Goal: Information Seeking & Learning: Compare options

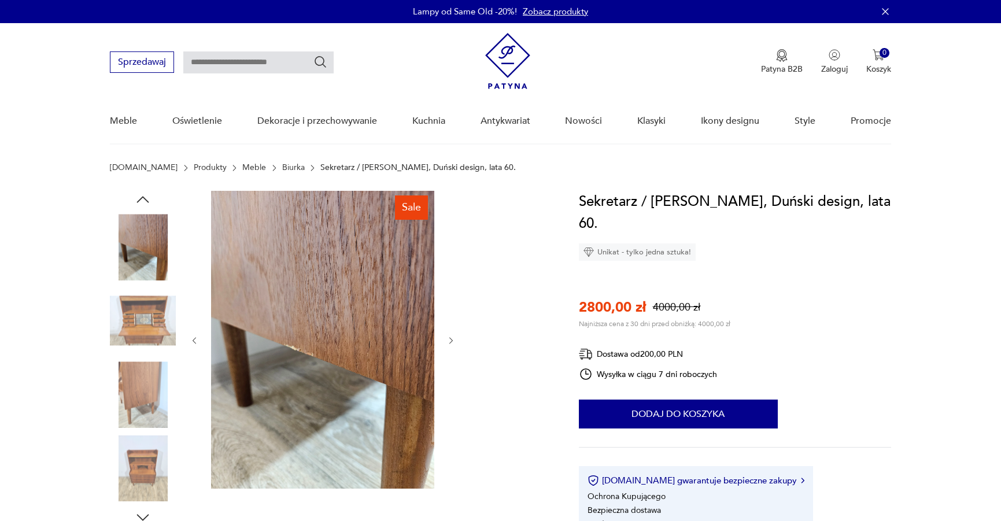
click at [450, 338] on icon "button" at bounding box center [450, 340] width 3 height 7
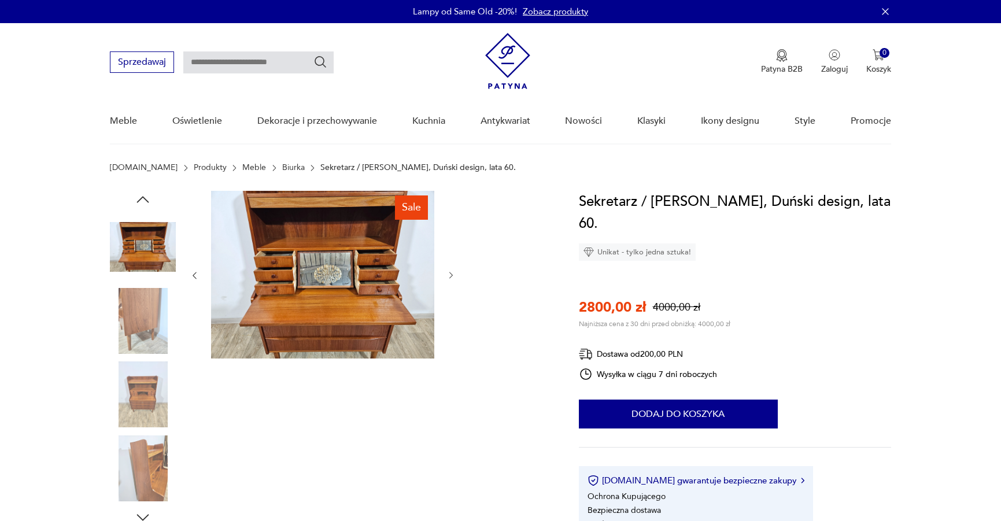
click at [451, 274] on icon "button" at bounding box center [450, 275] width 3 height 7
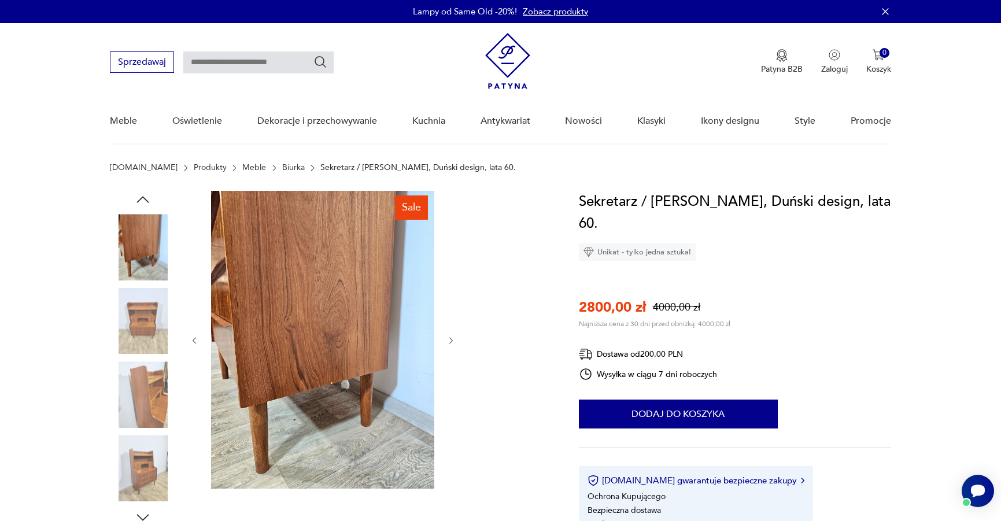
click at [451, 334] on div at bounding box center [323, 340] width 266 height 299
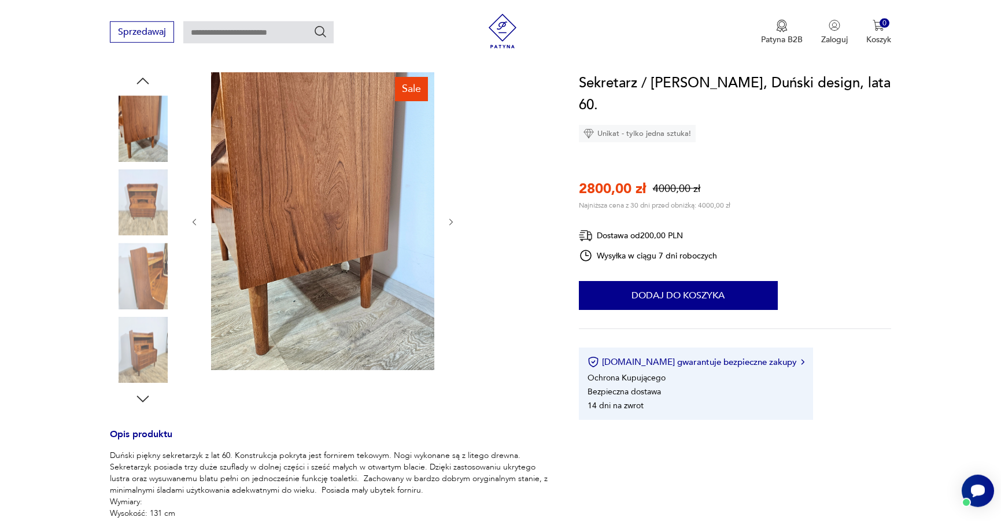
scroll to position [118, 0]
click at [146, 399] on icon "button" at bounding box center [143, 399] width 12 height 6
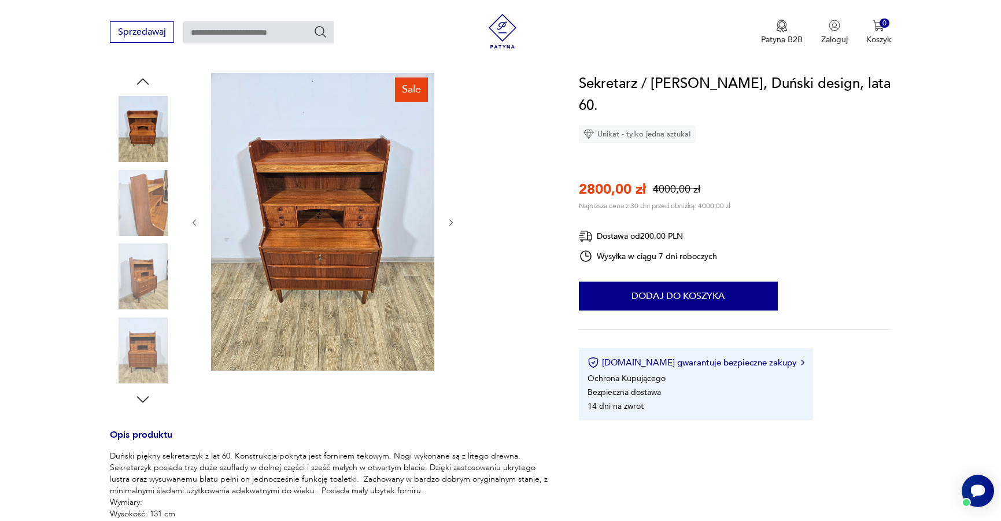
click at [146, 399] on icon "button" at bounding box center [143, 399] width 12 height 6
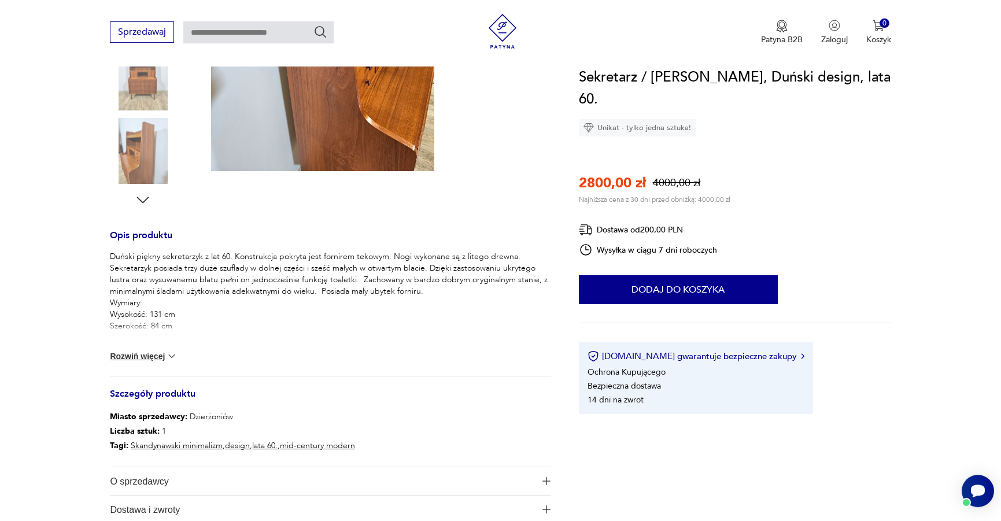
scroll to position [413, 0]
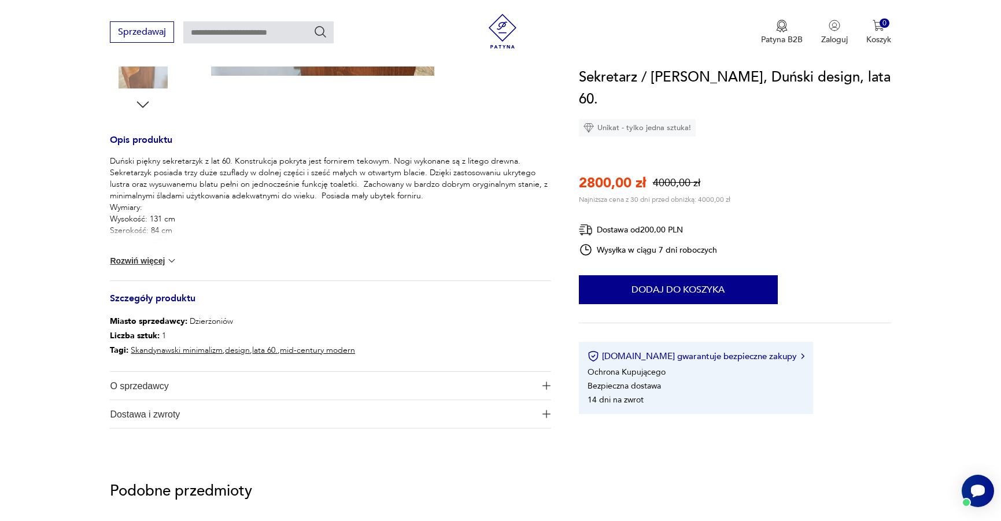
click at [171, 264] on img at bounding box center [172, 261] width 12 height 12
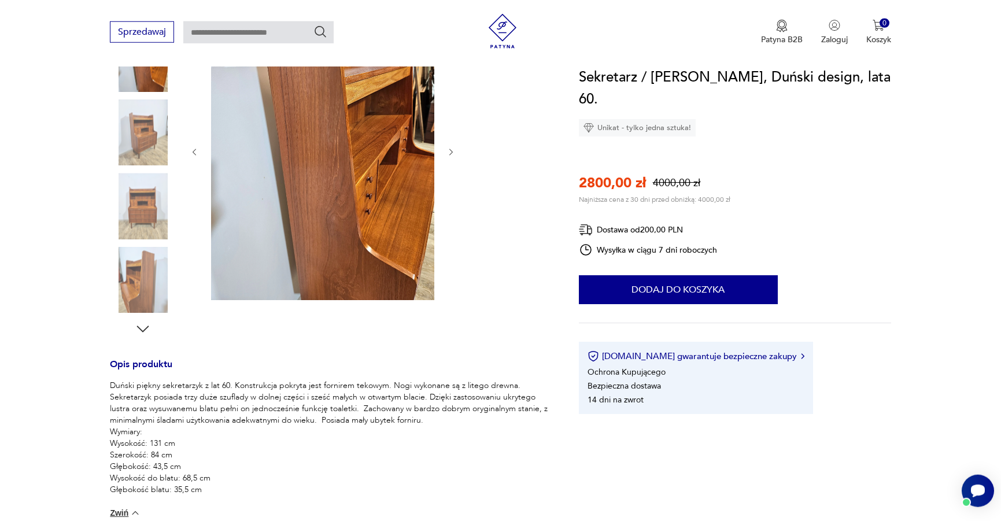
scroll to position [118, 0]
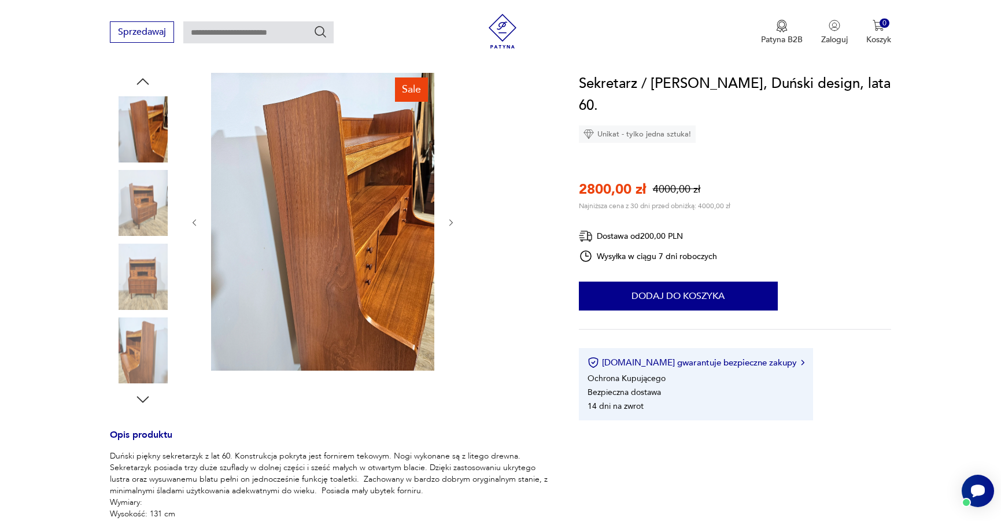
click at [453, 217] on button "button" at bounding box center [451, 223] width 10 height 12
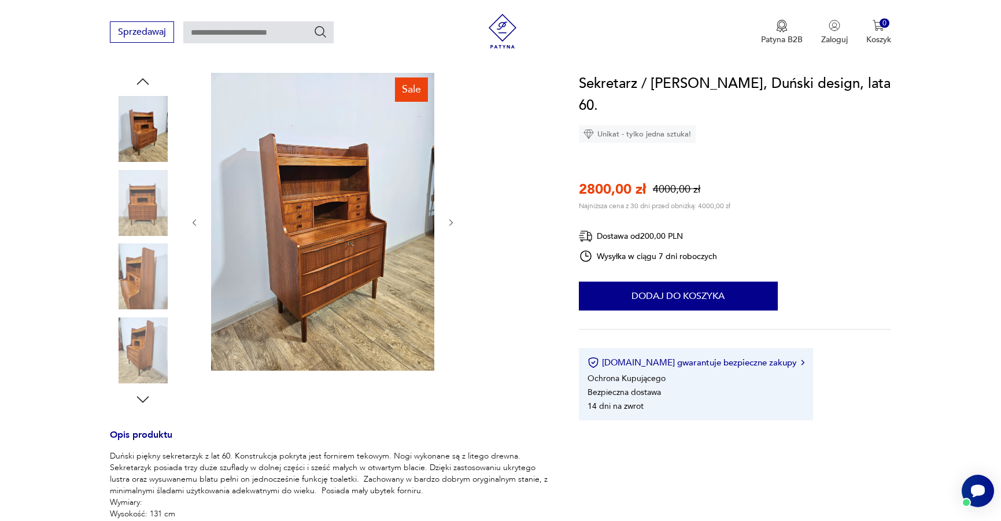
click at [453, 217] on button "button" at bounding box center [451, 223] width 10 height 12
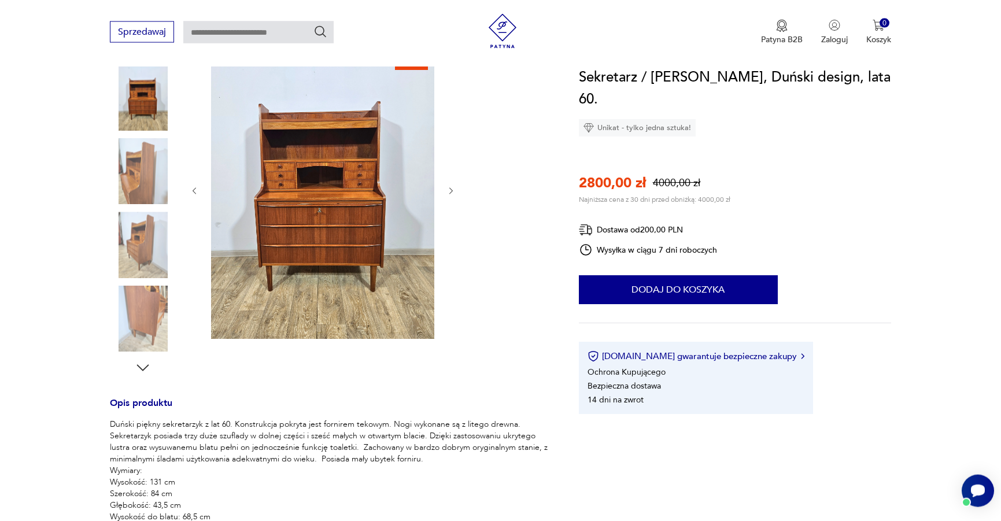
scroll to position [177, 0]
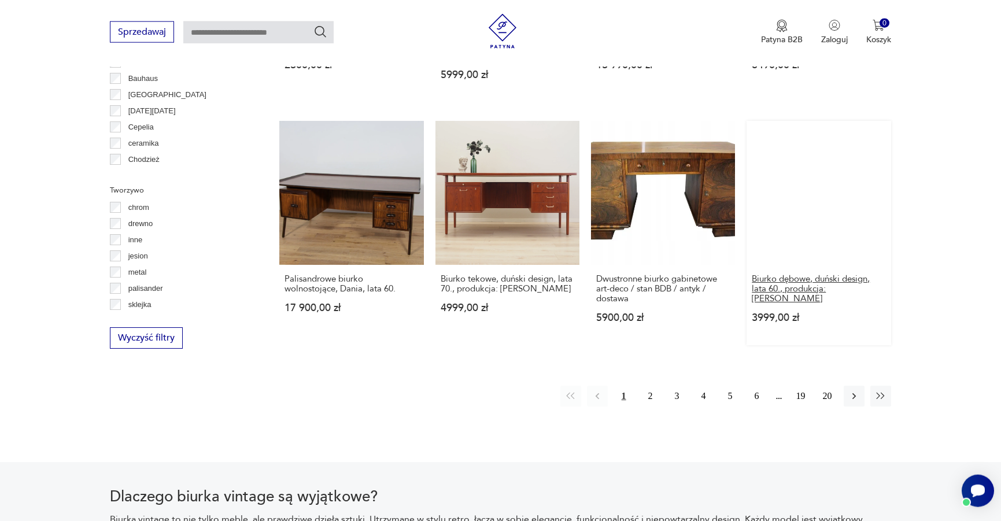
scroll to position [1120, 0]
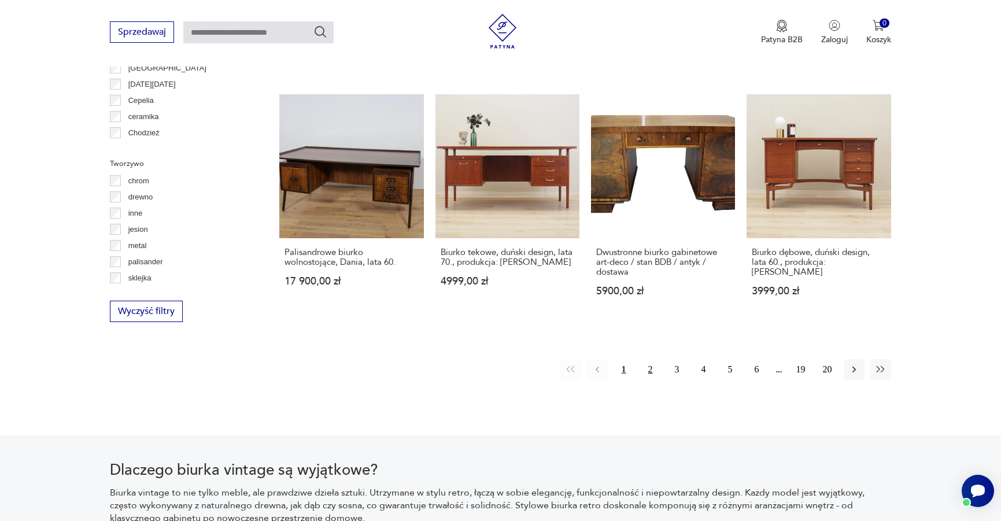
click at [651, 359] on button "2" at bounding box center [650, 369] width 21 height 21
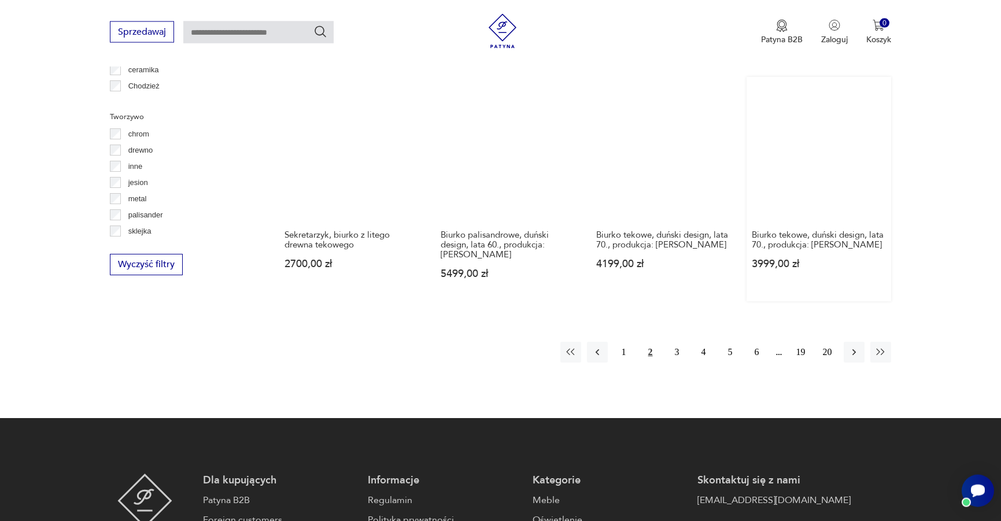
scroll to position [1275, 0]
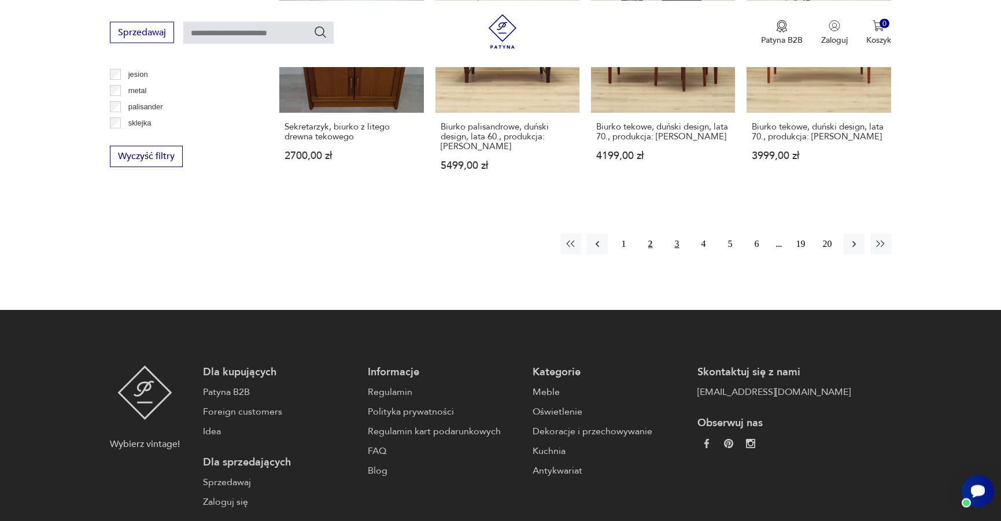
click at [678, 234] on button "3" at bounding box center [677, 244] width 21 height 21
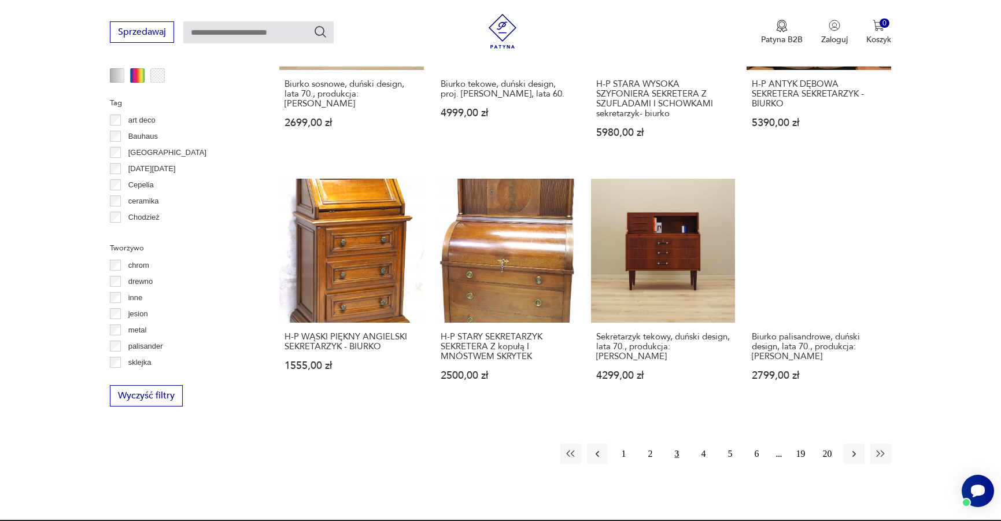
scroll to position [1039, 0]
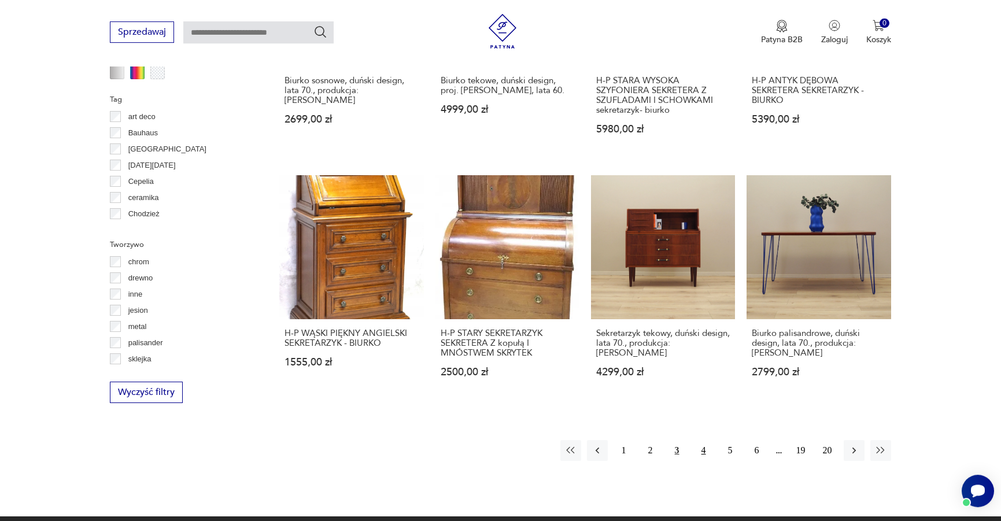
click at [702, 440] on button "4" at bounding box center [703, 450] width 21 height 21
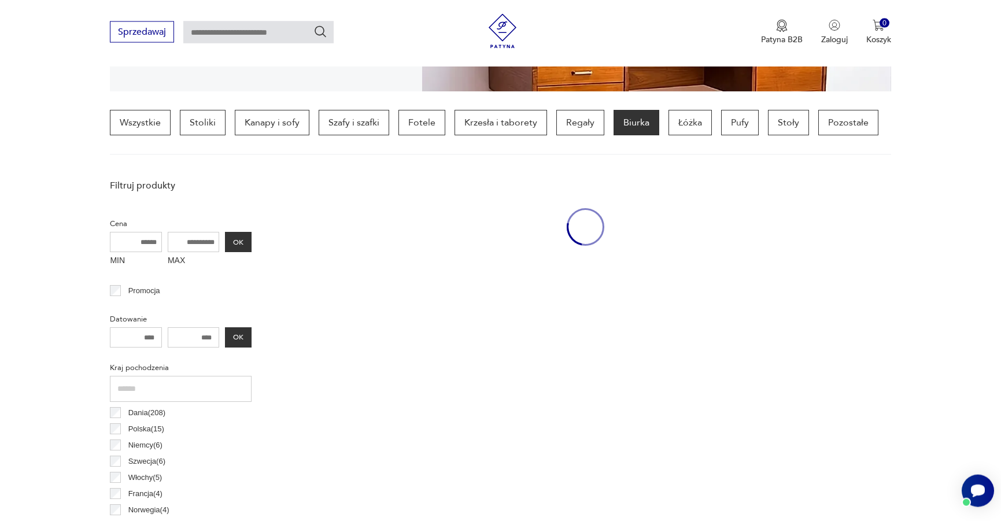
scroll to position [272, 0]
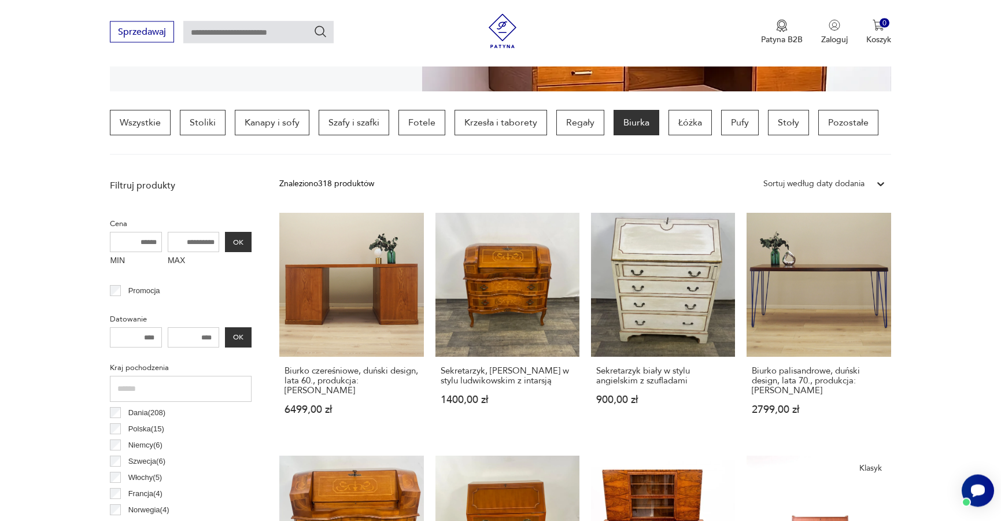
scroll to position [1039, 0]
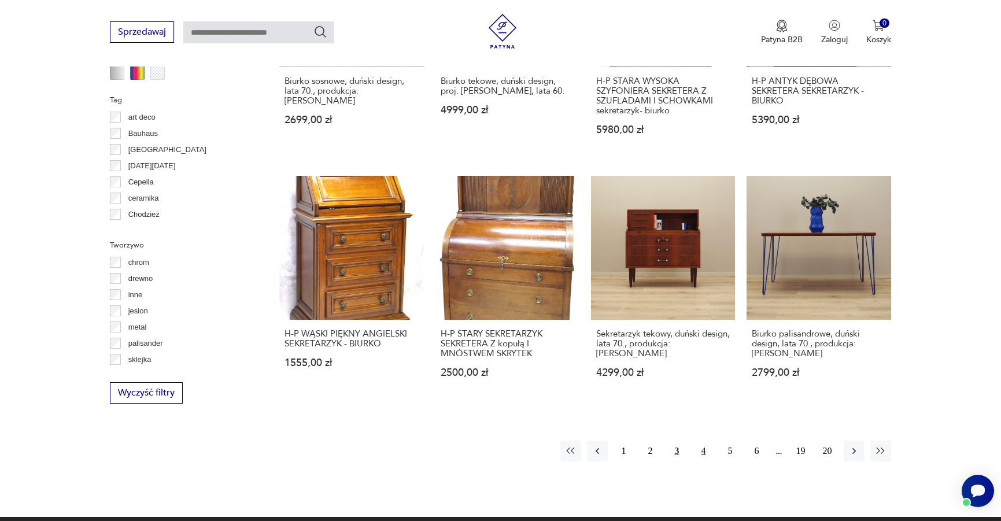
click at [701, 442] on button "4" at bounding box center [703, 450] width 21 height 21
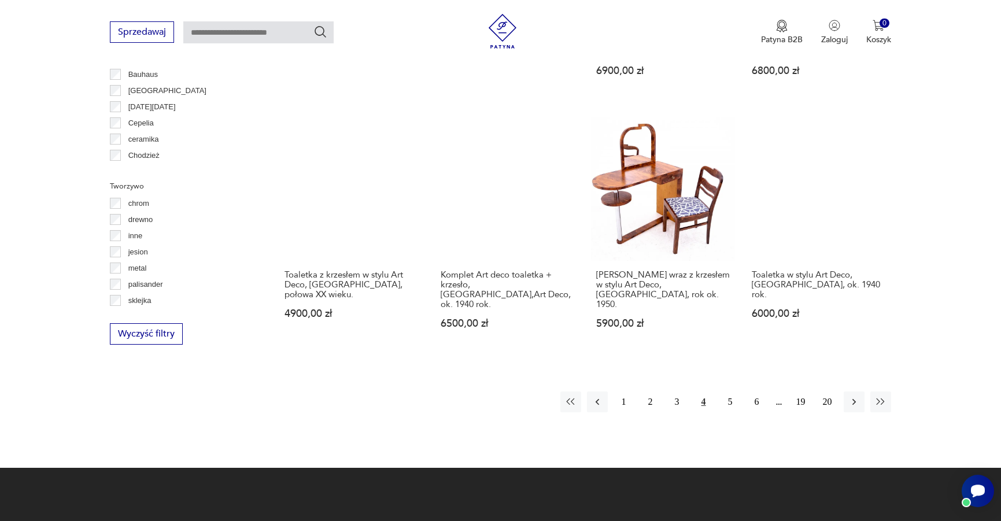
scroll to position [1216, 0]
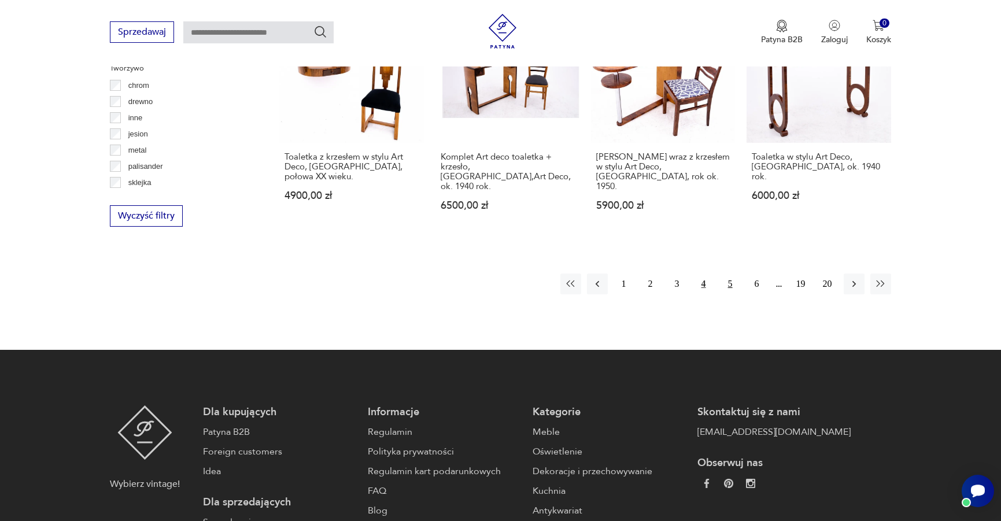
click at [730, 273] on button "5" at bounding box center [730, 283] width 21 height 21
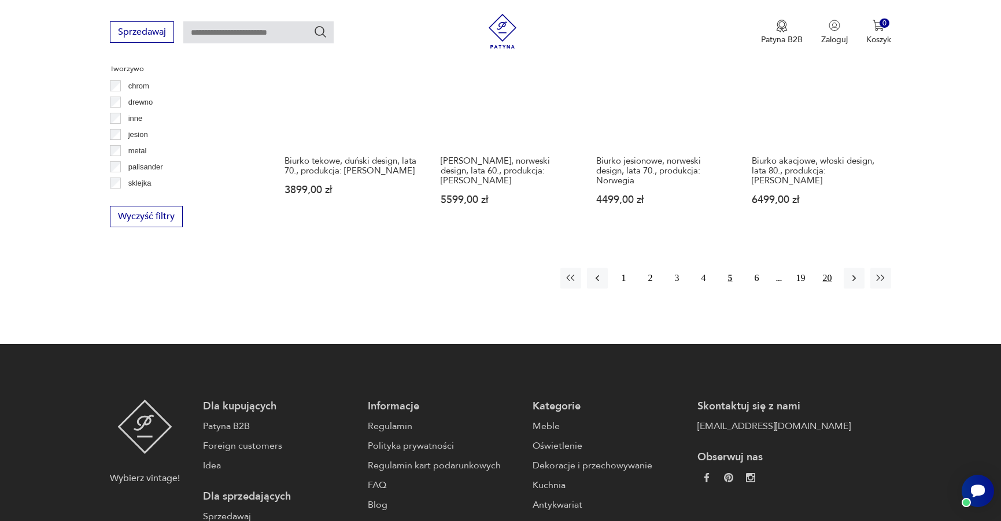
scroll to position [1216, 0]
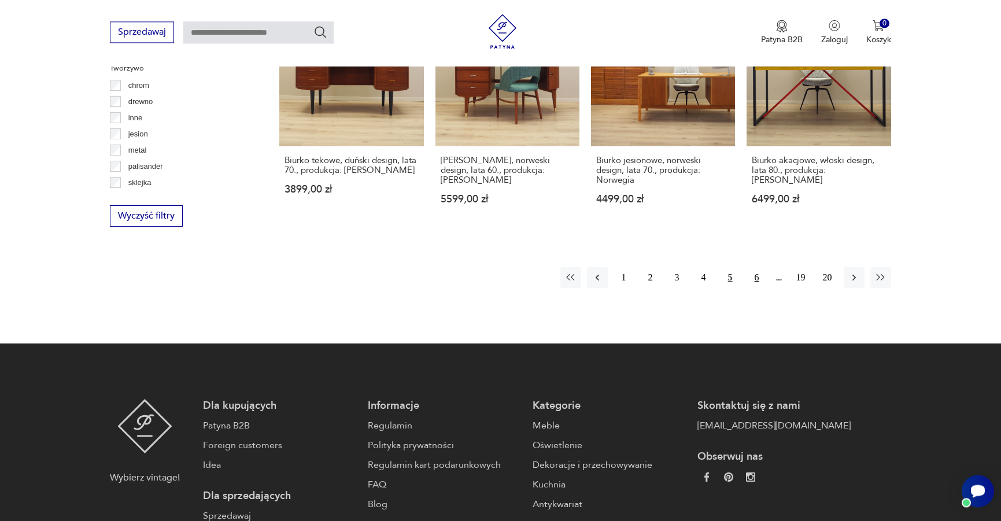
click at [755, 268] on button "6" at bounding box center [756, 277] width 21 height 21
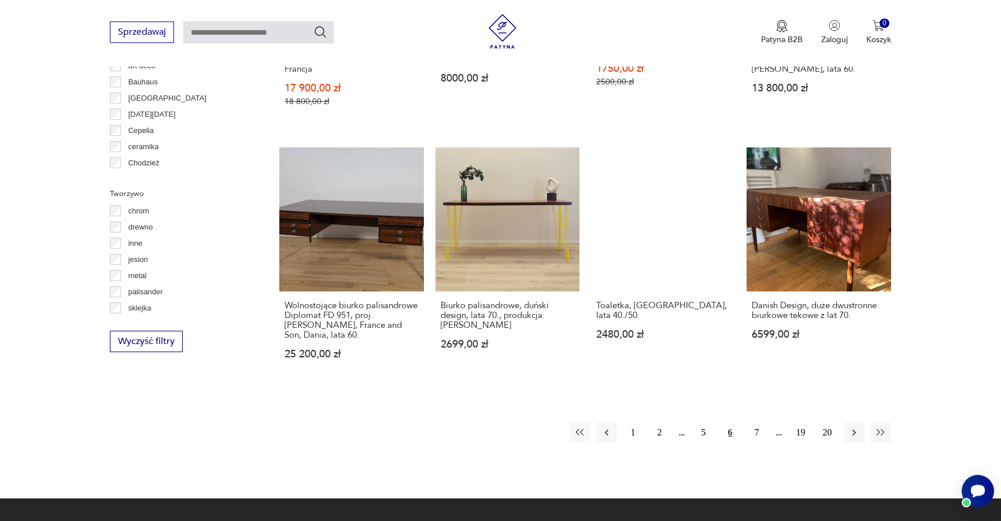
scroll to position [1098, 0]
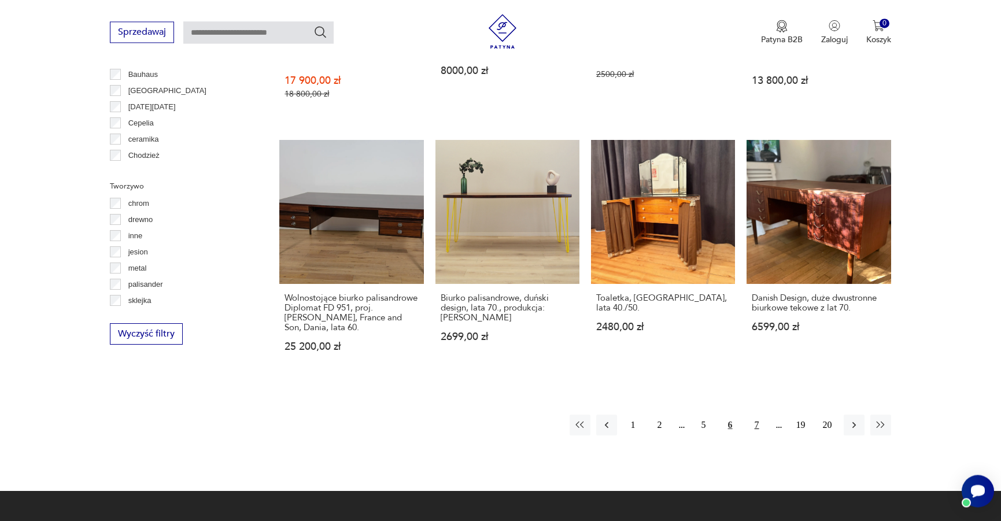
click at [754, 414] on button "7" at bounding box center [756, 424] width 21 height 21
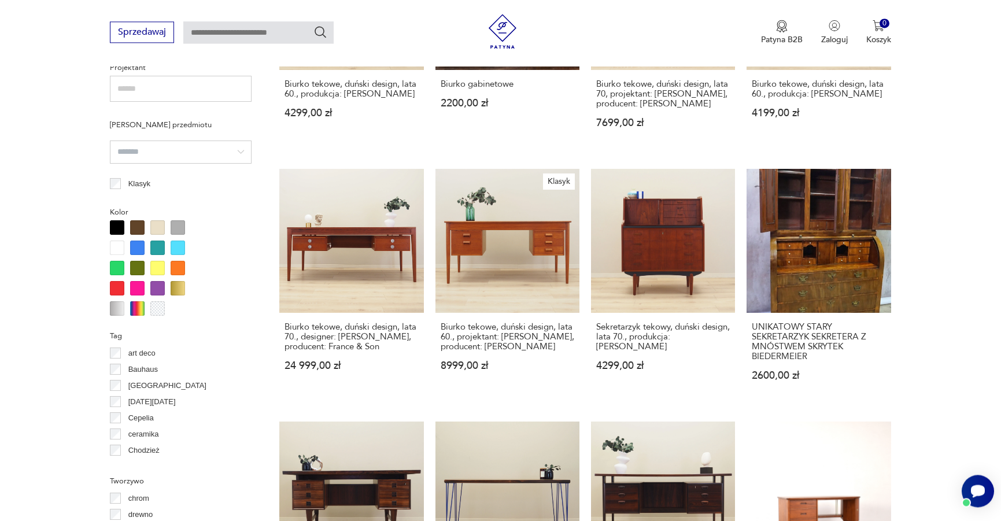
scroll to position [1039, 0]
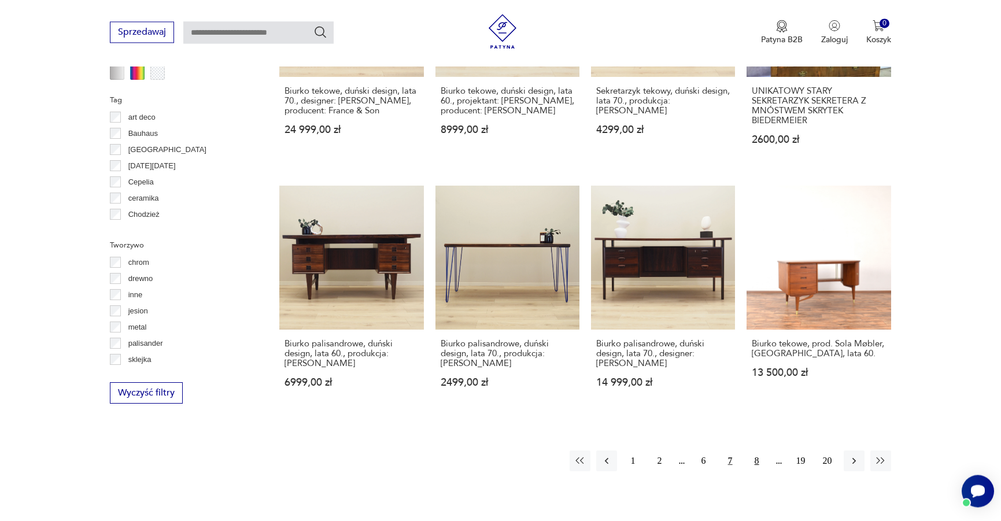
click at [754, 460] on button "8" at bounding box center [756, 460] width 21 height 21
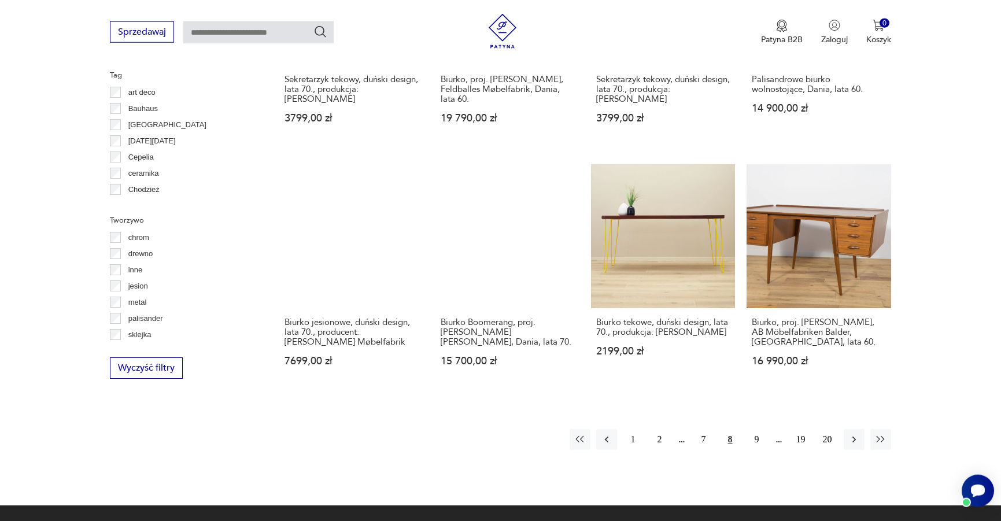
scroll to position [1168, 0]
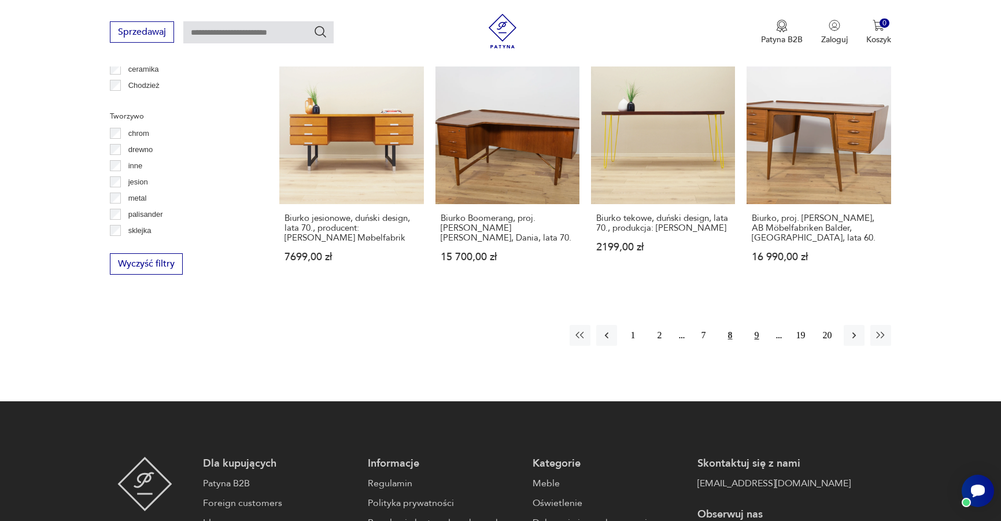
click at [758, 328] on button "9" at bounding box center [756, 335] width 21 height 21
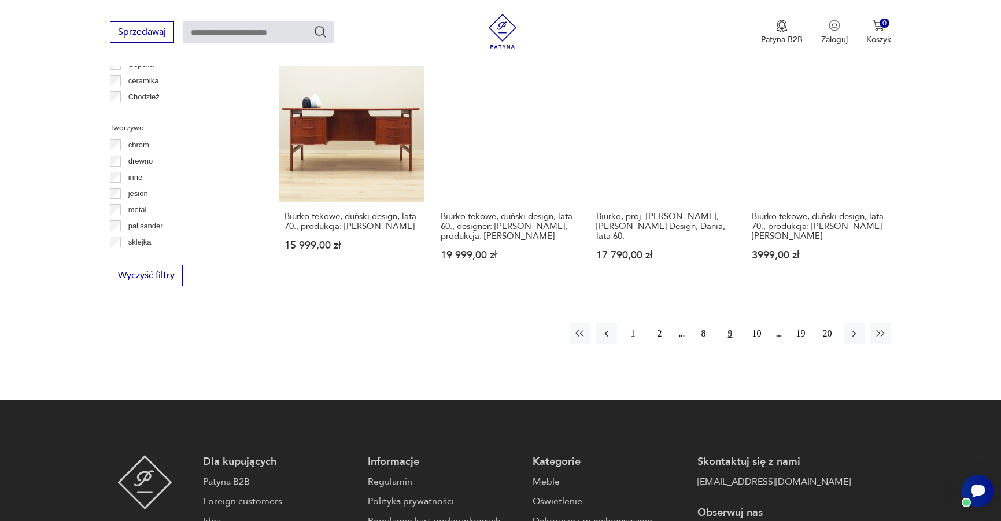
scroll to position [1157, 0]
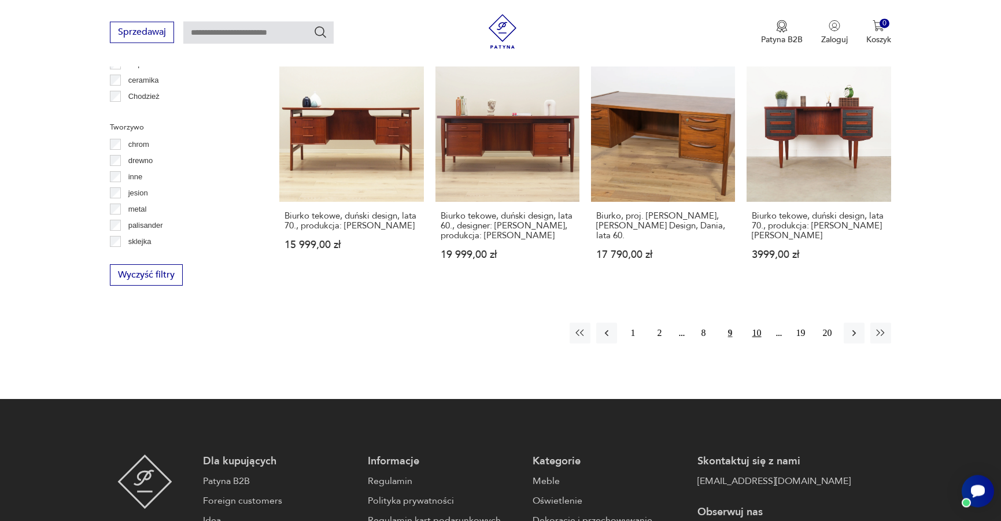
click at [756, 324] on button "10" at bounding box center [756, 333] width 21 height 21
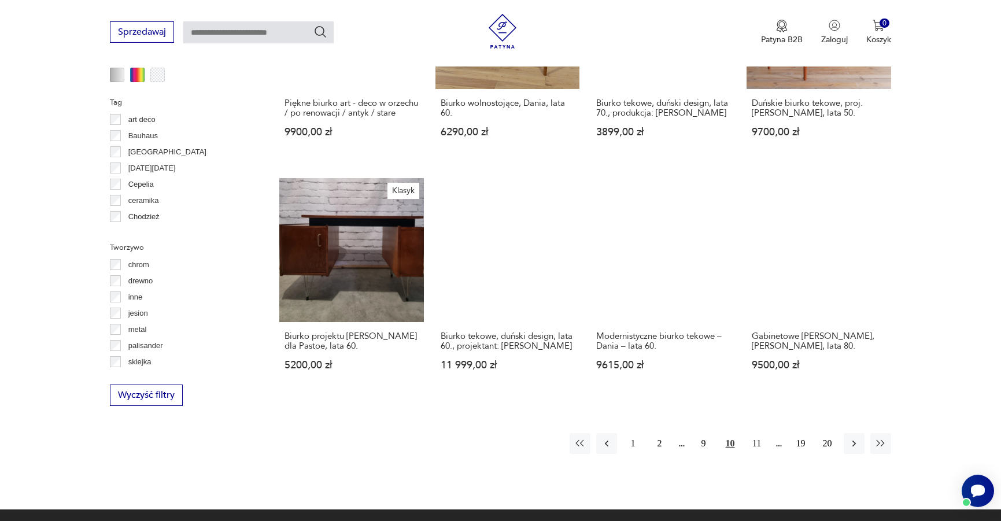
scroll to position [1039, 0]
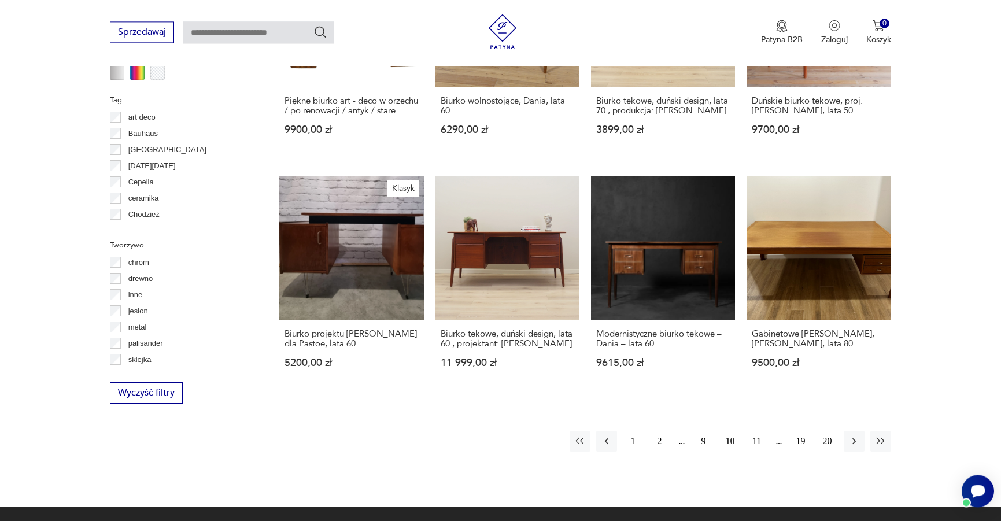
click at [757, 439] on button "11" at bounding box center [756, 441] width 21 height 21
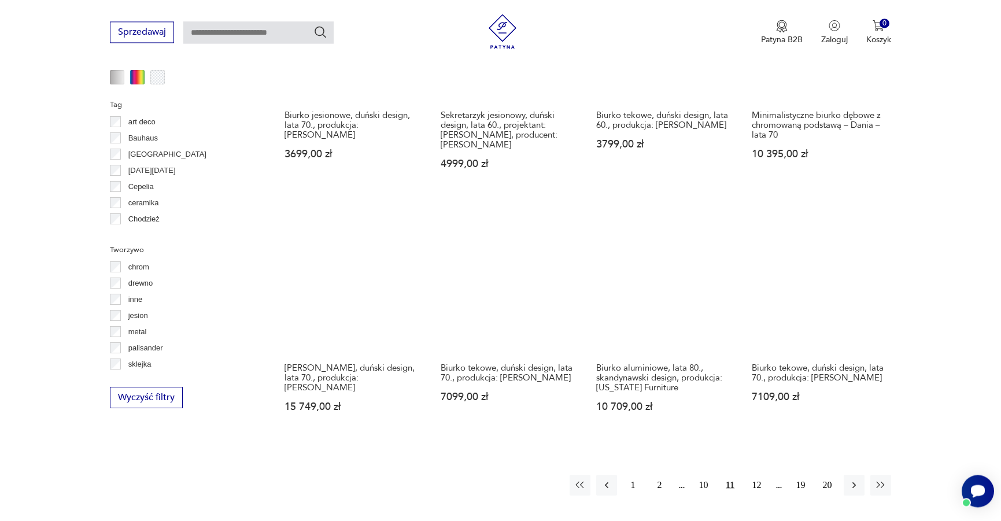
scroll to position [1039, 0]
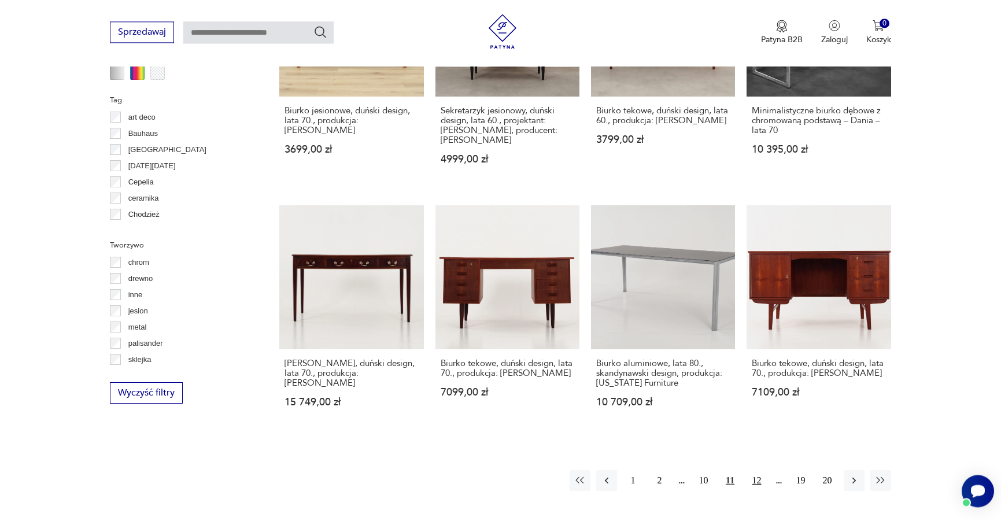
click at [754, 470] on button "12" at bounding box center [756, 480] width 21 height 21
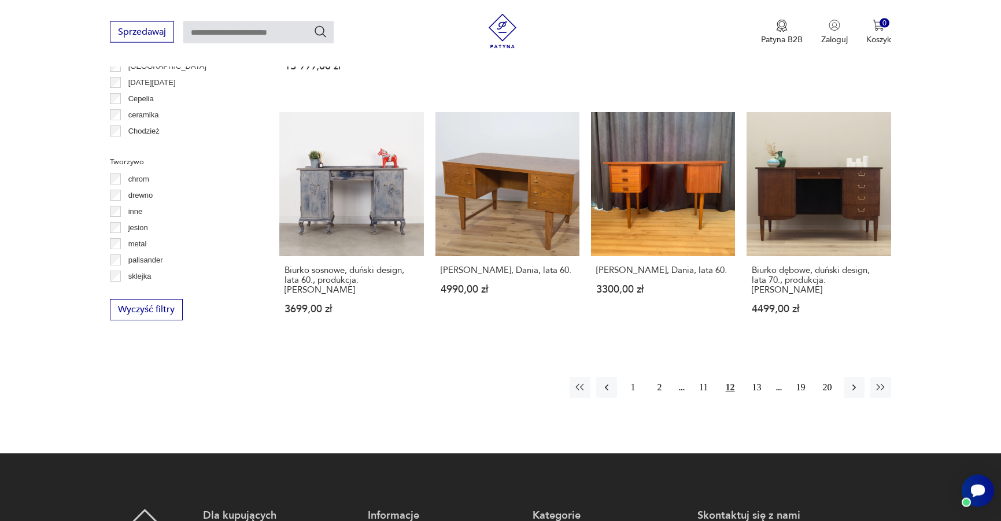
scroll to position [1157, 0]
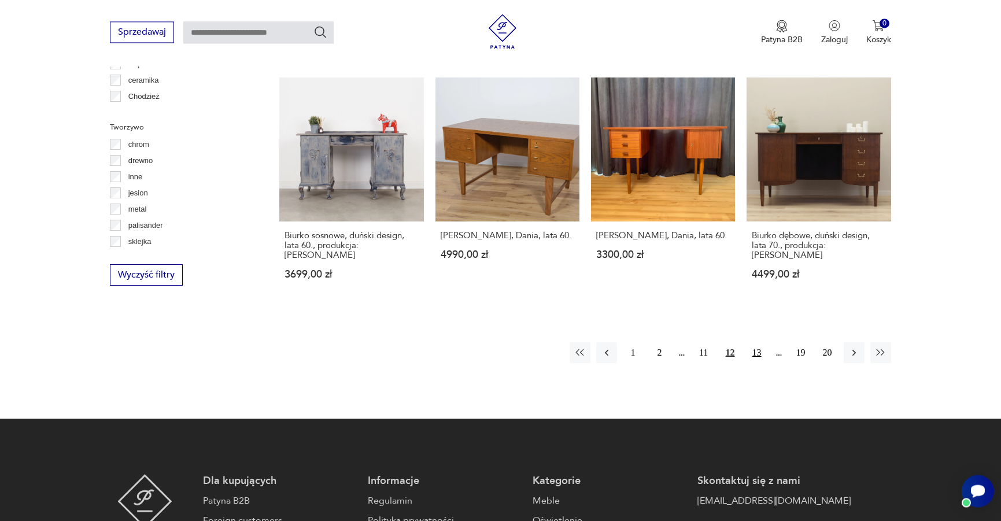
click at [757, 342] on button "13" at bounding box center [756, 352] width 21 height 21
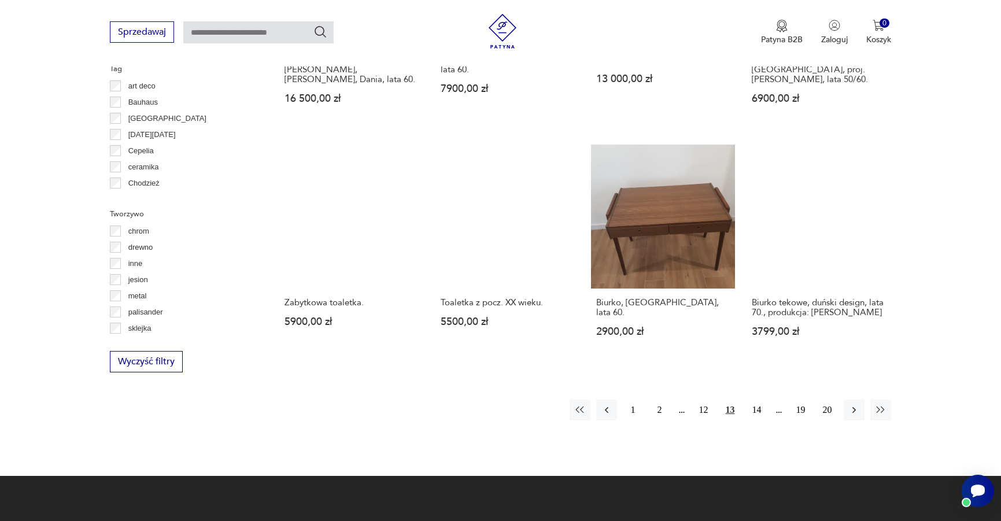
scroll to position [1098, 0]
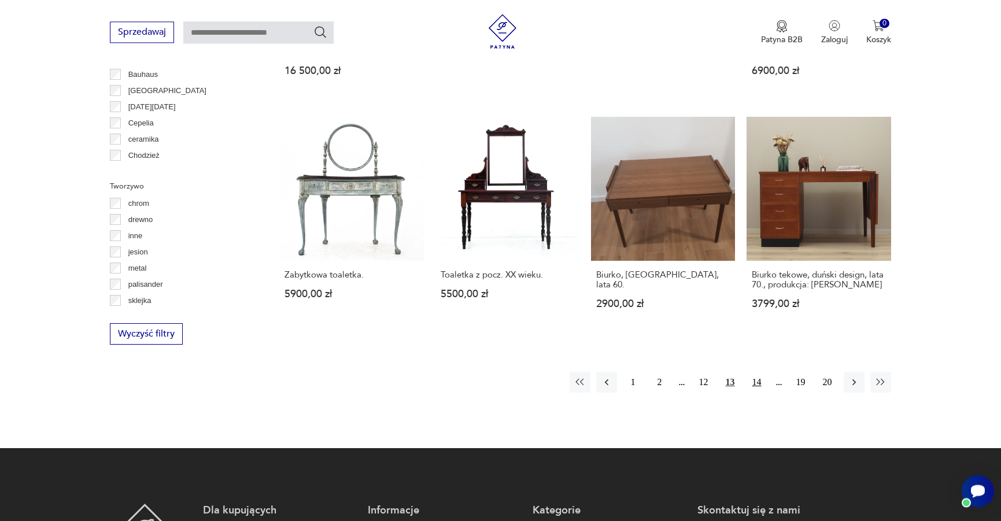
click at [751, 376] on button "14" at bounding box center [756, 382] width 21 height 21
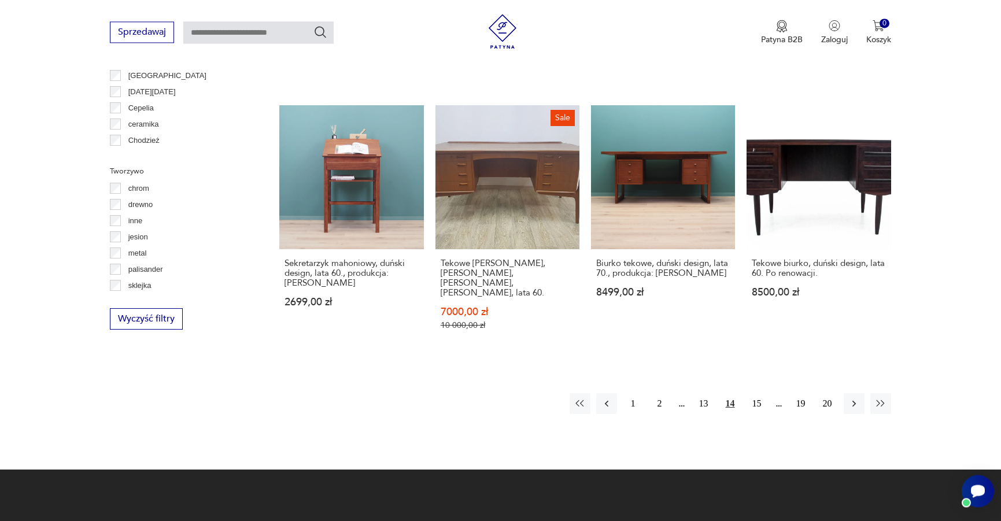
scroll to position [1216, 0]
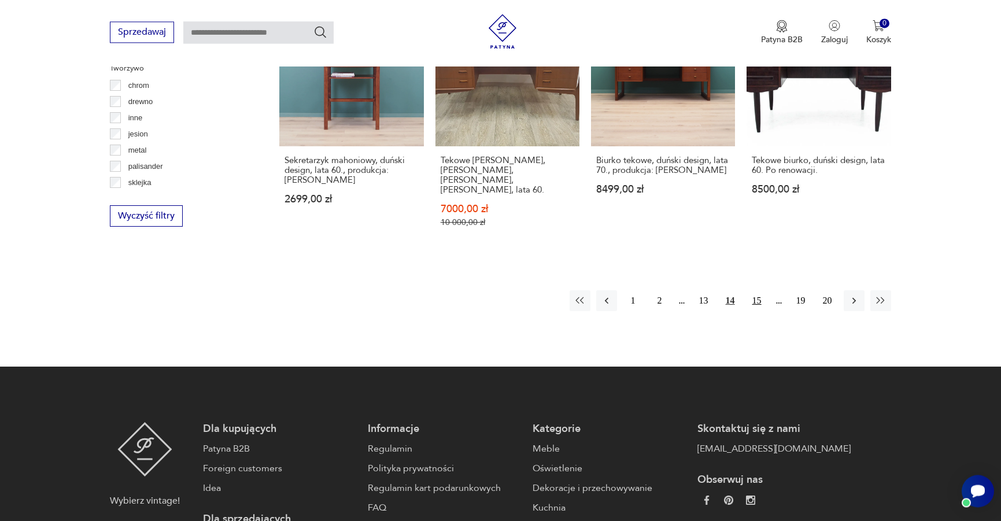
click at [760, 290] on button "15" at bounding box center [756, 300] width 21 height 21
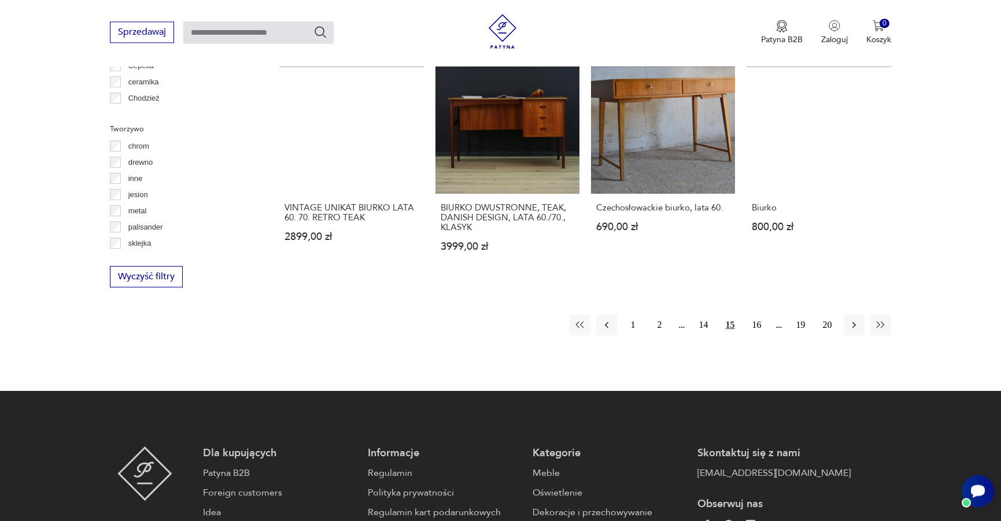
scroll to position [1157, 0]
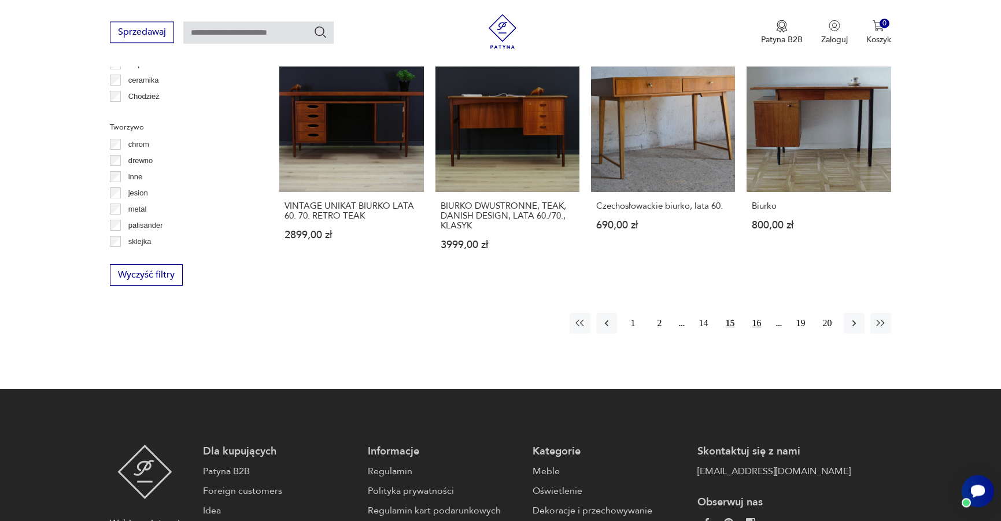
click at [761, 321] on button "16" at bounding box center [756, 323] width 21 height 21
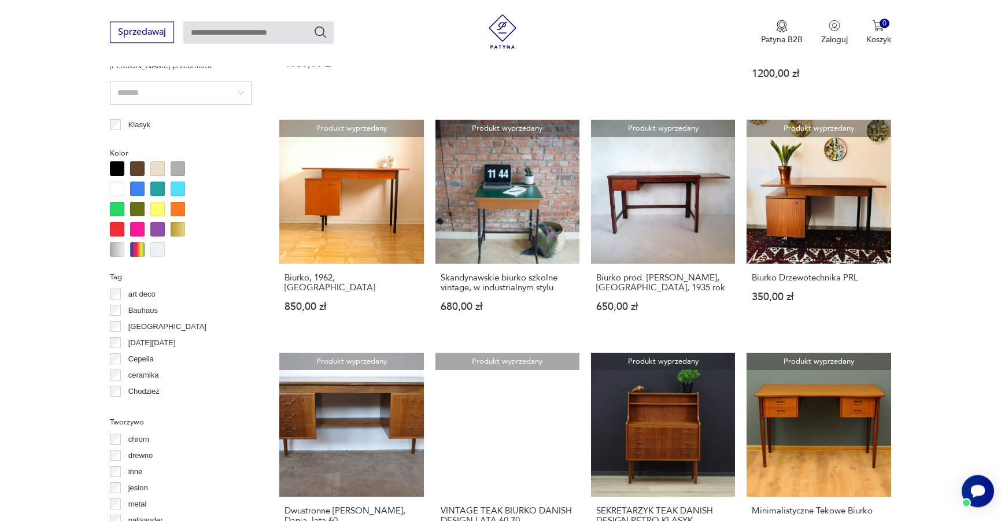
scroll to position [1039, 0]
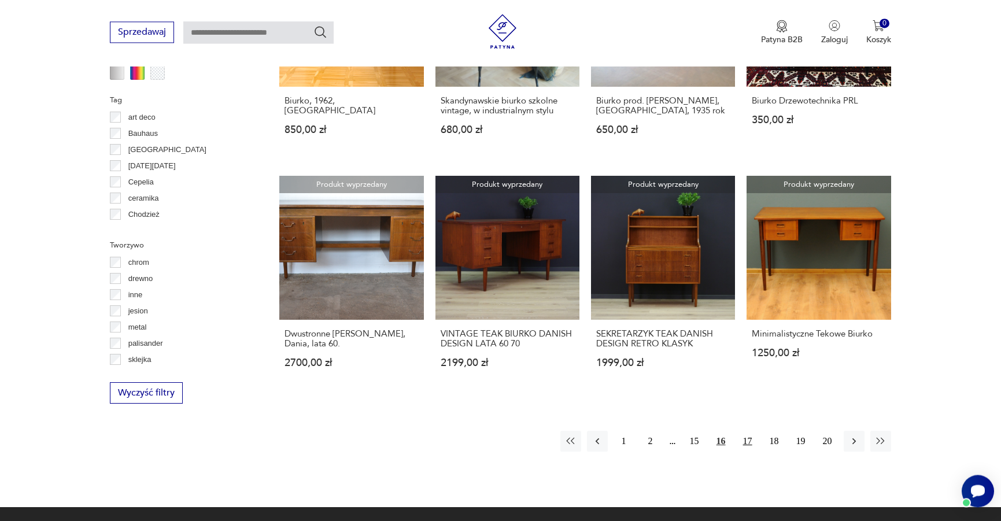
click at [747, 431] on button "17" at bounding box center [747, 441] width 21 height 21
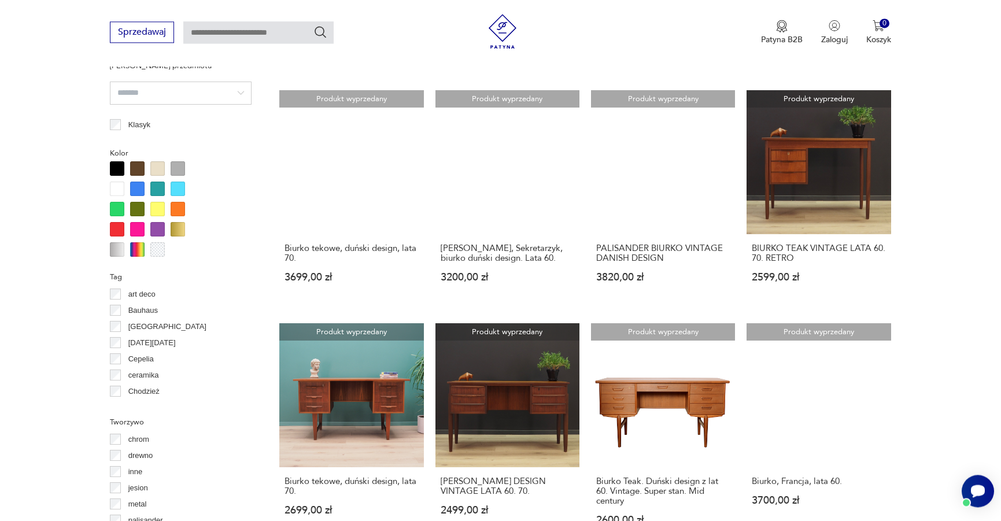
scroll to position [1098, 0]
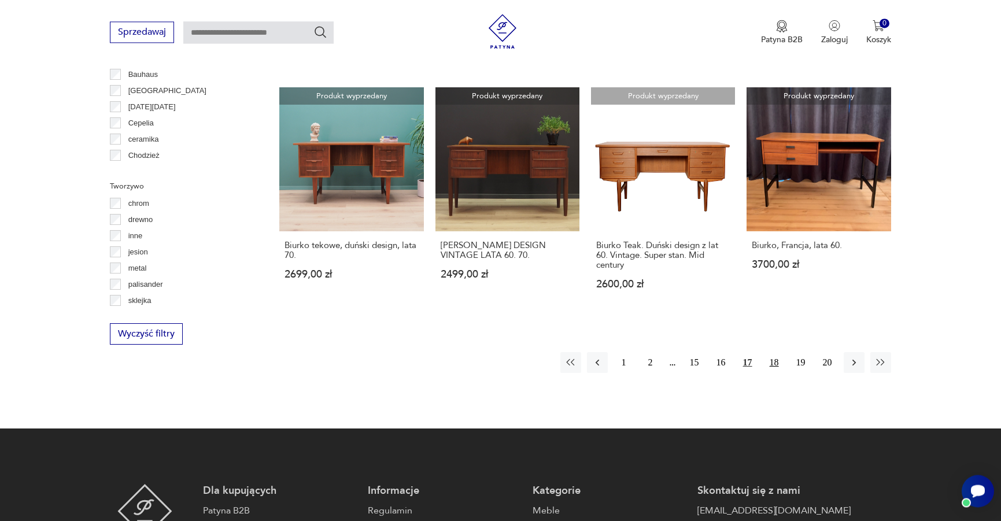
click at [771, 366] on button "18" at bounding box center [774, 362] width 21 height 21
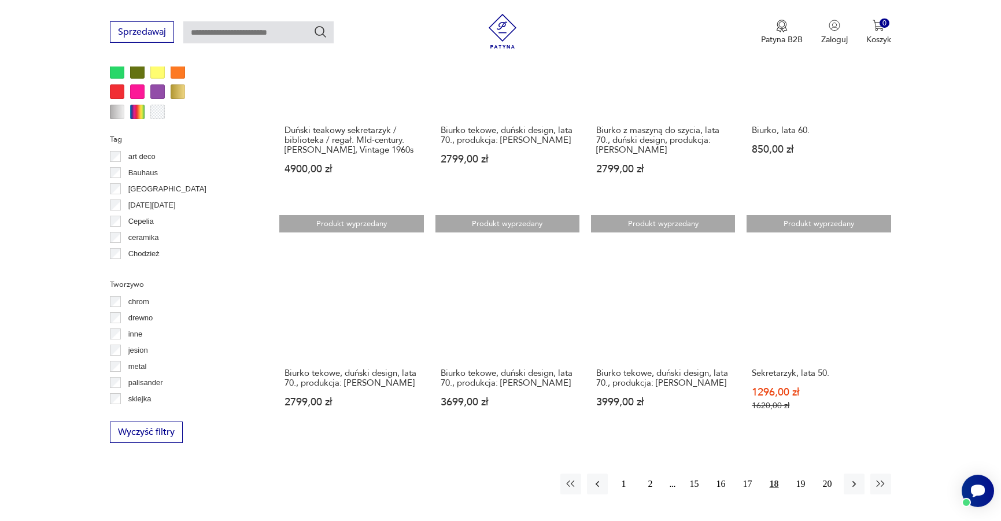
scroll to position [1039, 0]
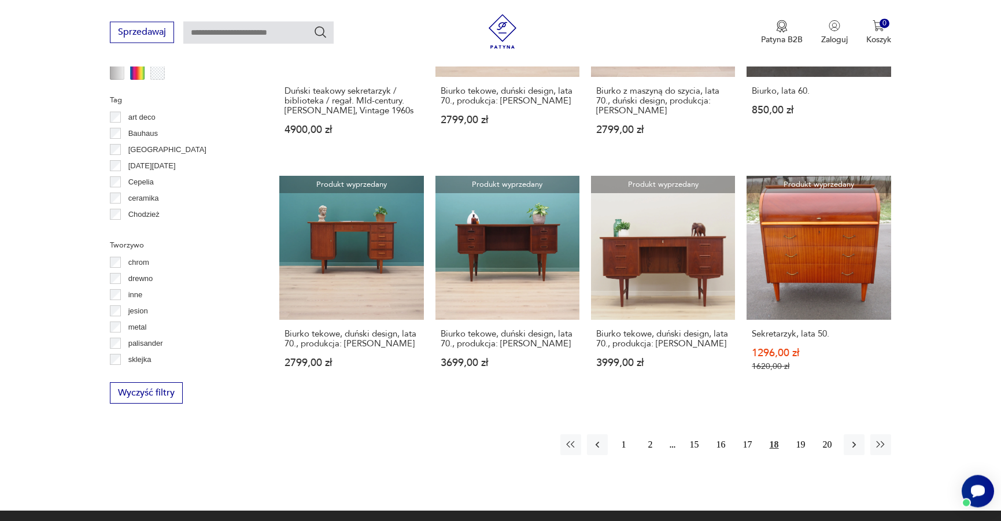
drag, startPoint x: 796, startPoint y: 447, endPoint x: 805, endPoint y: 432, distance: 17.4
click at [796, 447] on button "19" at bounding box center [800, 444] width 21 height 21
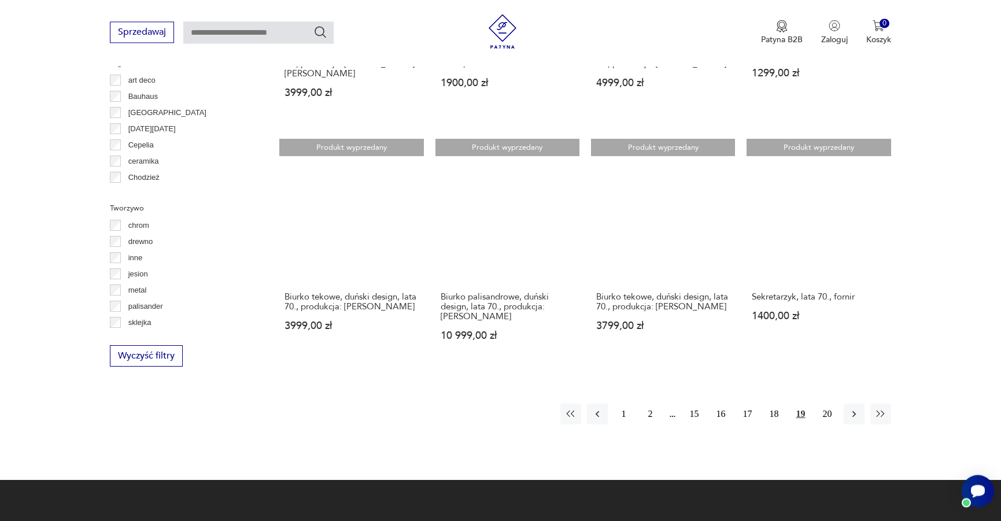
scroll to position [1098, 0]
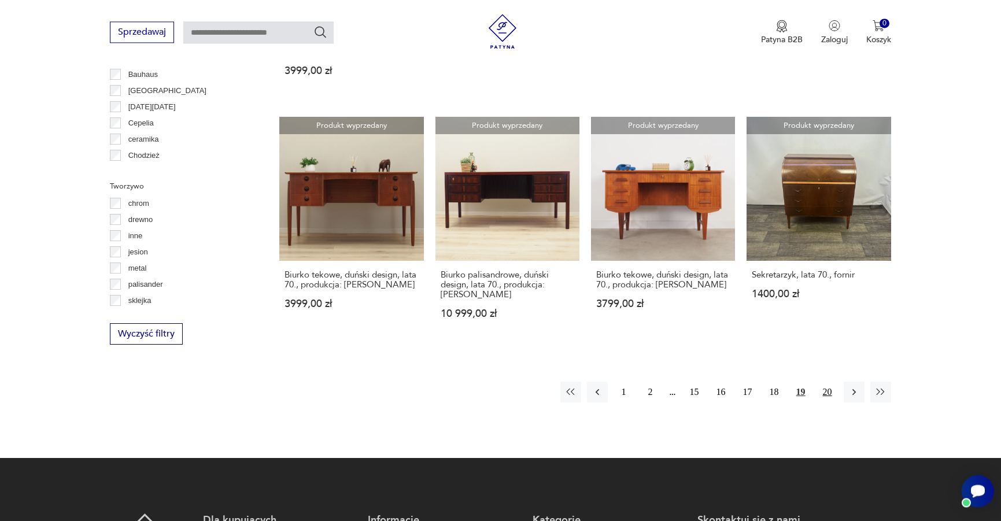
click at [823, 383] on button "20" at bounding box center [827, 392] width 21 height 21
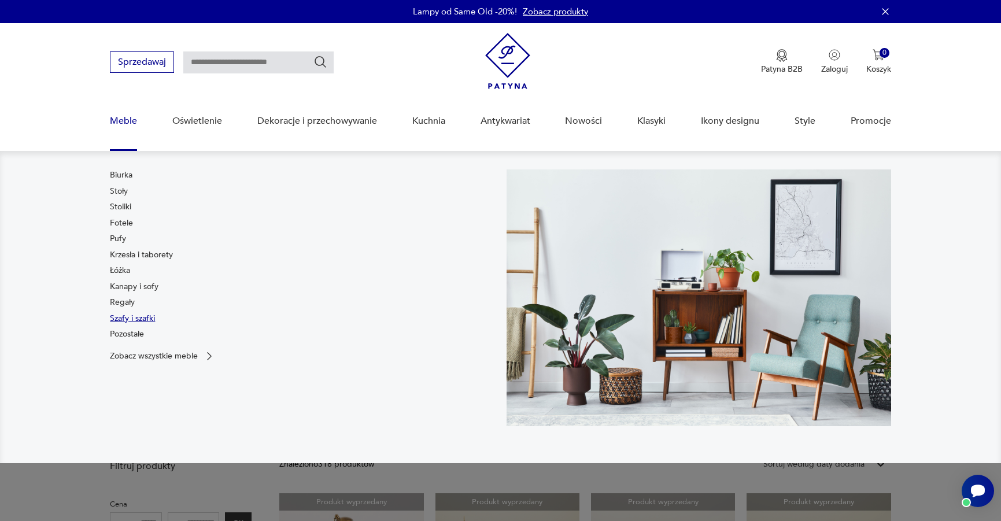
click at [119, 322] on link "Szafy i szafki" at bounding box center [132, 319] width 45 height 12
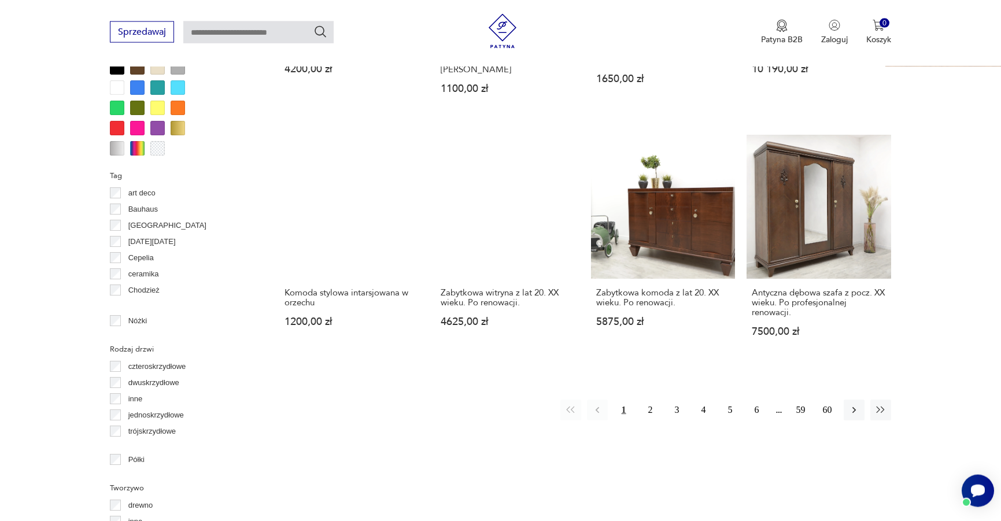
scroll to position [1157, 0]
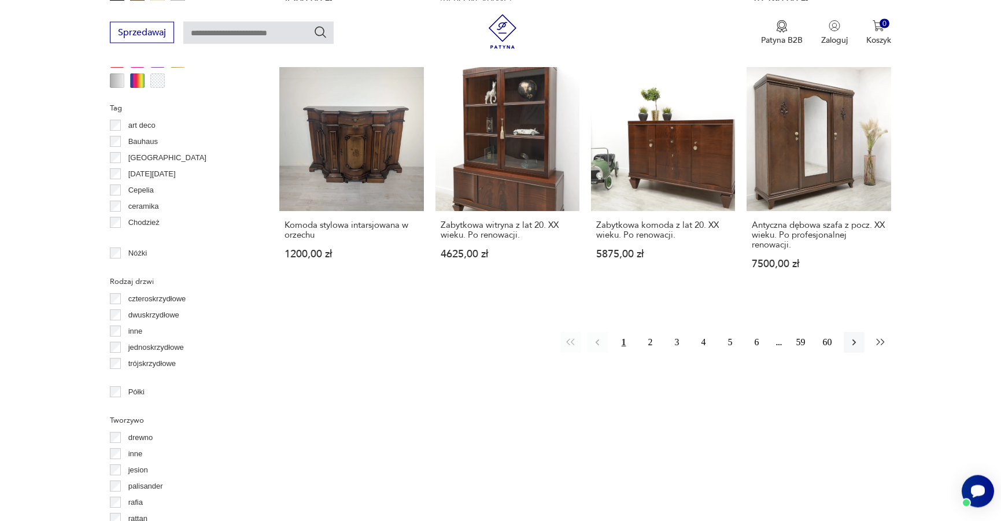
click at [882, 336] on icon "button" at bounding box center [881, 342] width 12 height 12
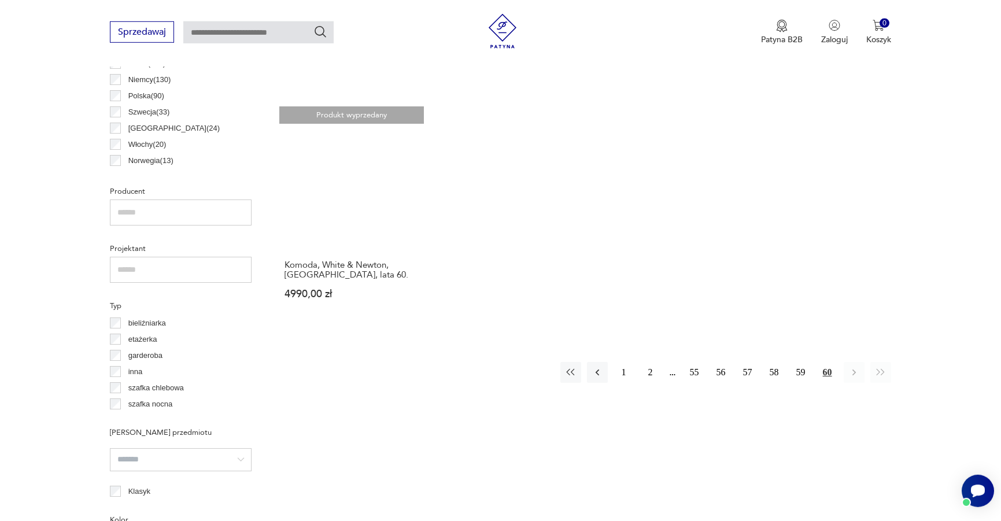
scroll to position [686, 0]
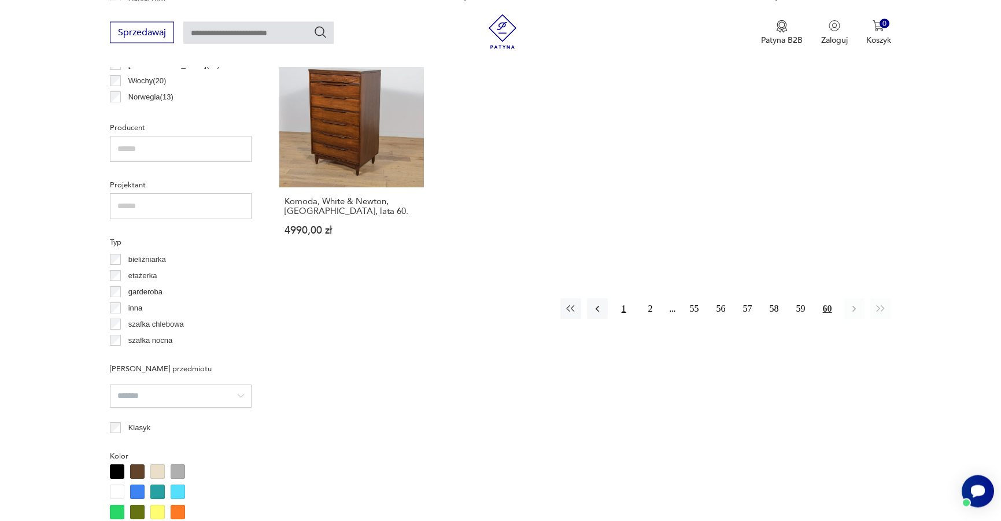
click at [619, 298] on button "1" at bounding box center [623, 308] width 21 height 21
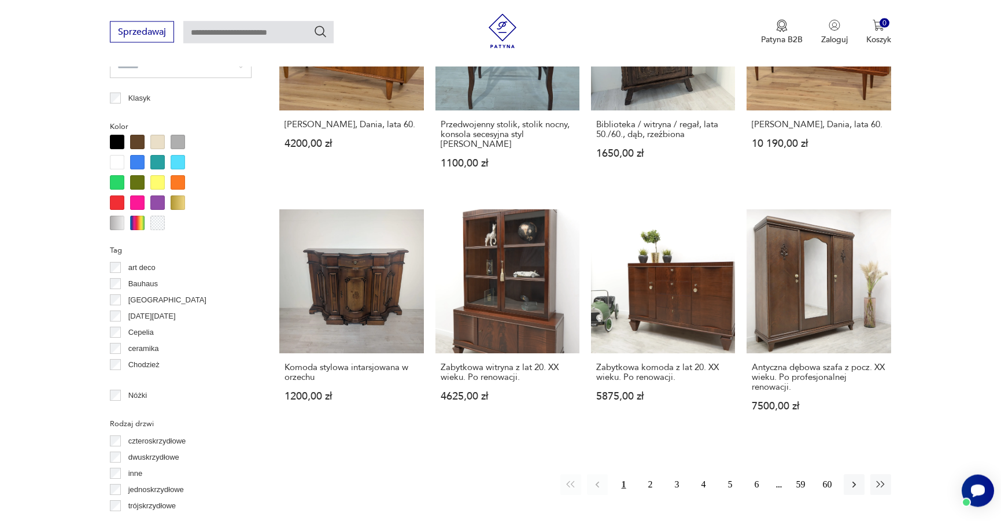
scroll to position [1039, 0]
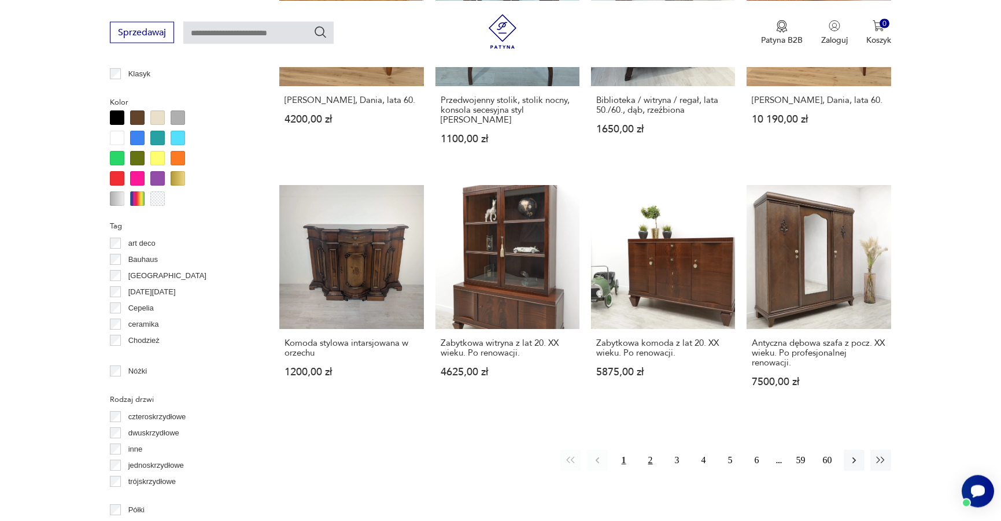
click at [650, 450] on button "2" at bounding box center [650, 460] width 21 height 21
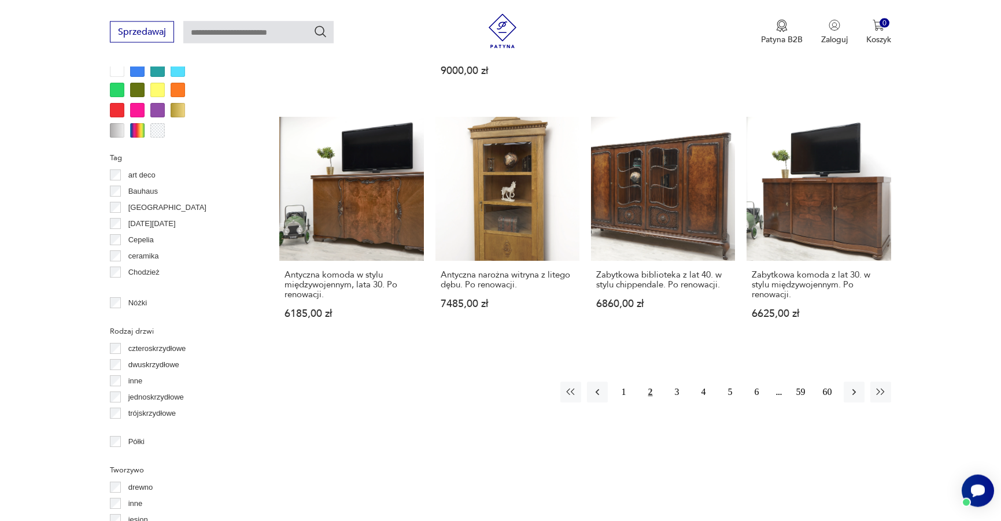
scroll to position [1157, 0]
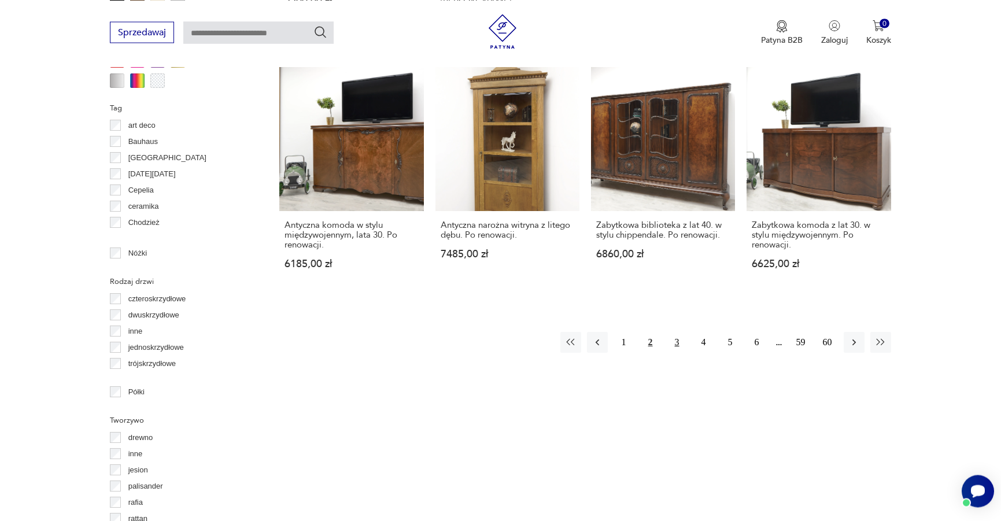
click at [675, 332] on button "3" at bounding box center [677, 342] width 21 height 21
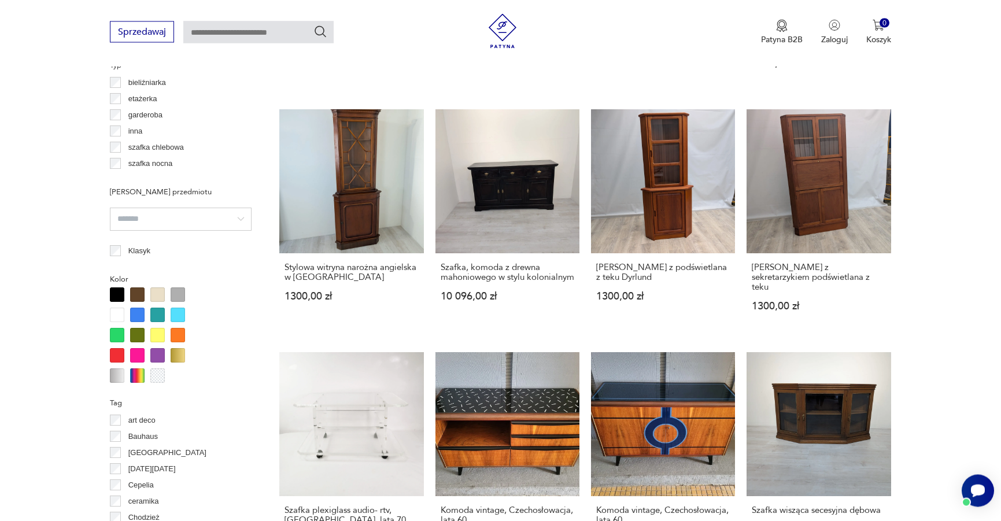
scroll to position [1039, 0]
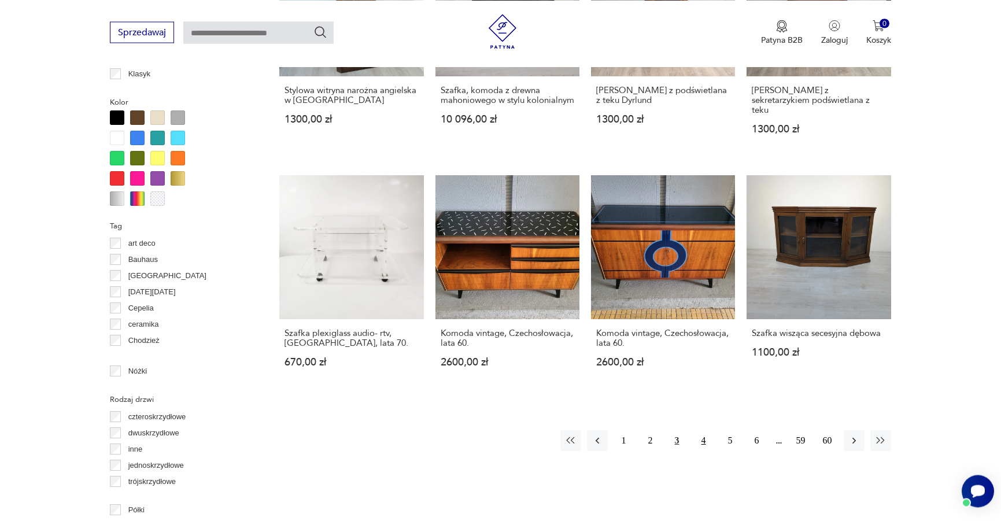
click at [702, 431] on button "4" at bounding box center [703, 440] width 21 height 21
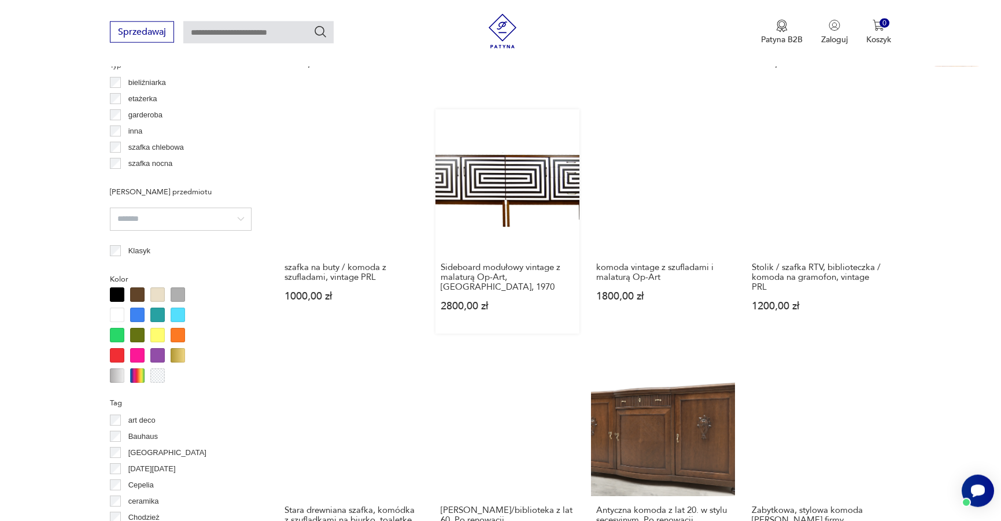
scroll to position [1098, 0]
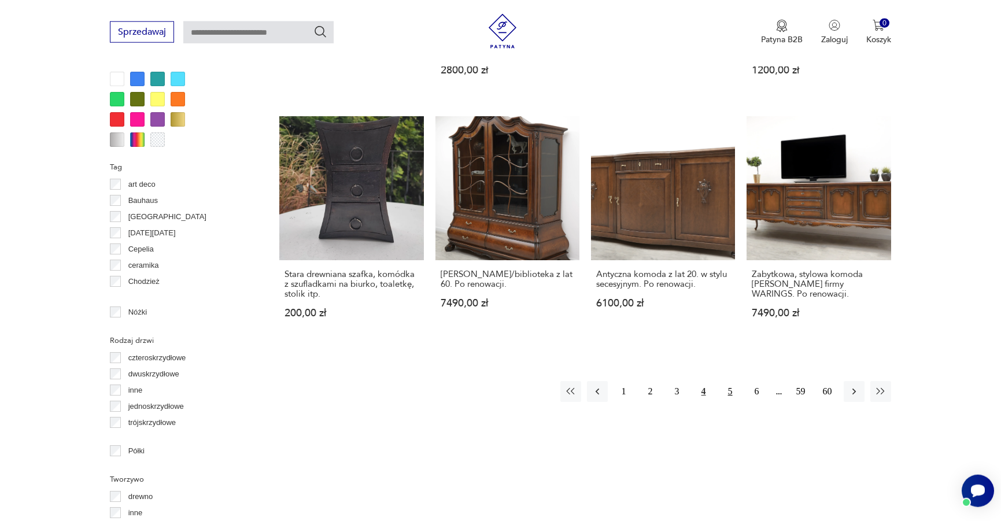
click at [732, 383] on button "5" at bounding box center [730, 391] width 21 height 21
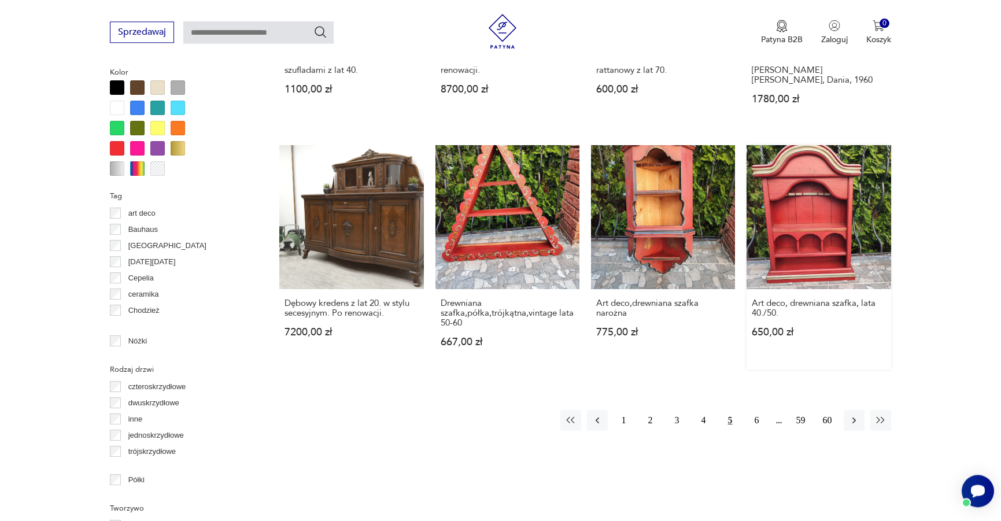
scroll to position [1098, 0]
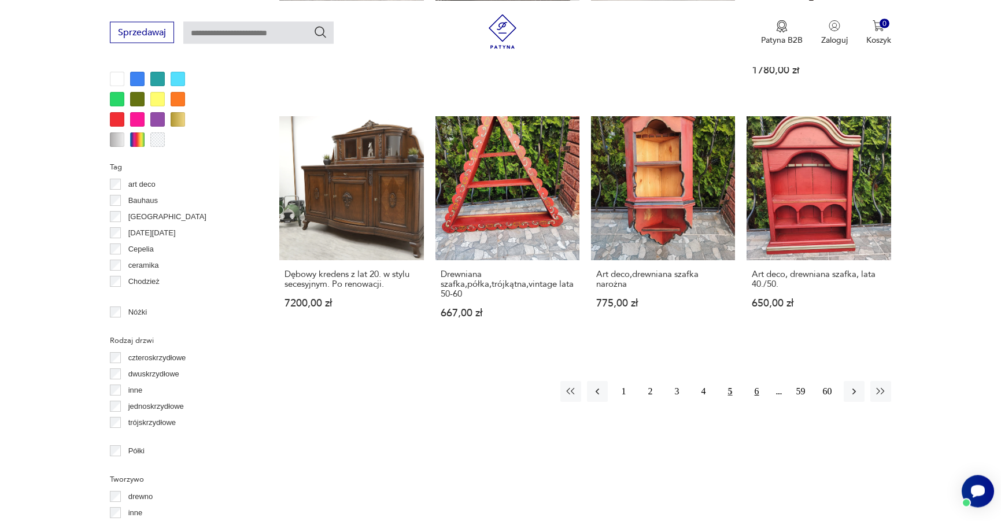
click at [758, 381] on button "6" at bounding box center [756, 391] width 21 height 21
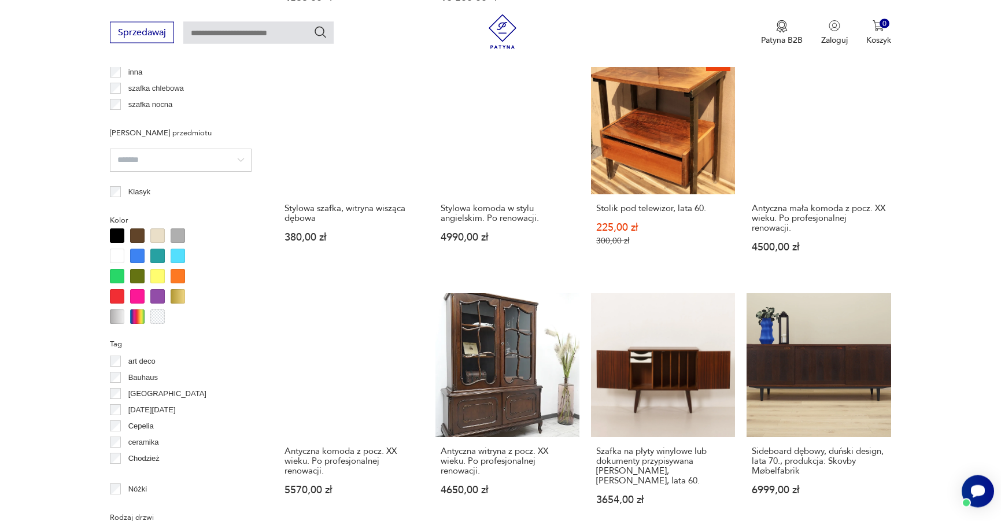
scroll to position [1098, 0]
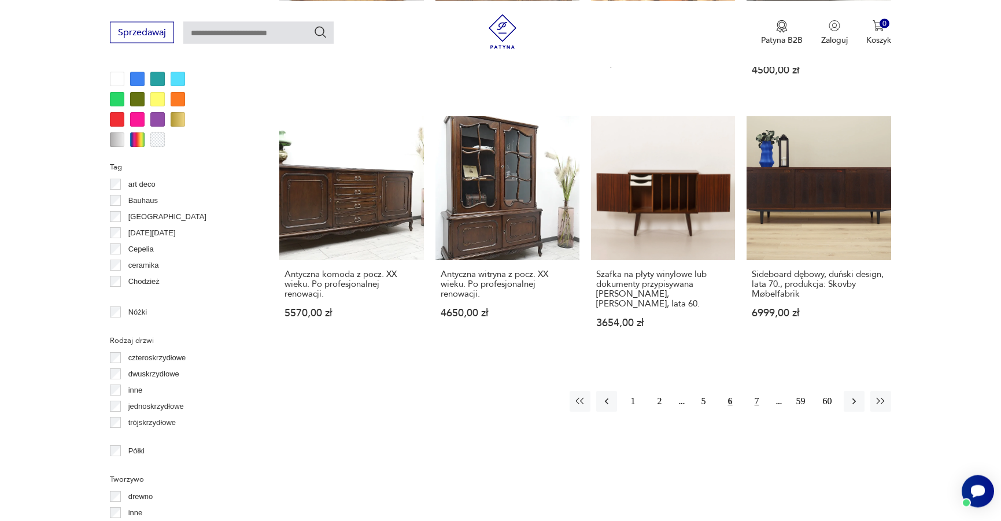
click at [753, 391] on button "7" at bounding box center [756, 401] width 21 height 21
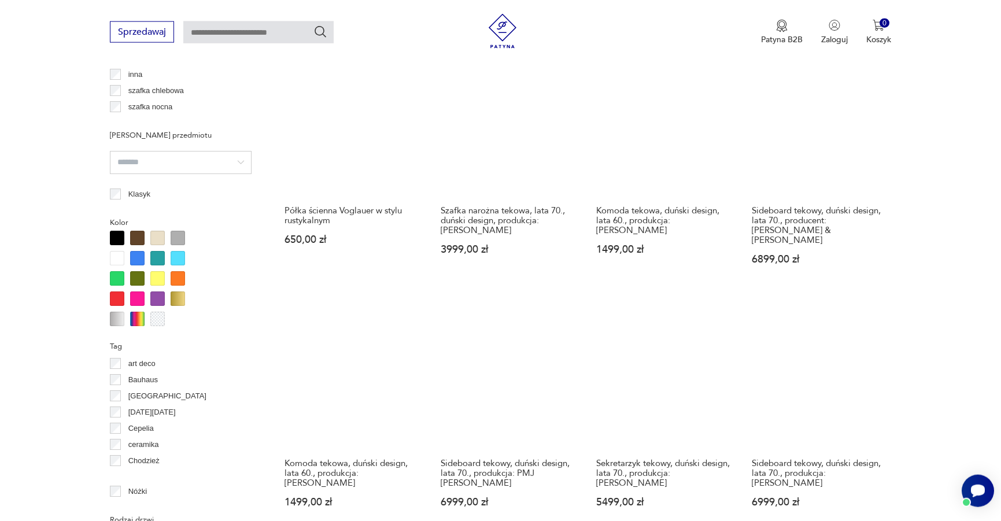
scroll to position [1039, 0]
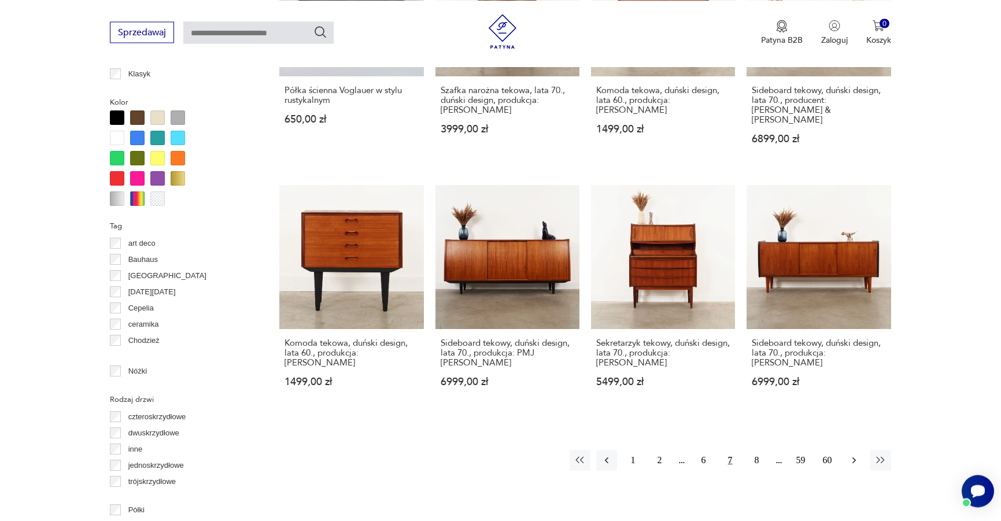
click at [846, 450] on button "button" at bounding box center [853, 460] width 21 height 21
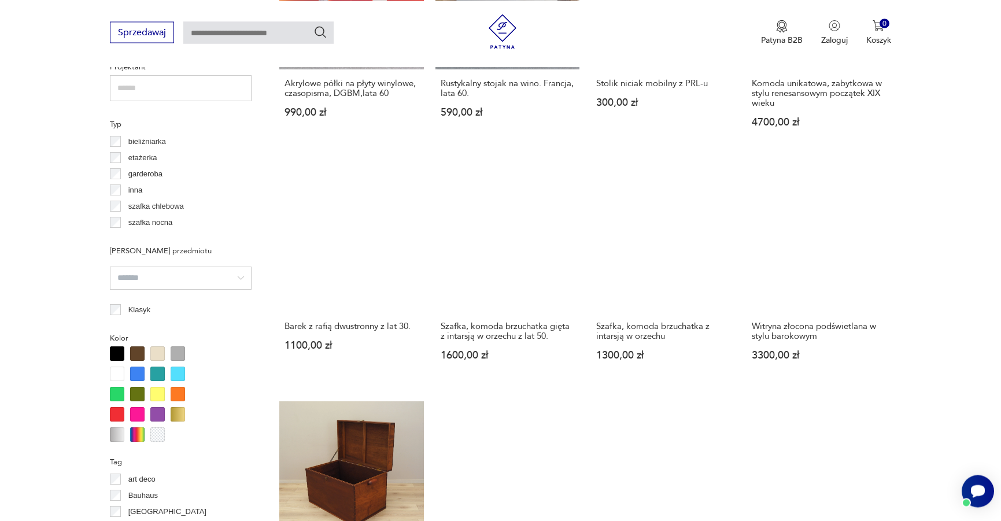
scroll to position [1039, 0]
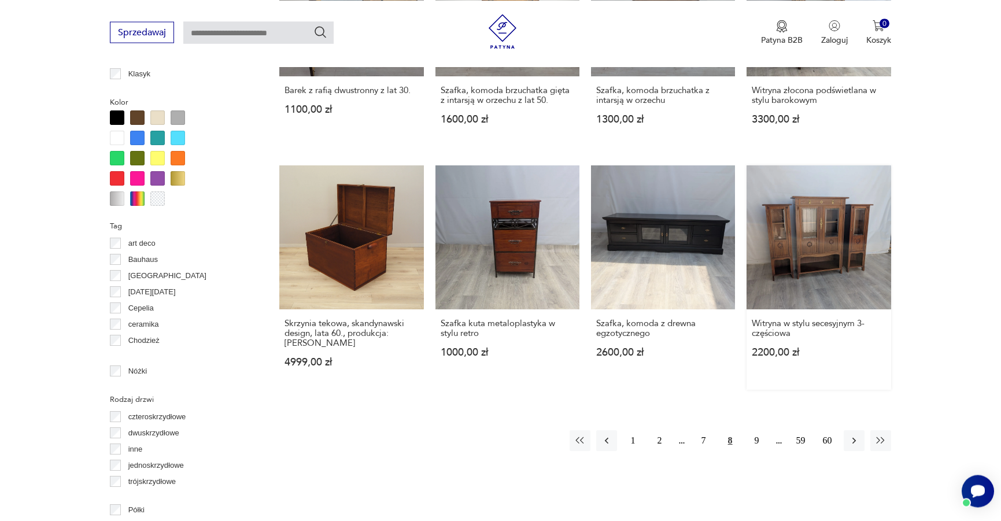
click at [752, 430] on button "9" at bounding box center [756, 440] width 21 height 21
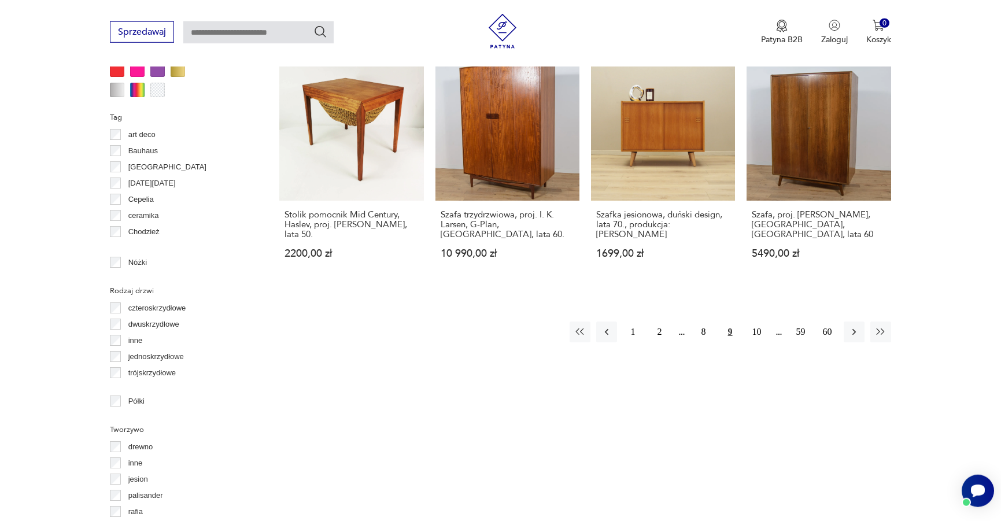
scroll to position [1216, 0]
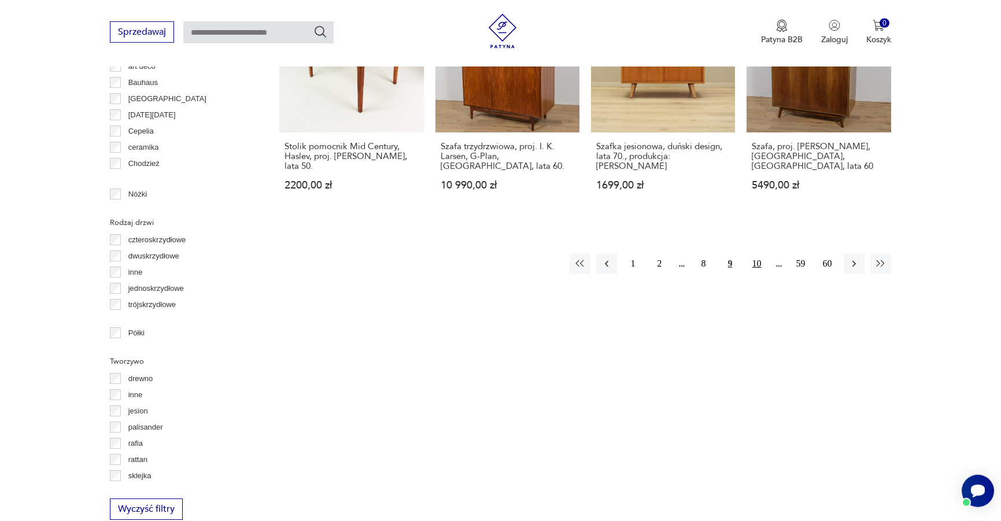
click at [760, 261] on button "10" at bounding box center [756, 263] width 21 height 21
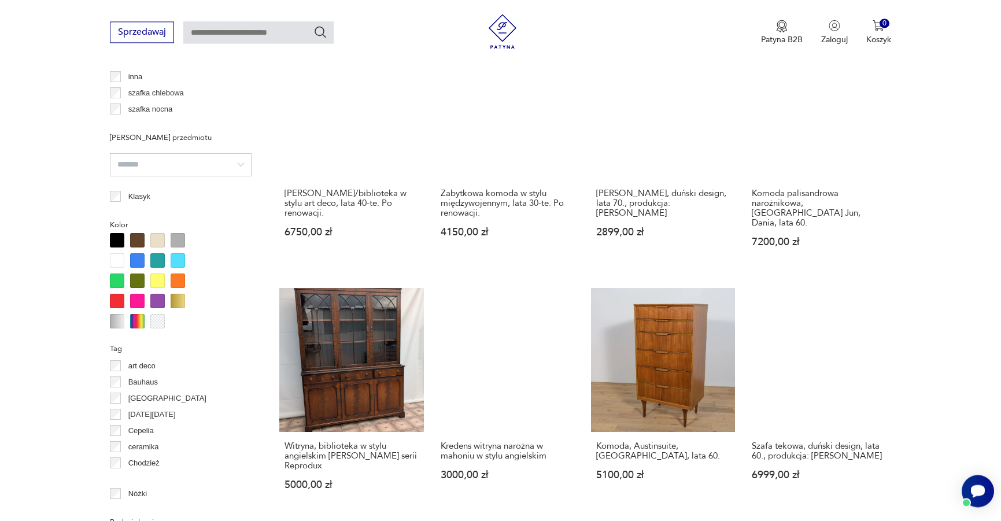
scroll to position [1039, 0]
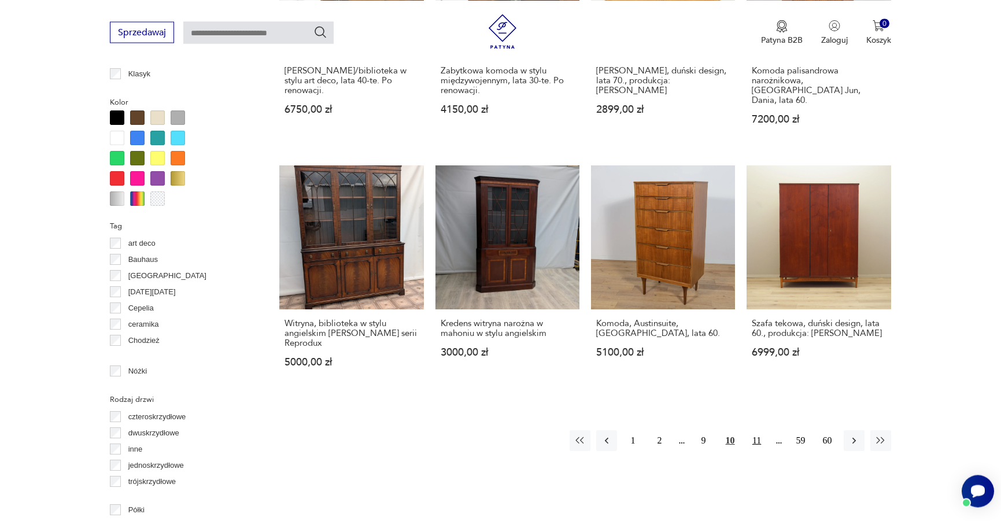
click at [753, 430] on button "11" at bounding box center [756, 440] width 21 height 21
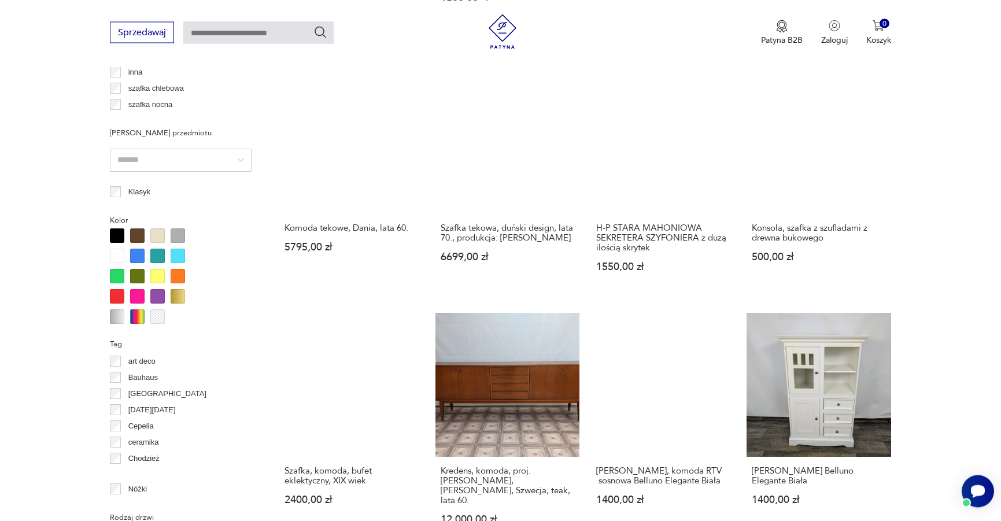
scroll to position [1098, 0]
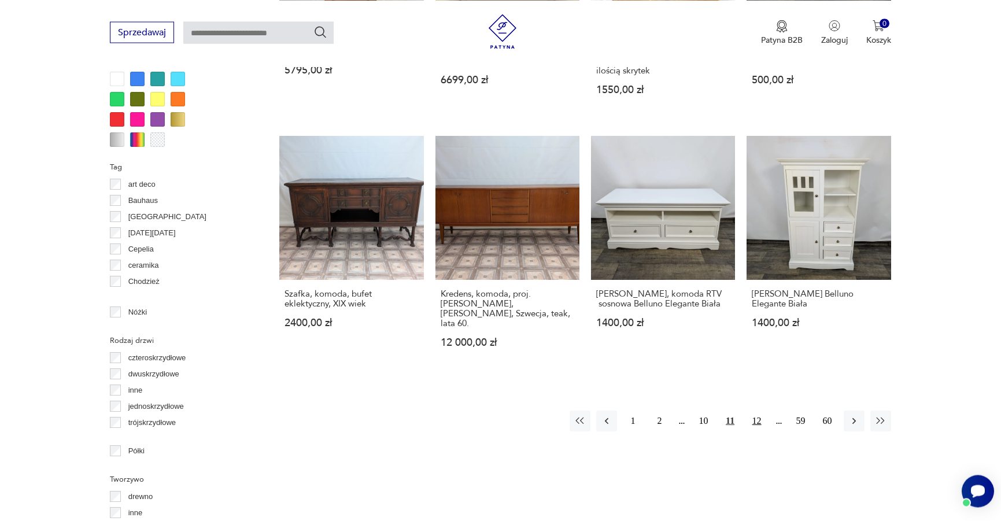
click at [752, 410] on button "12" at bounding box center [756, 420] width 21 height 21
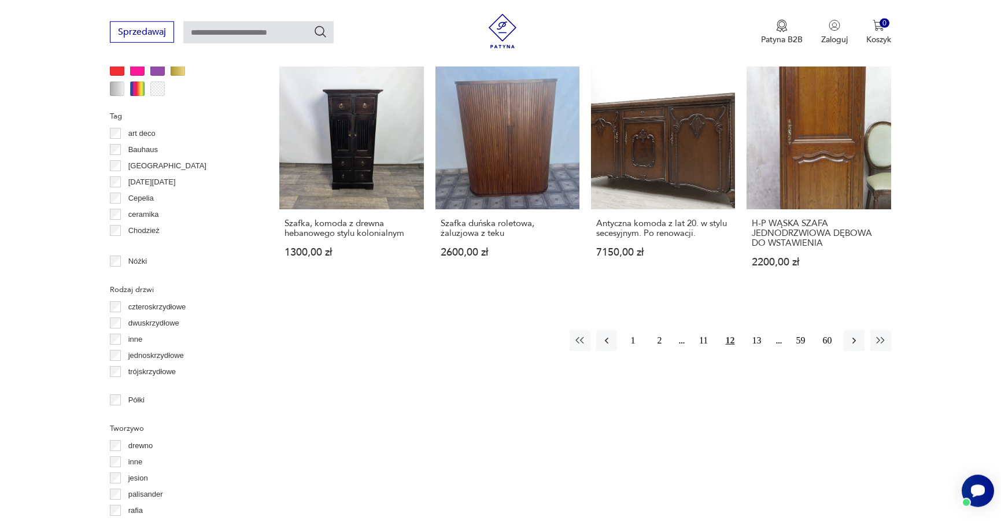
scroll to position [1157, 0]
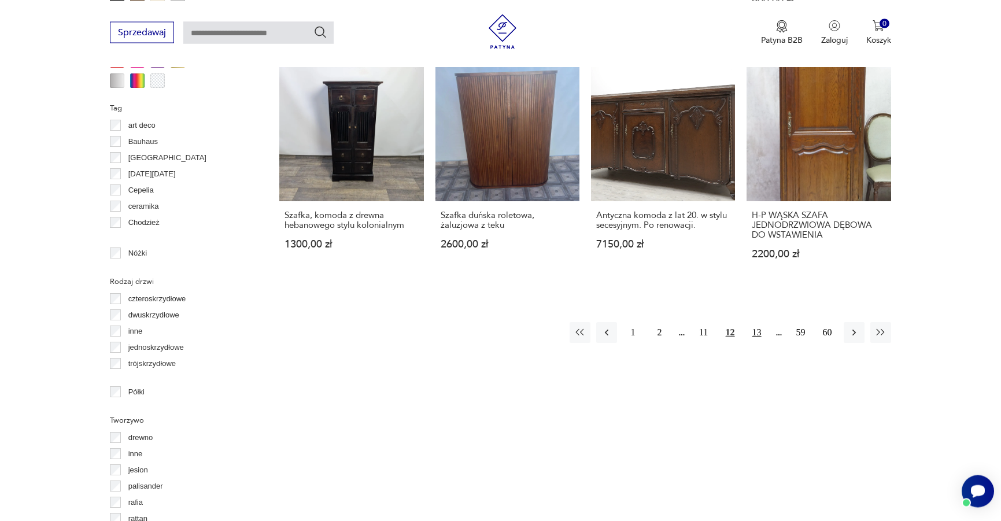
click at [752, 336] on button "13" at bounding box center [756, 332] width 21 height 21
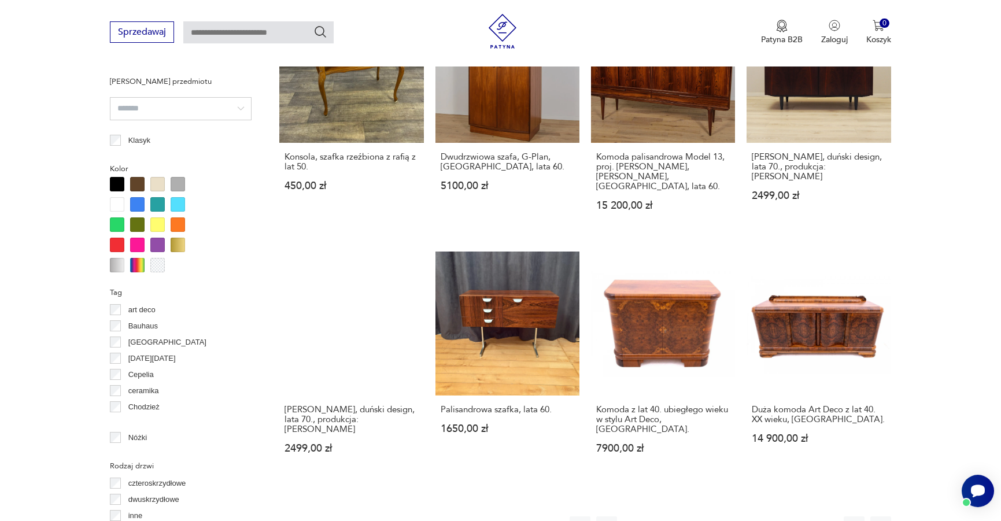
scroll to position [1098, 0]
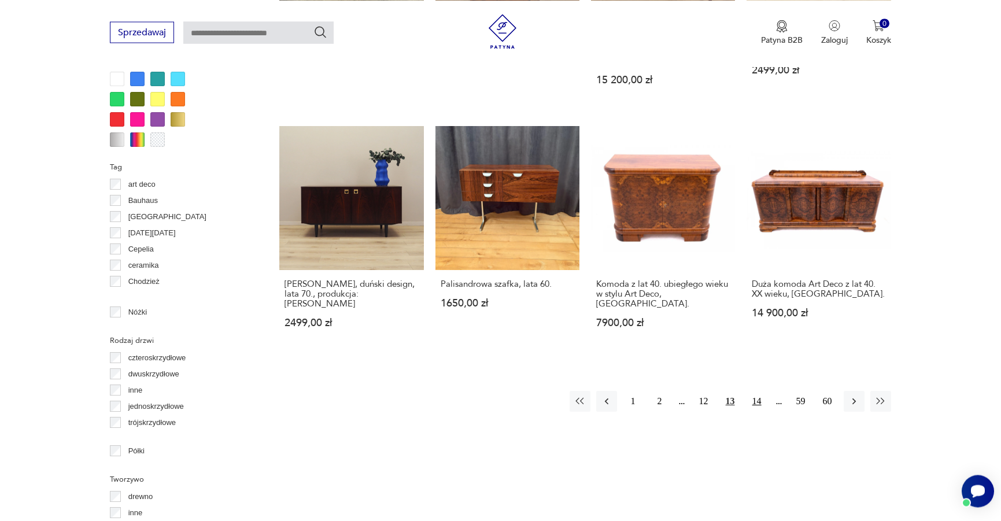
click at [752, 391] on button "14" at bounding box center [756, 401] width 21 height 21
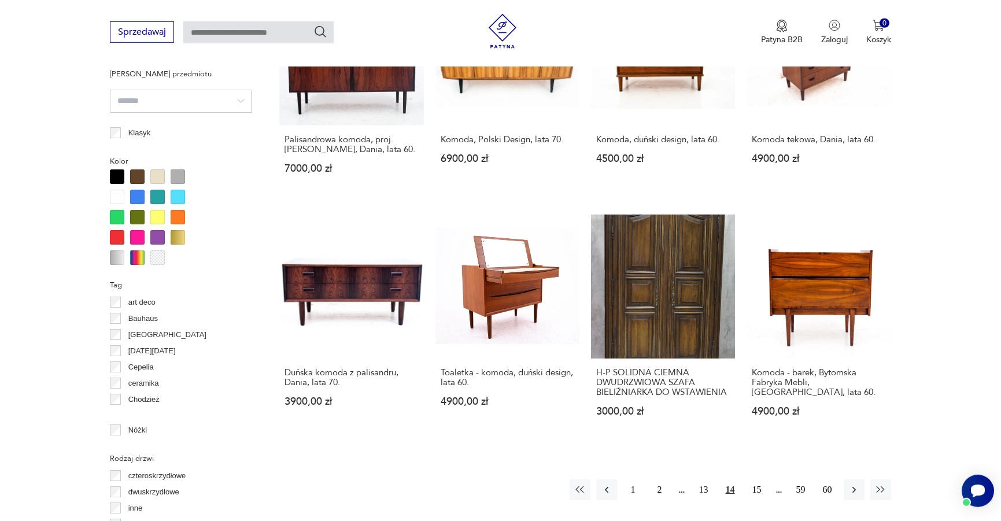
scroll to position [1157, 0]
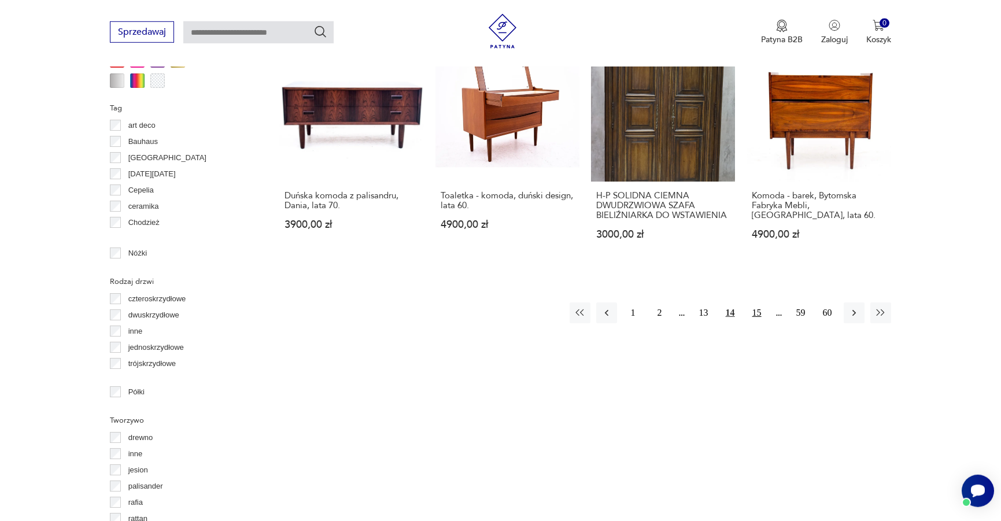
click at [757, 304] on button "15" at bounding box center [756, 312] width 21 height 21
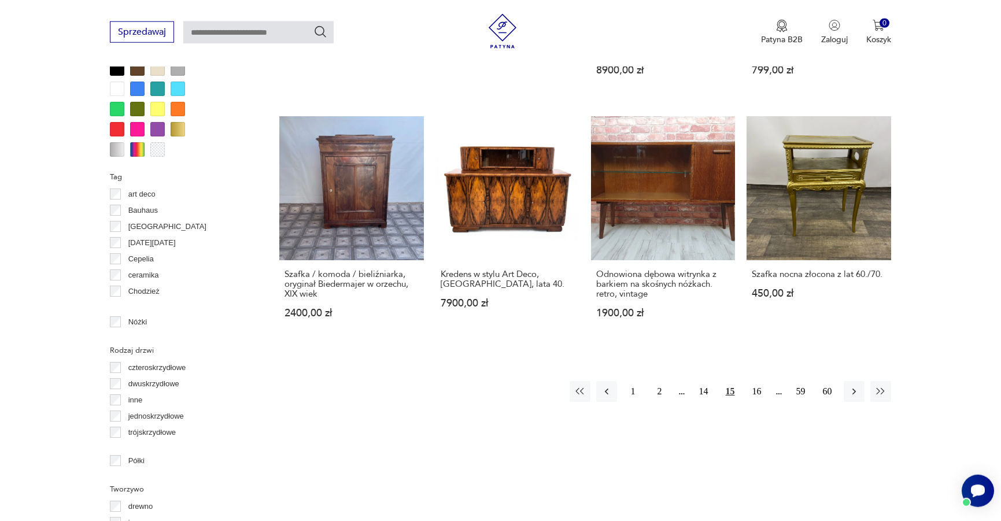
scroll to position [1098, 0]
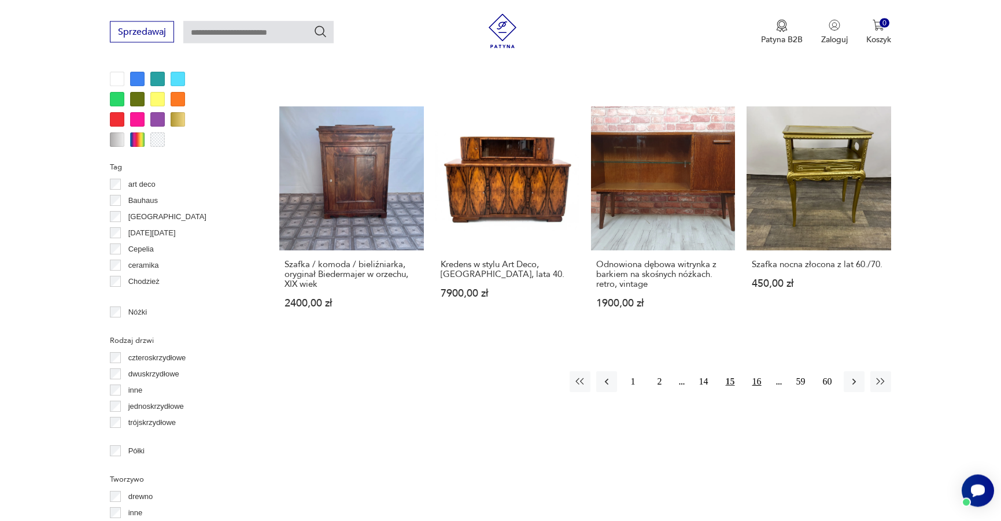
click at [756, 374] on button "16" at bounding box center [756, 382] width 21 height 21
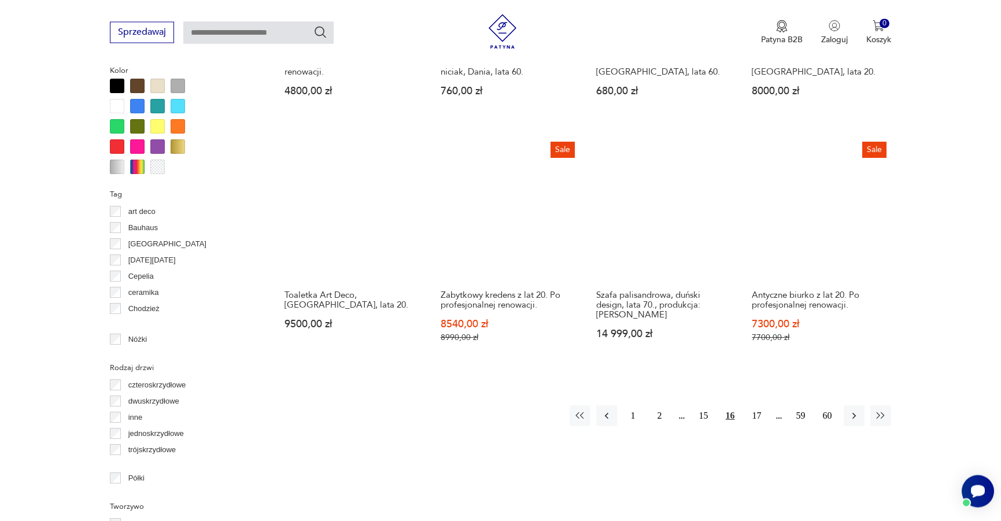
scroll to position [1098, 0]
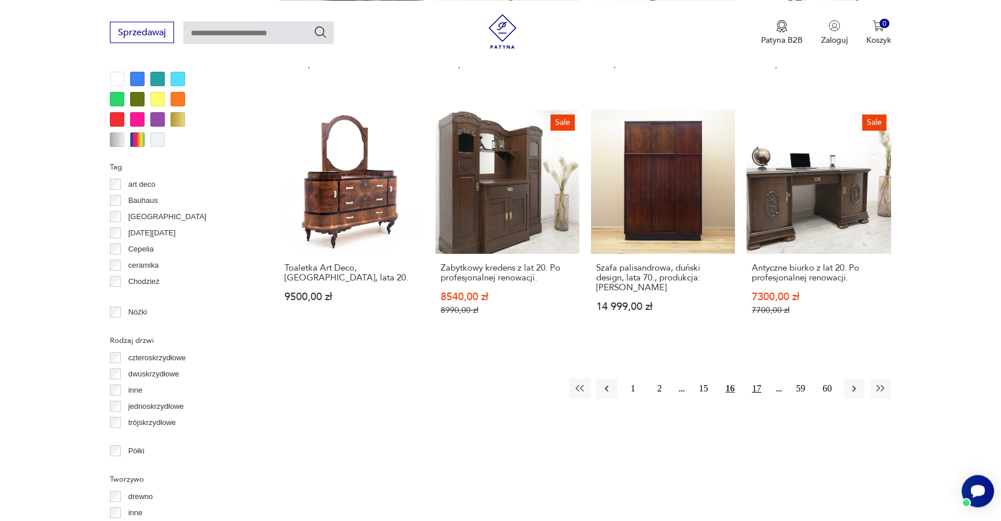
click at [762, 382] on button "17" at bounding box center [756, 388] width 21 height 21
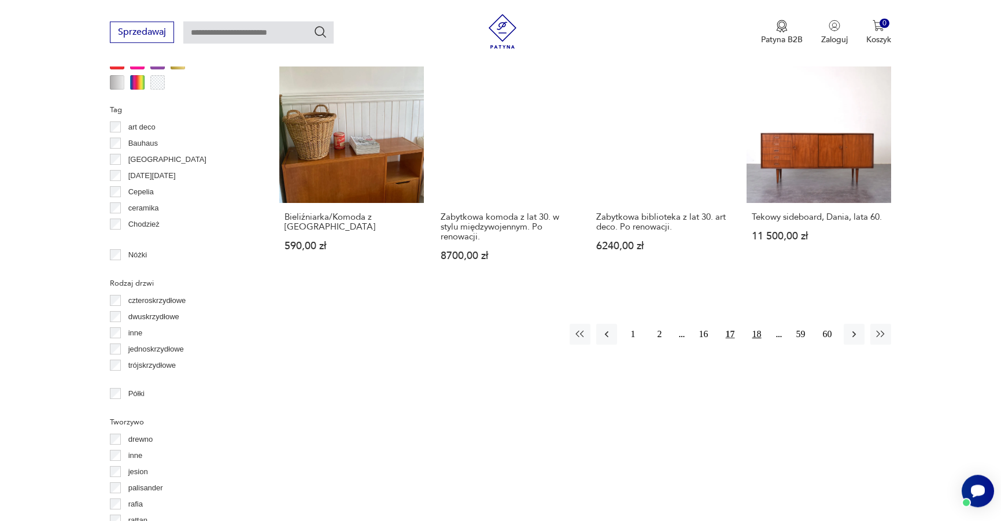
scroll to position [1157, 0]
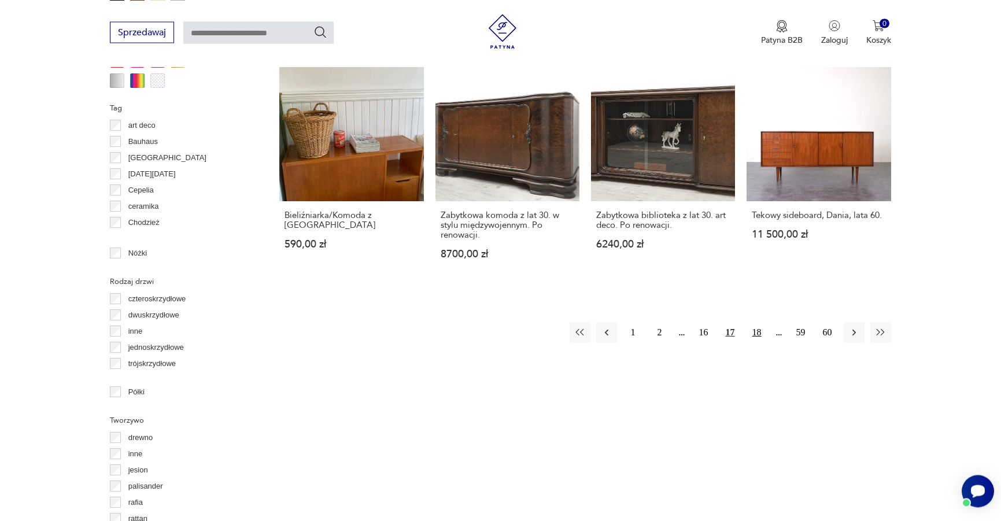
click at [756, 324] on button "18" at bounding box center [756, 332] width 21 height 21
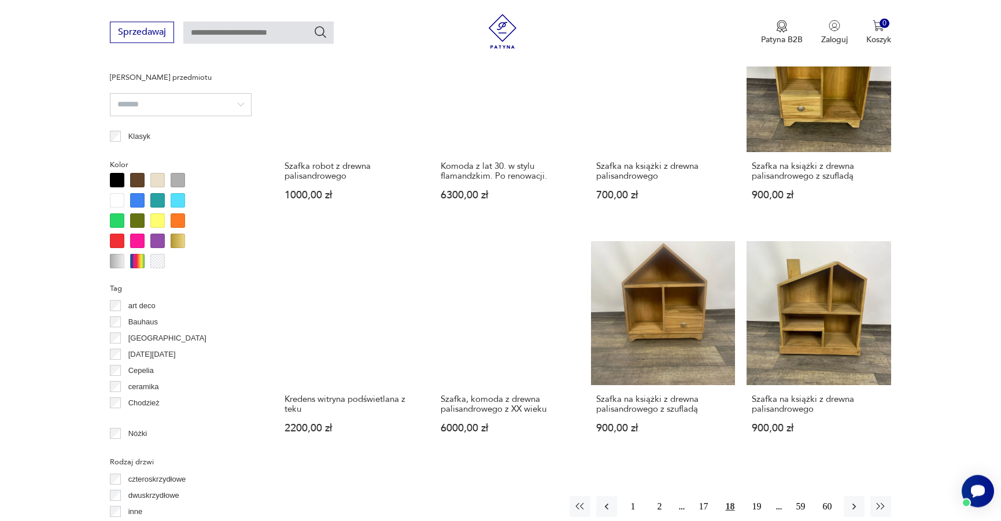
scroll to position [1039, 0]
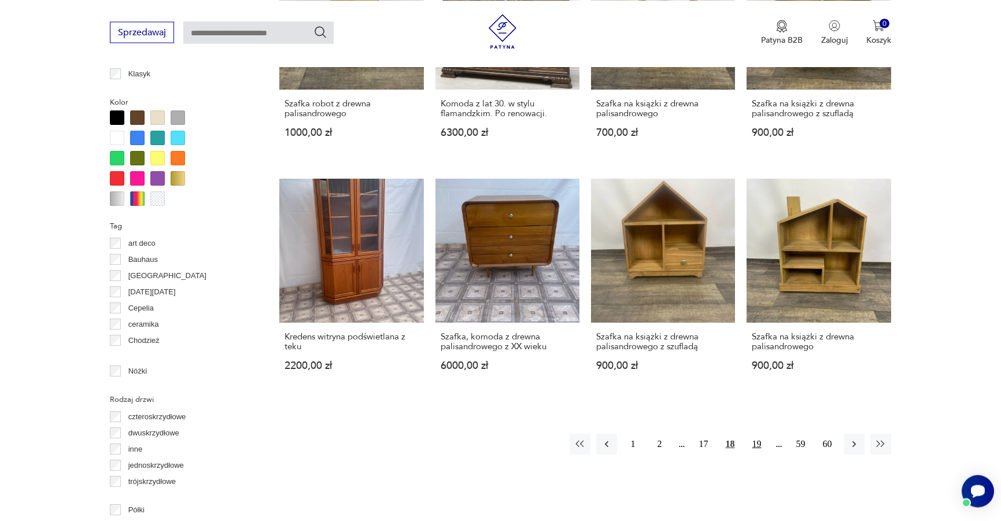
click at [757, 435] on button "19" at bounding box center [756, 444] width 21 height 21
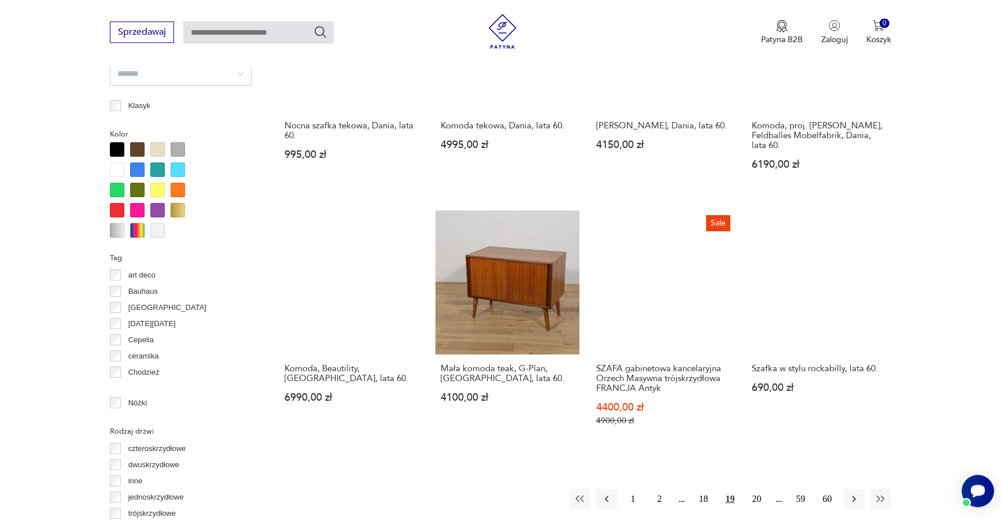
scroll to position [1157, 0]
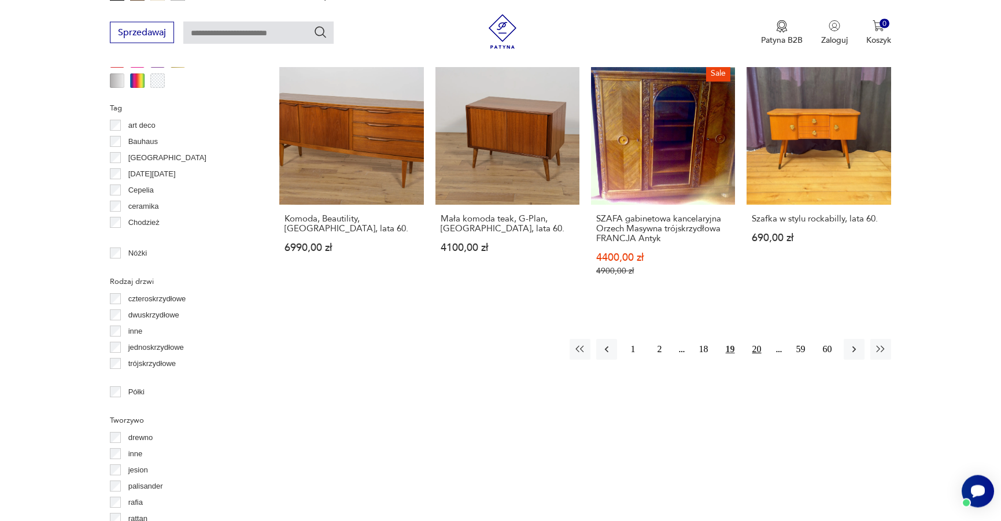
click at [757, 348] on button "20" at bounding box center [756, 349] width 21 height 21
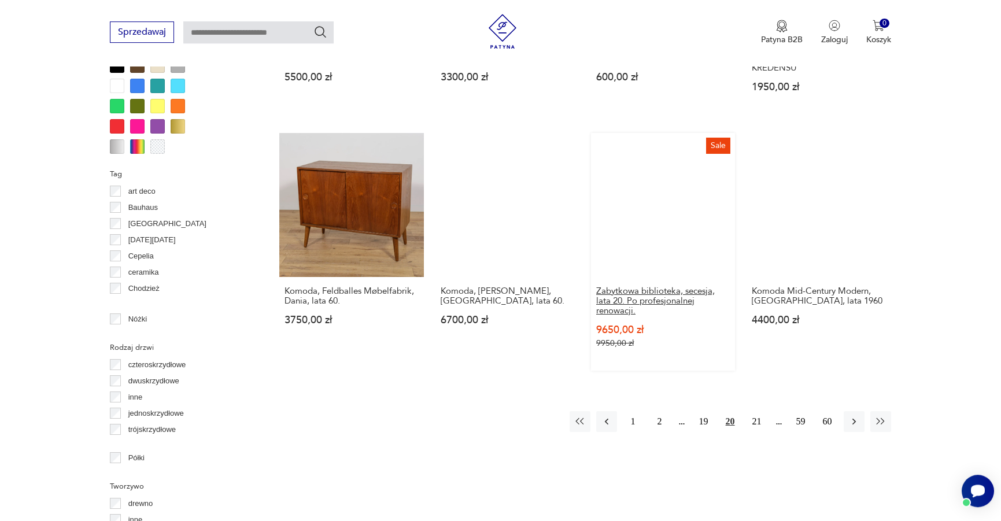
scroll to position [1098, 0]
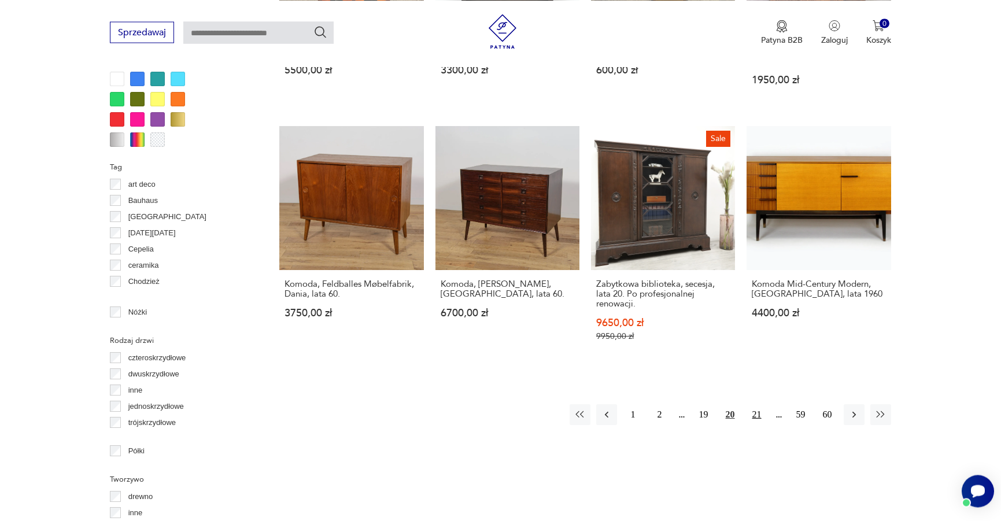
click at [757, 405] on button "21" at bounding box center [756, 414] width 21 height 21
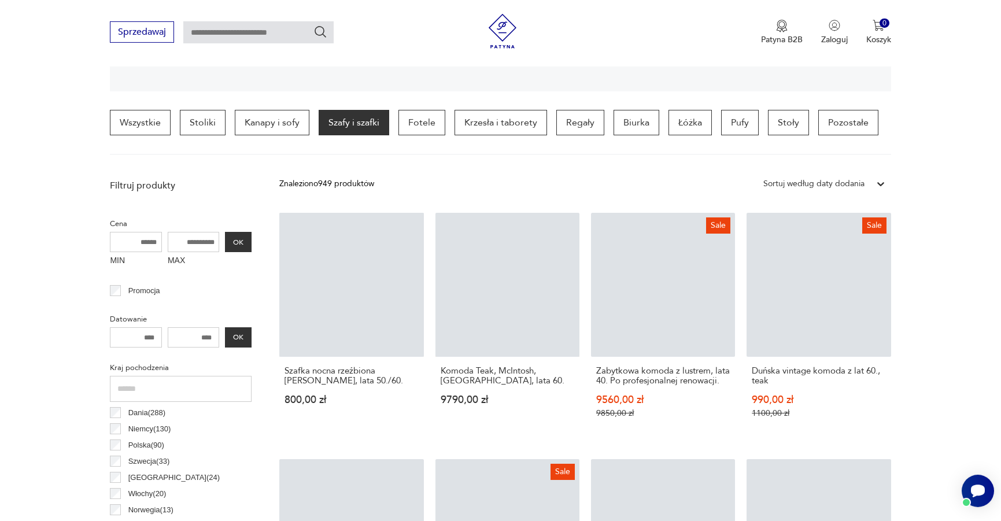
scroll to position [272, 0]
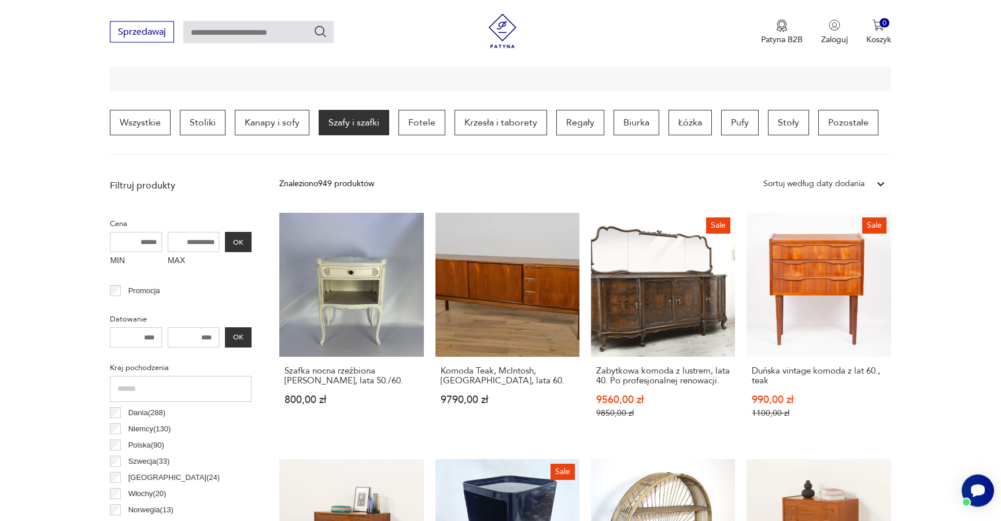
scroll to position [1098, 0]
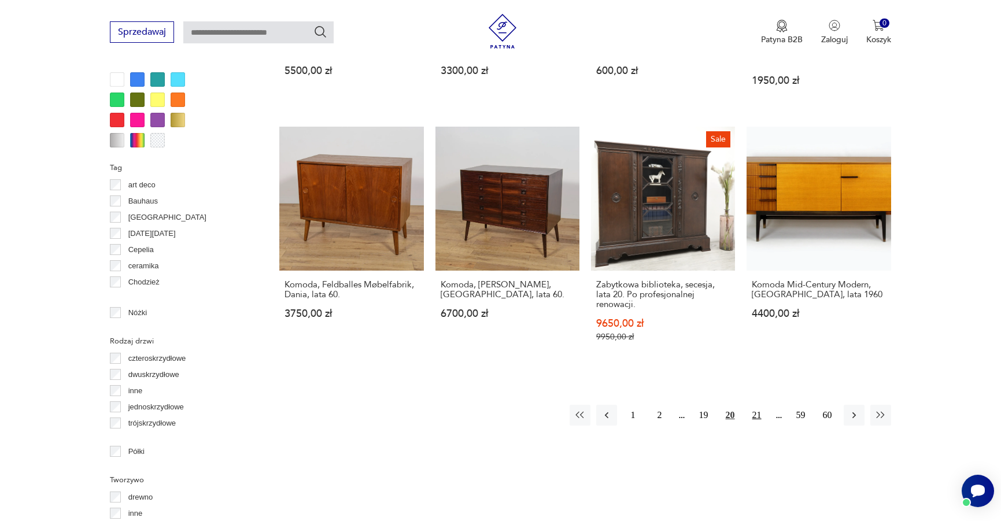
drag, startPoint x: 758, startPoint y: 403, endPoint x: 760, endPoint y: 13, distance: 390.2
click at [758, 405] on button "21" at bounding box center [756, 415] width 21 height 21
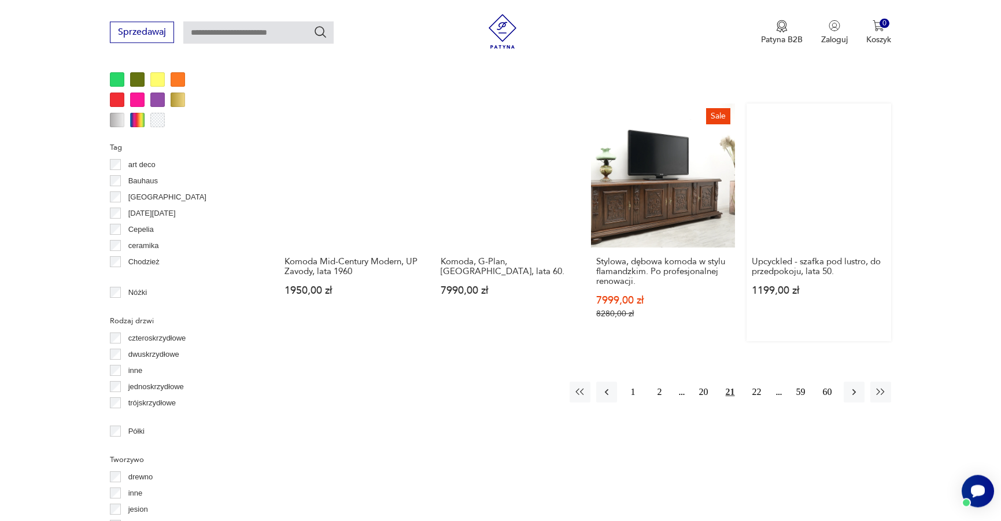
scroll to position [1174, 0]
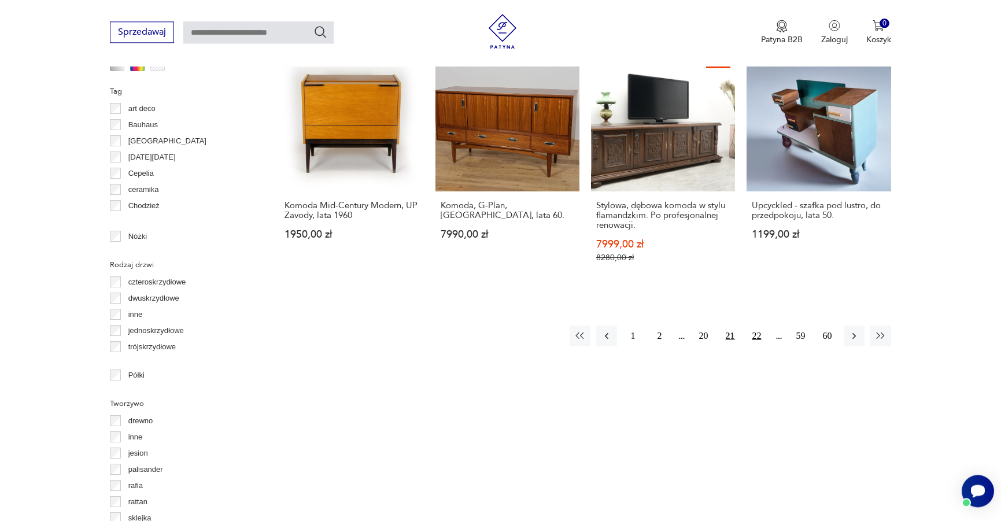
click at [758, 325] on button "22" at bounding box center [756, 335] width 21 height 21
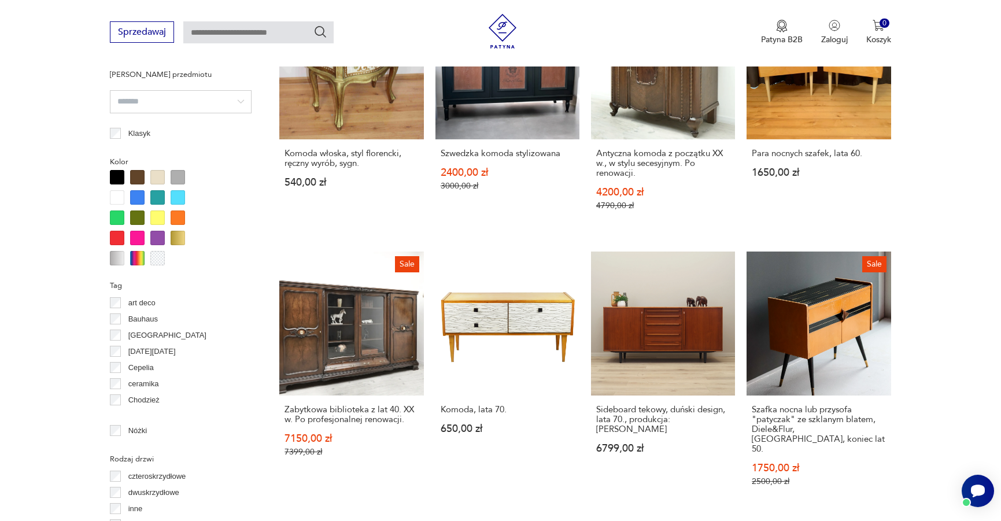
scroll to position [1157, 0]
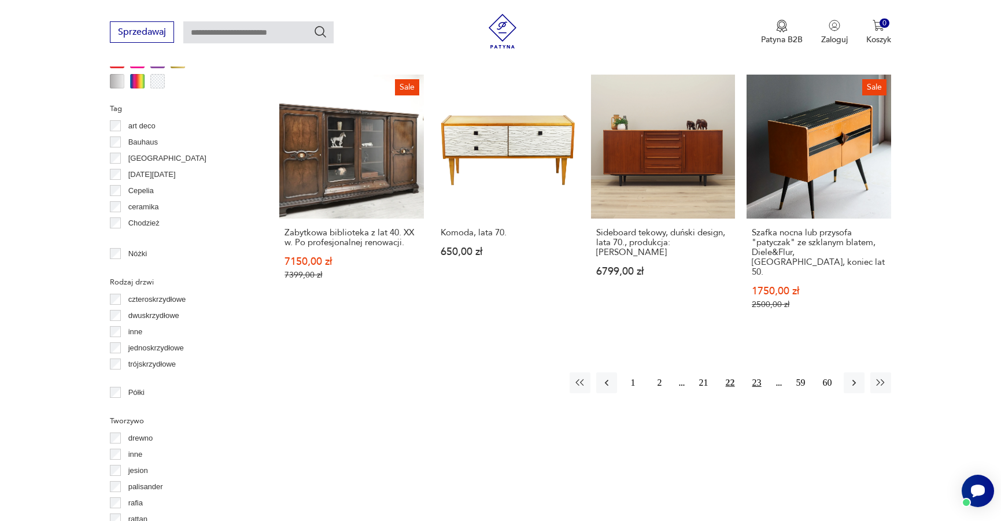
click at [759, 372] on button "23" at bounding box center [756, 382] width 21 height 21
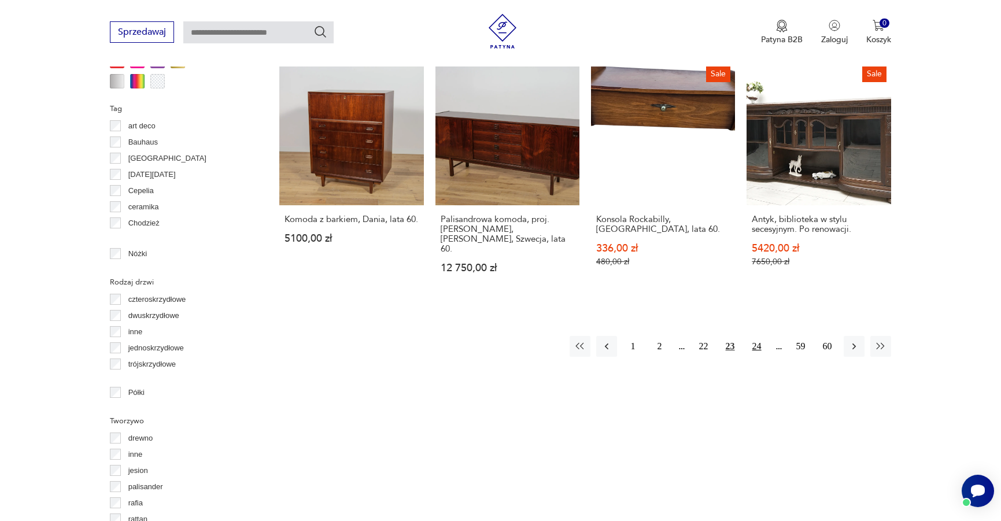
click at [757, 336] on button "24" at bounding box center [756, 346] width 21 height 21
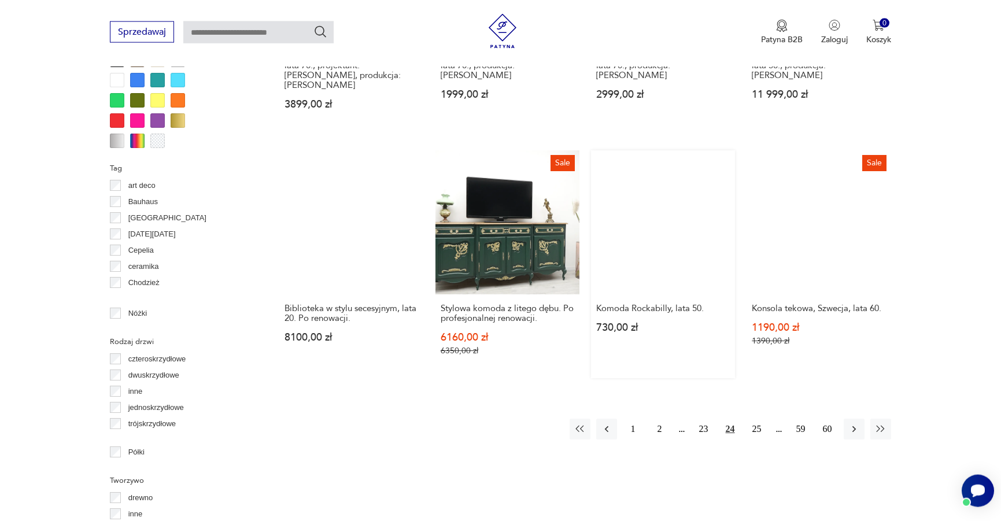
scroll to position [1098, 0]
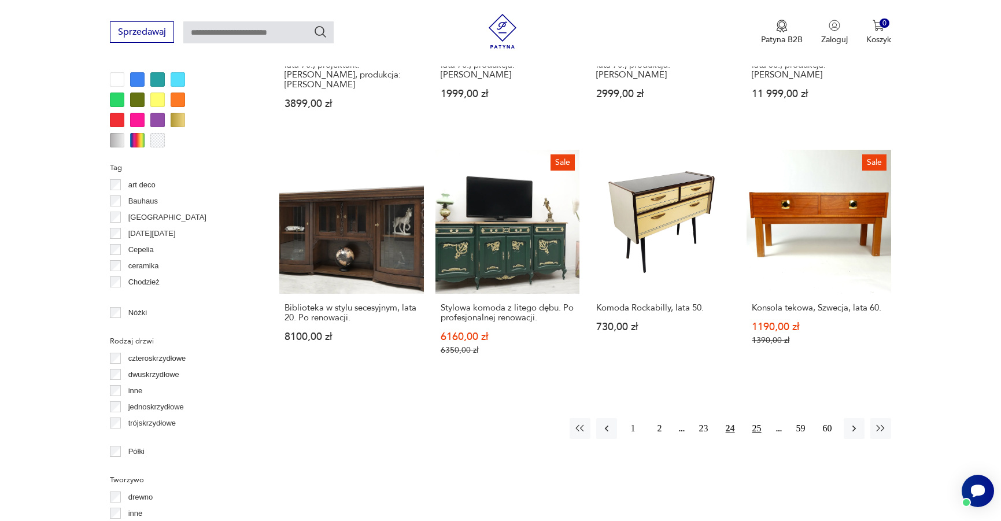
click at [754, 418] on button "25" at bounding box center [756, 428] width 21 height 21
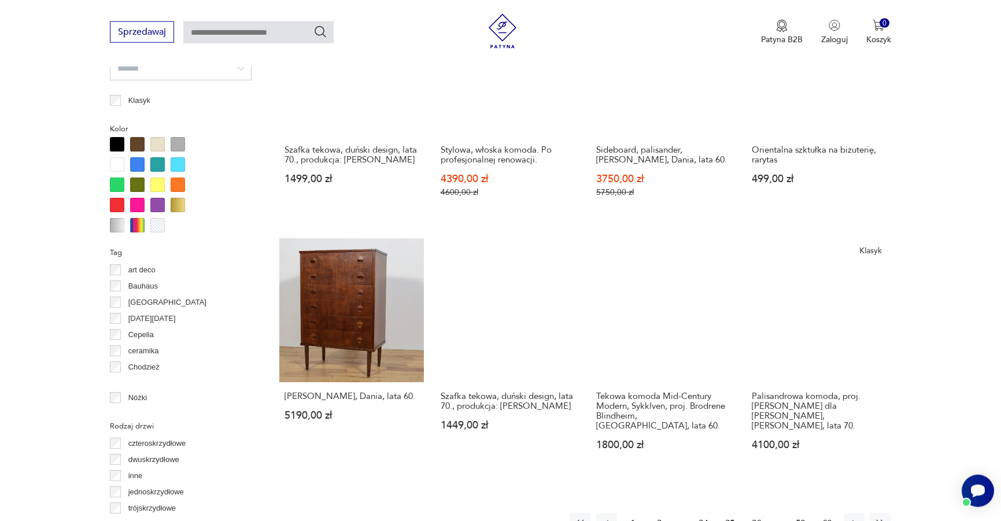
scroll to position [1157, 0]
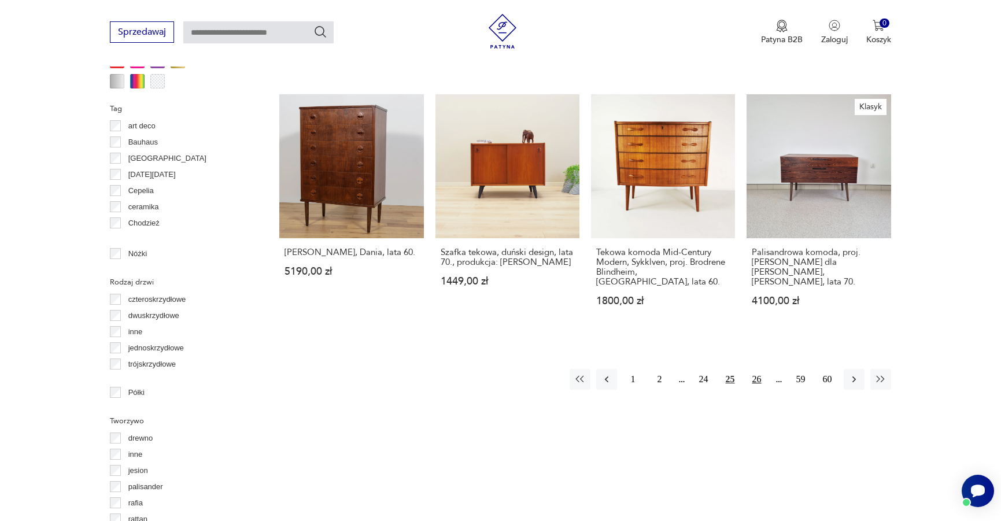
click at [757, 369] on button "26" at bounding box center [756, 379] width 21 height 21
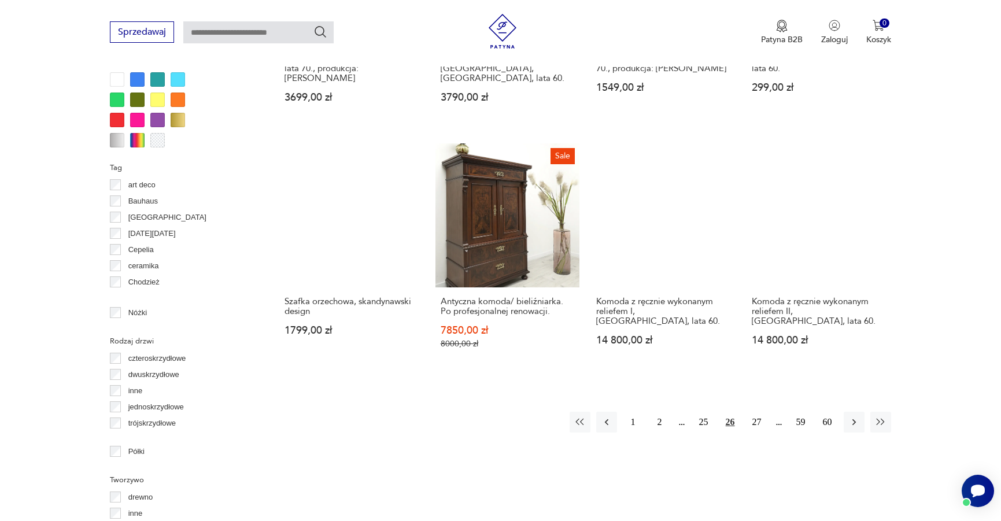
scroll to position [1216, 0]
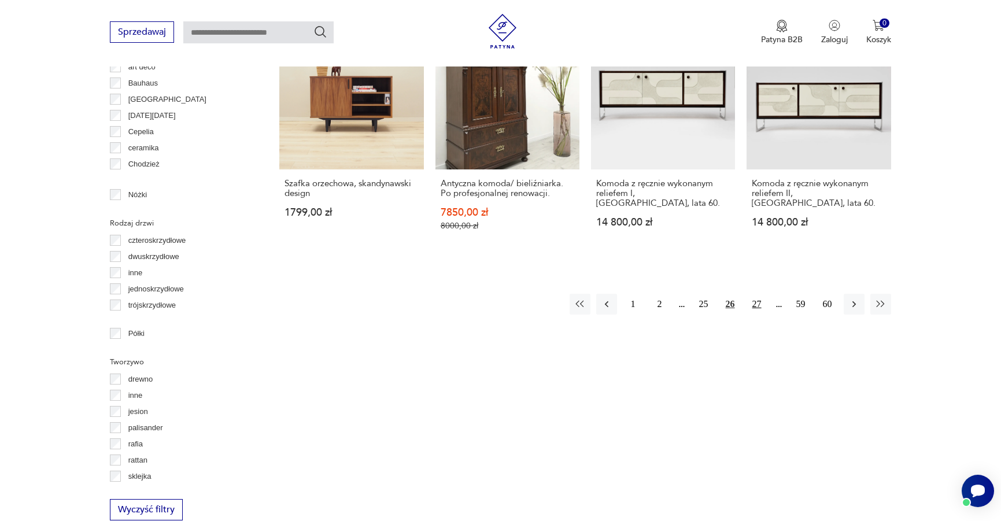
click at [753, 309] on button "27" at bounding box center [756, 304] width 21 height 21
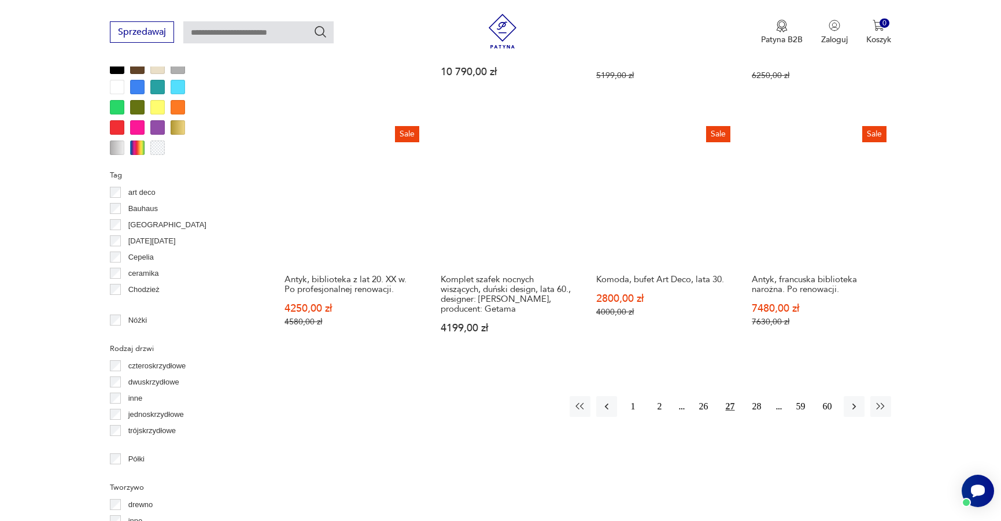
scroll to position [1157, 0]
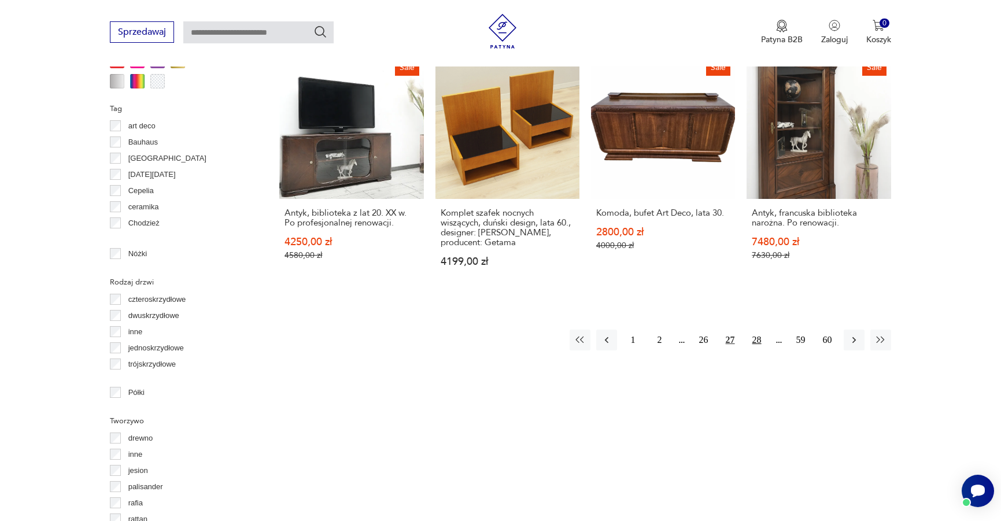
click at [762, 336] on button "28" at bounding box center [756, 340] width 21 height 21
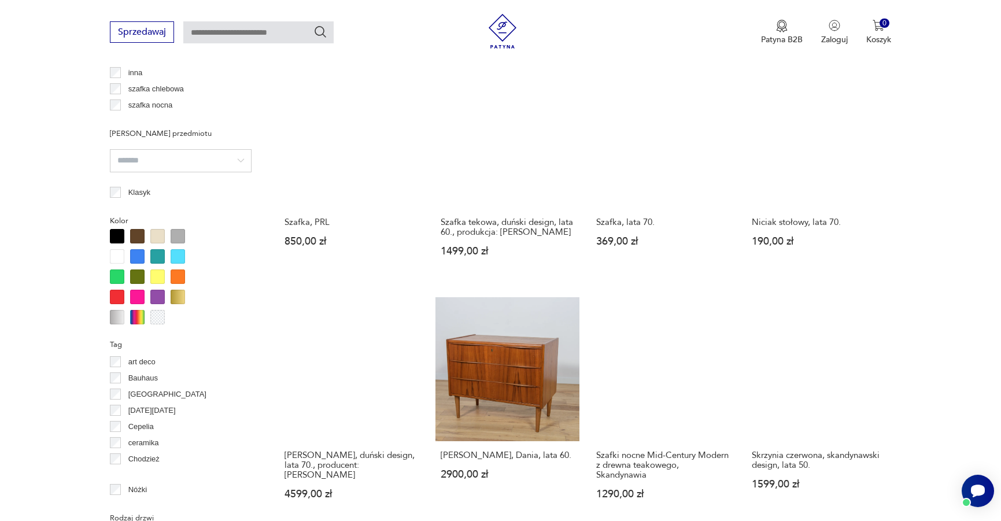
scroll to position [1098, 0]
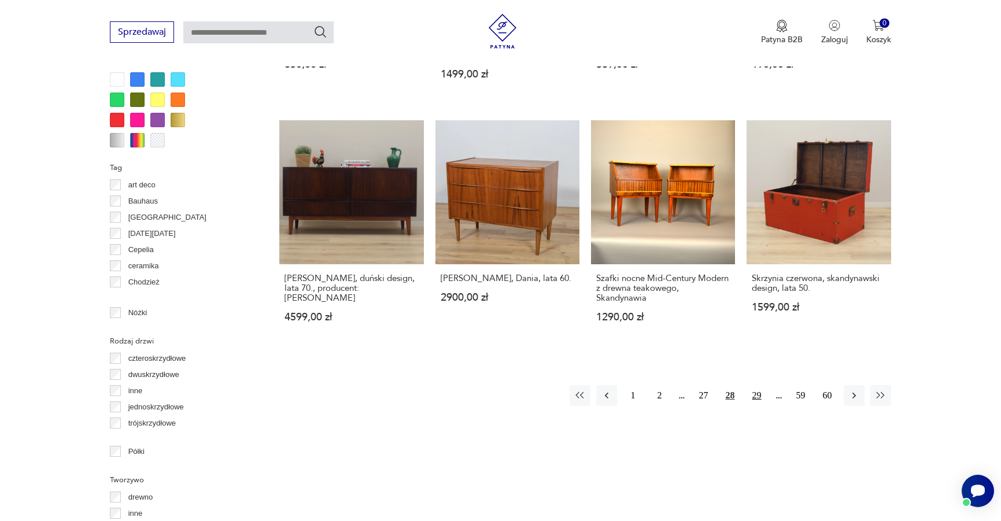
click at [760, 385] on button "29" at bounding box center [756, 395] width 21 height 21
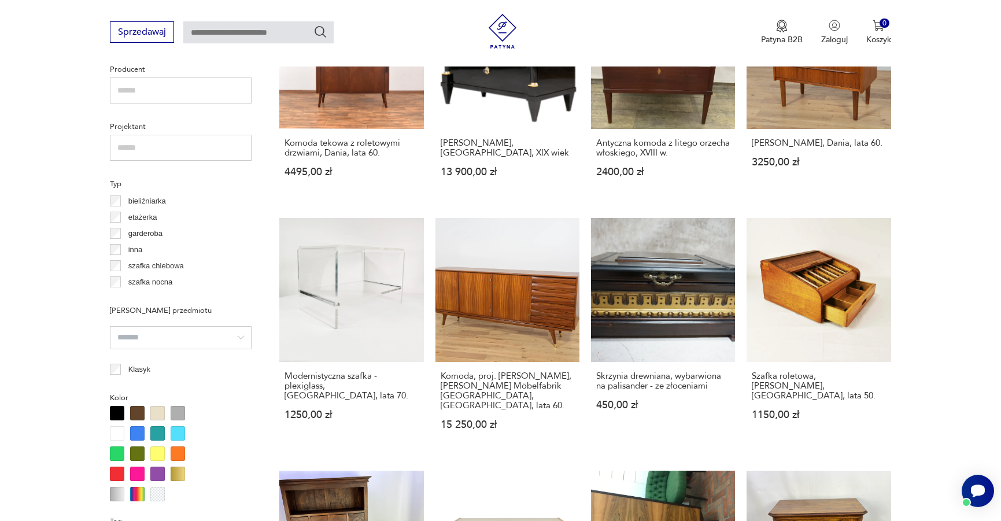
scroll to position [1039, 0]
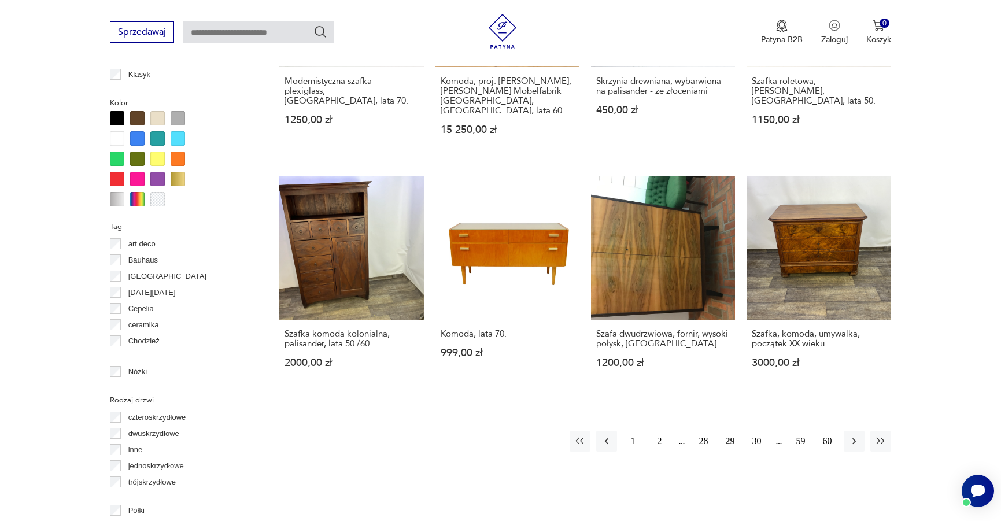
click at [755, 431] on button "30" at bounding box center [756, 441] width 21 height 21
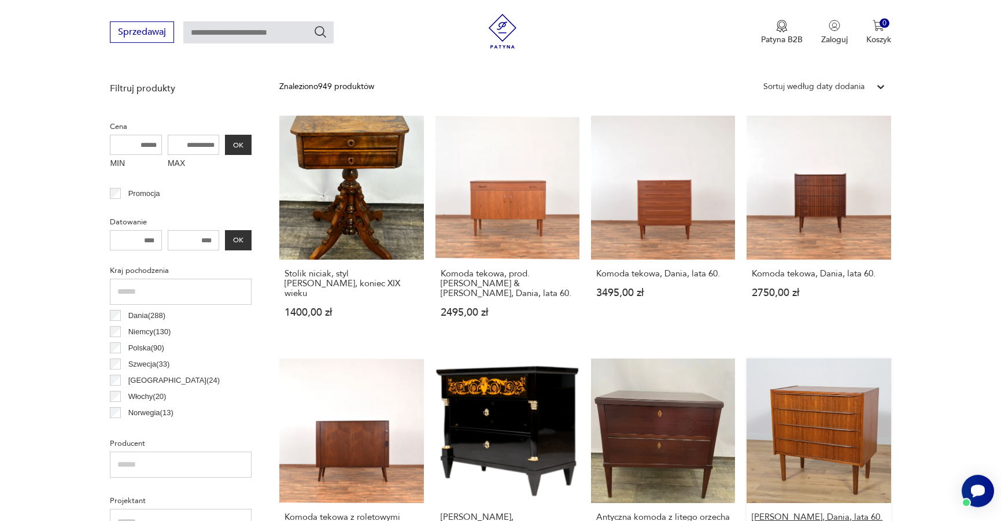
click at [755, 423] on link "Komoda, Dania, lata 60. 3250,00 zł" at bounding box center [818, 465] width 144 height 214
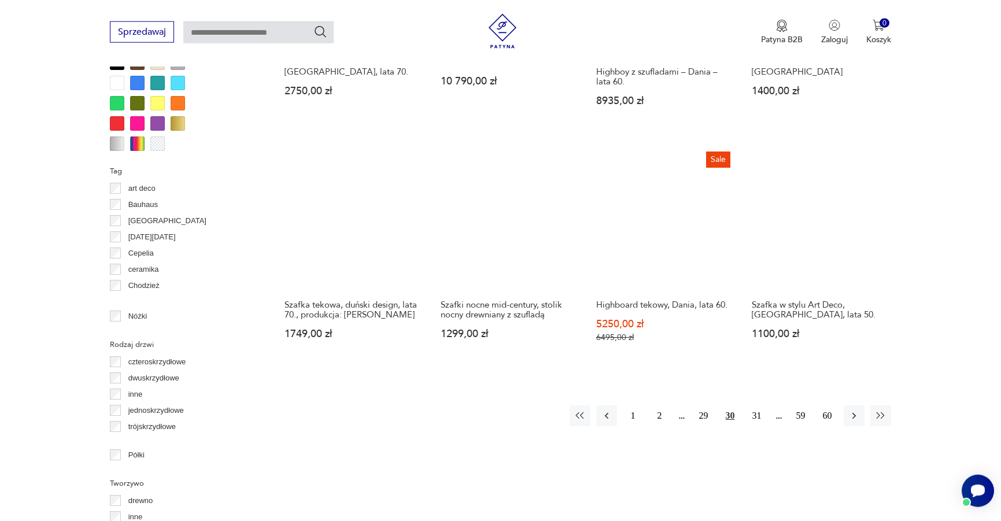
scroll to position [1090, 0]
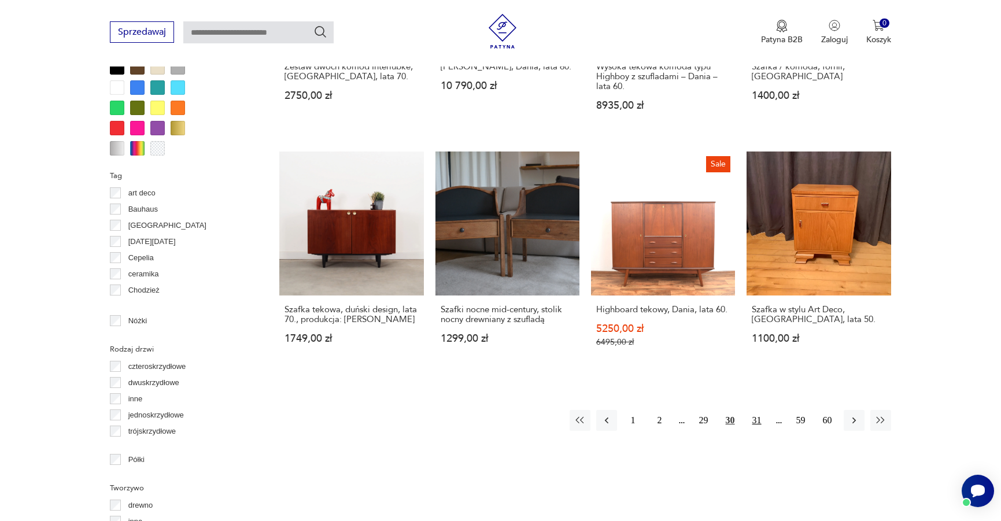
click at [756, 410] on button "31" at bounding box center [756, 420] width 21 height 21
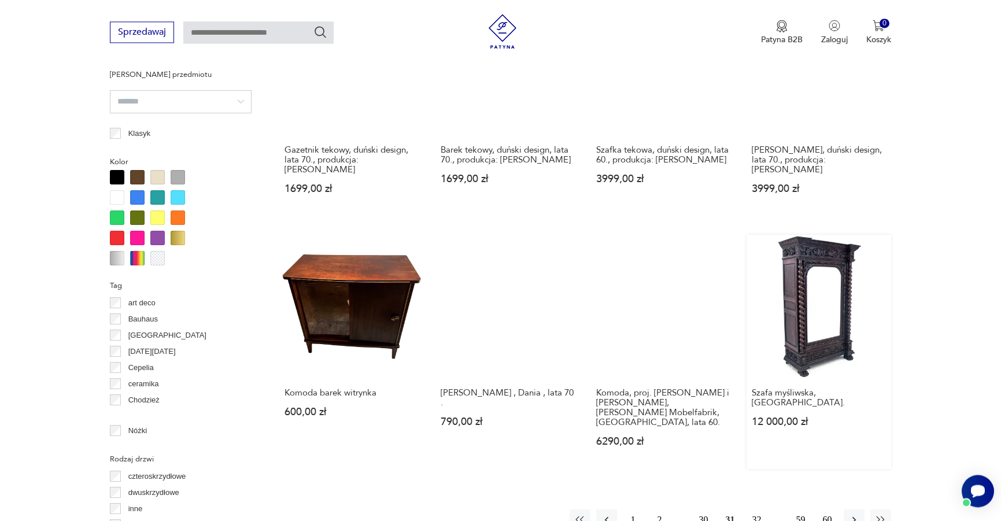
scroll to position [1098, 0]
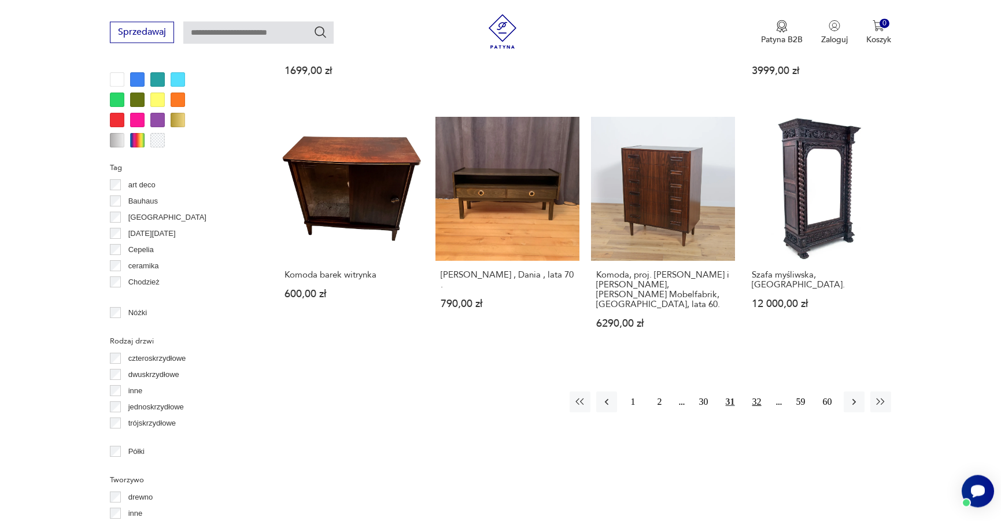
click at [755, 391] on button "32" at bounding box center [756, 401] width 21 height 21
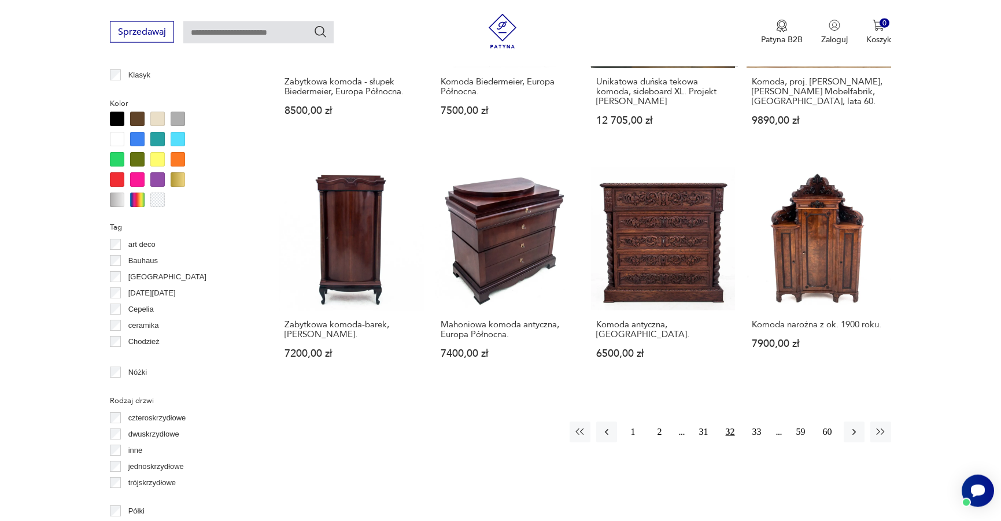
scroll to position [1039, 0]
click at [760, 430] on button "33" at bounding box center [756, 431] width 21 height 21
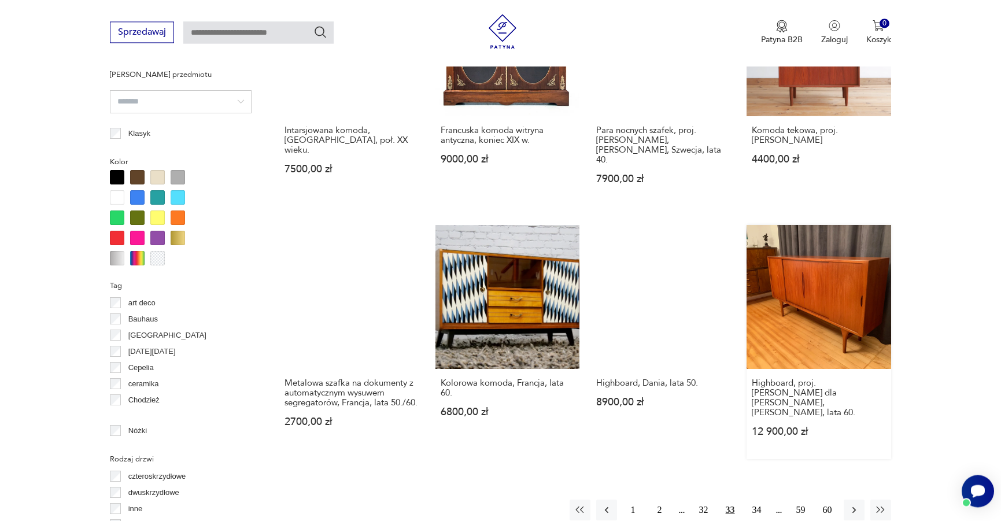
scroll to position [1039, 0]
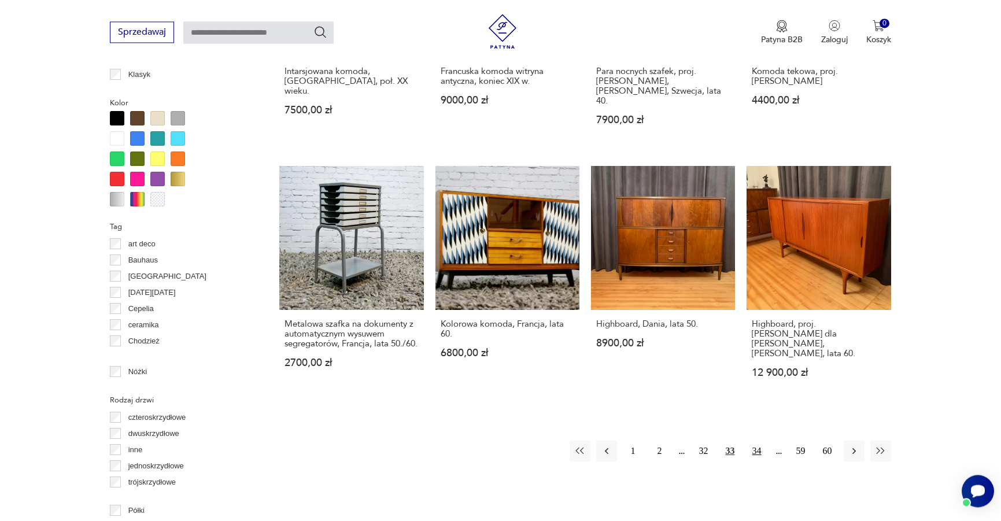
click at [758, 440] on button "34" at bounding box center [756, 450] width 21 height 21
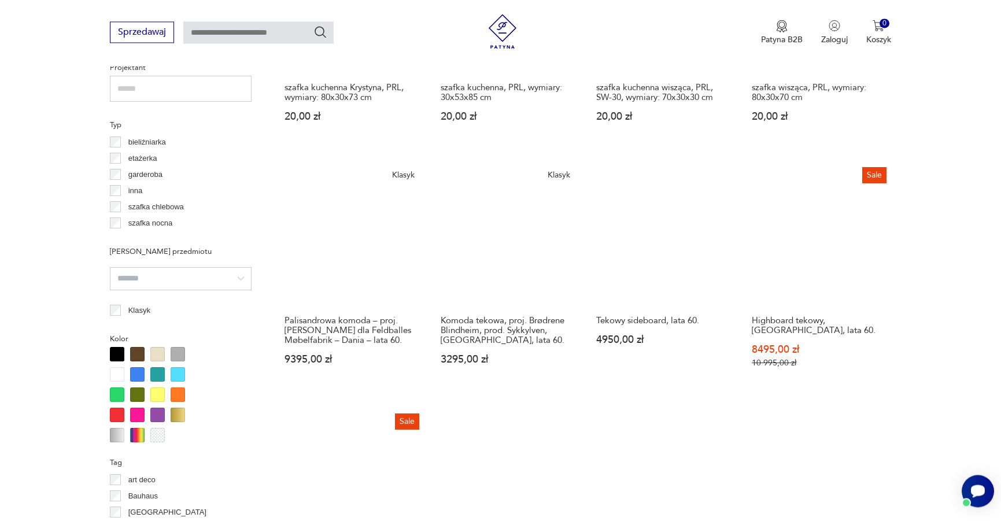
scroll to position [1039, 0]
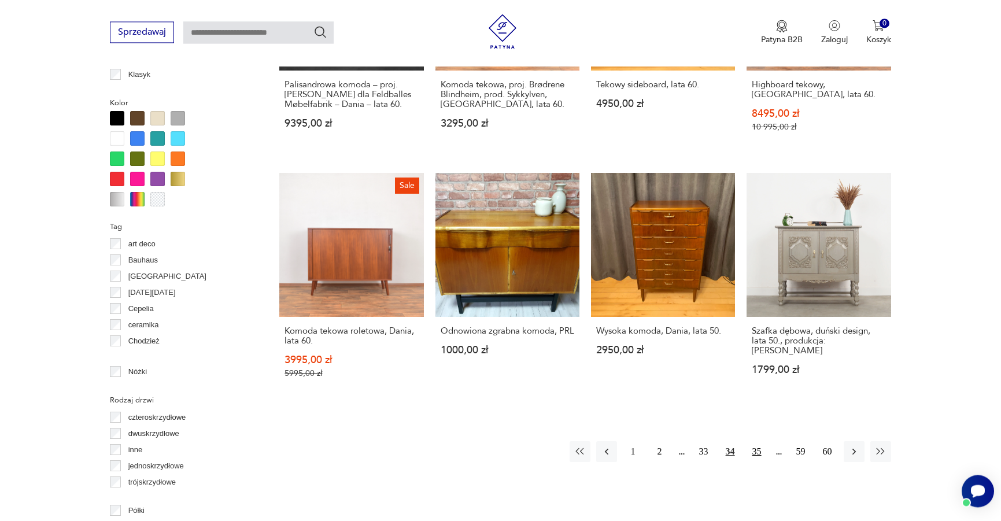
click at [757, 450] on button "35" at bounding box center [756, 451] width 21 height 21
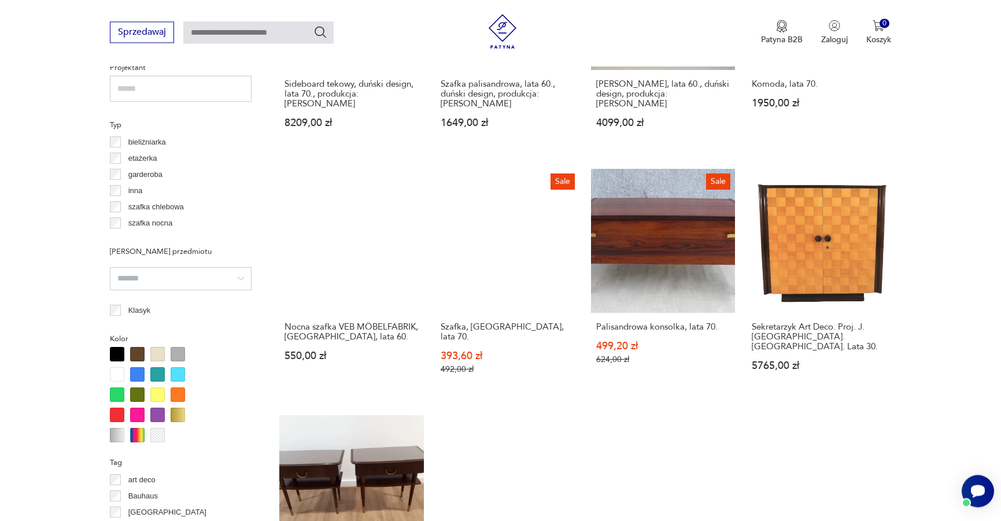
scroll to position [1098, 0]
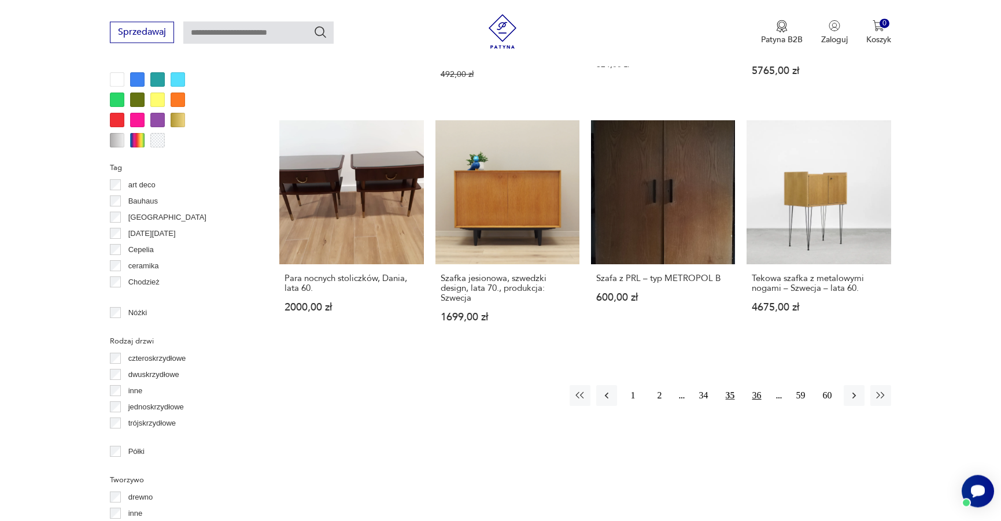
click at [751, 385] on button "36" at bounding box center [756, 395] width 21 height 21
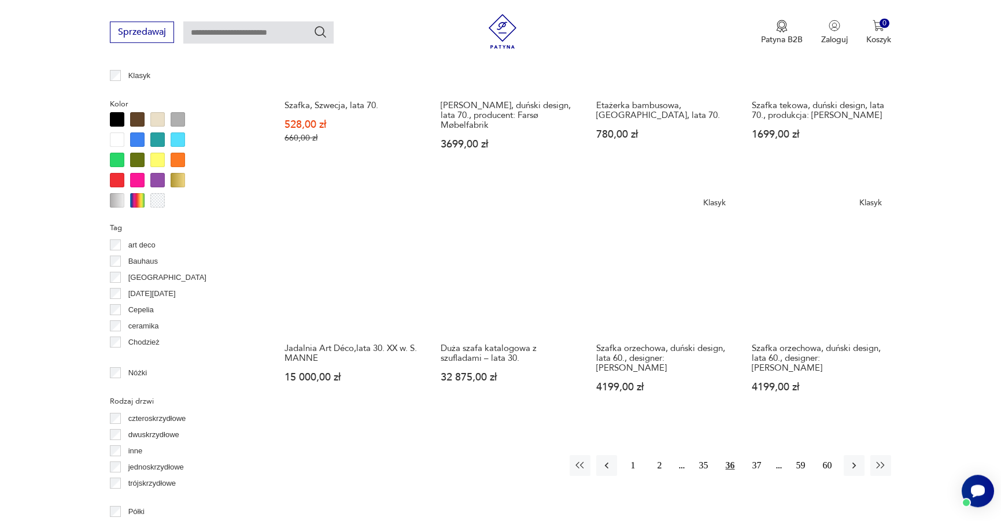
scroll to position [1039, 0]
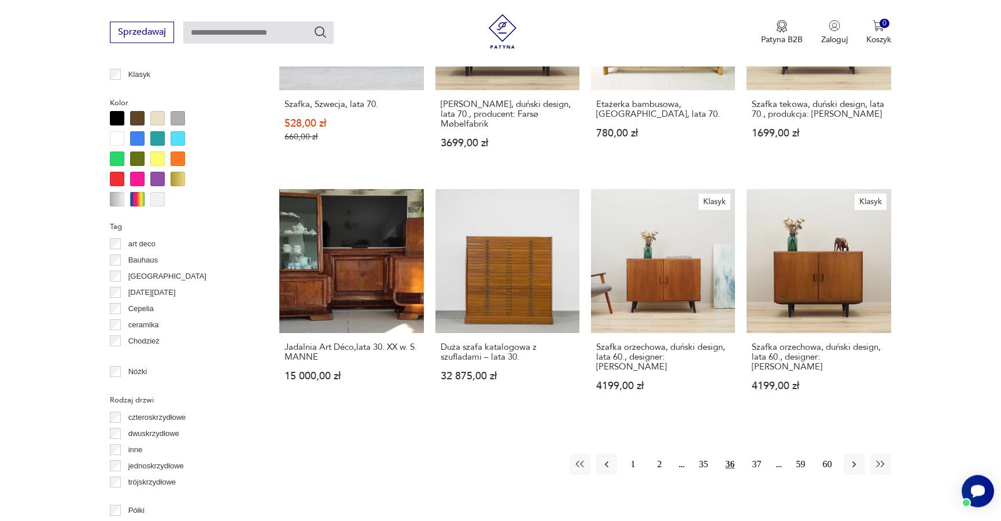
click at [754, 454] on button "37" at bounding box center [756, 464] width 21 height 21
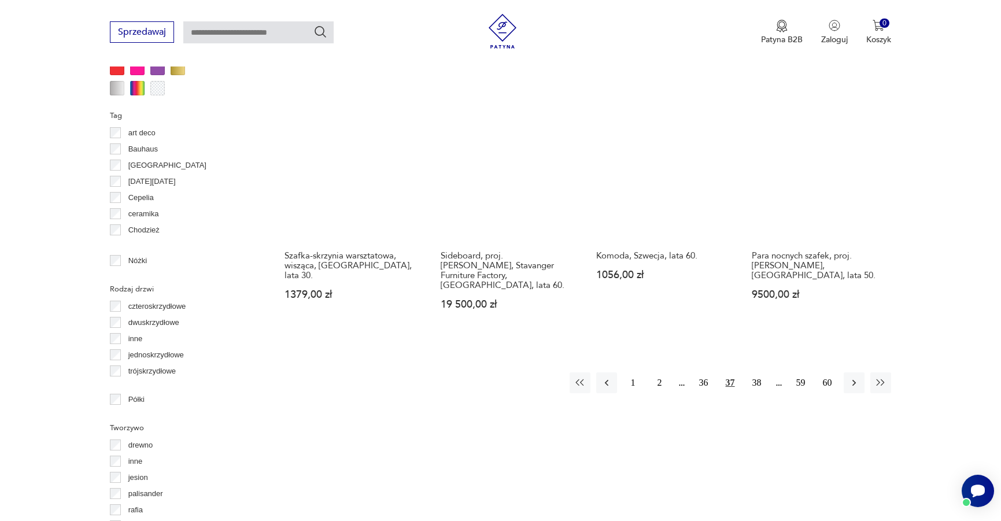
scroll to position [1157, 0]
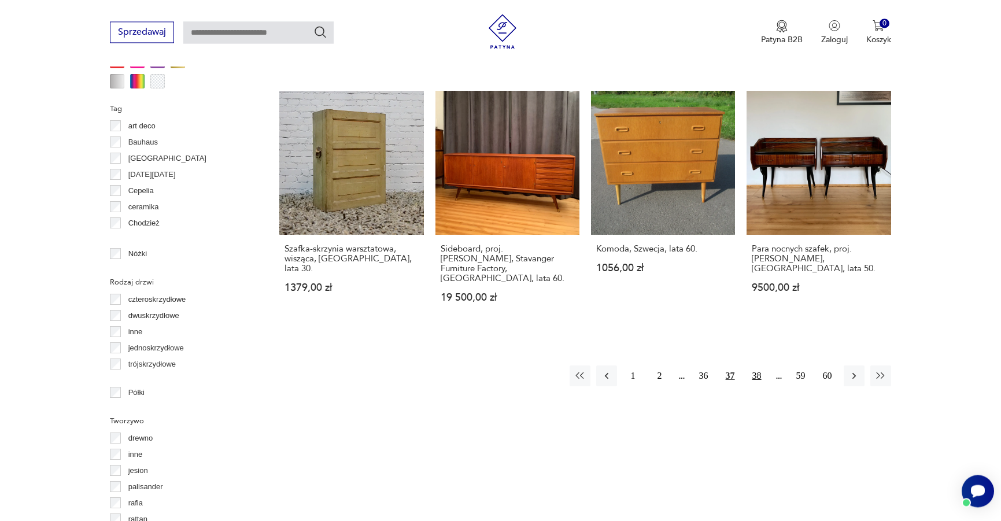
click at [756, 365] on button "38" at bounding box center [756, 375] width 21 height 21
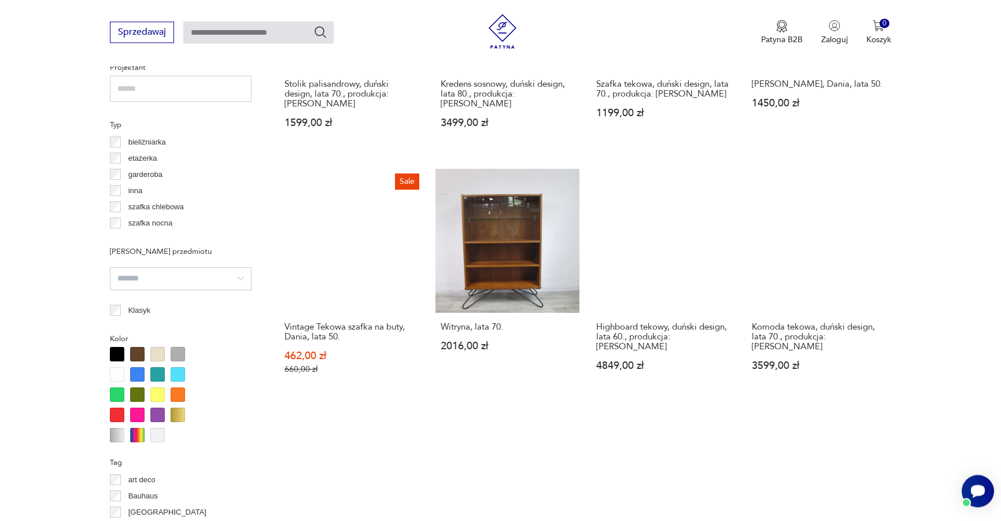
scroll to position [1039, 0]
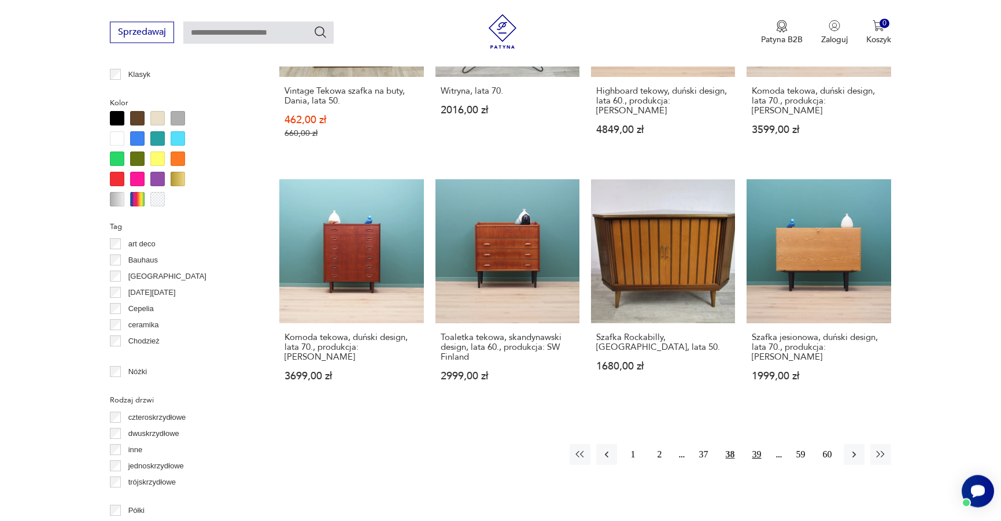
click at [757, 444] on button "39" at bounding box center [756, 454] width 21 height 21
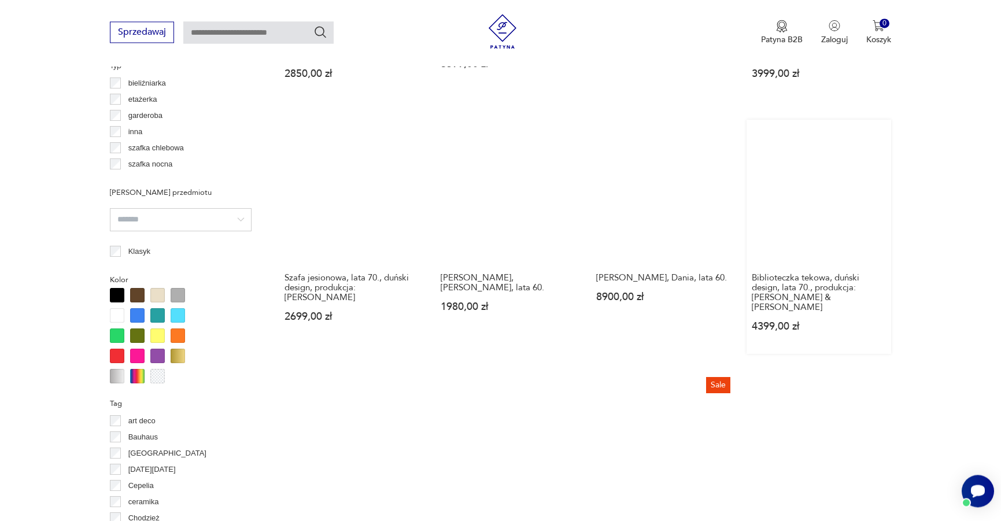
scroll to position [1098, 0]
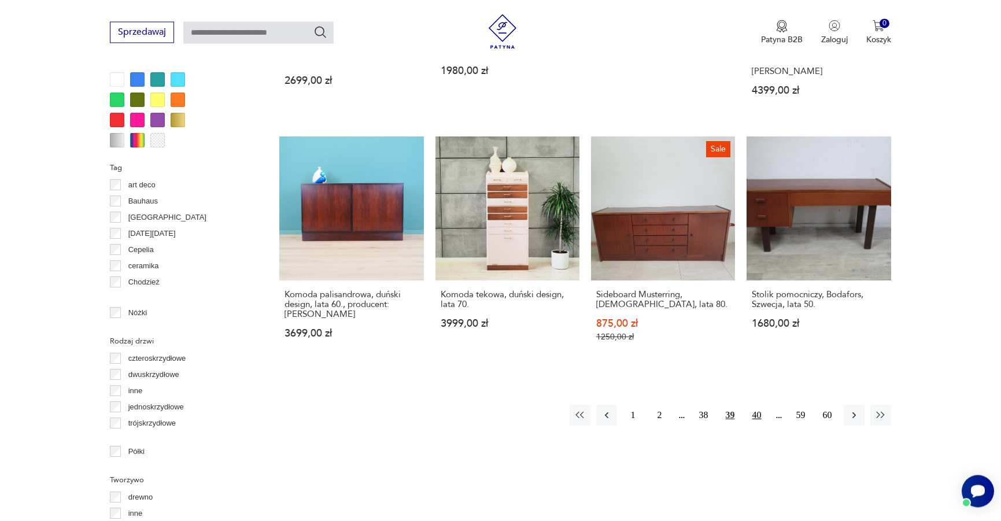
click at [752, 405] on button "40" at bounding box center [756, 415] width 21 height 21
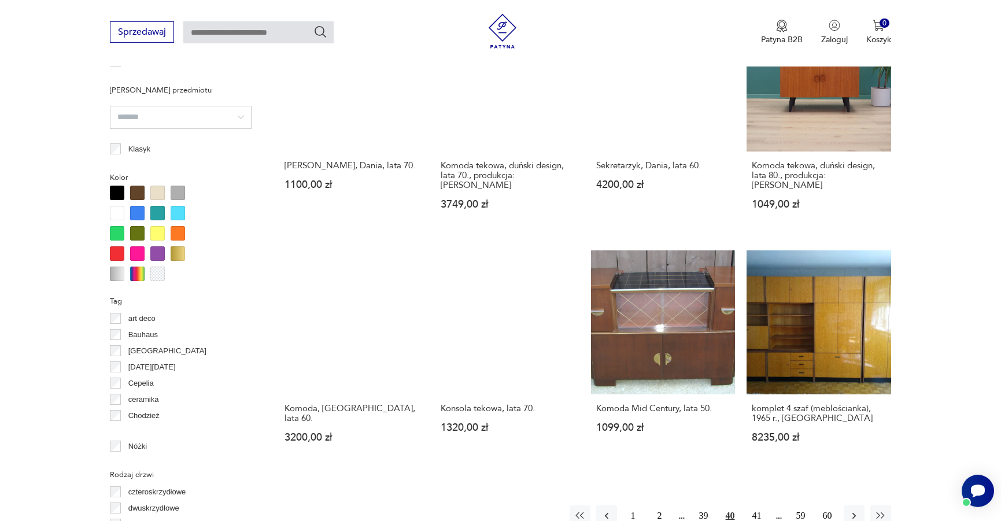
scroll to position [1039, 0]
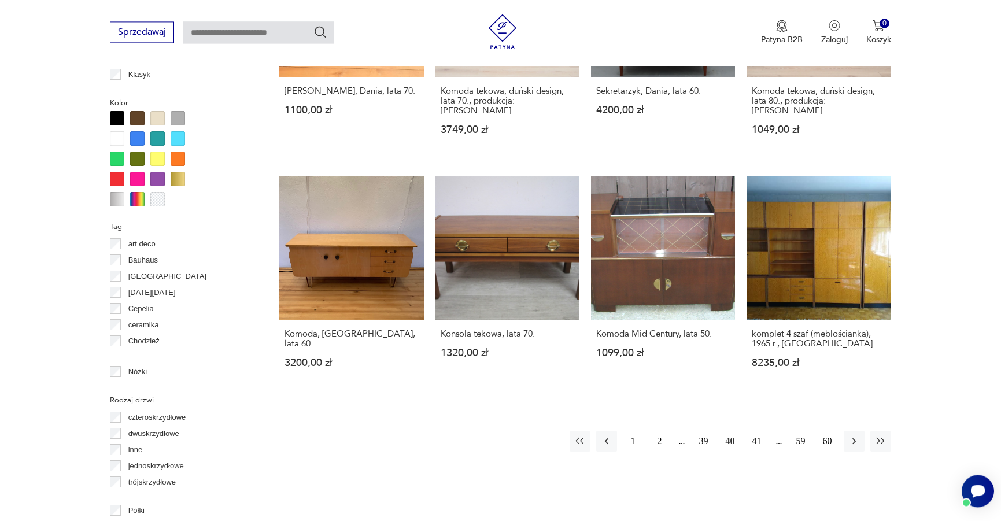
click at [751, 431] on button "41" at bounding box center [756, 441] width 21 height 21
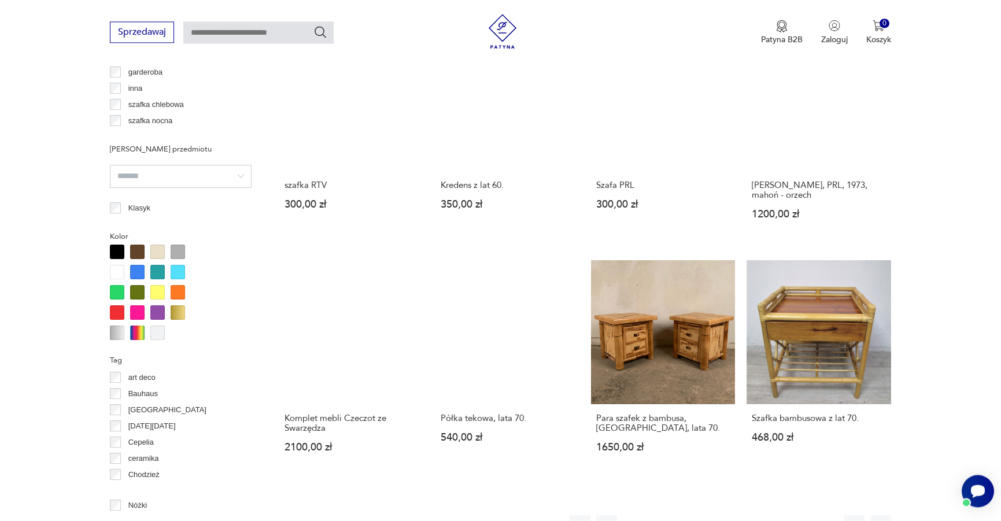
scroll to position [980, 0]
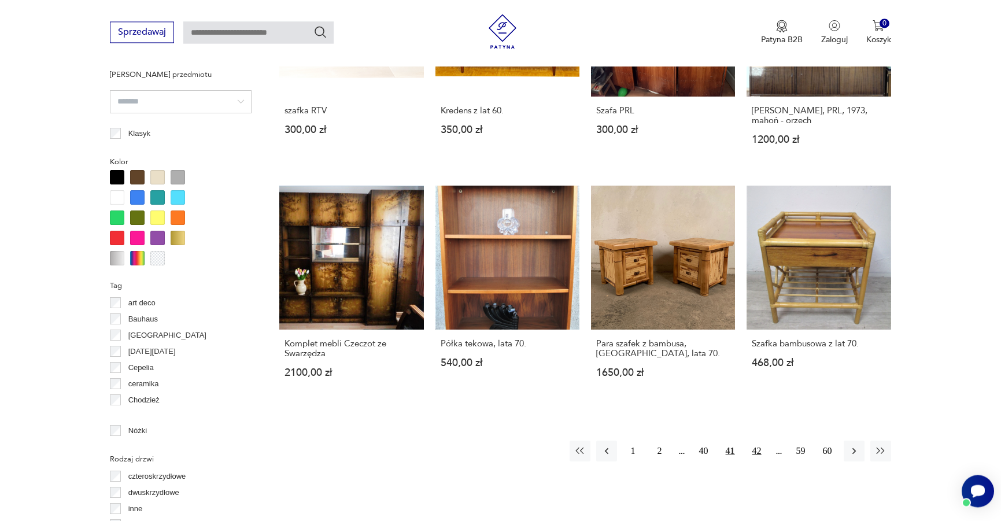
click at [750, 449] on button "42" at bounding box center [756, 450] width 21 height 21
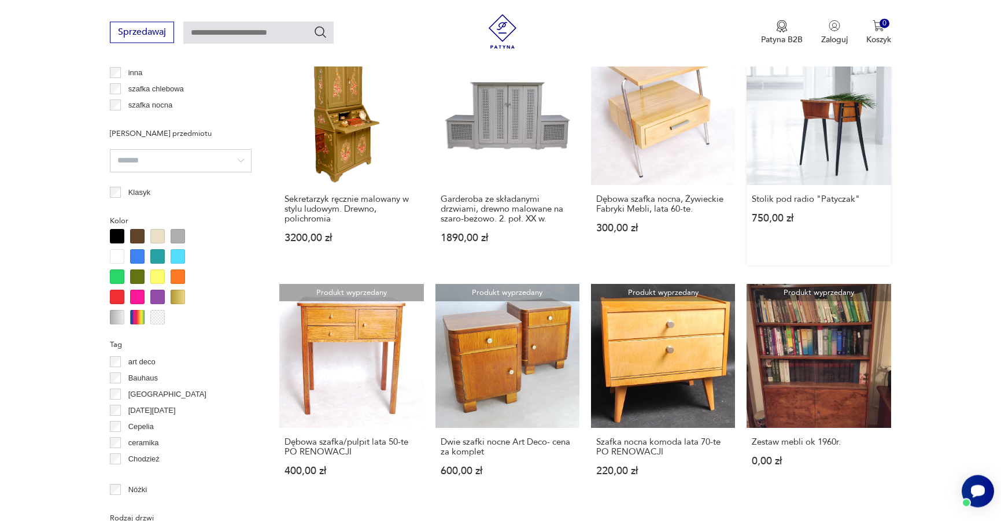
scroll to position [1157, 0]
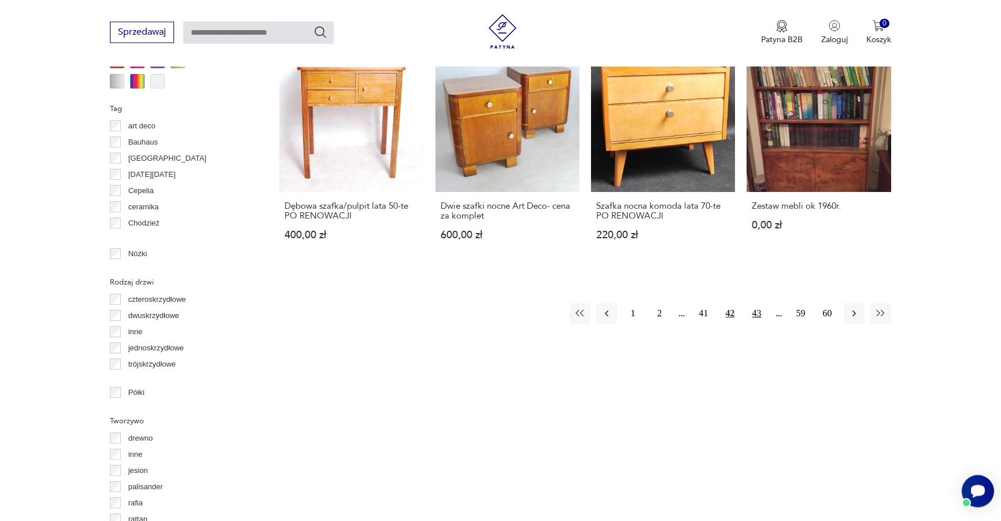
click at [756, 316] on button "43" at bounding box center [756, 313] width 21 height 21
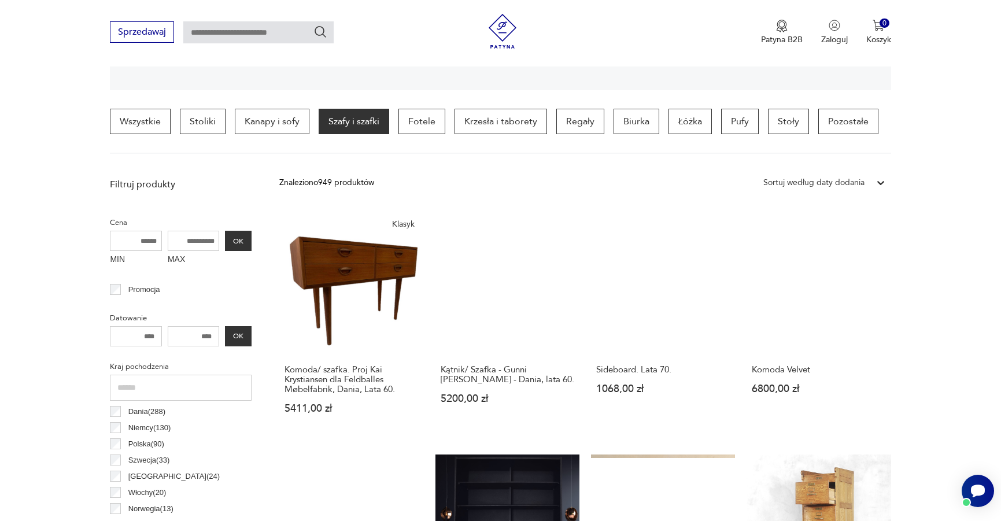
scroll to position [272, 0]
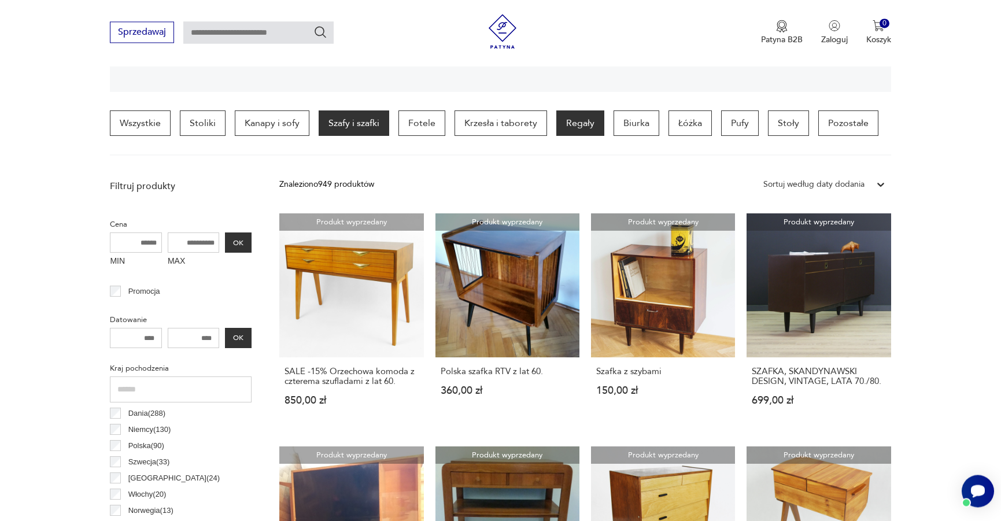
click at [572, 120] on p "Regały" at bounding box center [580, 122] width 48 height 25
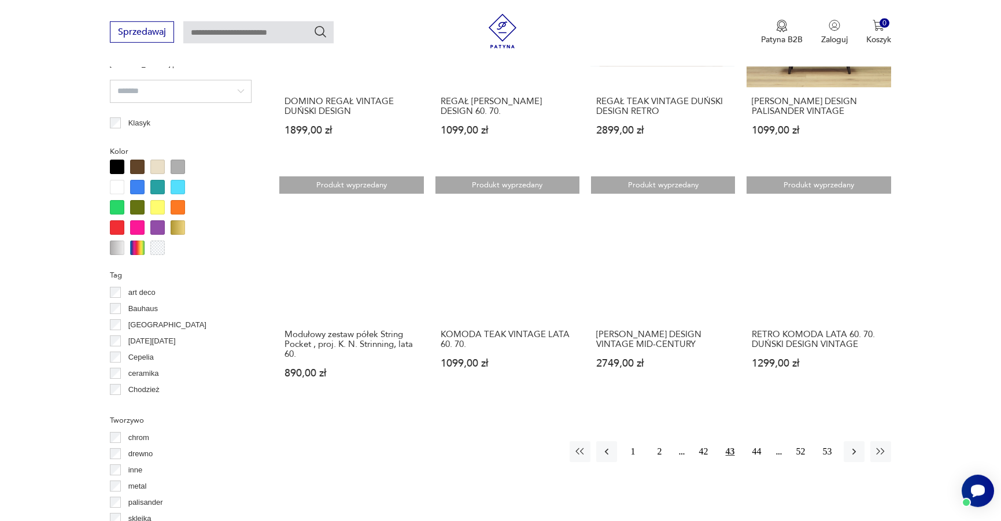
scroll to position [1098, 0]
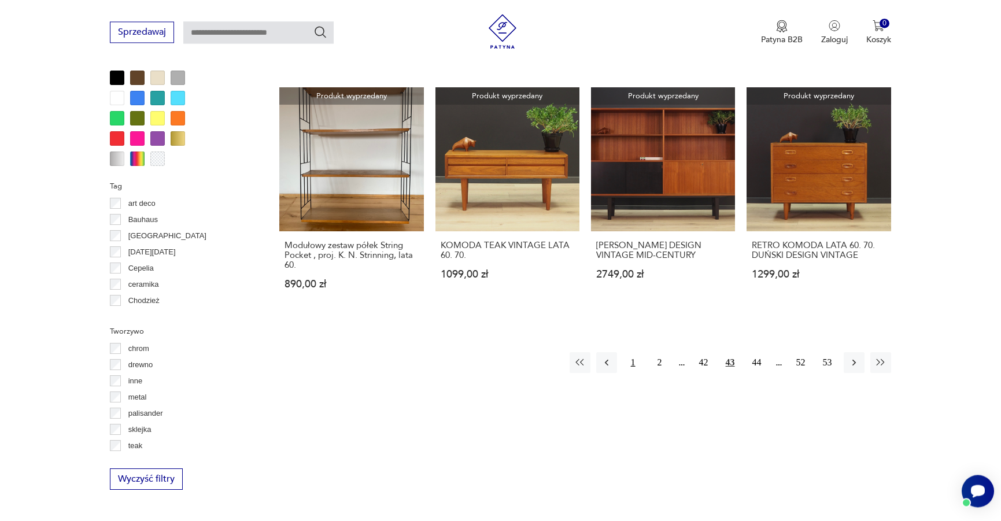
click at [632, 364] on button "1" at bounding box center [633, 362] width 21 height 21
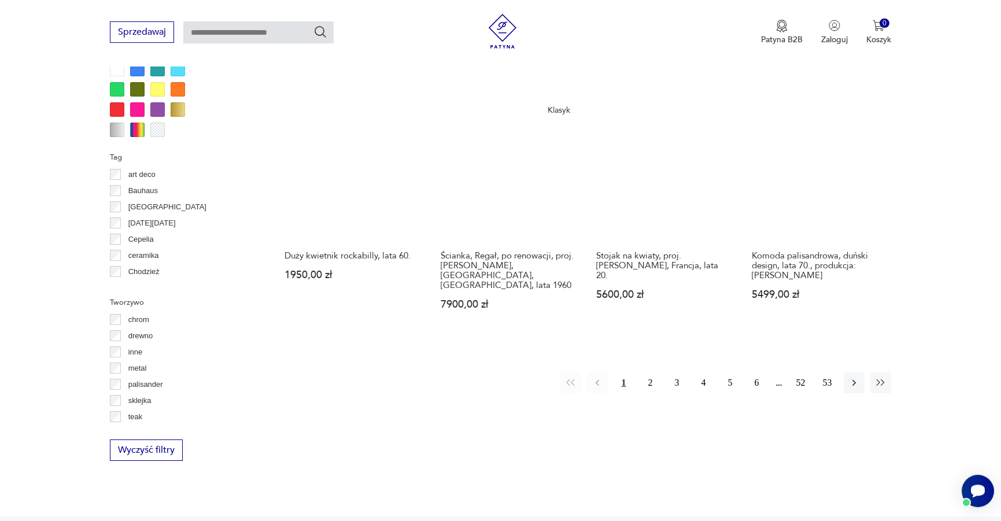
scroll to position [1157, 0]
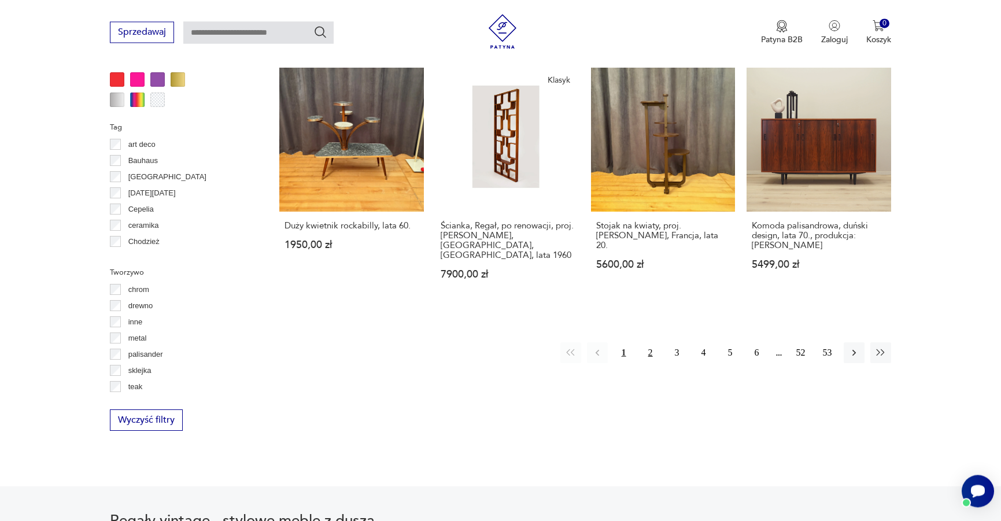
click at [651, 342] on button "2" at bounding box center [650, 352] width 21 height 21
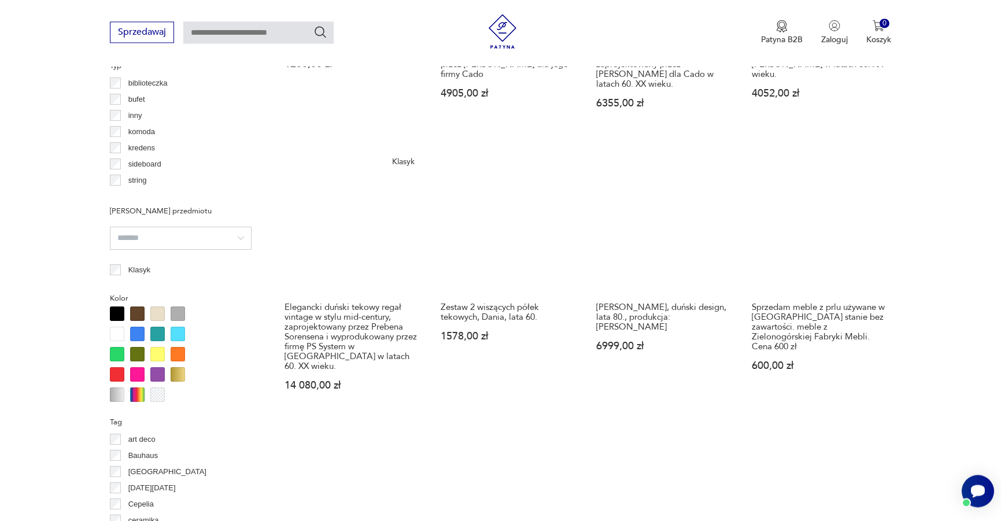
scroll to position [1216, 0]
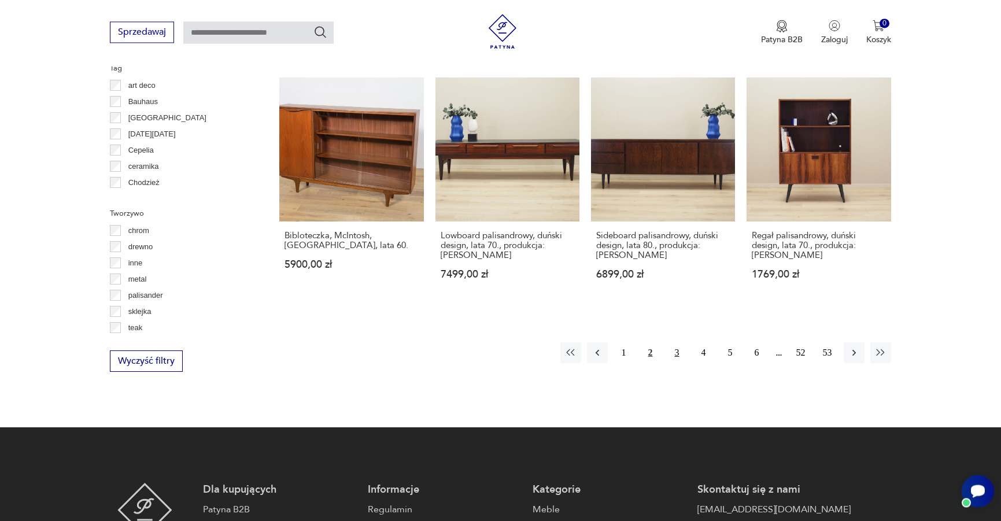
click at [676, 342] on button "3" at bounding box center [677, 352] width 21 height 21
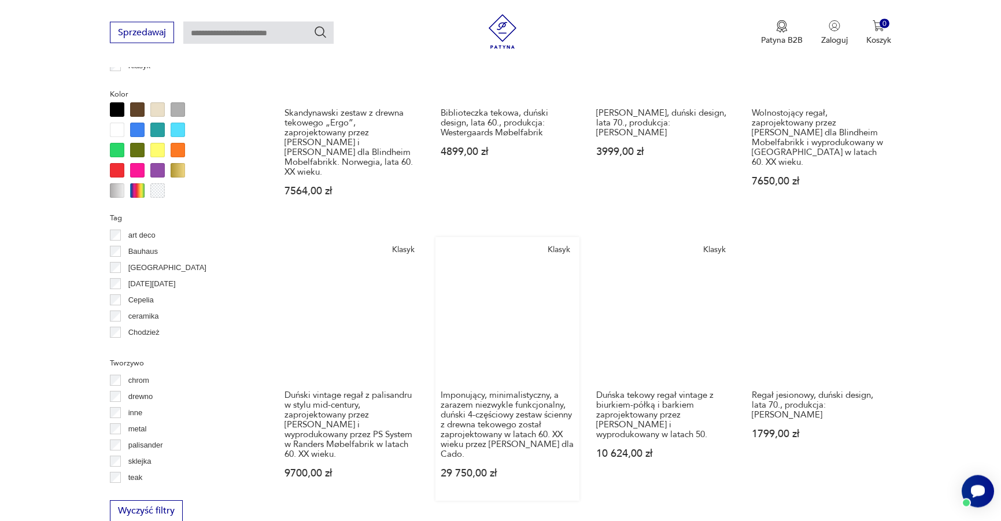
scroll to position [1157, 0]
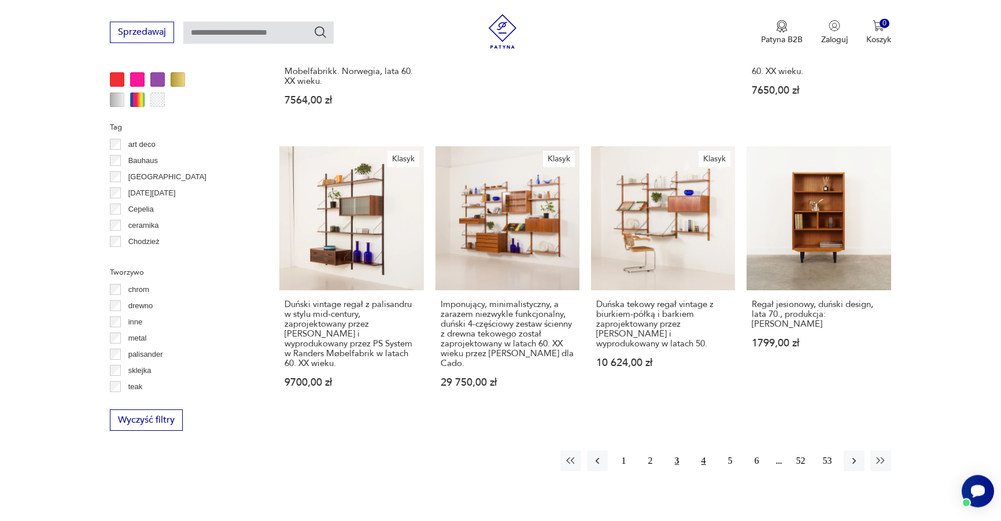
click at [701, 450] on button "4" at bounding box center [703, 460] width 21 height 21
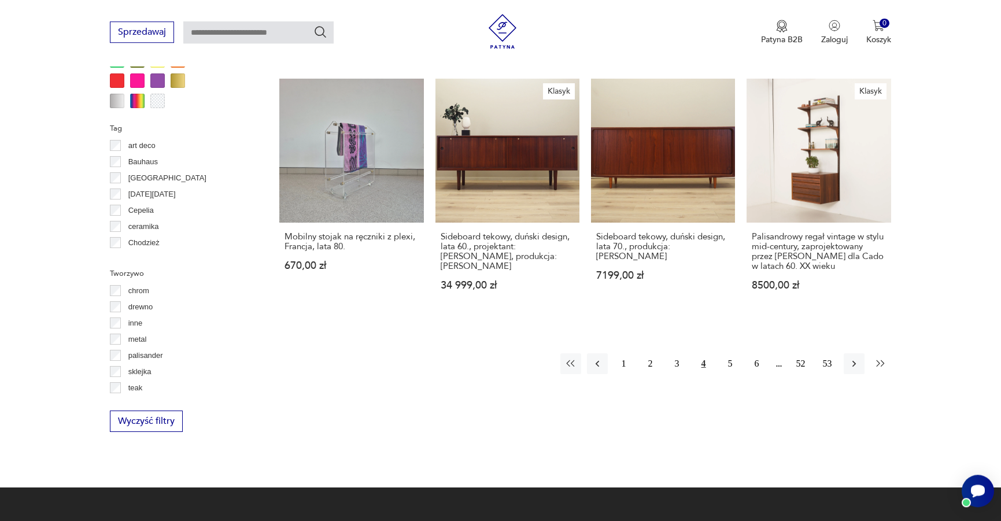
scroll to position [1157, 0]
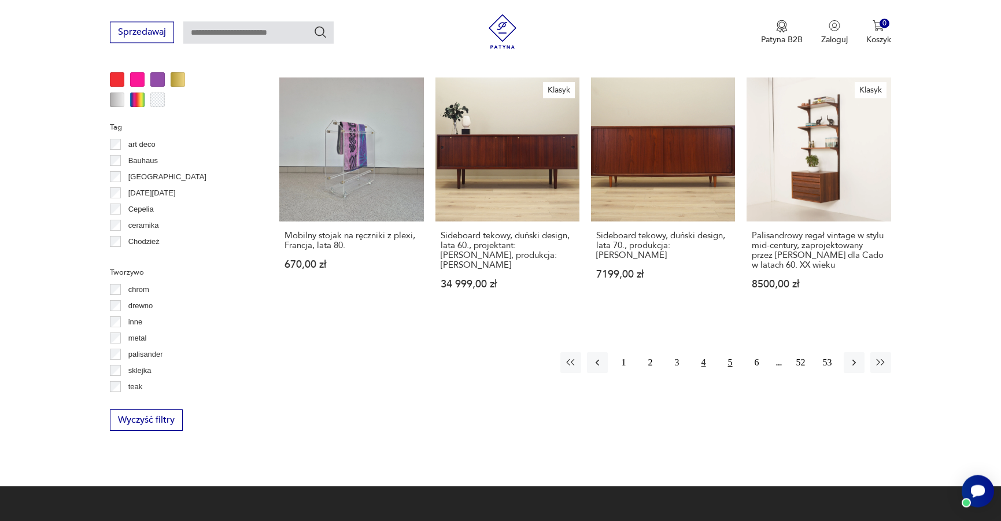
click at [730, 354] on button "5" at bounding box center [730, 362] width 21 height 21
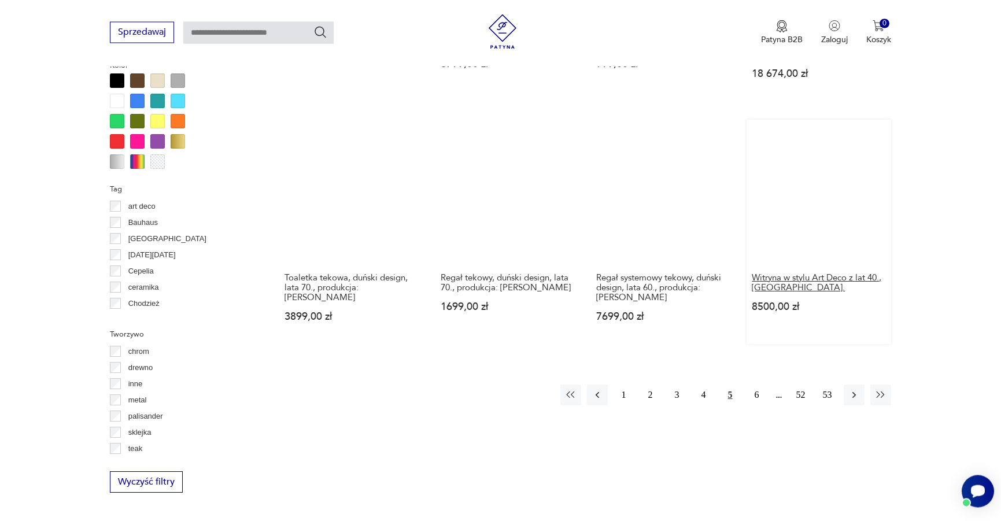
scroll to position [1157, 0]
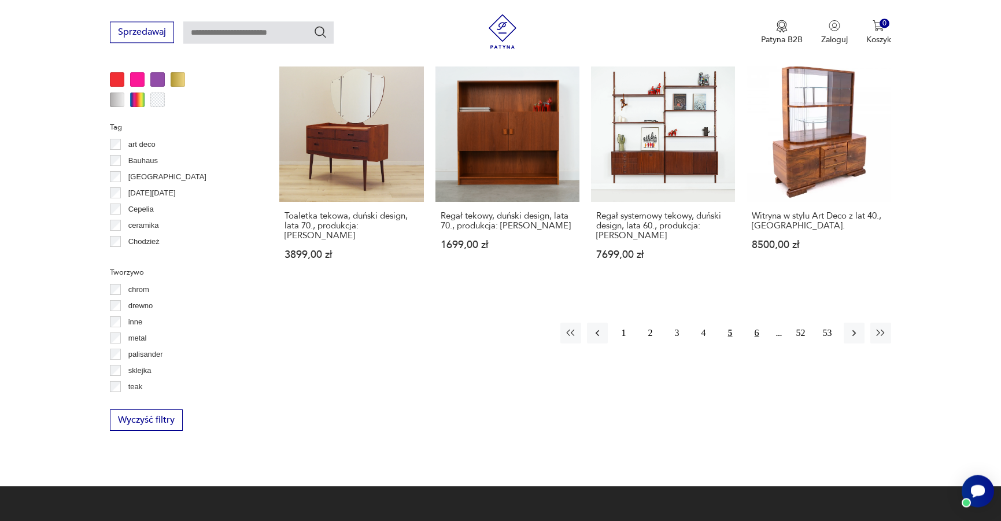
click at [757, 323] on button "6" at bounding box center [756, 333] width 21 height 21
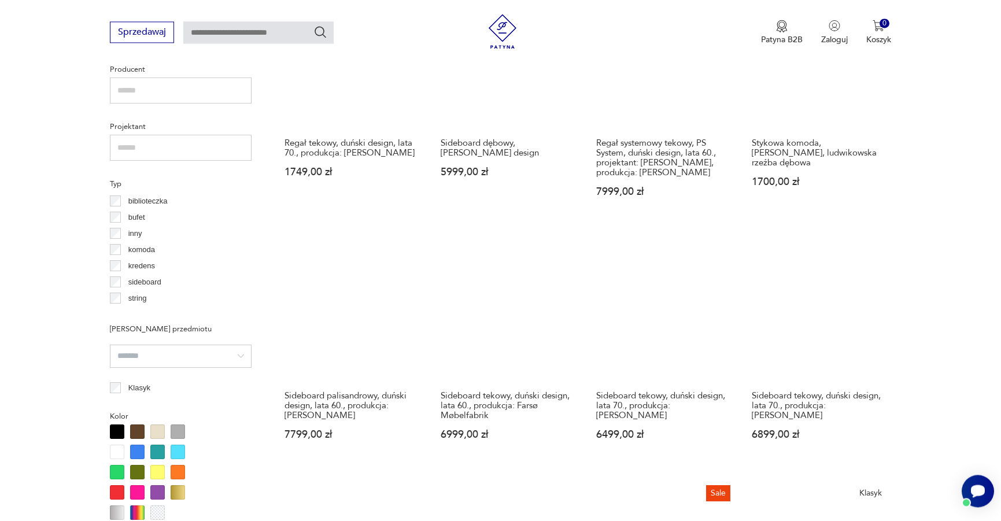
scroll to position [1039, 0]
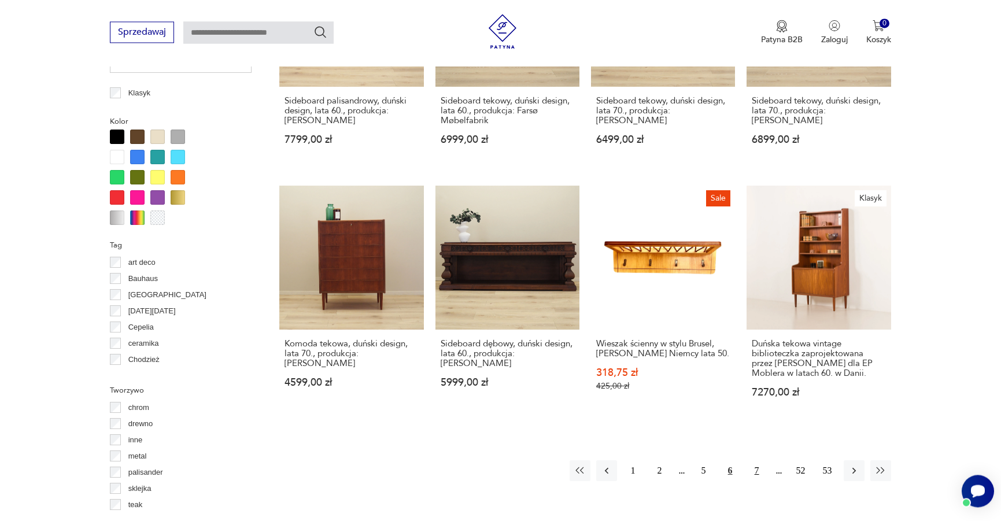
click at [757, 465] on button "7" at bounding box center [756, 470] width 21 height 21
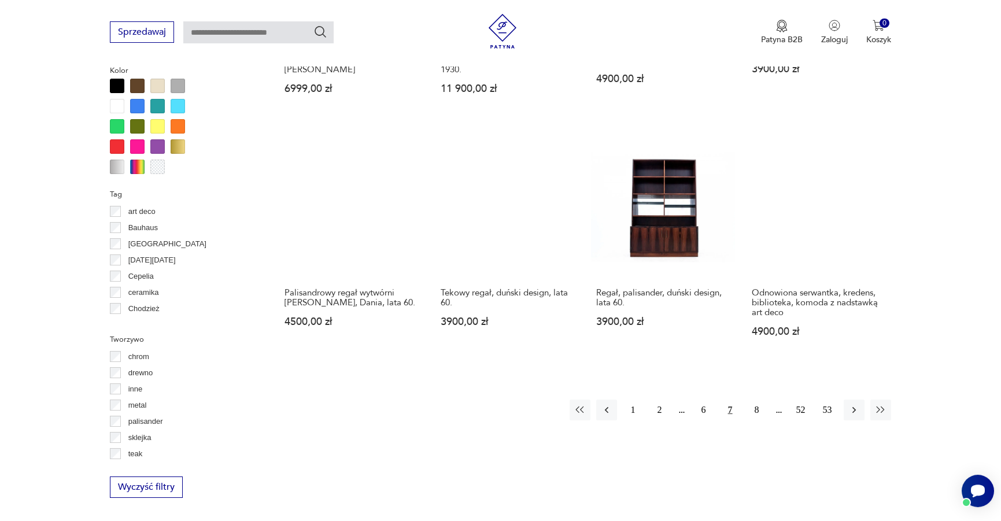
scroll to position [1098, 0]
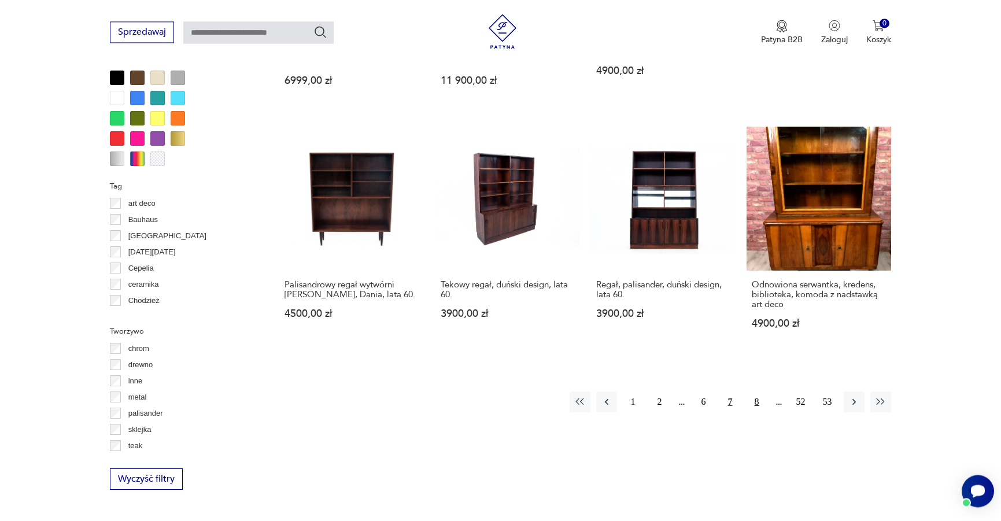
click at [757, 391] on button "8" at bounding box center [756, 401] width 21 height 21
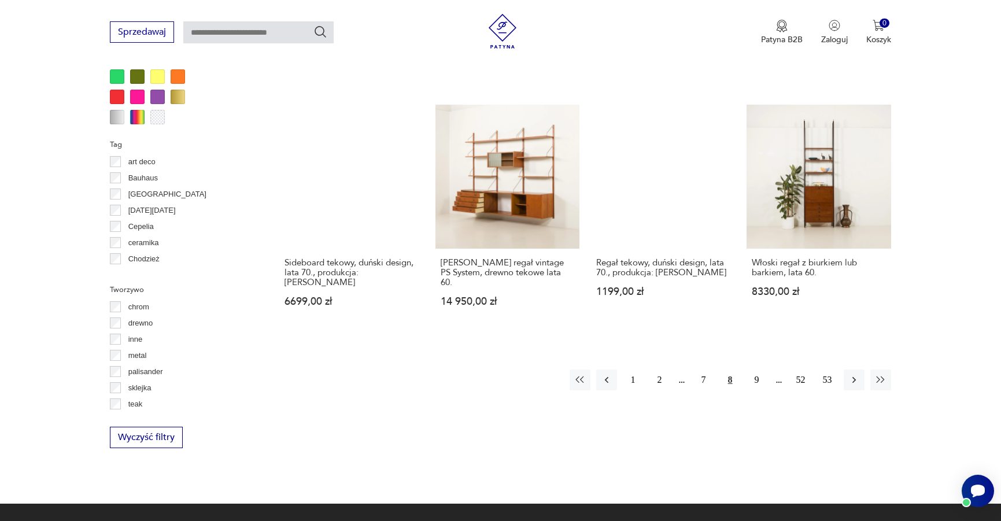
scroll to position [1157, 0]
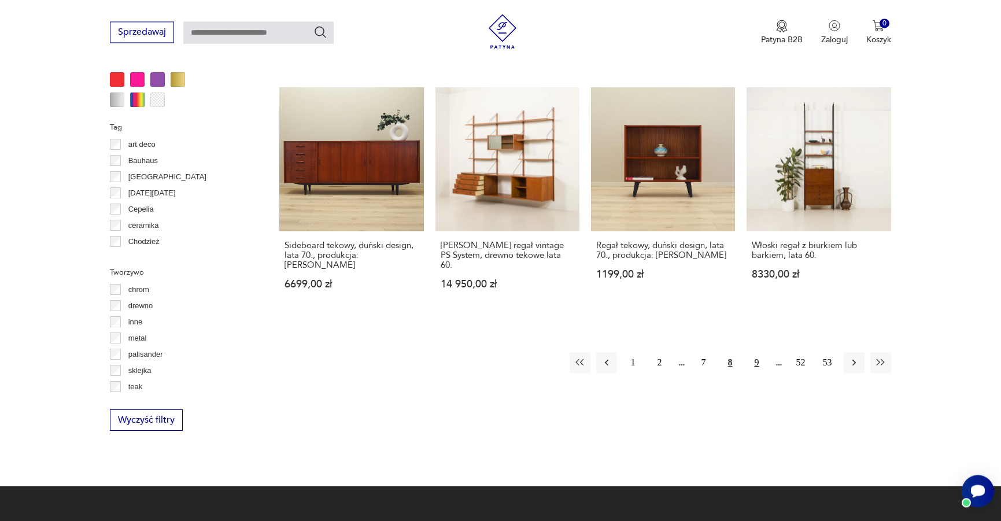
click at [762, 352] on button "9" at bounding box center [756, 362] width 21 height 21
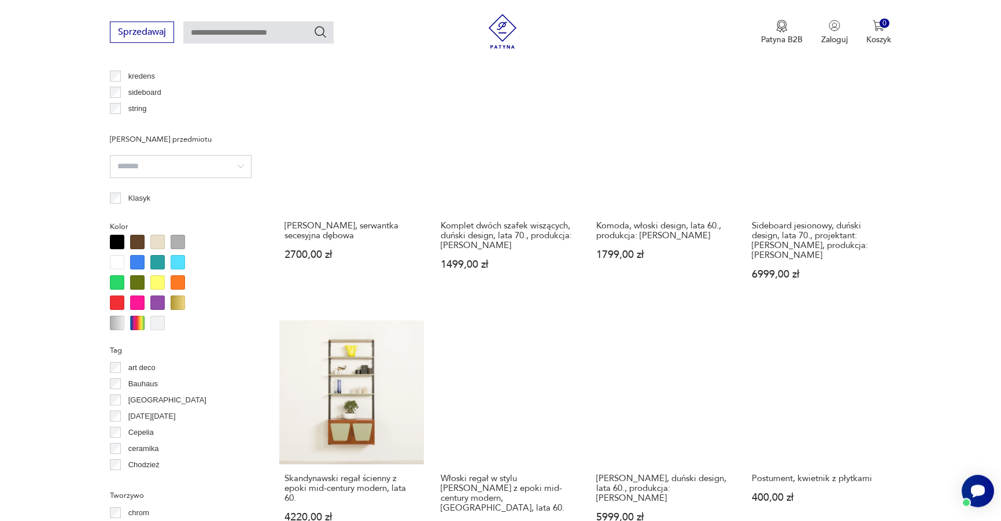
scroll to position [1039, 0]
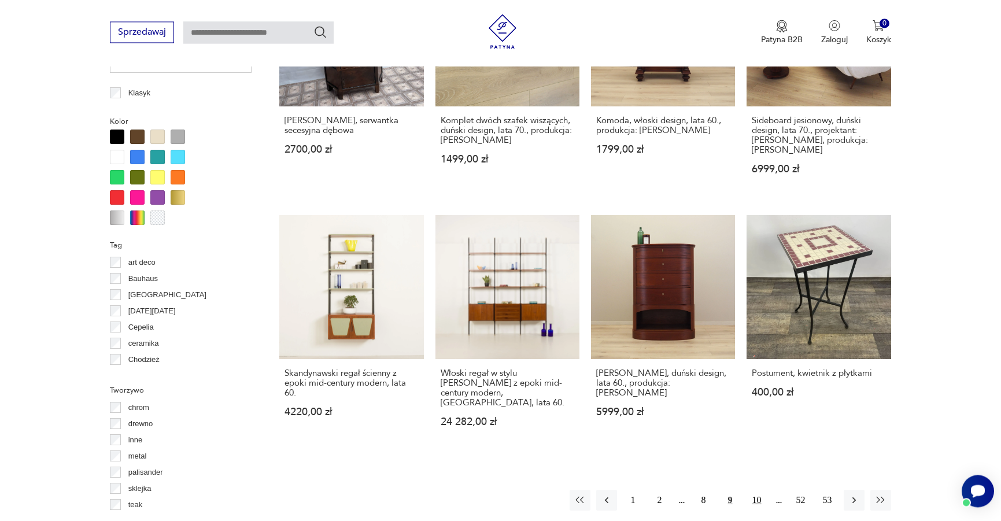
click at [754, 490] on button "10" at bounding box center [756, 500] width 21 height 21
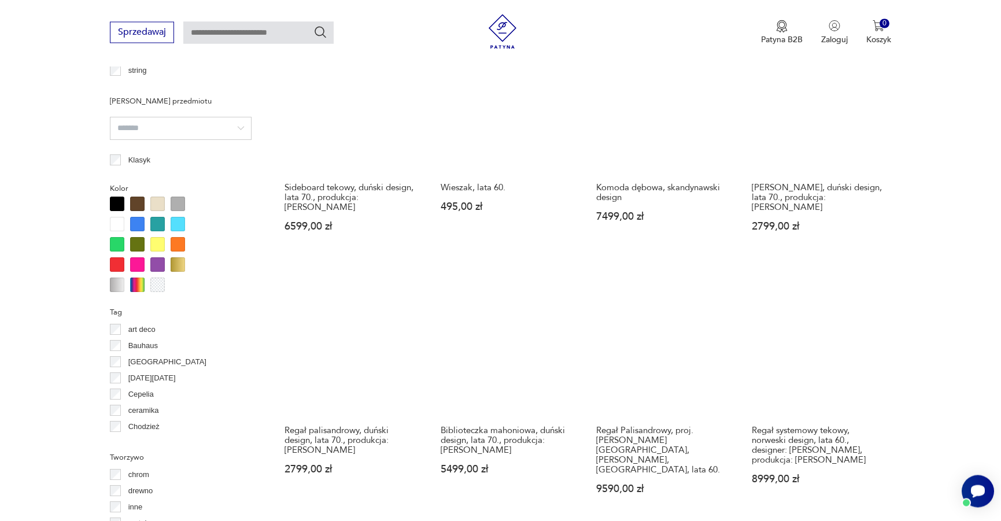
scroll to position [1098, 0]
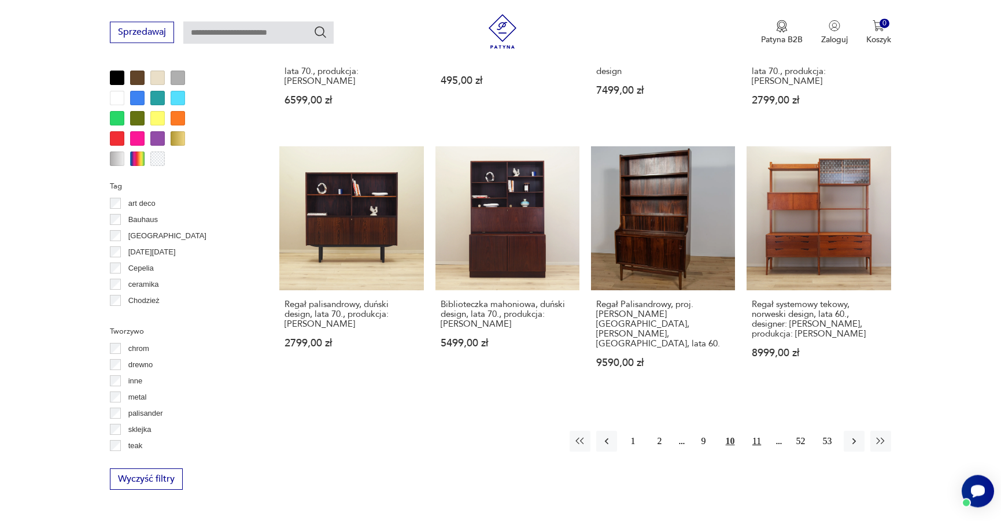
click at [754, 431] on button "11" at bounding box center [756, 441] width 21 height 21
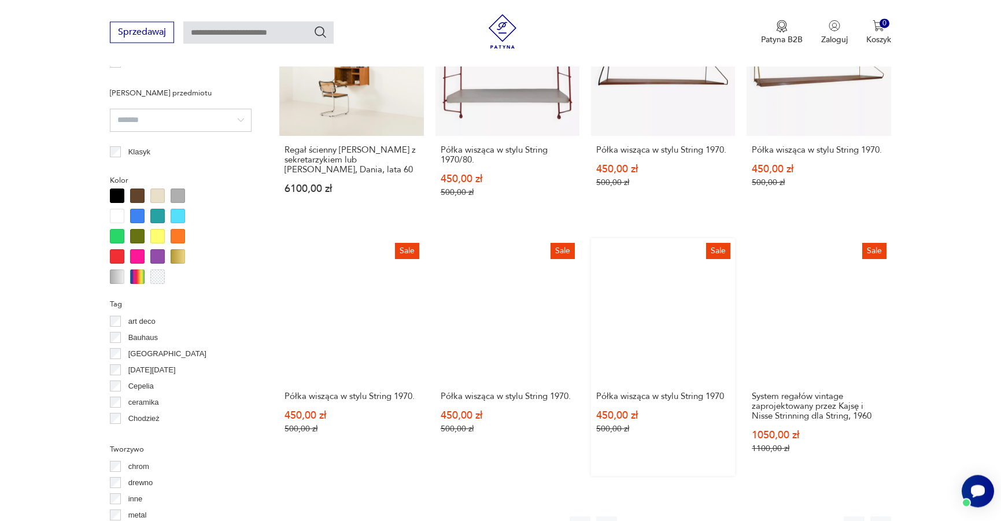
scroll to position [1275, 0]
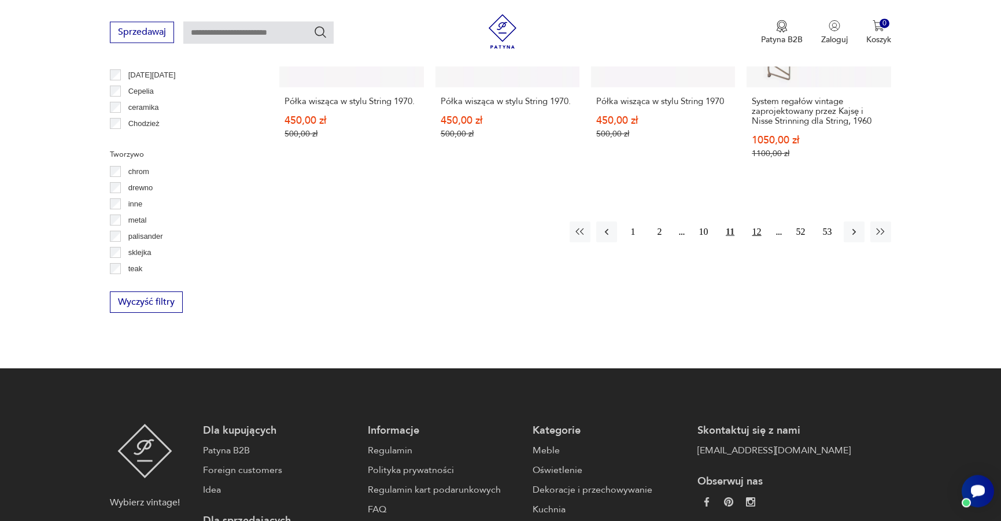
click at [766, 221] on button "12" at bounding box center [756, 231] width 21 height 21
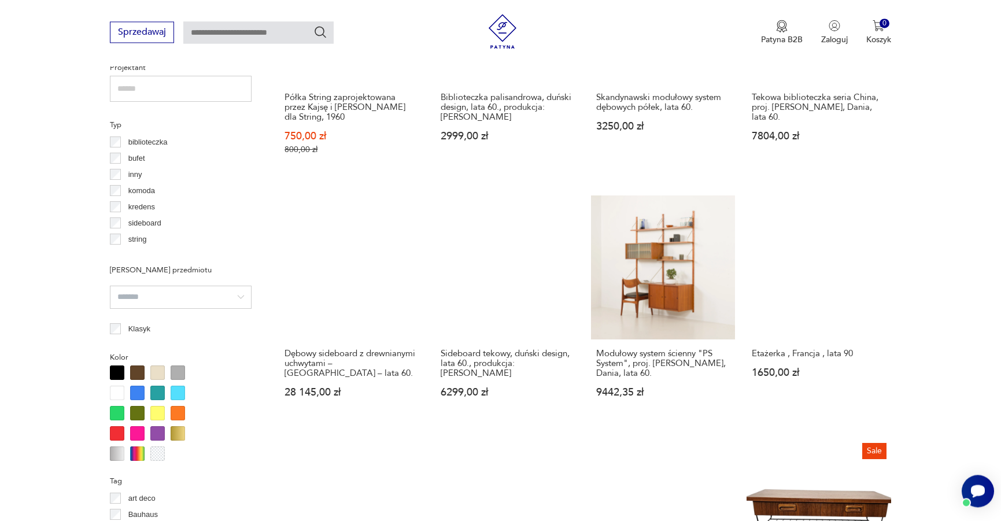
scroll to position [1098, 0]
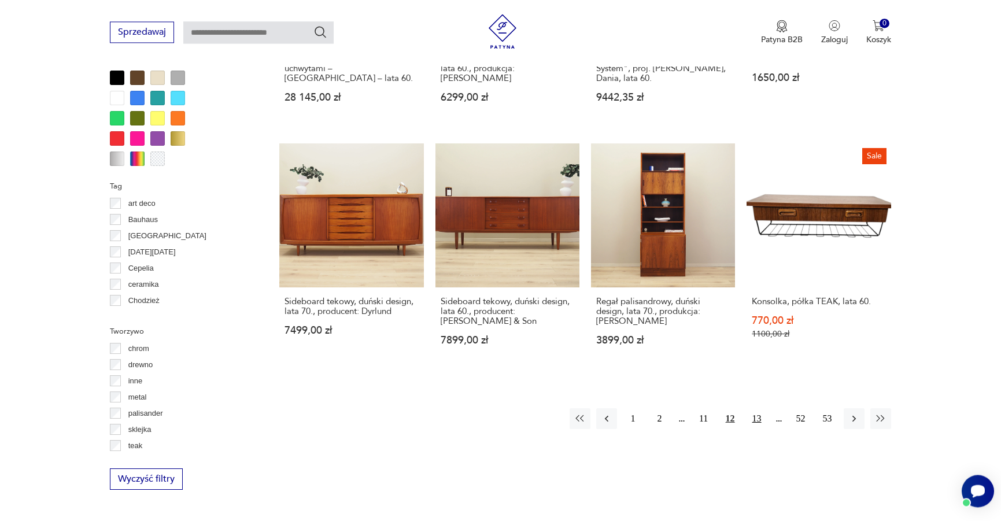
click at [754, 420] on button "13" at bounding box center [756, 418] width 21 height 21
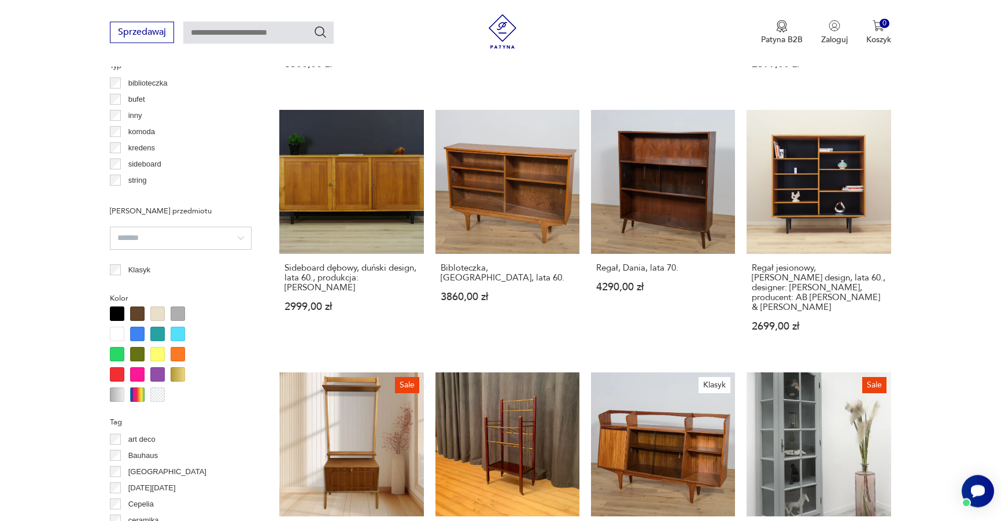
scroll to position [1098, 0]
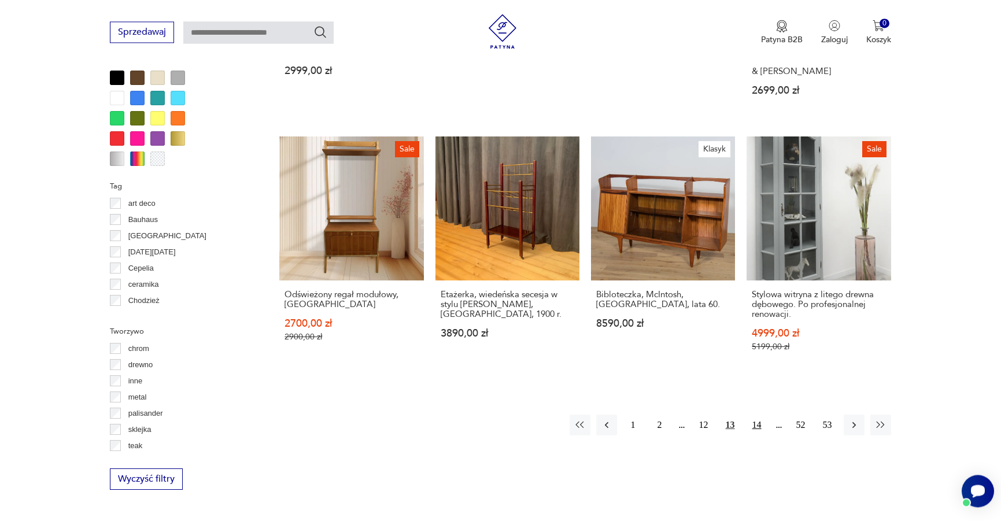
click at [758, 414] on button "14" at bounding box center [756, 424] width 21 height 21
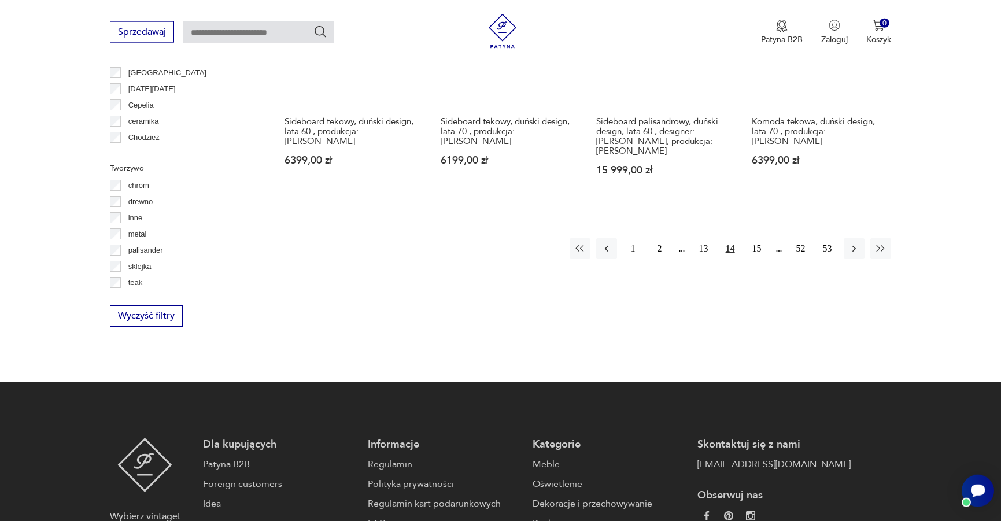
scroll to position [1275, 0]
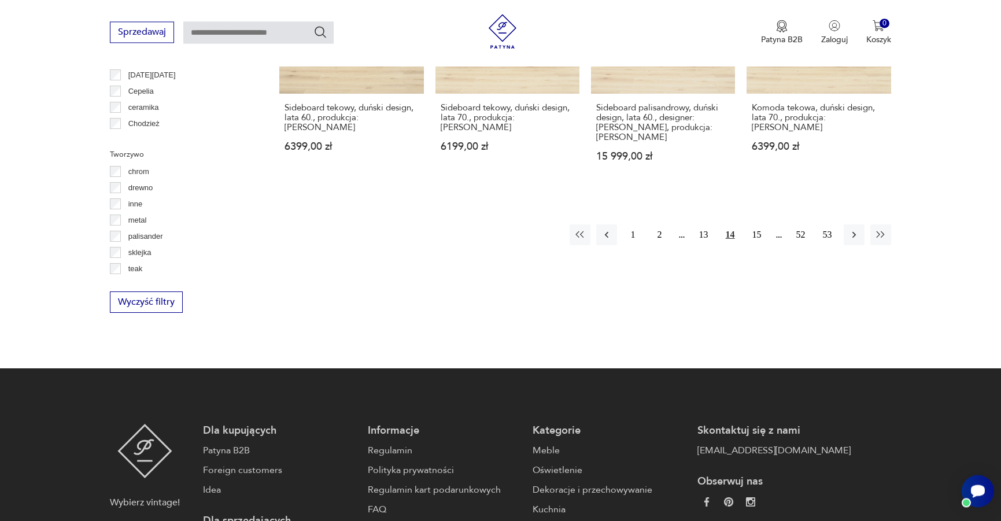
click at [765, 224] on button "15" at bounding box center [756, 234] width 21 height 21
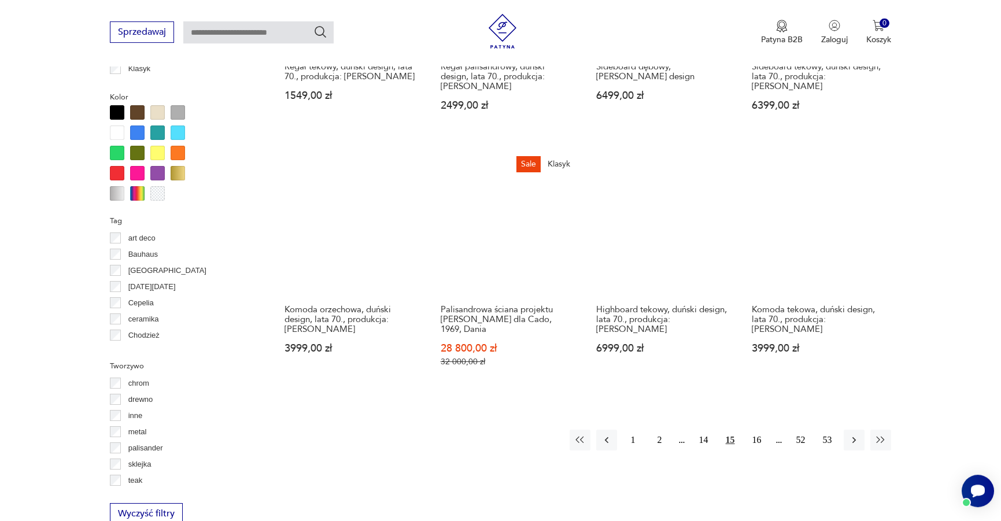
scroll to position [1157, 0]
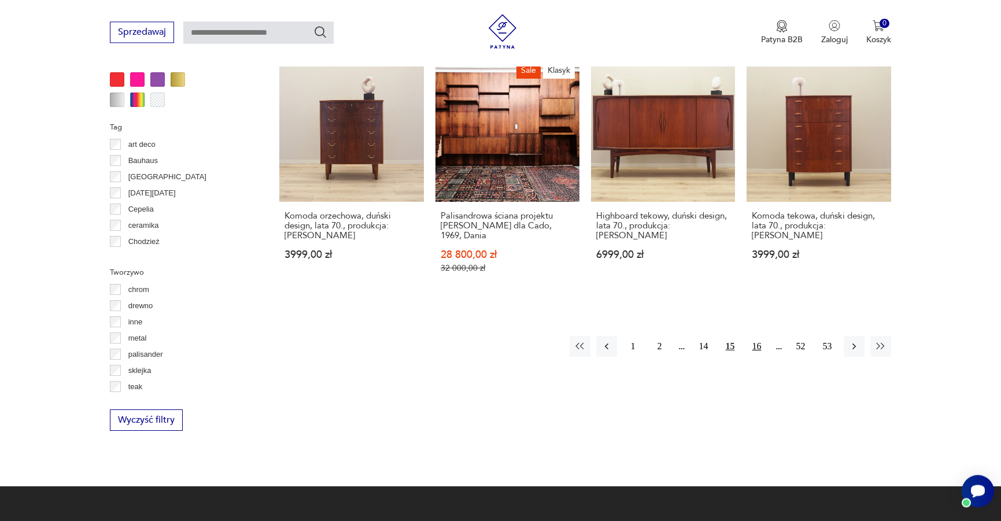
click at [760, 343] on button "16" at bounding box center [756, 346] width 21 height 21
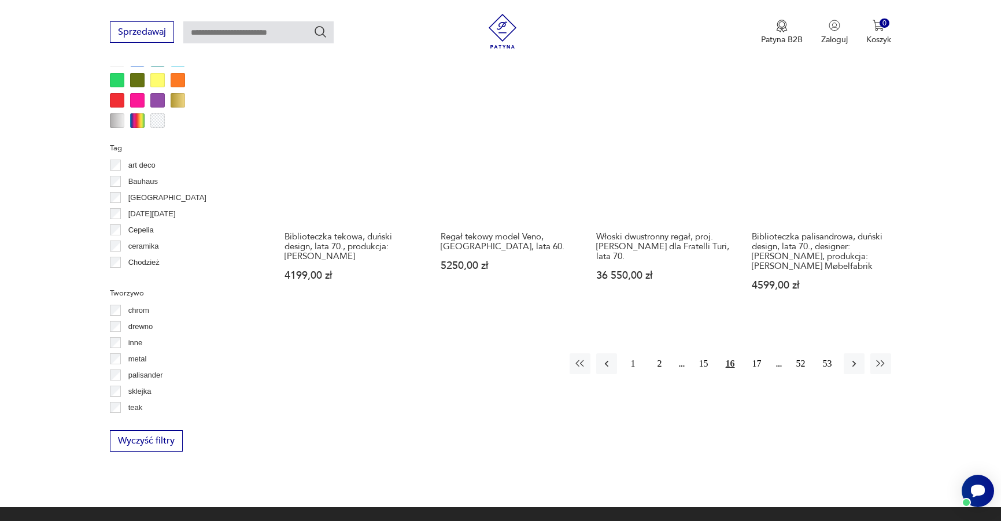
scroll to position [1157, 0]
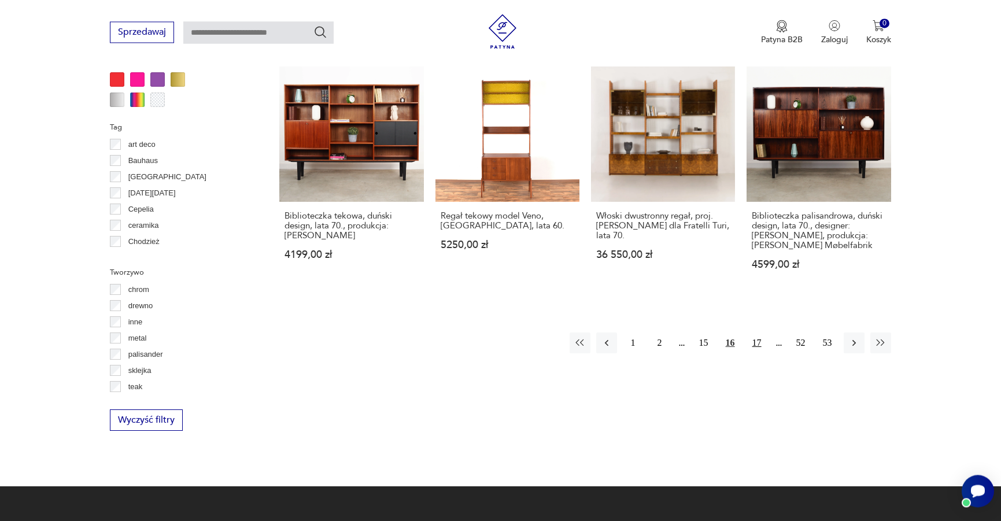
click at [762, 332] on button "17" at bounding box center [756, 342] width 21 height 21
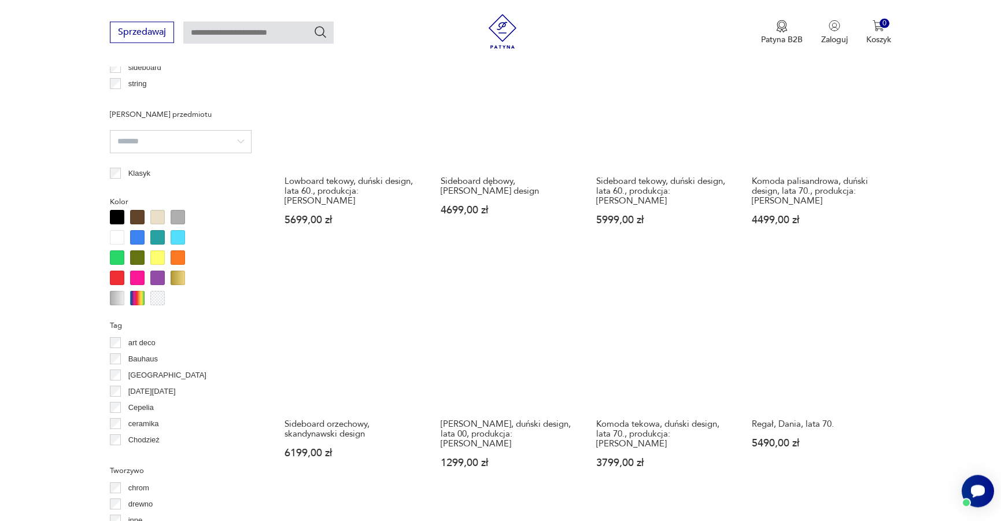
scroll to position [1039, 0]
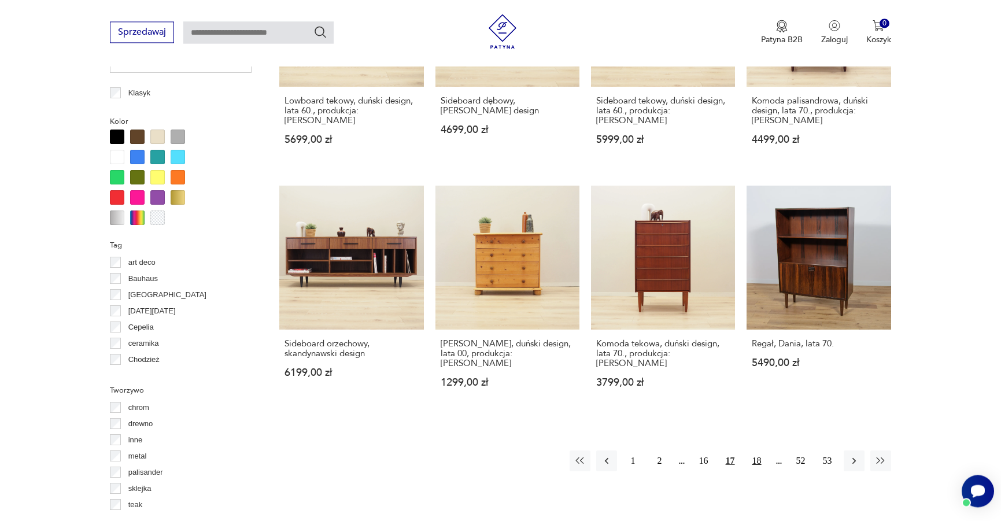
click at [758, 450] on button "18" at bounding box center [756, 460] width 21 height 21
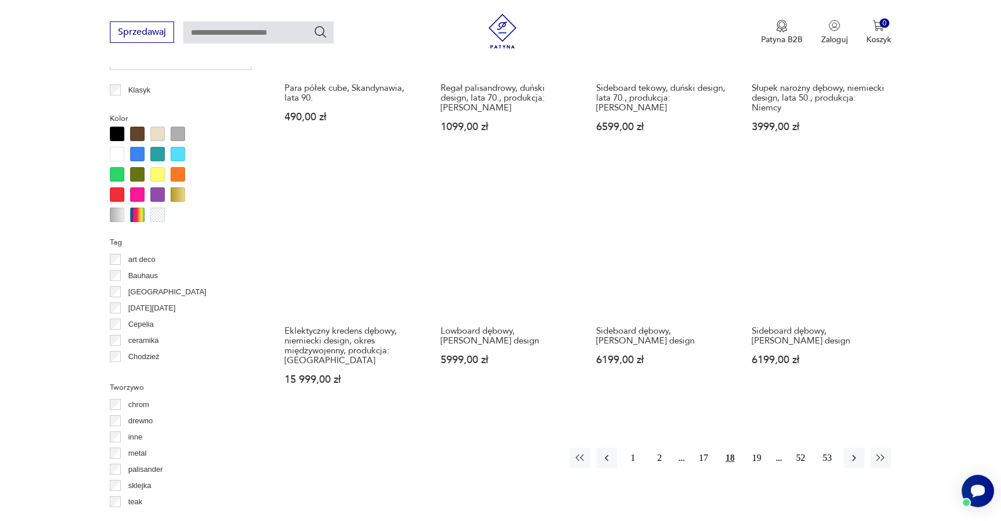
scroll to position [1098, 0]
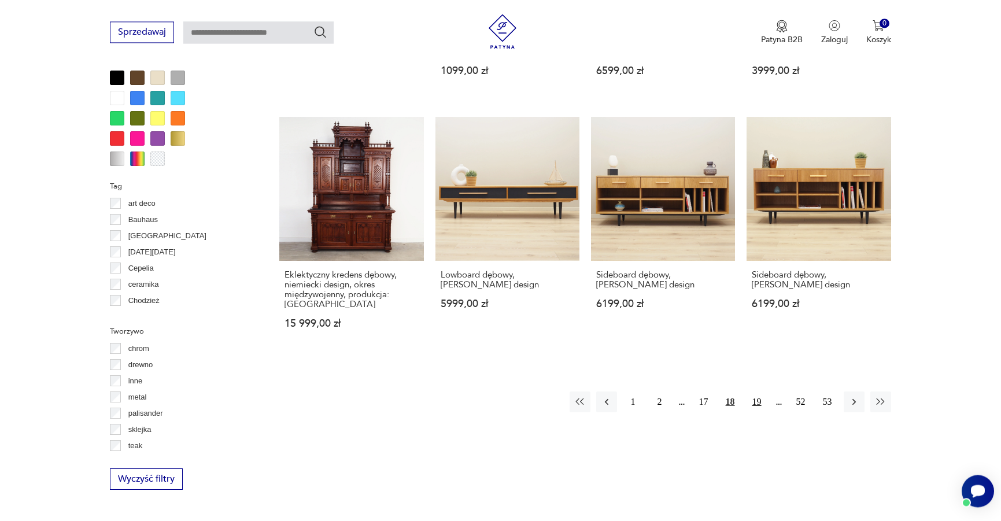
click at [751, 393] on button "19" at bounding box center [756, 401] width 21 height 21
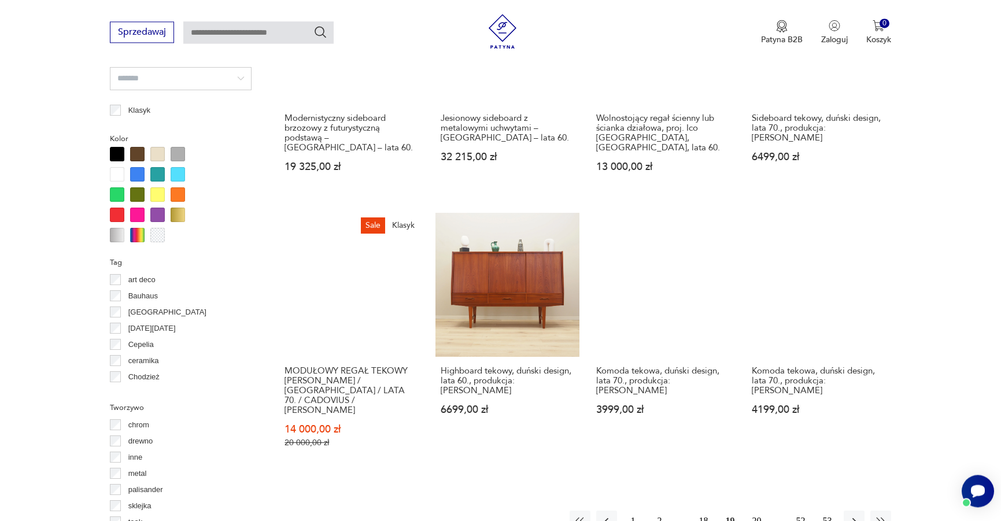
scroll to position [1098, 0]
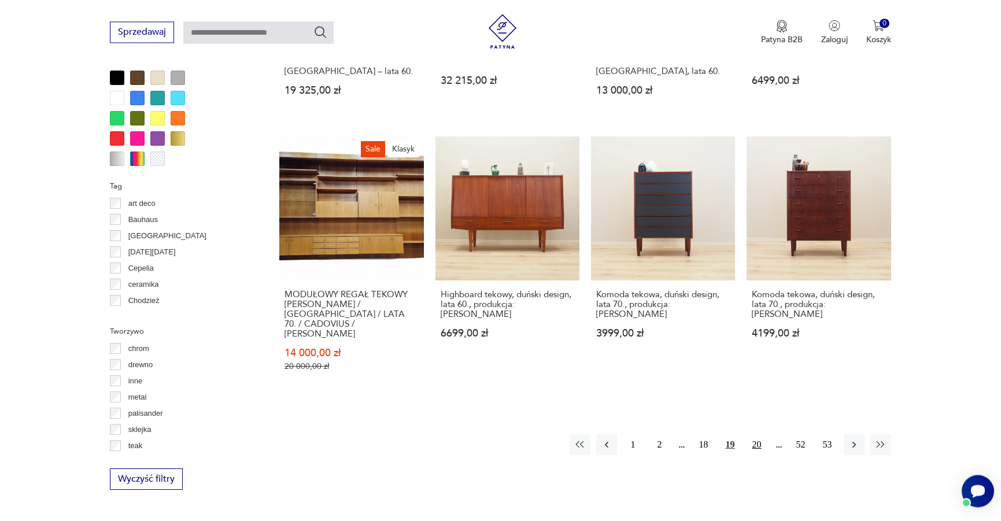
click at [760, 434] on button "20" at bounding box center [756, 444] width 21 height 21
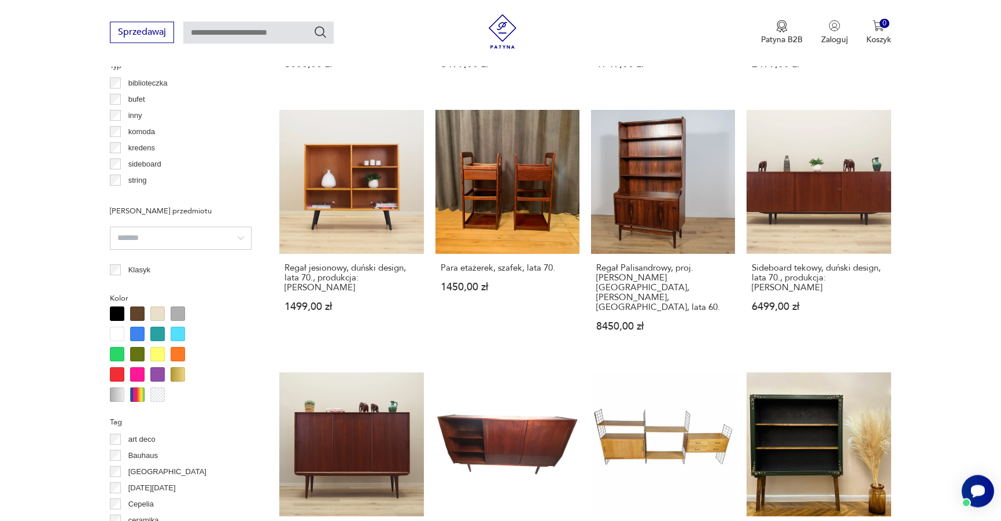
scroll to position [1098, 0]
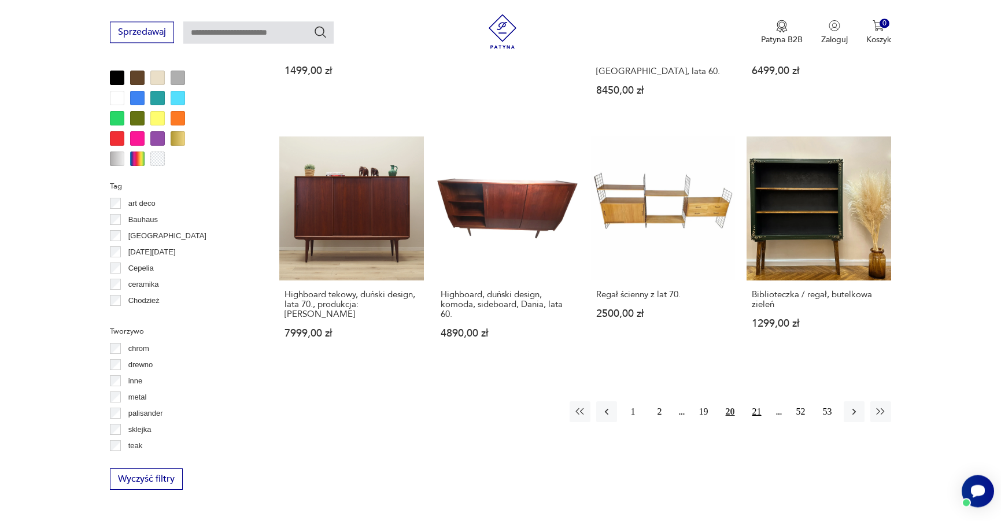
click at [754, 401] on button "21" at bounding box center [756, 411] width 21 height 21
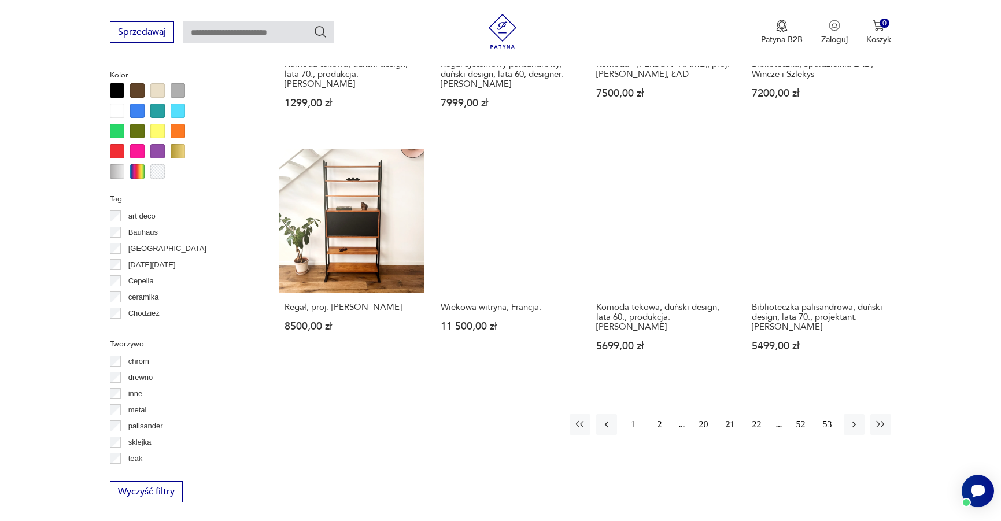
scroll to position [1098, 0]
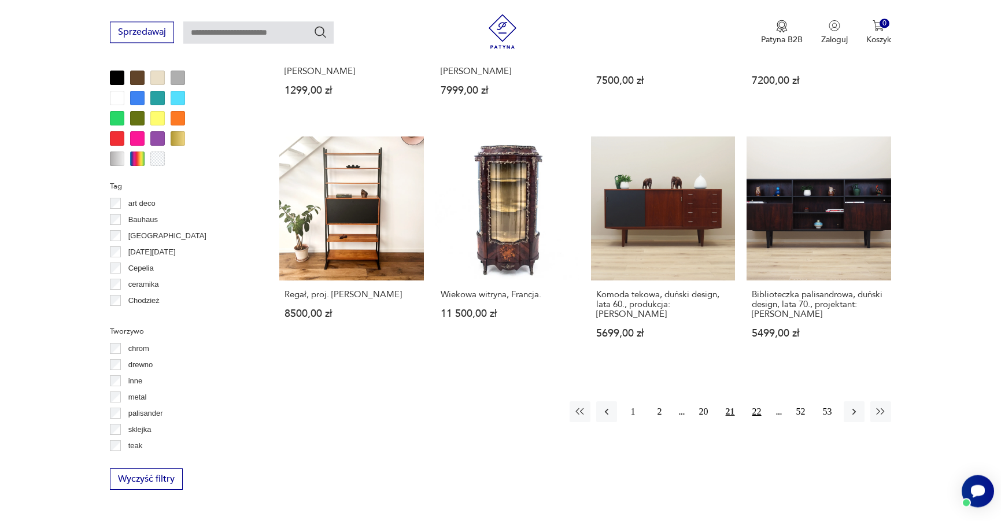
click at [751, 404] on button "22" at bounding box center [756, 411] width 21 height 21
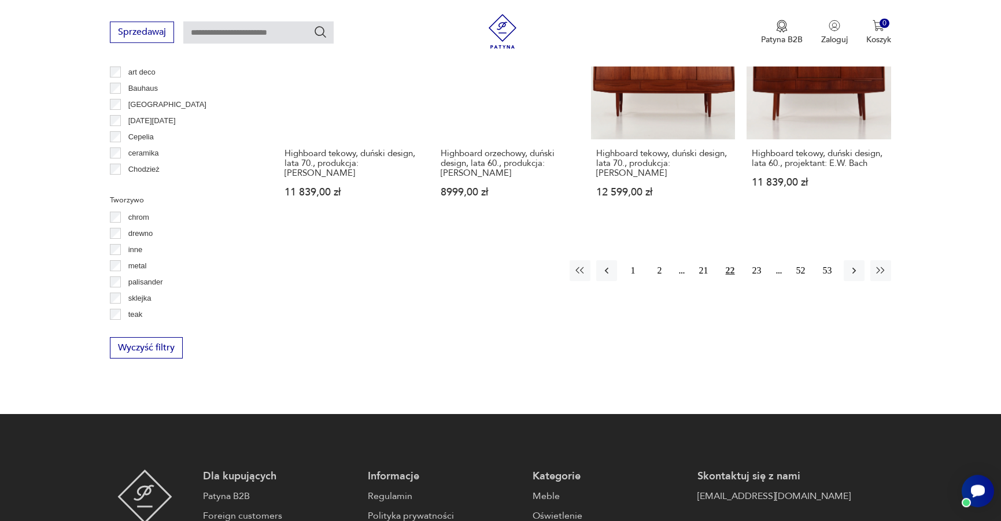
scroll to position [1275, 0]
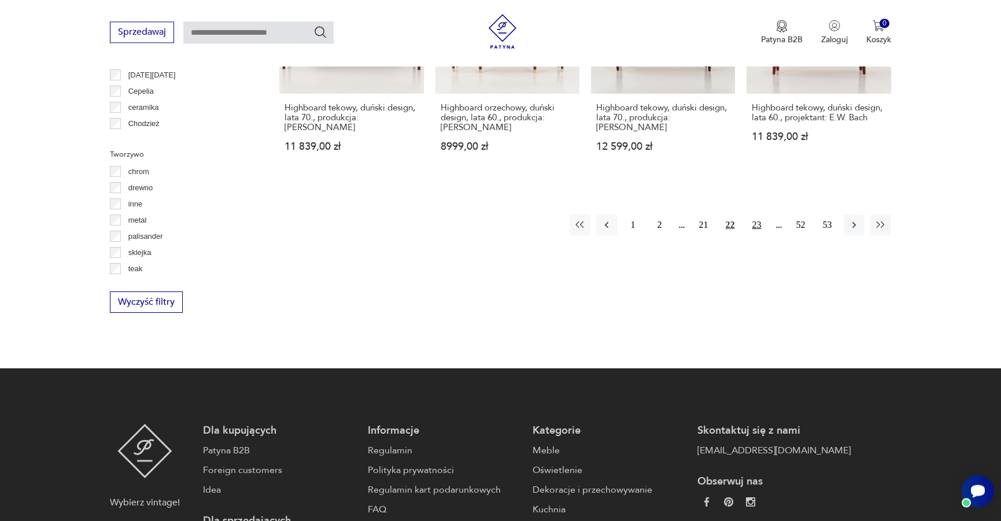
click at [753, 214] on button "23" at bounding box center [756, 224] width 21 height 21
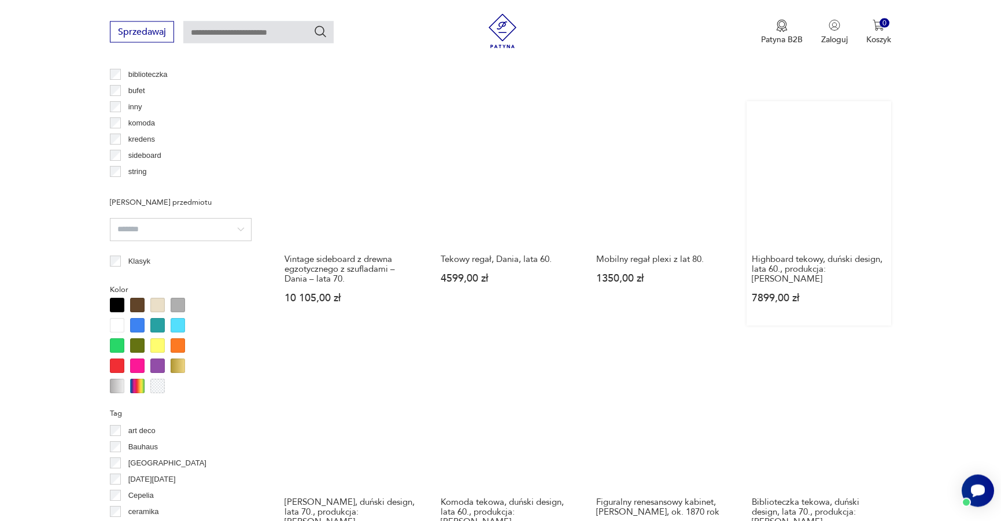
scroll to position [980, 0]
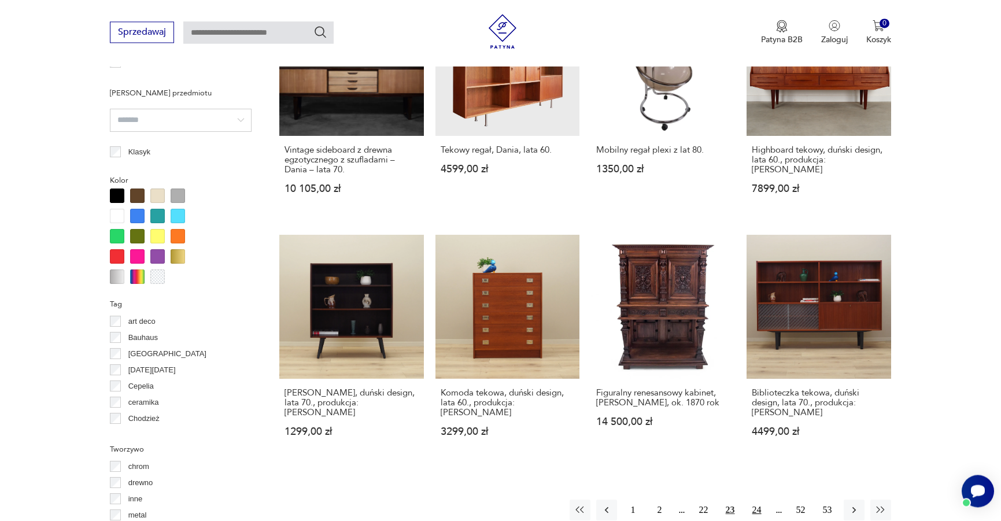
click at [756, 499] on button "24" at bounding box center [756, 509] width 21 height 21
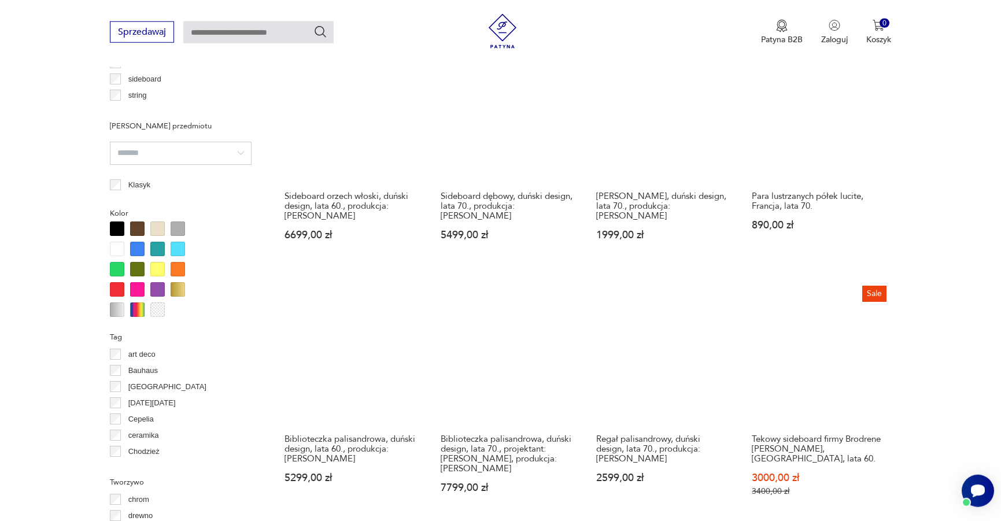
scroll to position [980, 0]
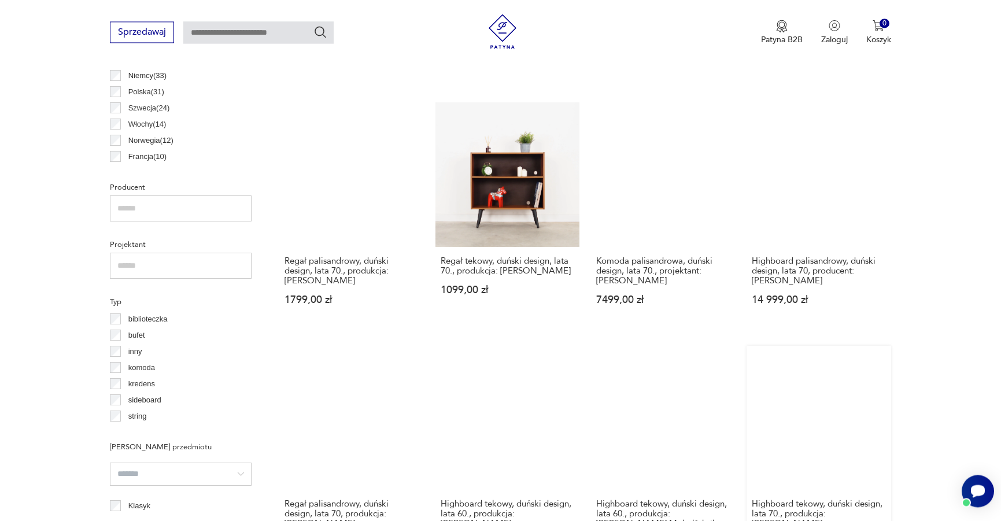
scroll to position [980, 0]
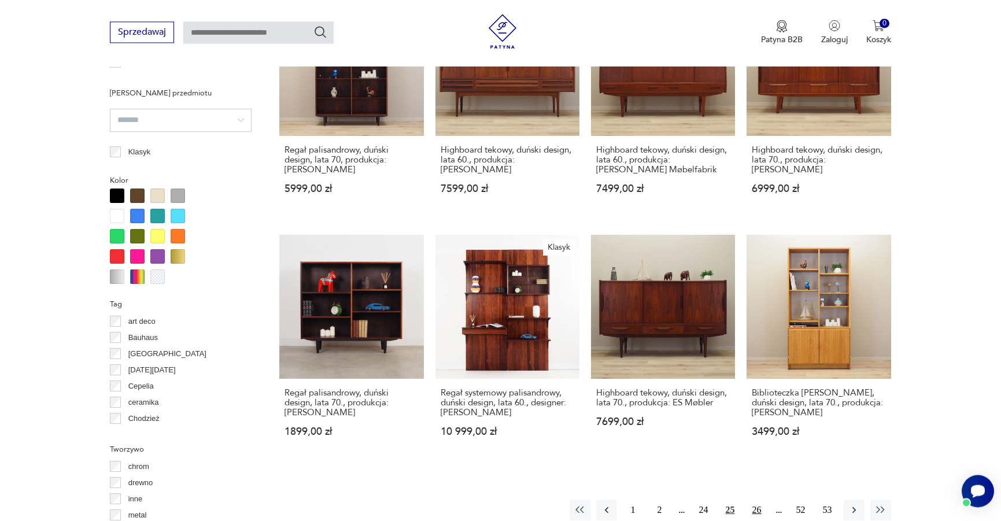
click at [758, 506] on button "26" at bounding box center [756, 509] width 21 height 21
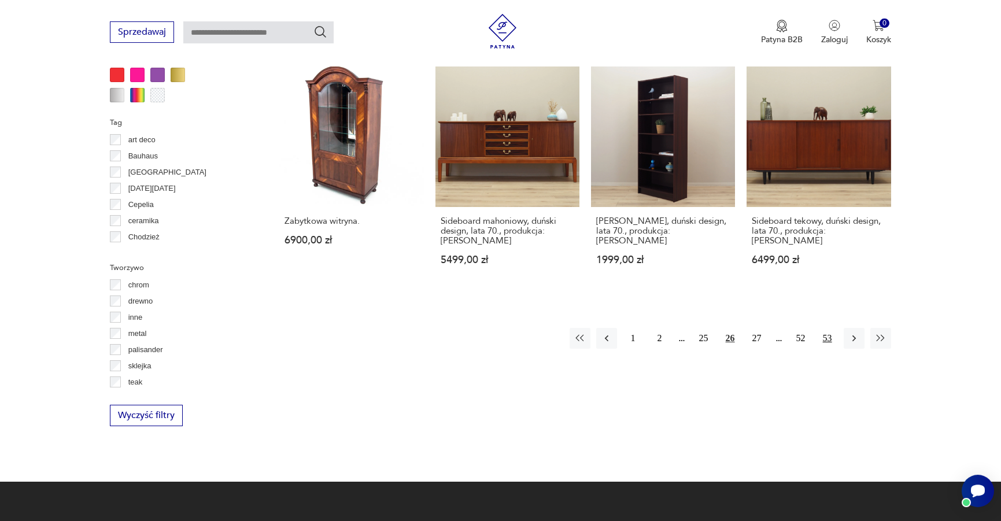
scroll to position [1216, 0]
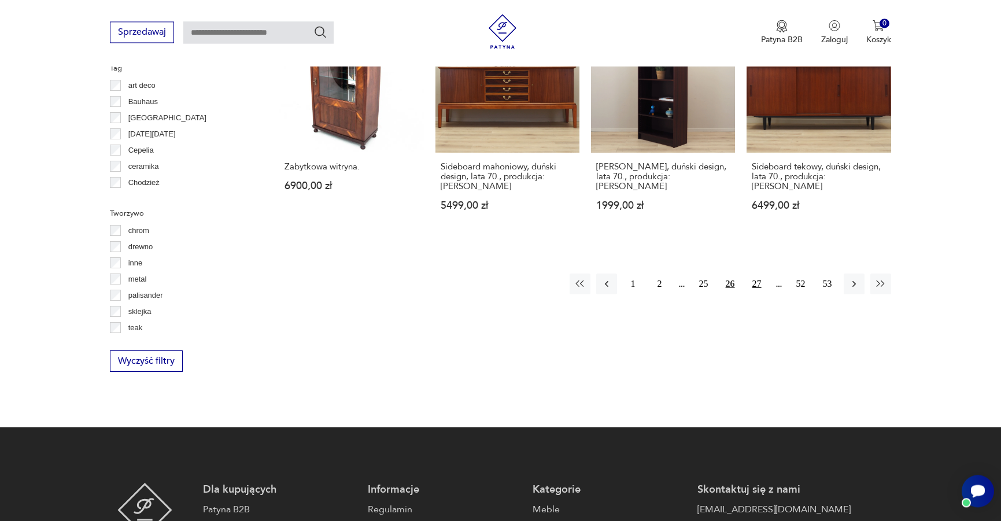
click at [753, 273] on button "27" at bounding box center [756, 283] width 21 height 21
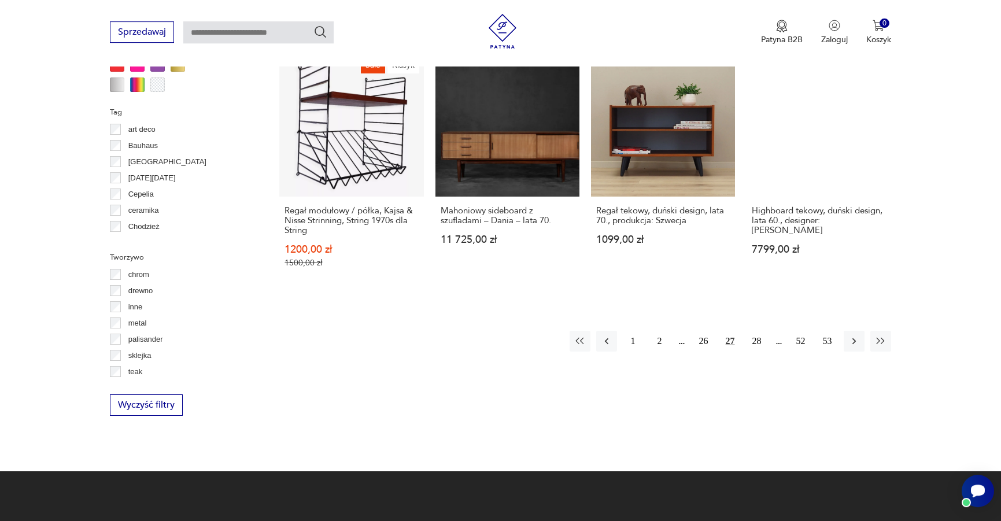
scroll to position [1216, 0]
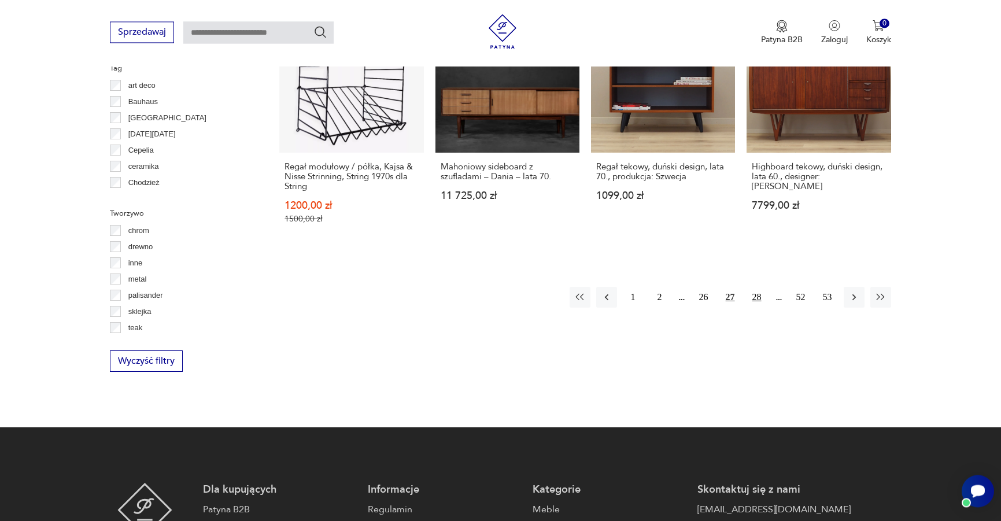
click at [756, 287] on button "28" at bounding box center [756, 297] width 21 height 21
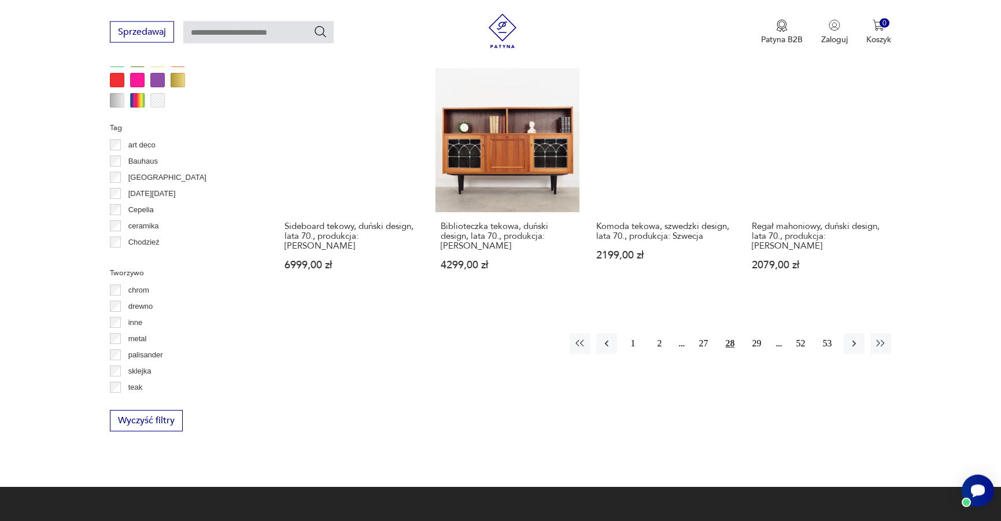
scroll to position [1157, 0]
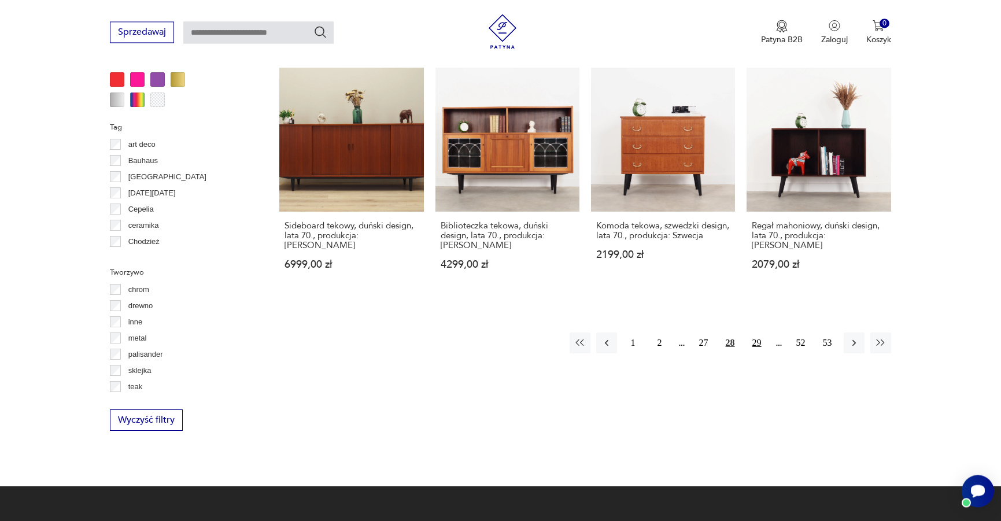
click at [760, 332] on button "29" at bounding box center [756, 342] width 21 height 21
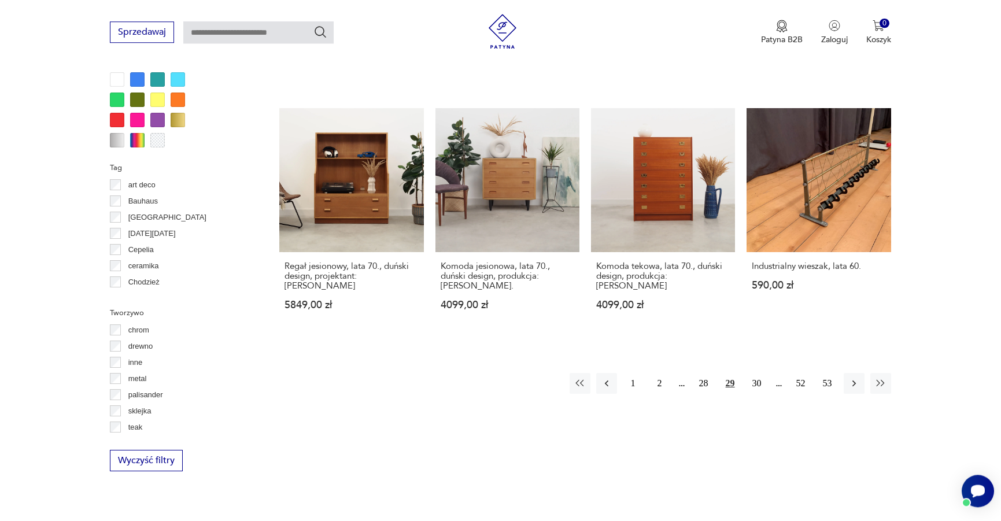
scroll to position [1157, 0]
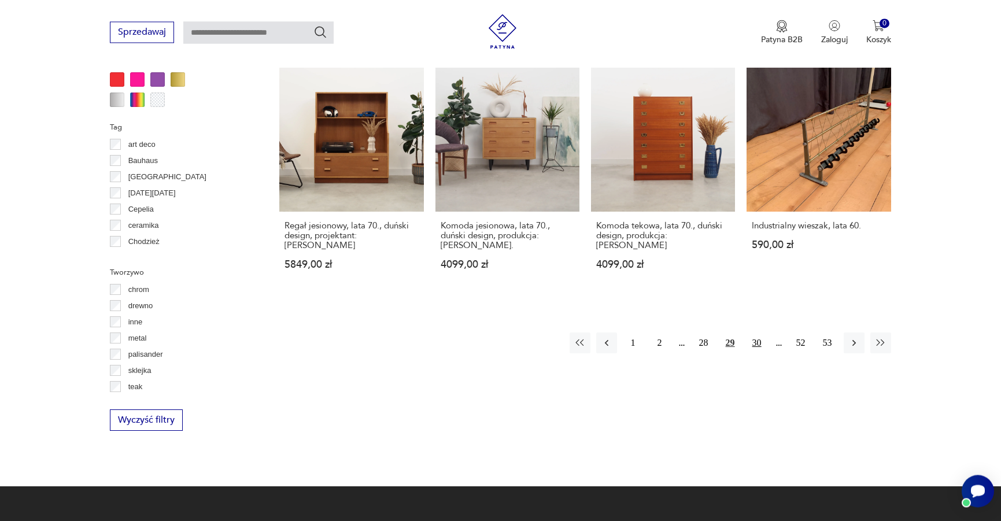
click at [755, 335] on button "30" at bounding box center [756, 342] width 21 height 21
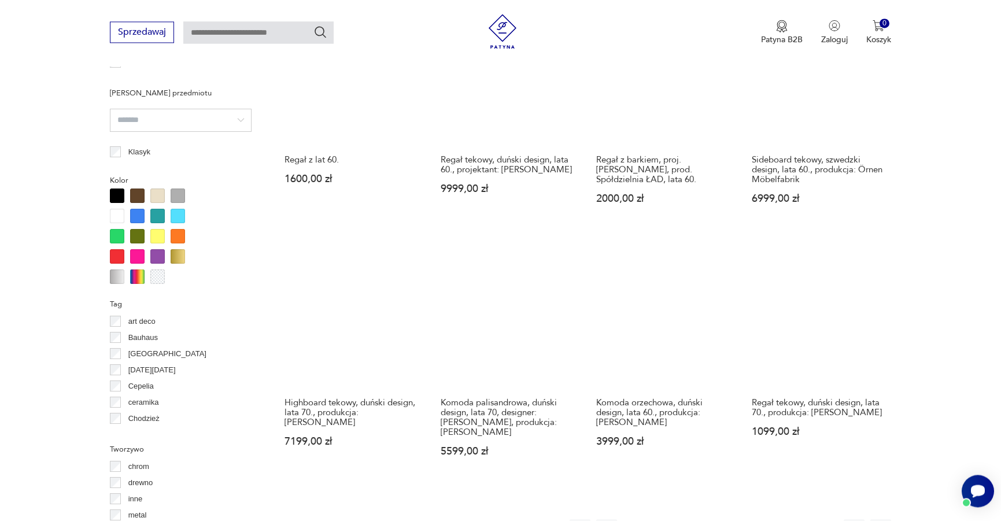
scroll to position [1157, 0]
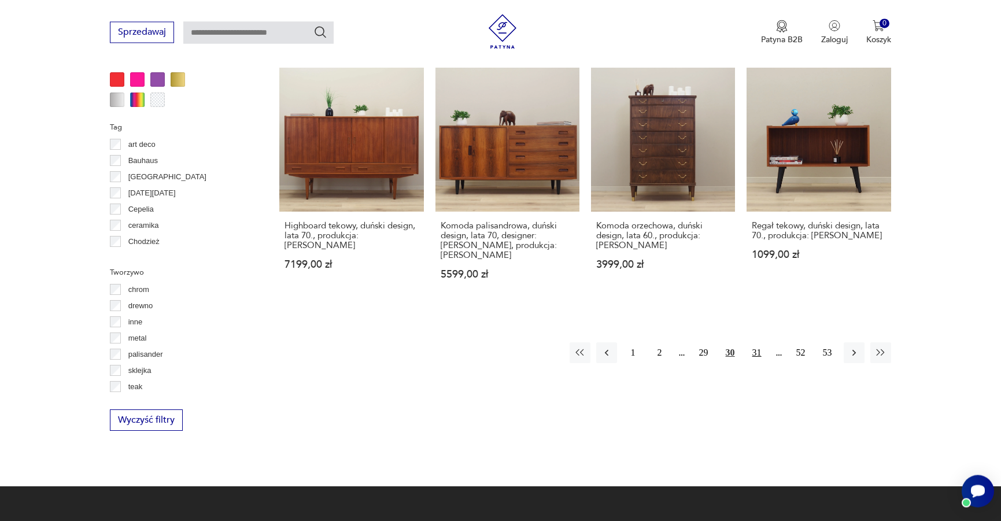
click at [762, 349] on button "31" at bounding box center [756, 352] width 21 height 21
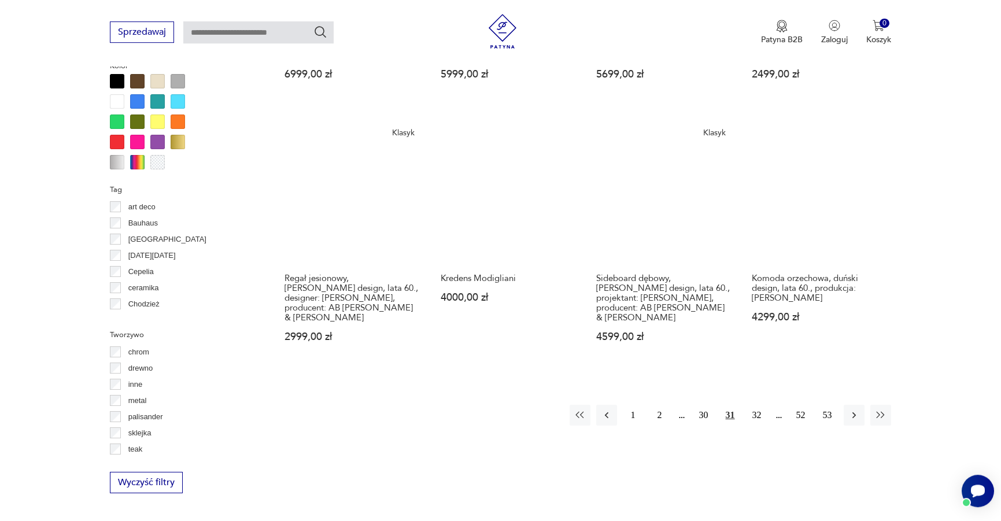
scroll to position [1098, 0]
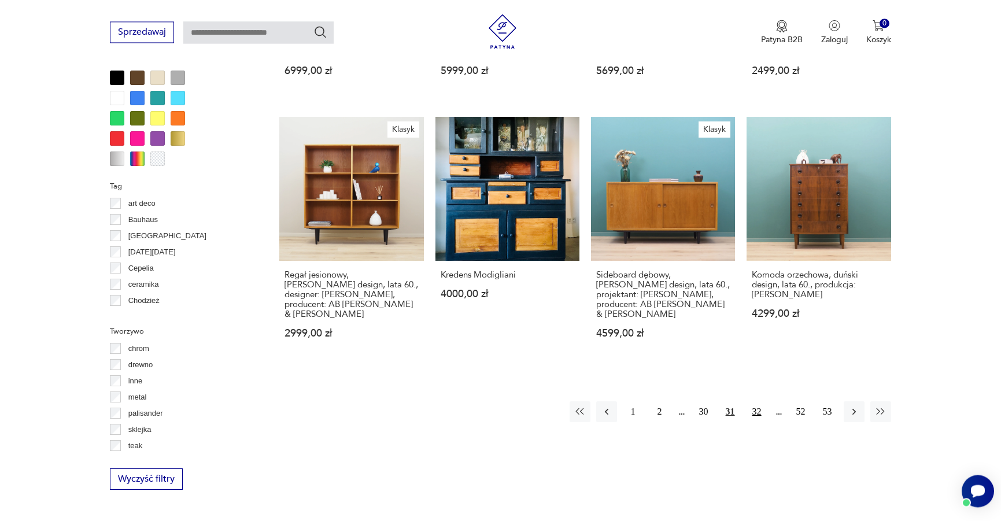
click at [752, 401] on button "32" at bounding box center [756, 411] width 21 height 21
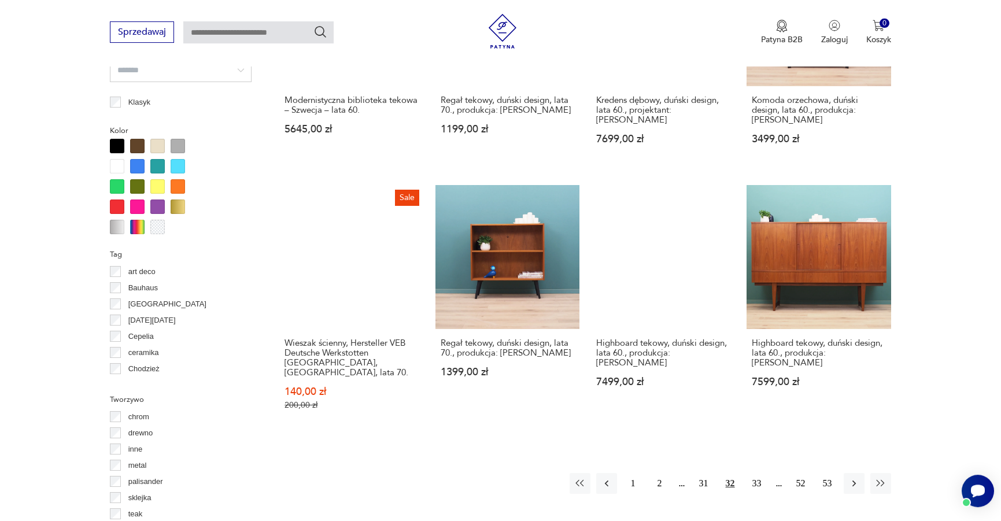
scroll to position [1039, 0]
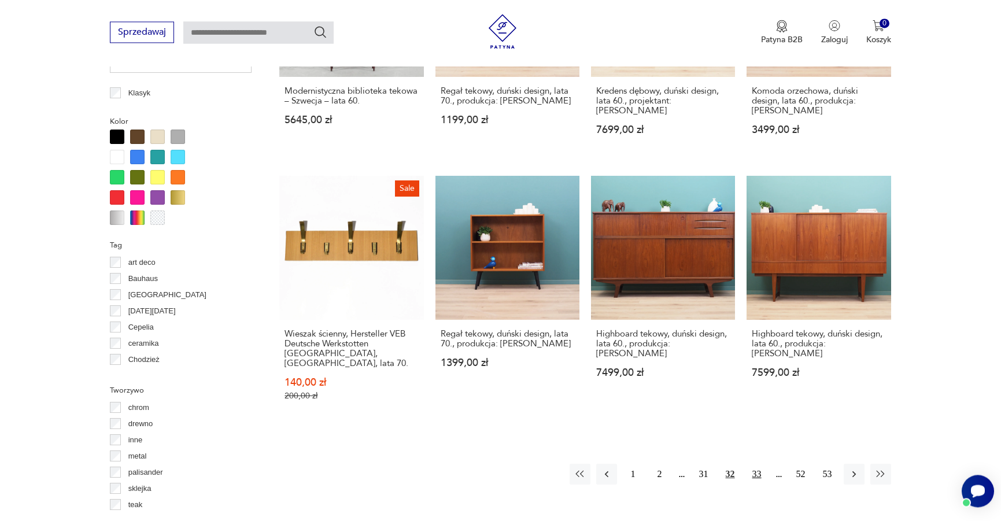
click at [759, 464] on button "33" at bounding box center [756, 474] width 21 height 21
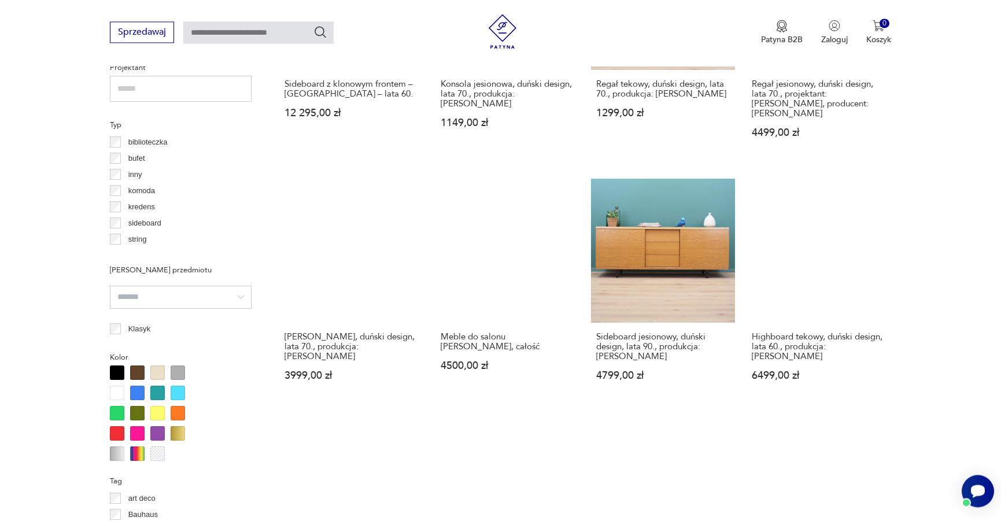
scroll to position [1039, 0]
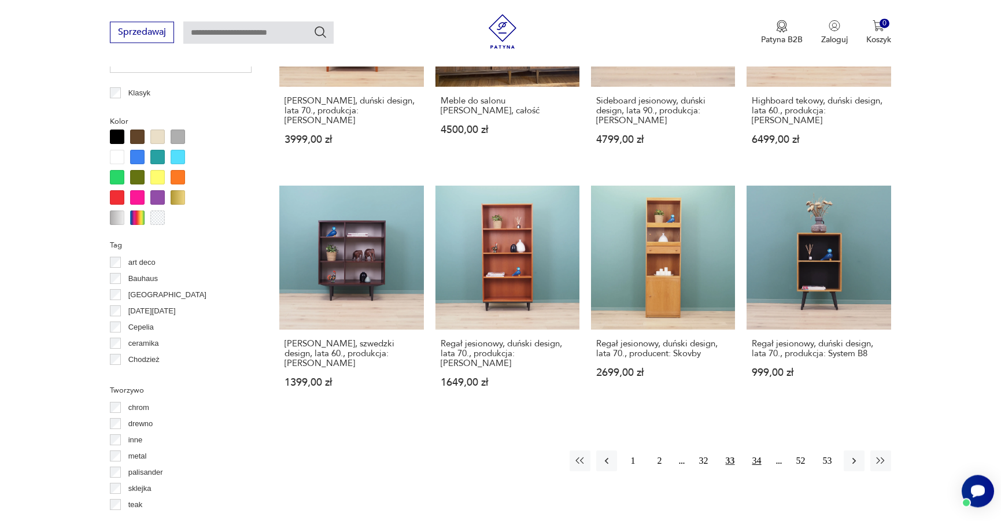
click at [754, 450] on button "34" at bounding box center [756, 460] width 21 height 21
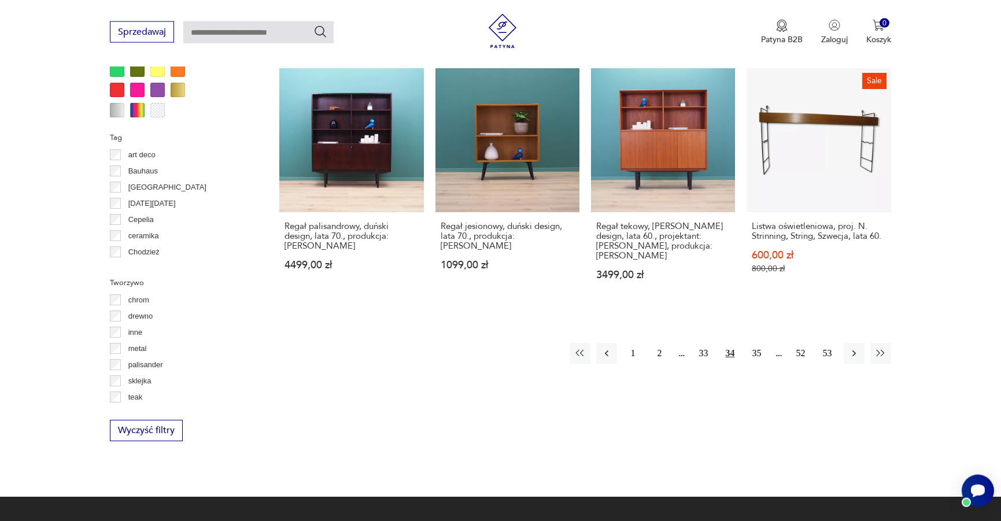
scroll to position [1157, 0]
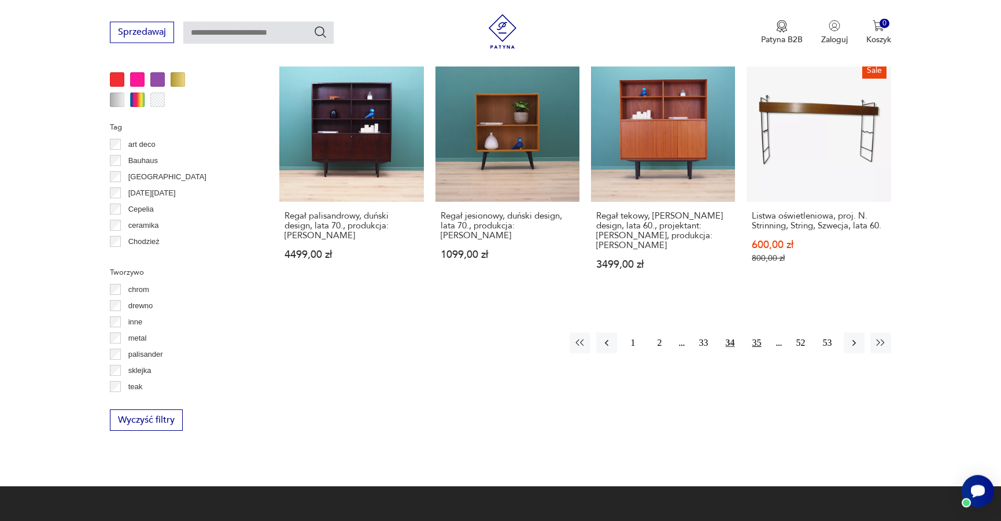
click at [754, 341] on button "35" at bounding box center [756, 342] width 21 height 21
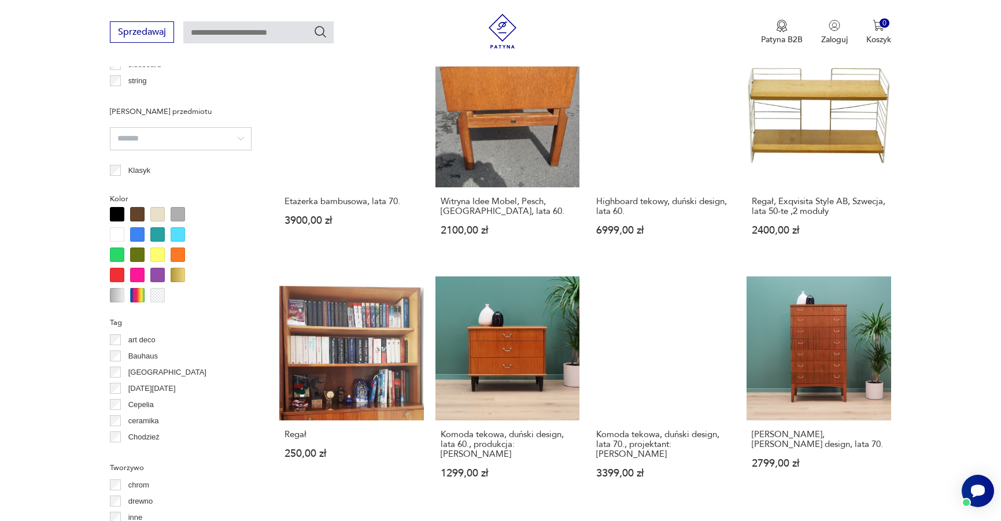
scroll to position [1039, 0]
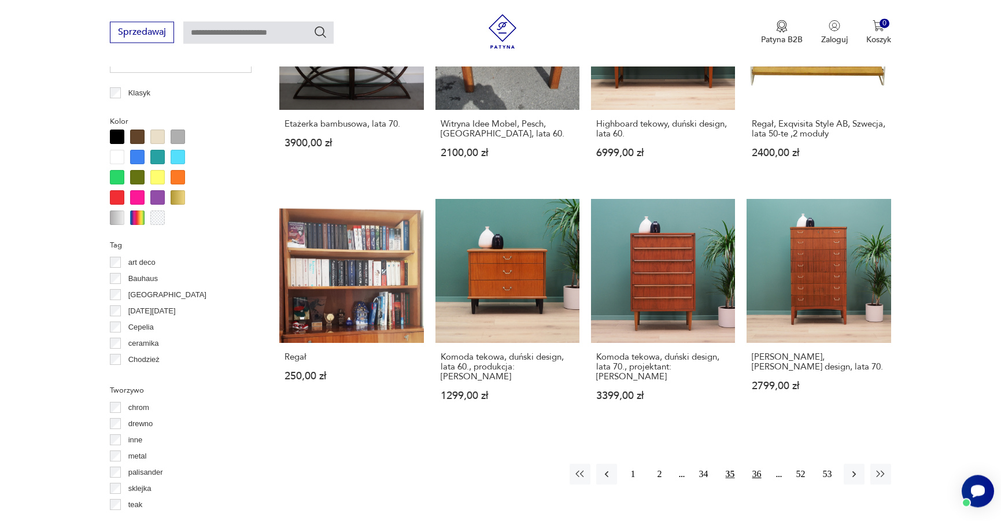
click at [757, 464] on button "36" at bounding box center [756, 474] width 21 height 21
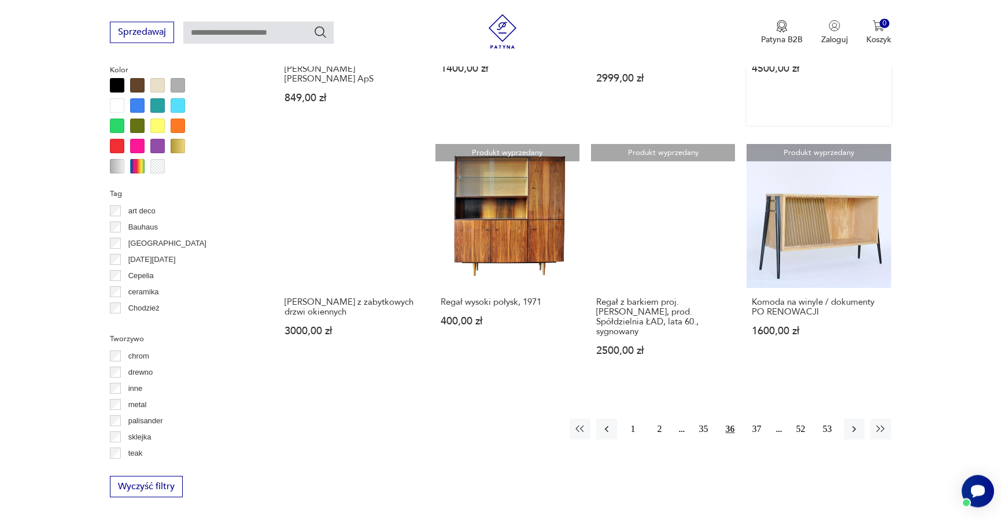
scroll to position [1098, 0]
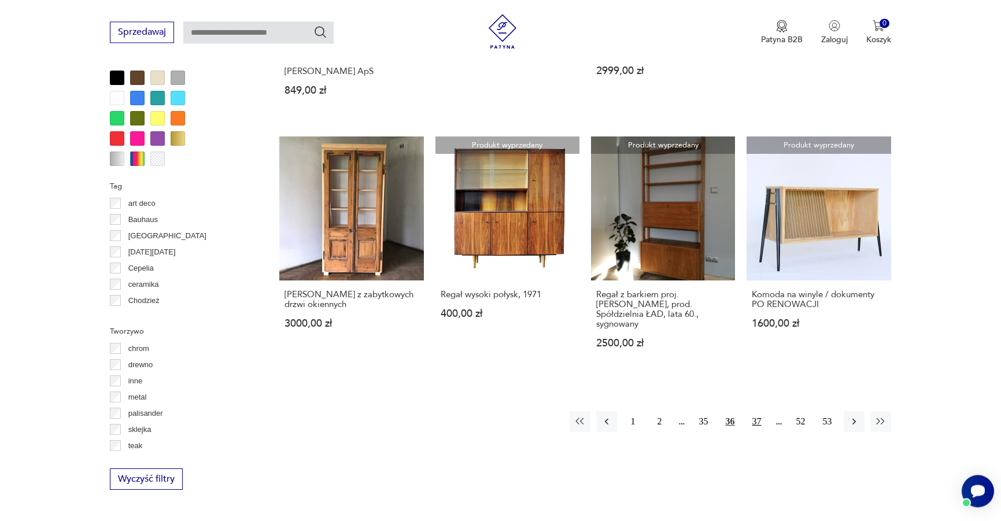
click at [753, 411] on button "37" at bounding box center [756, 421] width 21 height 21
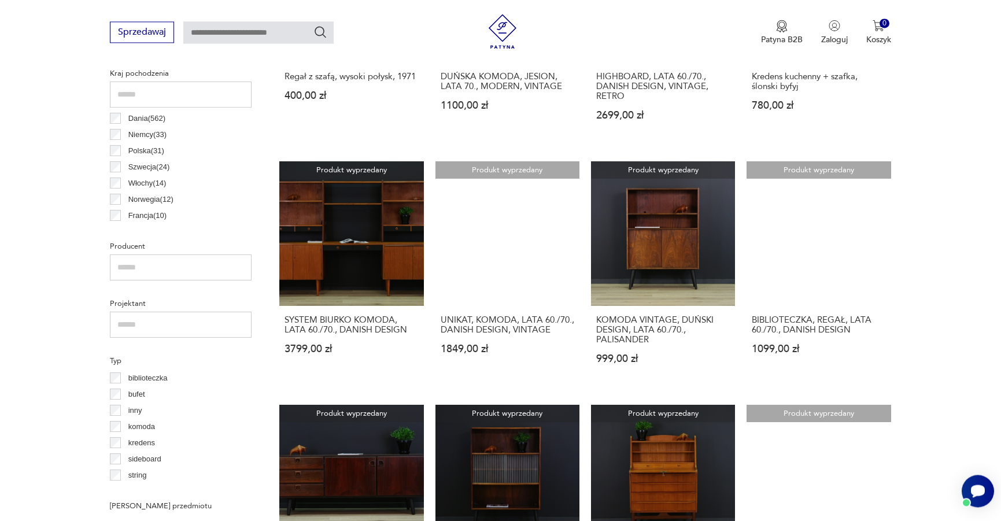
scroll to position [862, 0]
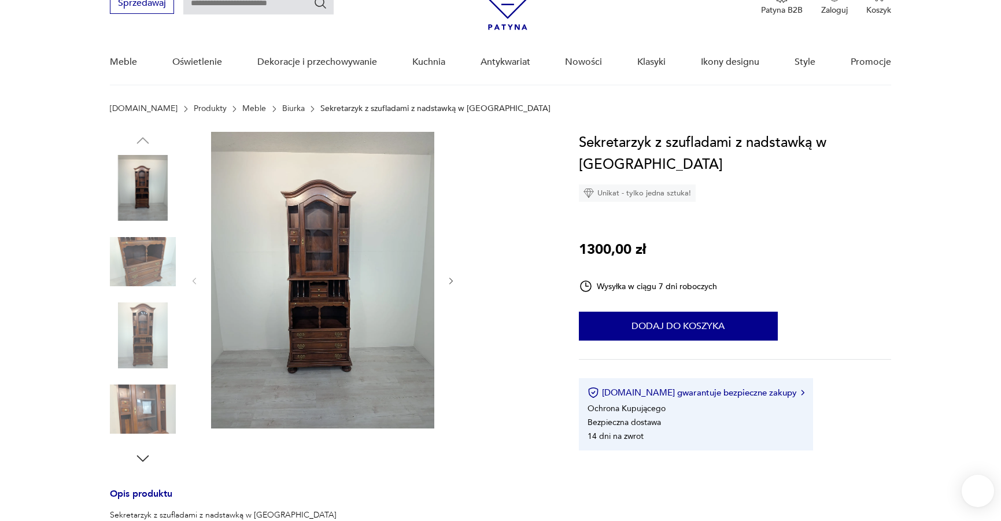
click at [447, 282] on icon "button" at bounding box center [451, 281] width 10 height 10
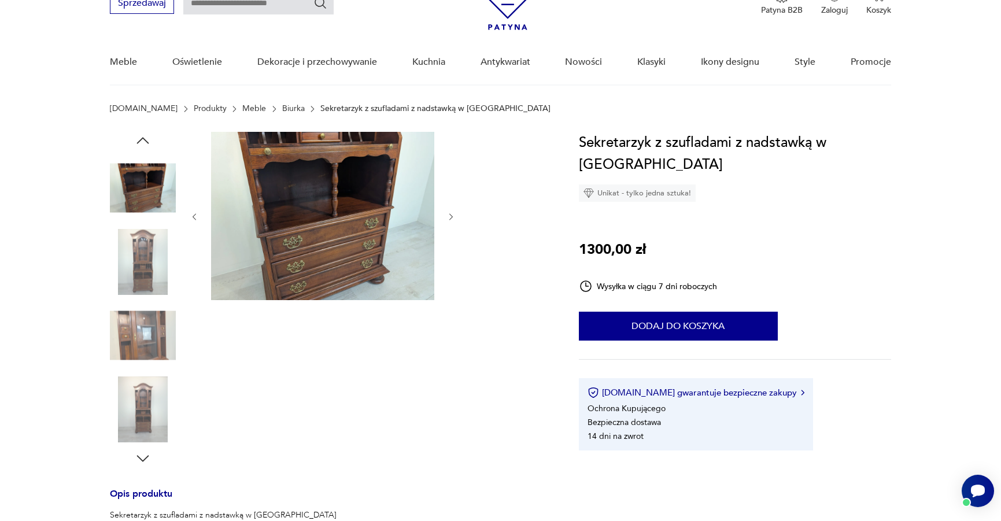
click at [451, 214] on icon "button" at bounding box center [451, 217] width 10 height 10
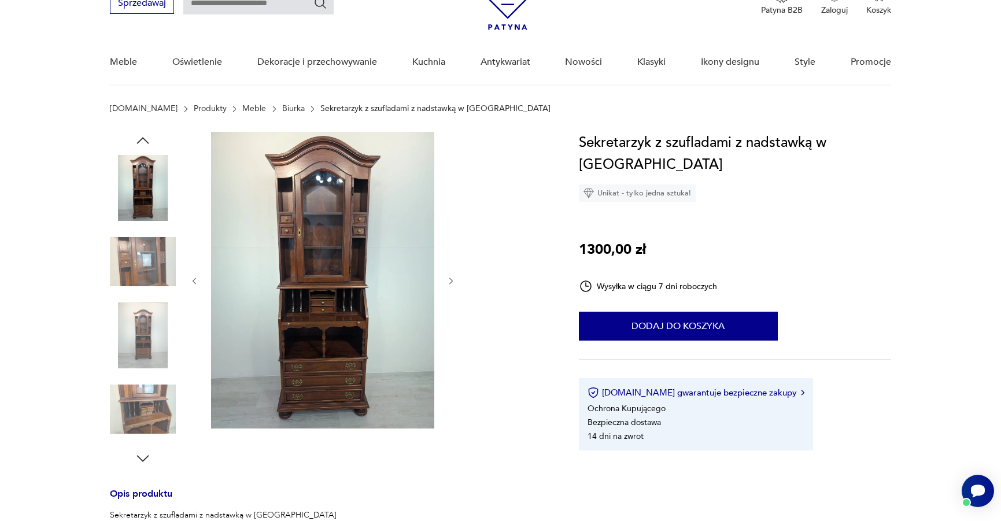
click at [451, 280] on icon "button" at bounding box center [451, 281] width 10 height 10
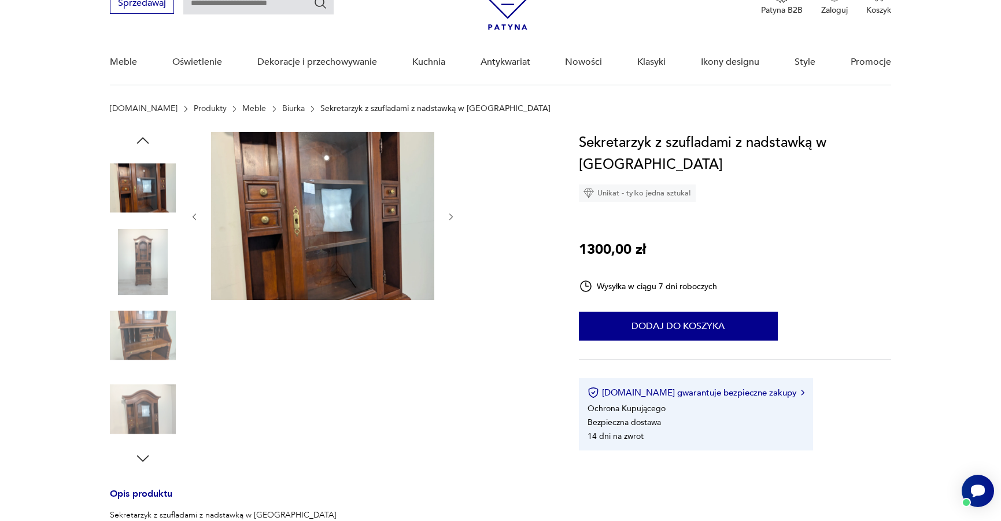
click at [447, 213] on icon "button" at bounding box center [451, 217] width 10 height 10
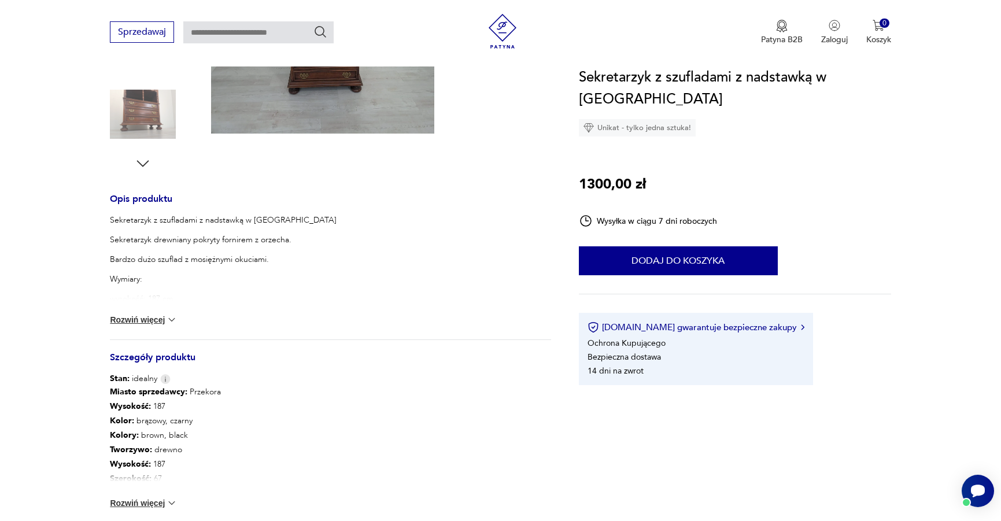
scroll to position [531, 0]
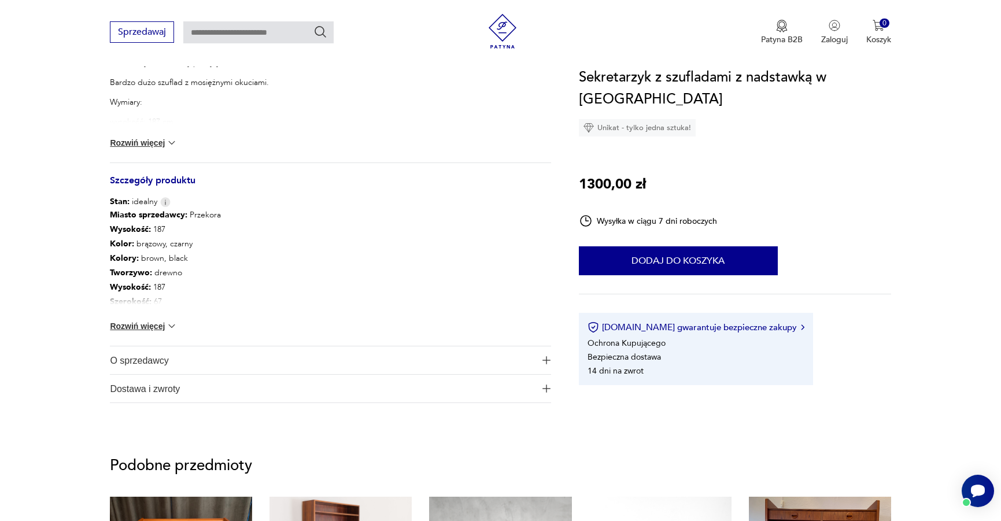
click at [156, 324] on button "Rozwiń więcej" at bounding box center [143, 326] width 67 height 12
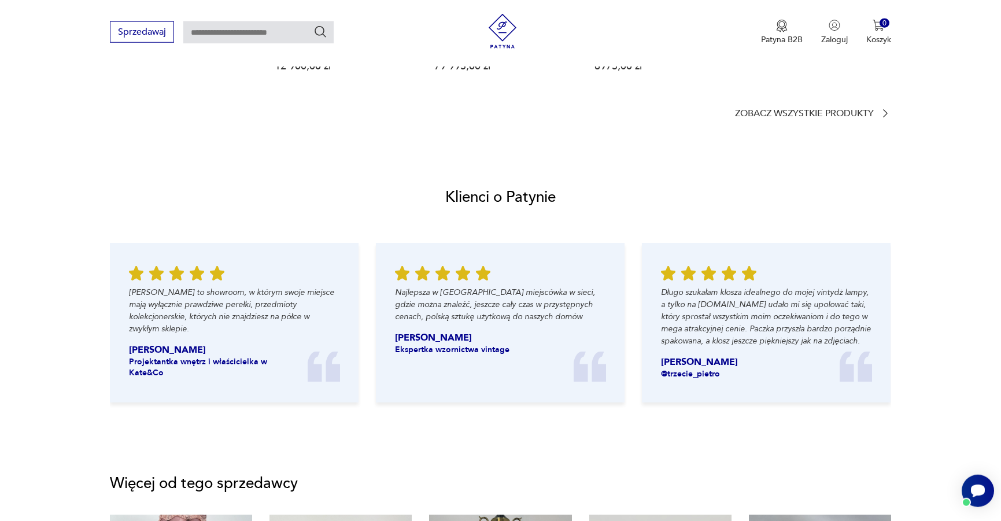
scroll to position [0, 0]
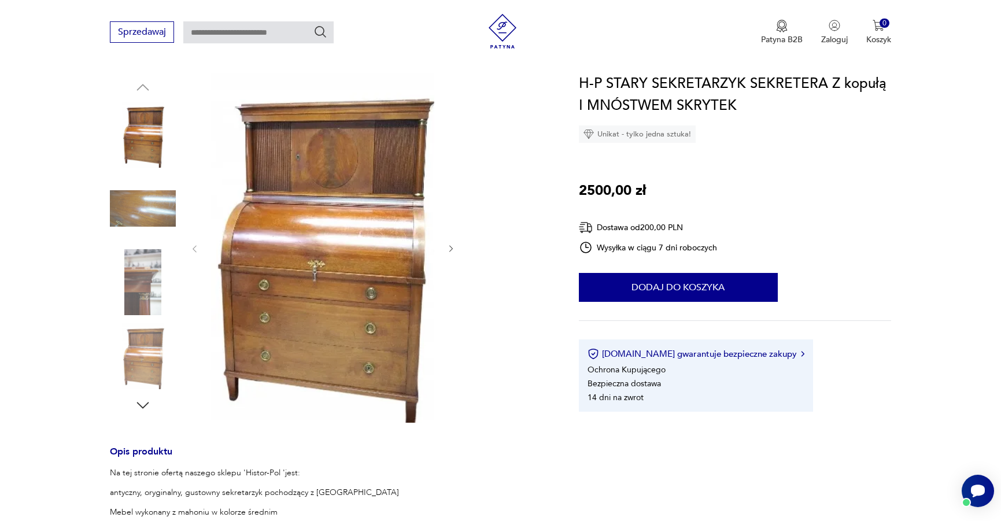
click at [452, 246] on icon "button" at bounding box center [451, 249] width 10 height 10
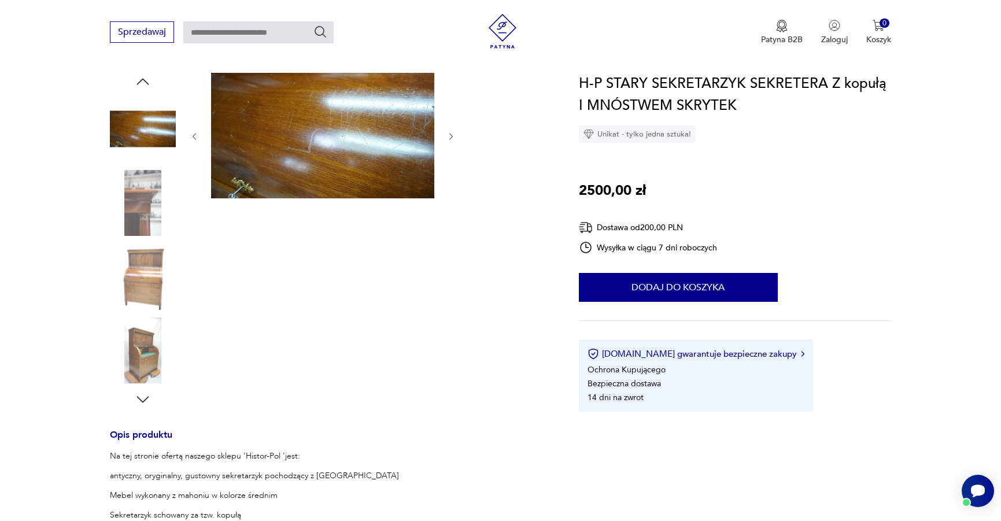
click at [452, 246] on div at bounding box center [323, 240] width 266 height 335
click at [444, 131] on div at bounding box center [323, 136] width 266 height 127
click at [146, 398] on icon "button" at bounding box center [142, 399] width 17 height 17
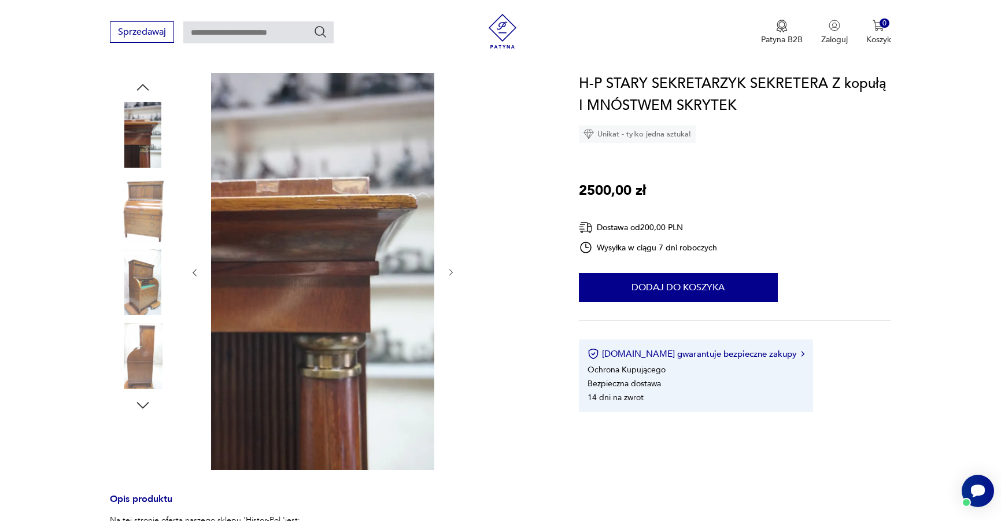
click at [146, 398] on icon "button" at bounding box center [142, 405] width 17 height 17
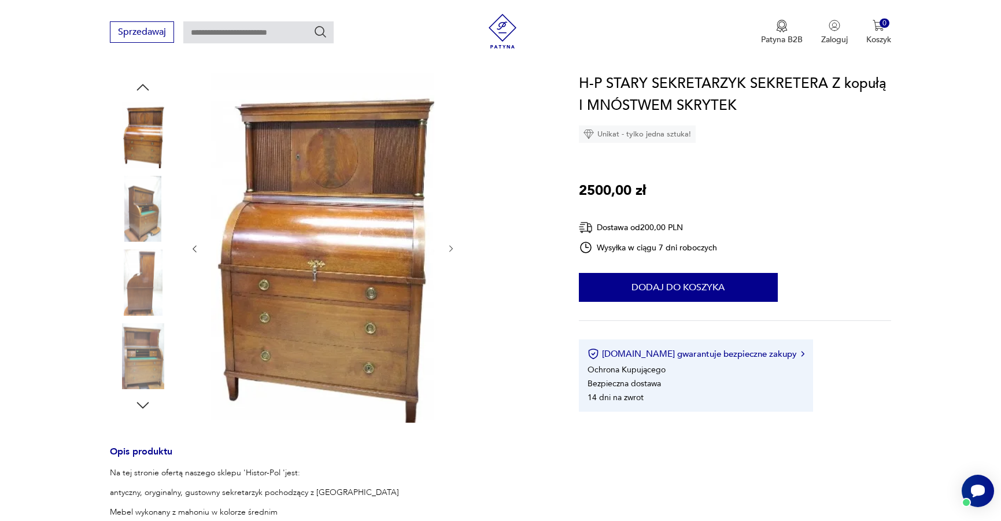
click at [146, 398] on icon "button" at bounding box center [142, 405] width 17 height 17
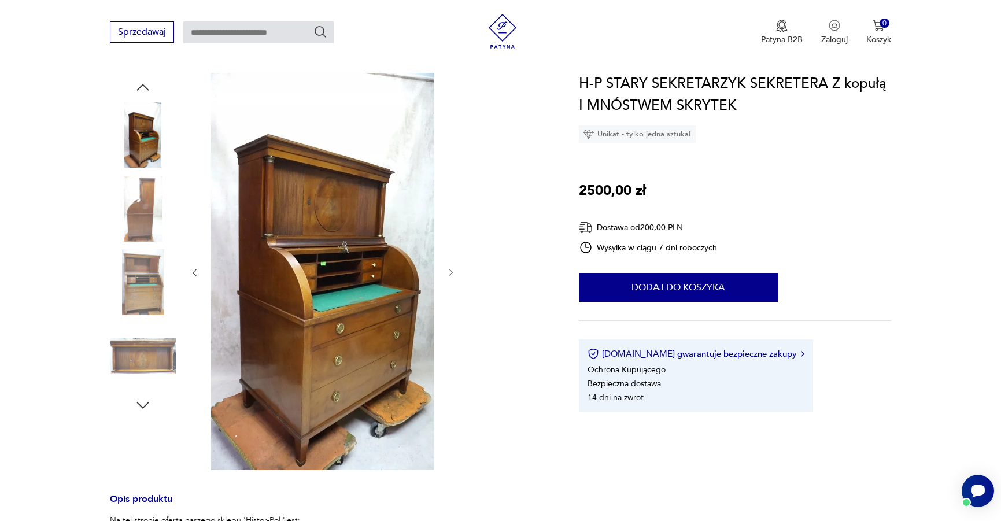
click at [146, 398] on icon "button" at bounding box center [142, 405] width 17 height 17
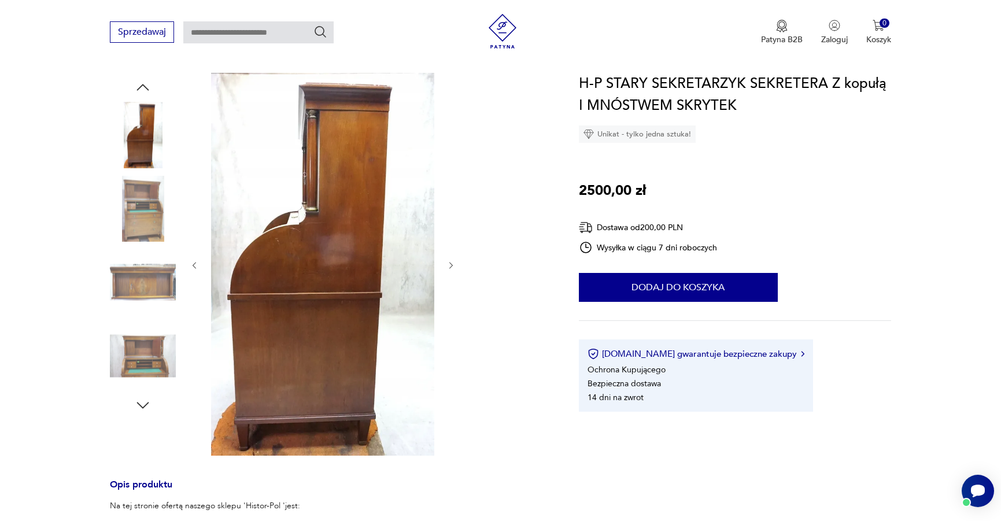
click at [146, 398] on icon "button" at bounding box center [142, 405] width 17 height 17
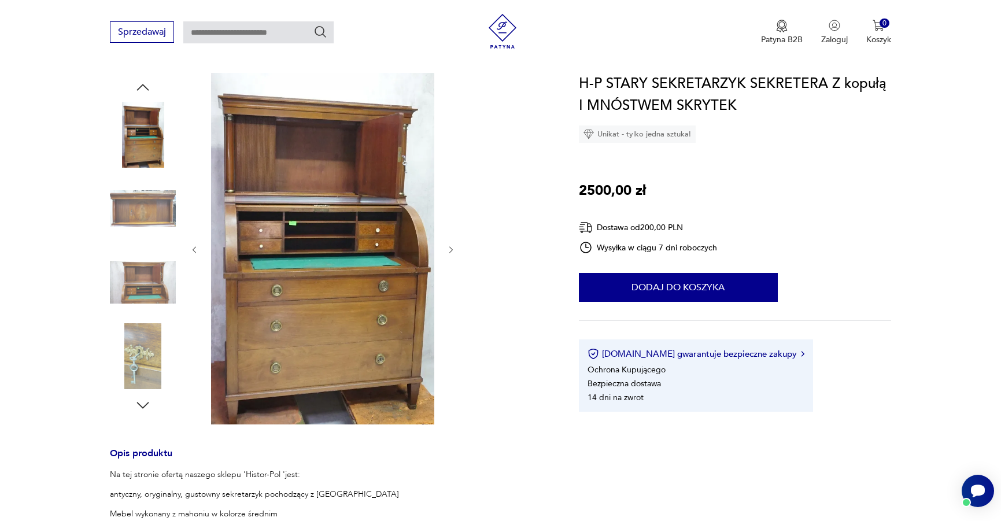
click at [146, 398] on icon "button" at bounding box center [142, 405] width 17 height 17
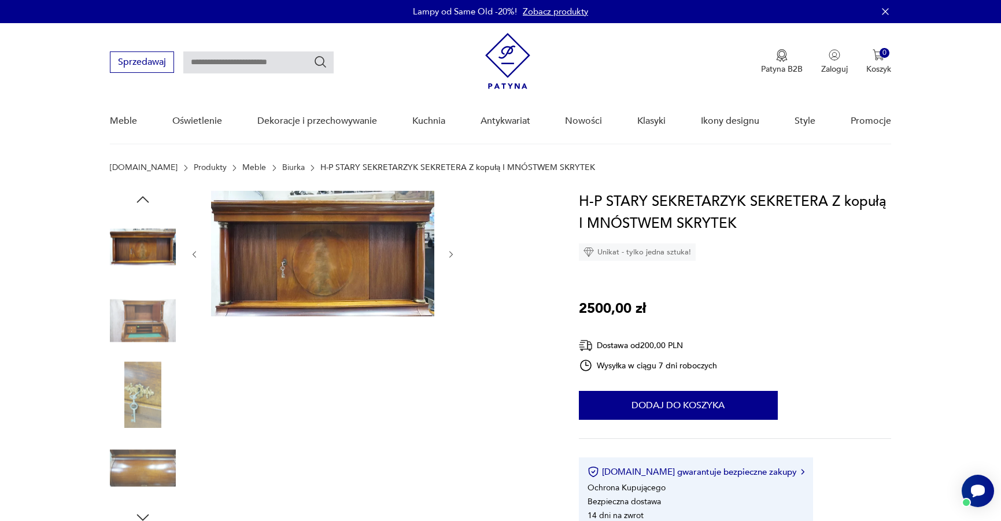
click at [143, 516] on icon "button" at bounding box center [142, 517] width 17 height 17
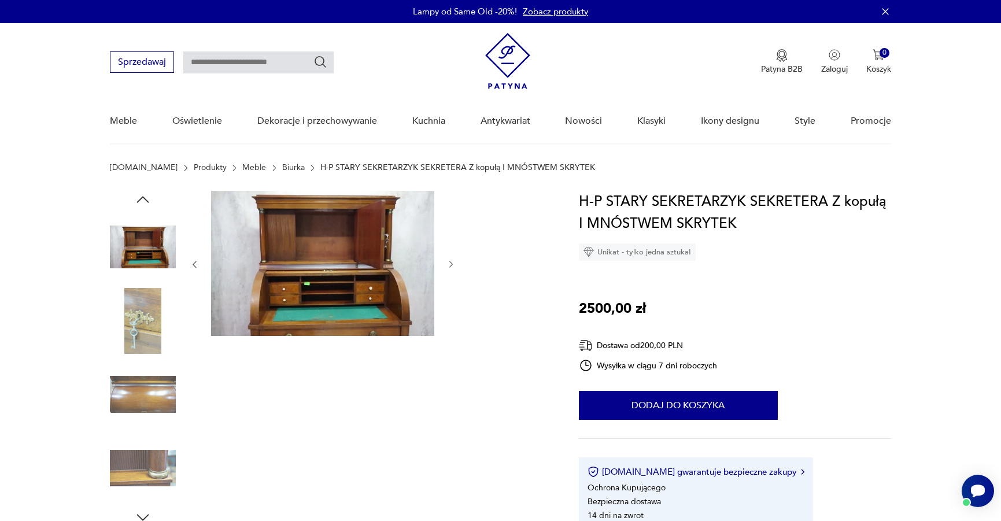
click at [143, 516] on icon "button" at bounding box center [142, 517] width 17 height 17
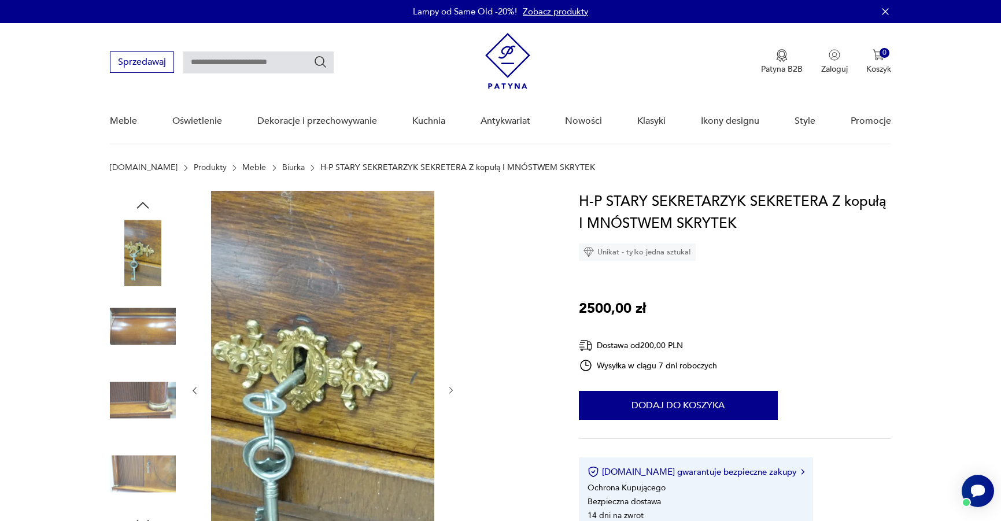
click at [143, 516] on icon "button" at bounding box center [142, 522] width 17 height 17
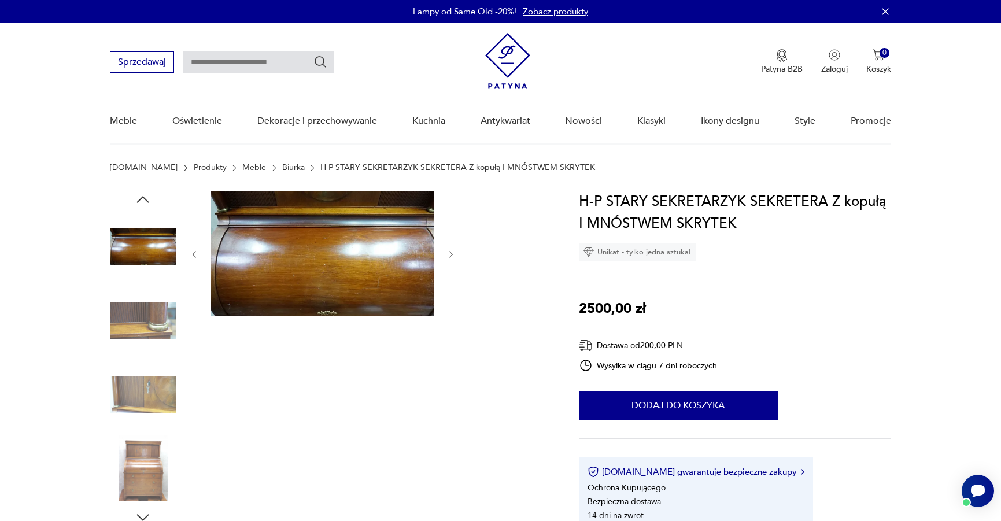
click at [143, 516] on icon "button" at bounding box center [142, 517] width 17 height 17
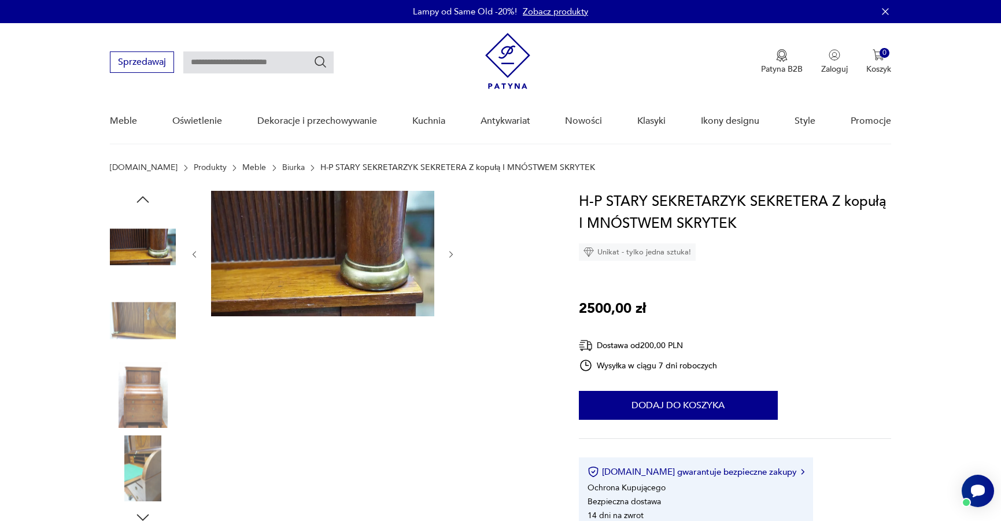
click at [143, 516] on icon "button" at bounding box center [142, 517] width 17 height 17
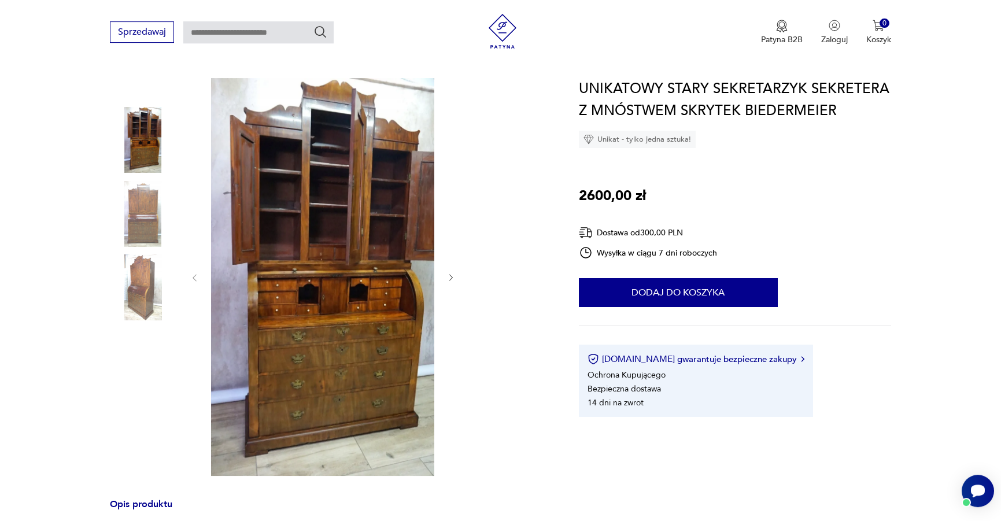
scroll to position [118, 0]
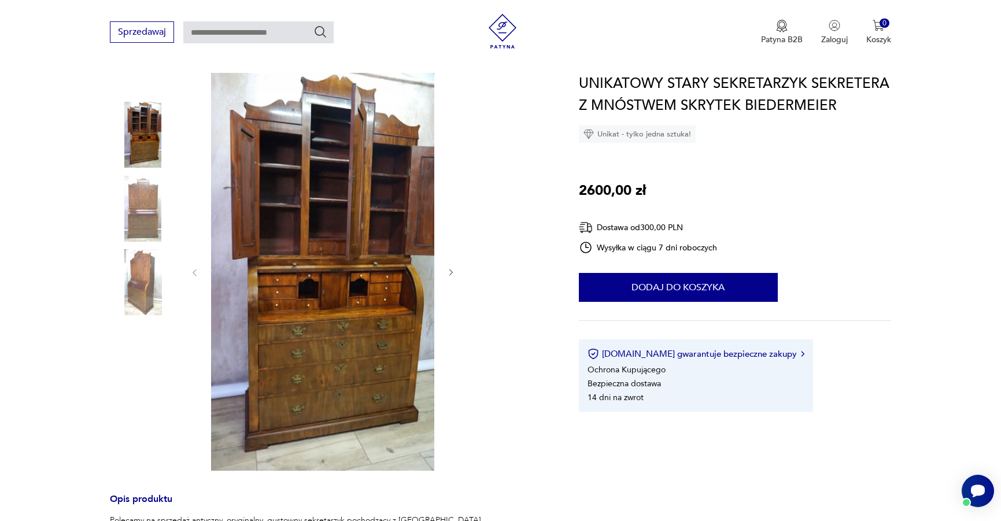
click at [448, 270] on icon "button" at bounding box center [451, 273] width 10 height 10
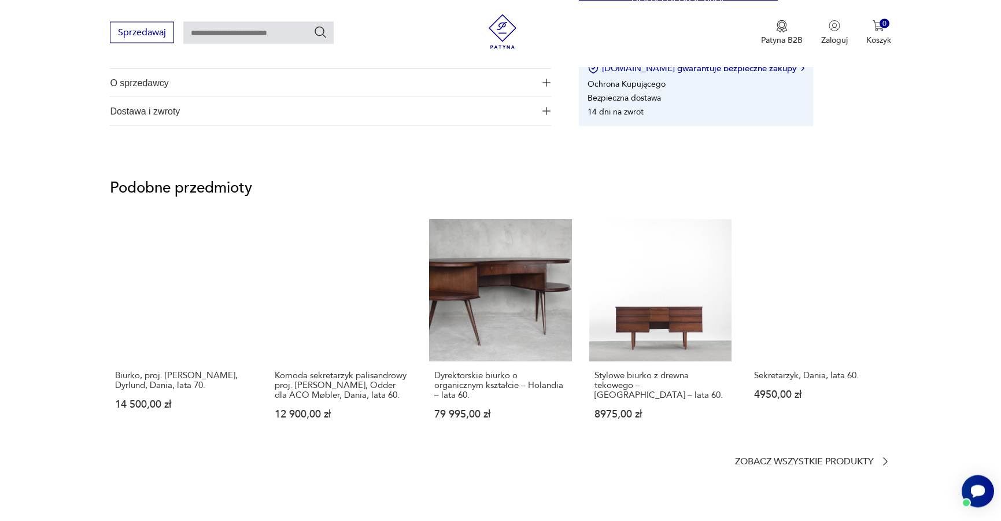
scroll to position [943, 0]
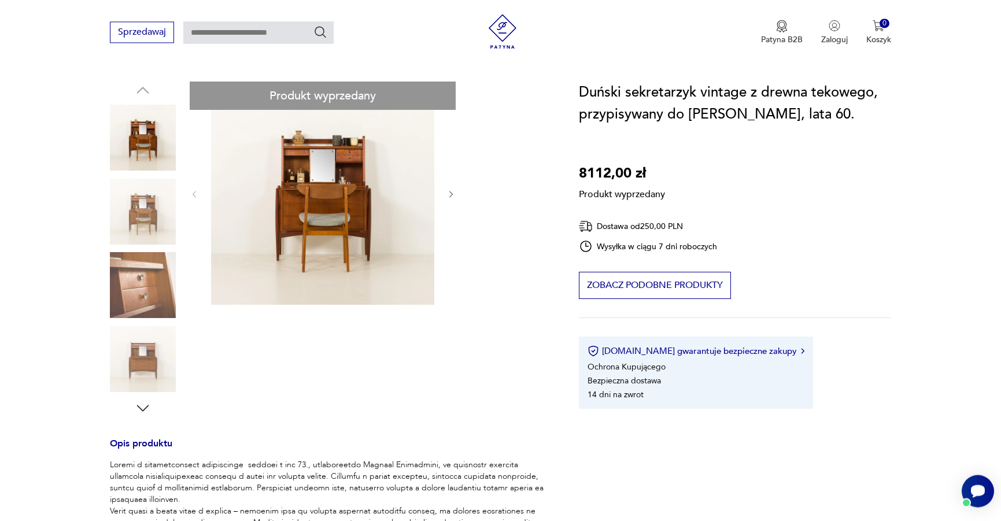
scroll to position [118, 0]
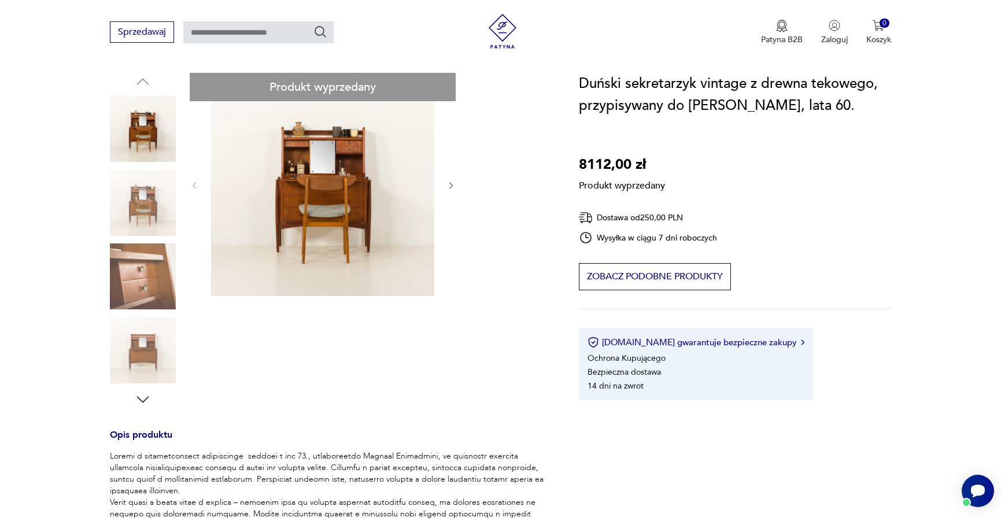
click at [141, 401] on div "Produkt wyprzedany Opis produktu Rozwiń więcej Szczegóły produktu Stan: idealny…" at bounding box center [330, 444] width 440 height 743
click at [151, 397] on div "Produkt wyprzedany Opis produktu Rozwiń więcej Szczegóły produktu Stan: idealny…" at bounding box center [330, 444] width 440 height 743
click at [138, 395] on div "Produkt wyprzedany Opis produktu Rozwiń więcej Szczegóły produktu Stan: idealny…" at bounding box center [330, 444] width 440 height 743
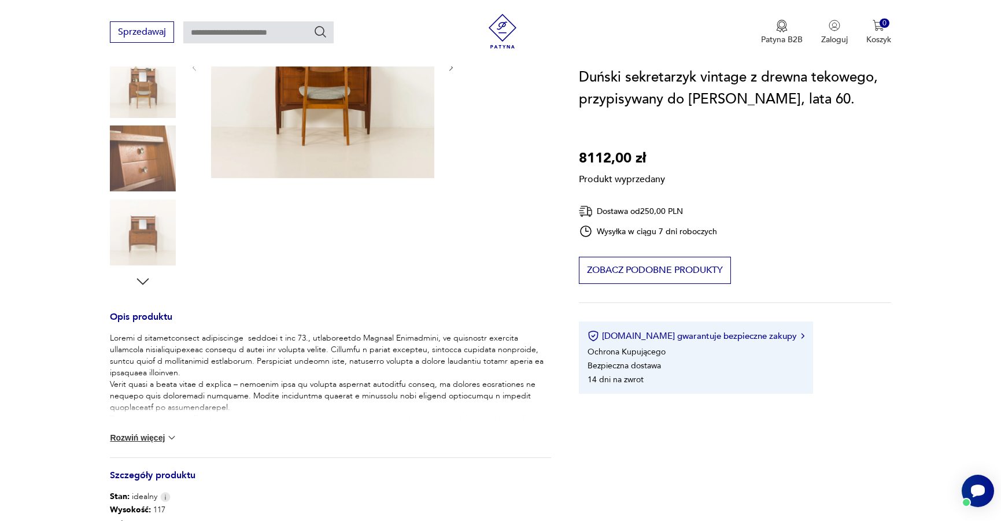
scroll to position [59, 0]
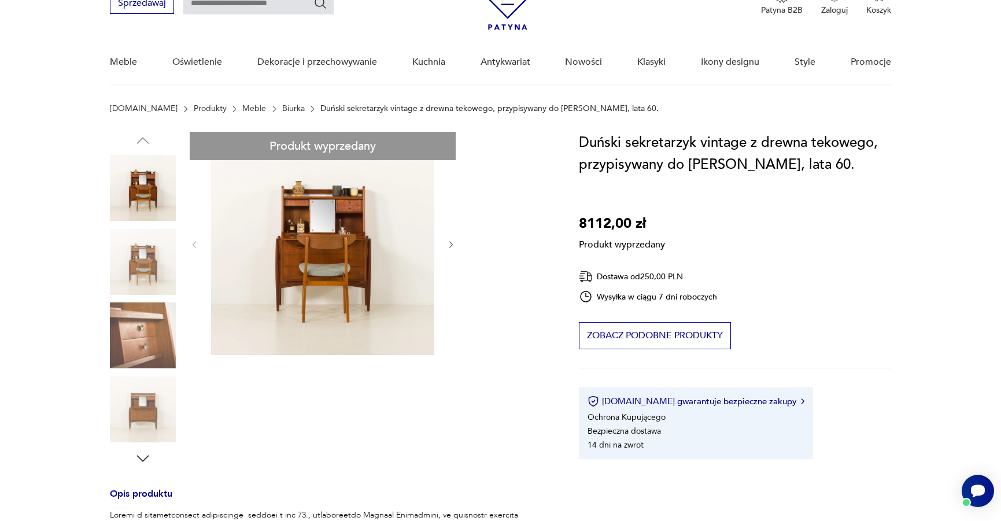
click at [451, 240] on div "Produkt wyprzedany Opis produktu Rozwiń więcej Szczegóły produktu Stan: idealny…" at bounding box center [330, 503] width 440 height 743
click at [451, 244] on div "Produkt wyprzedany Opis produktu Rozwiń więcej Szczegóły produktu Stan: idealny…" at bounding box center [330, 503] width 440 height 743
click at [129, 261] on div "Produkt wyprzedany Opis produktu Rozwiń więcej Szczegóły produktu Stan: idealny…" at bounding box center [330, 503] width 440 height 743
click at [131, 339] on div "Produkt wyprzedany Opis produktu Rozwiń więcej Szczegóły produktu Stan: idealny…" at bounding box center [330, 503] width 440 height 743
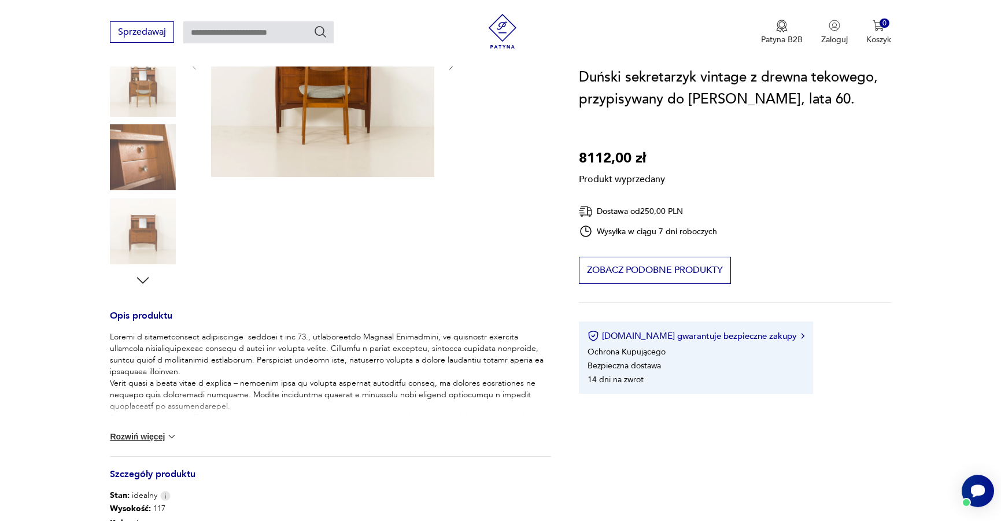
scroll to position [354, 0]
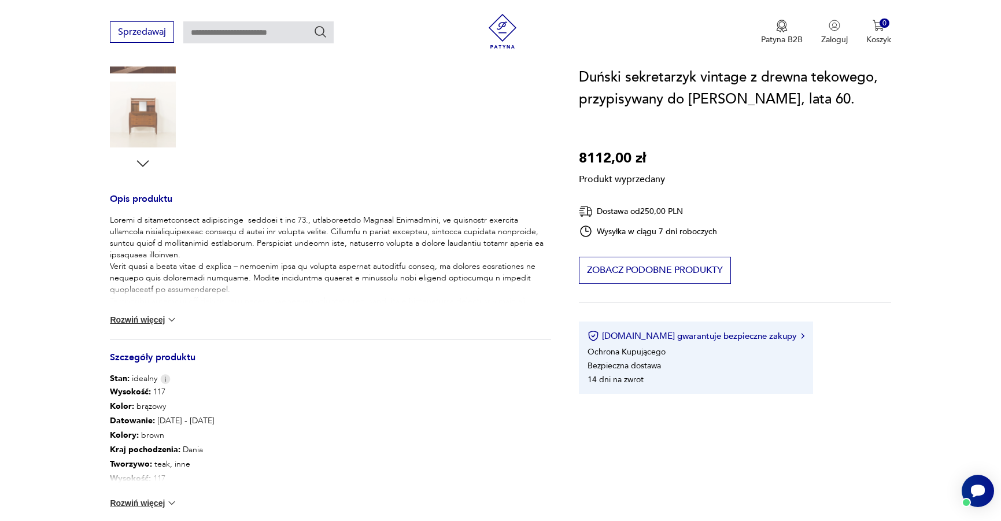
drag, startPoint x: 148, startPoint y: 502, endPoint x: 178, endPoint y: 477, distance: 39.0
click at [148, 503] on button "Rozwiń więcej" at bounding box center [143, 503] width 67 height 12
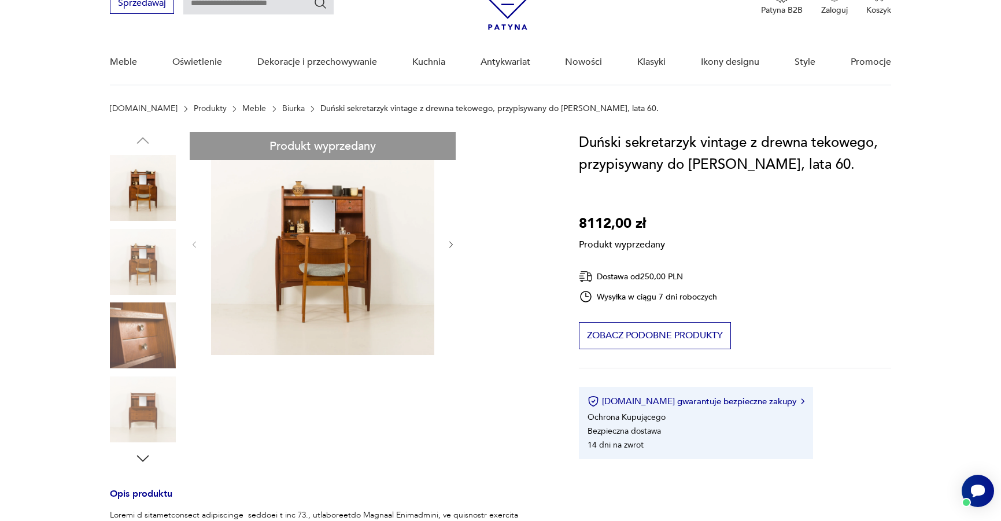
scroll to position [0, 0]
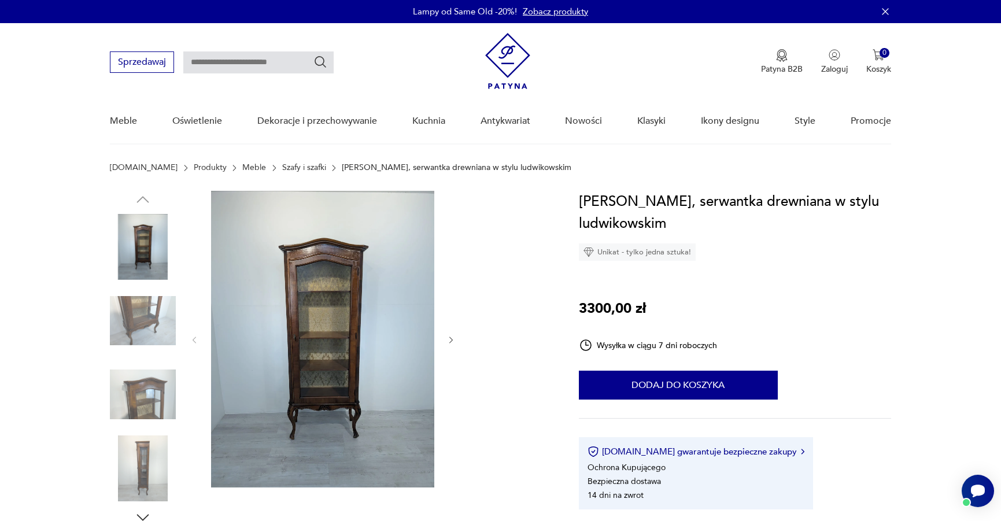
click at [453, 340] on icon "button" at bounding box center [450, 339] width 3 height 7
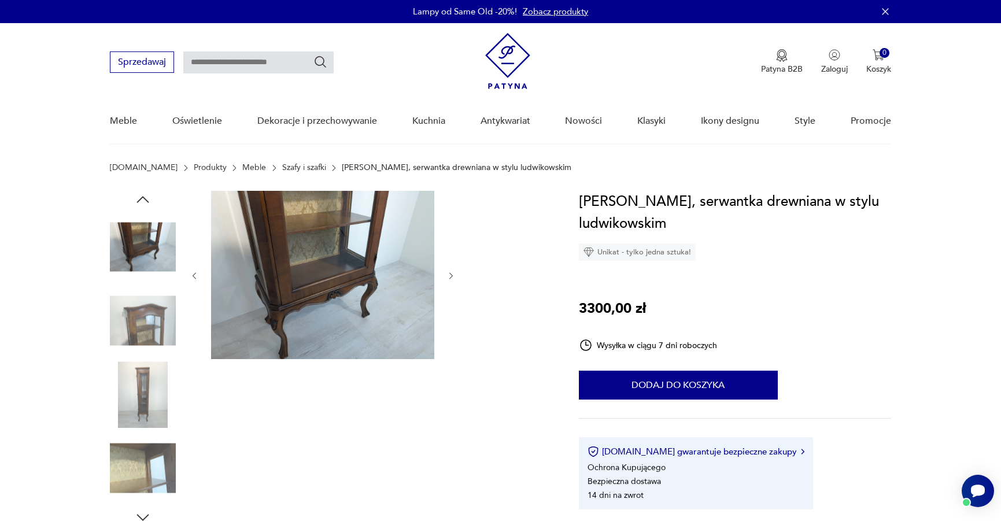
click at [453, 273] on icon "button" at bounding box center [451, 276] width 10 height 10
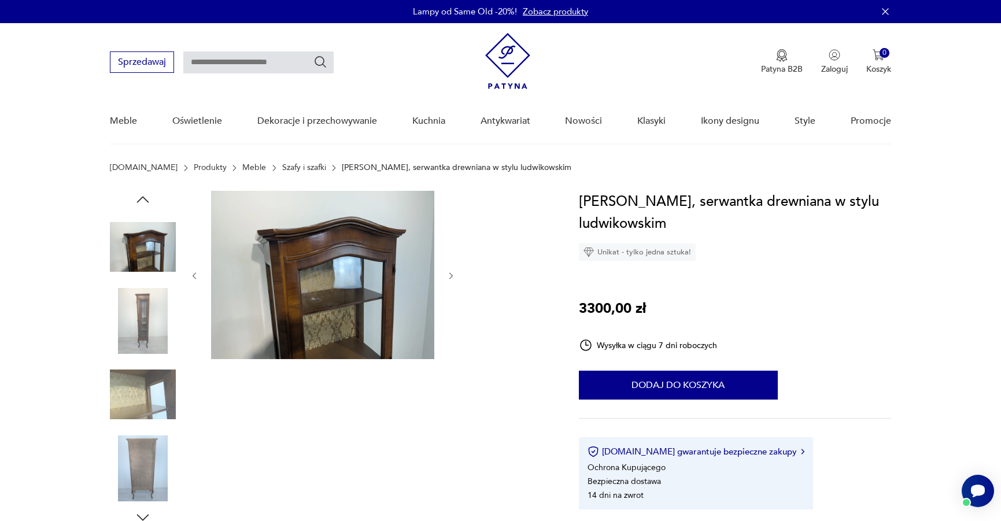
click at [453, 273] on icon "button" at bounding box center [451, 276] width 10 height 10
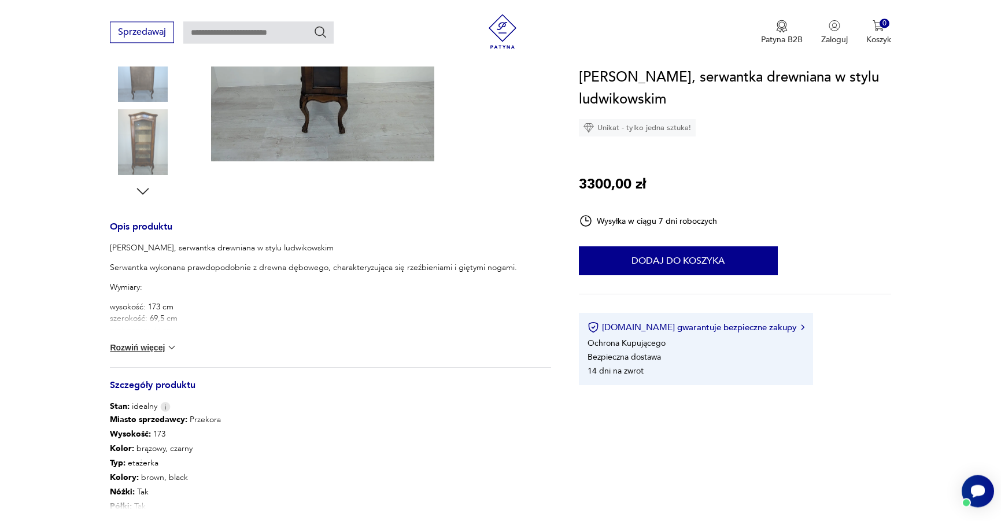
scroll to position [354, 0]
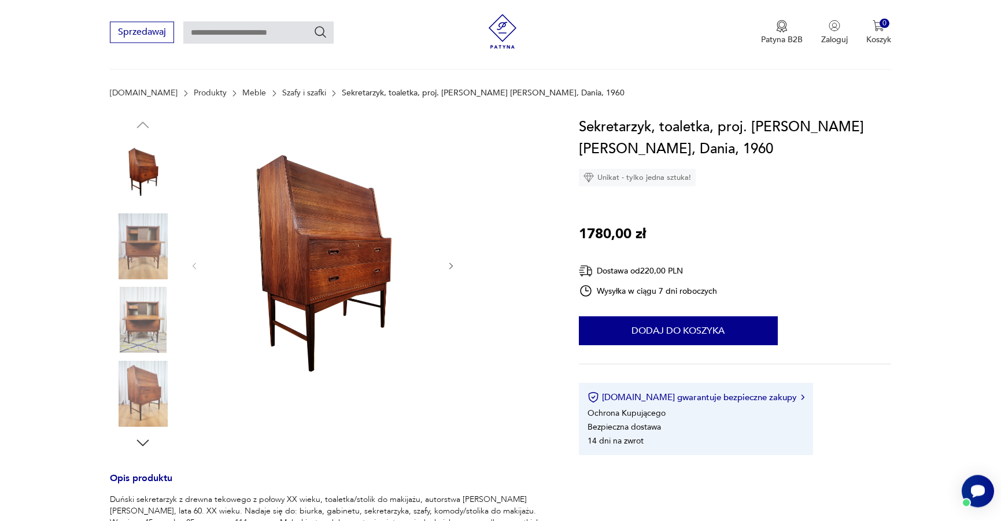
scroll to position [177, 0]
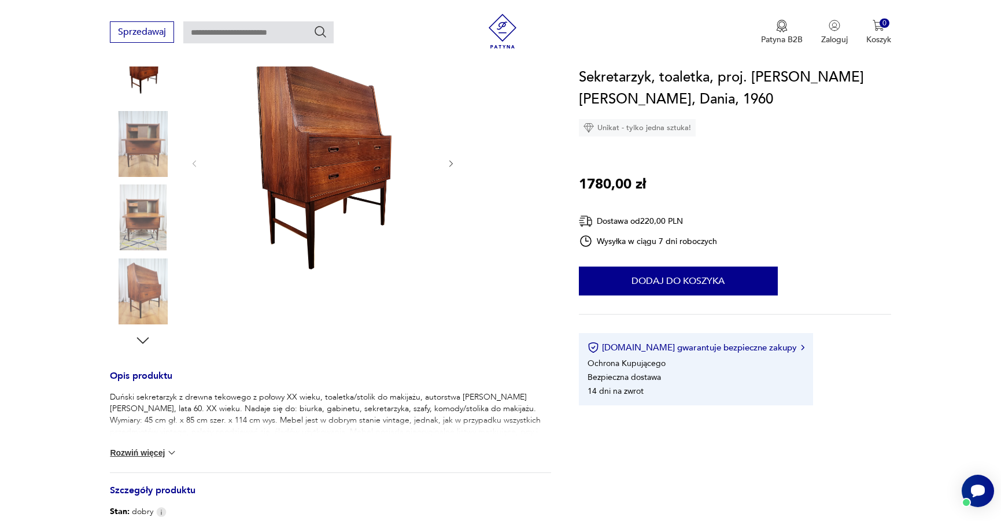
click at [142, 201] on img at bounding box center [143, 217] width 66 height 66
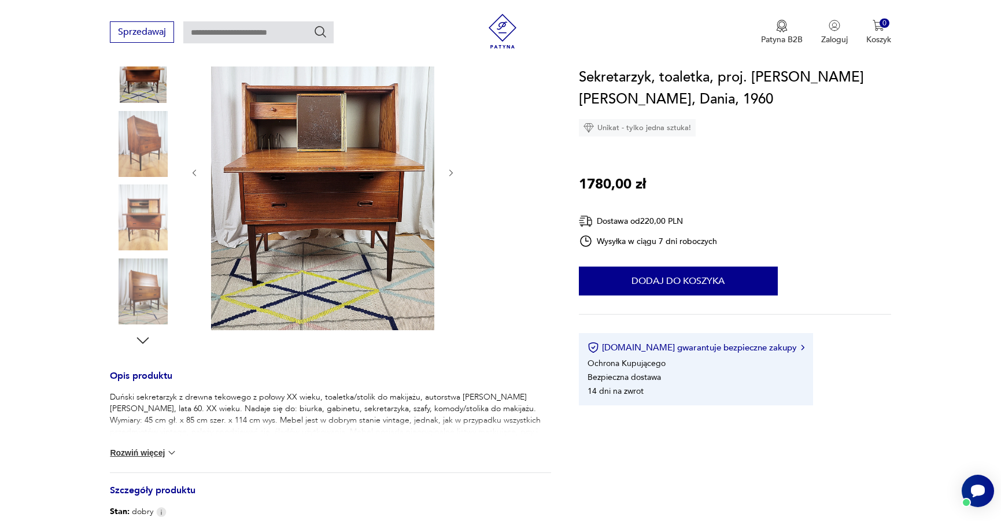
click at [448, 173] on icon "button" at bounding box center [451, 173] width 10 height 10
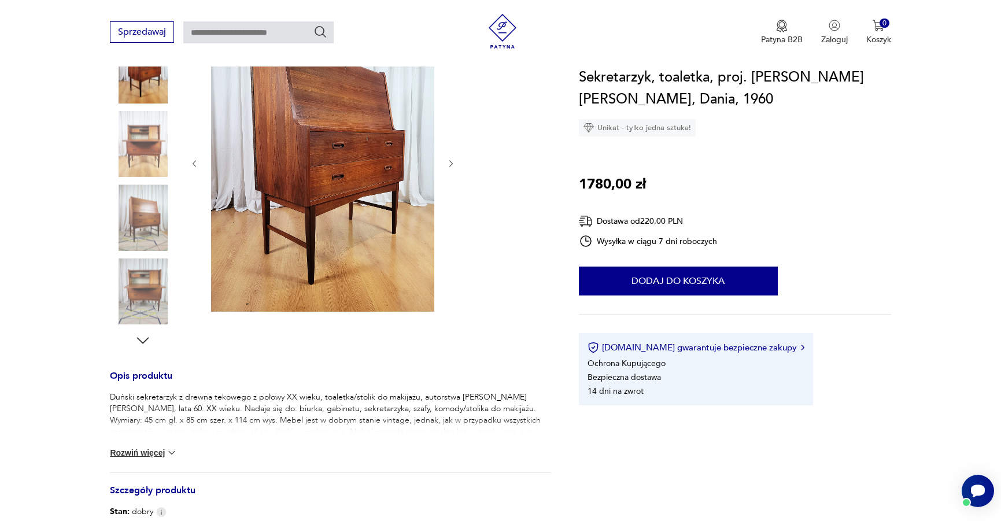
click at [448, 173] on div at bounding box center [323, 163] width 266 height 299
click at [448, 163] on icon "button" at bounding box center [451, 164] width 10 height 10
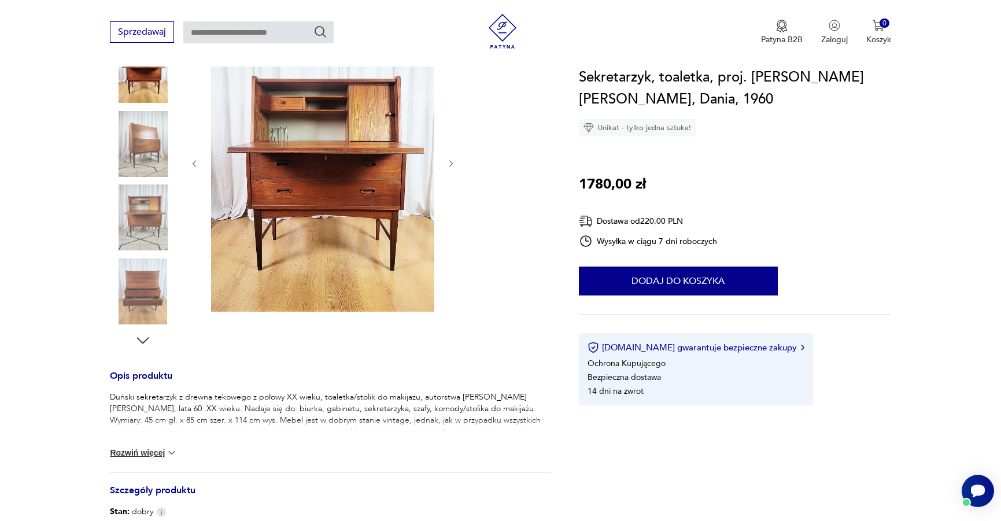
click at [448, 163] on icon "button" at bounding box center [451, 164] width 10 height 10
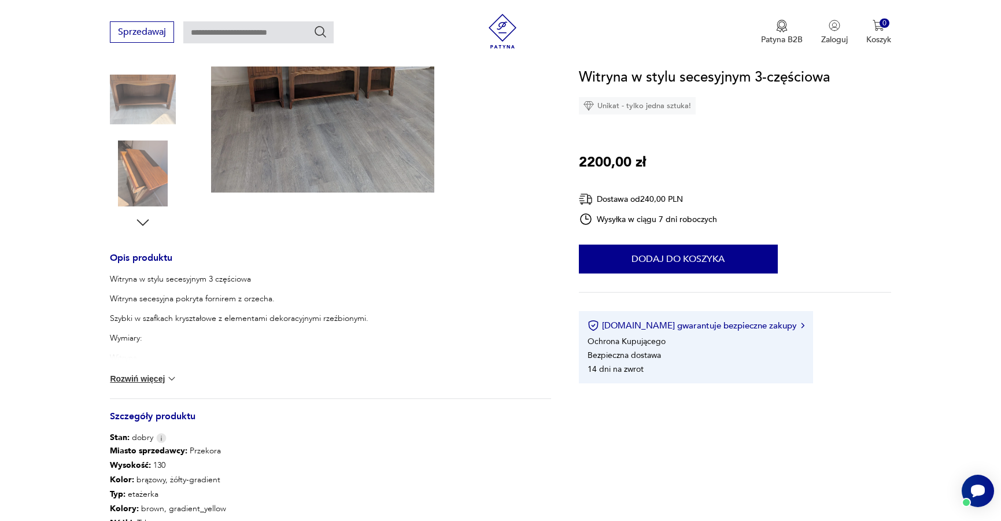
scroll to position [413, 0]
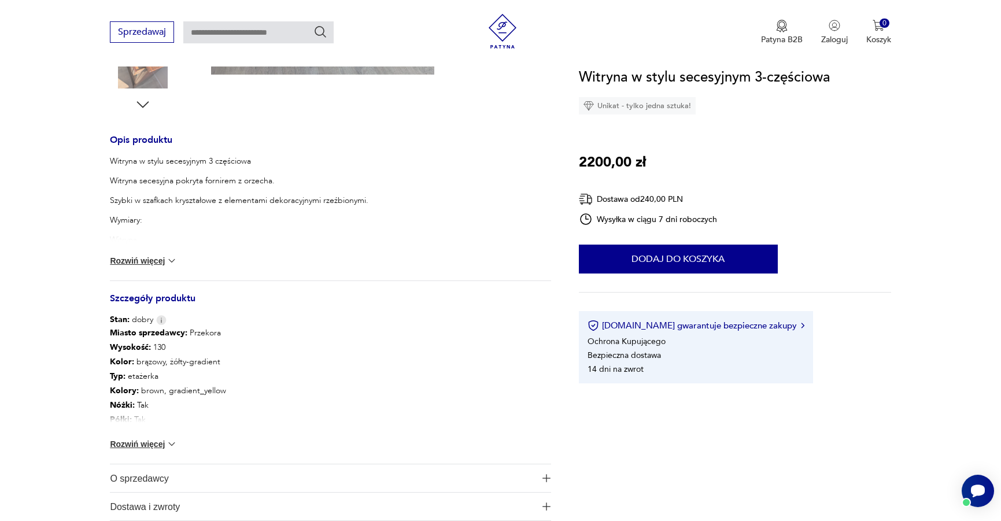
click at [134, 440] on button "Rozwiń więcej" at bounding box center [143, 444] width 67 height 12
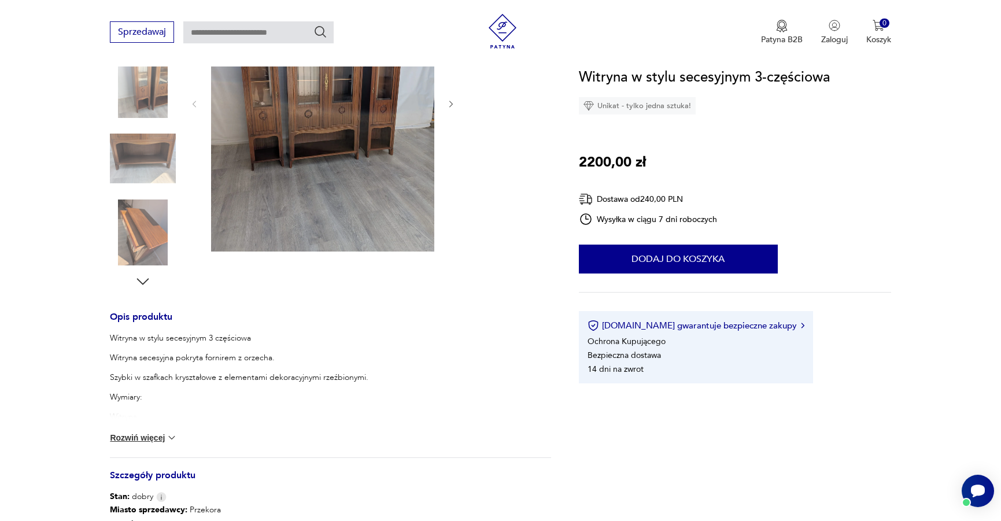
scroll to position [0, 0]
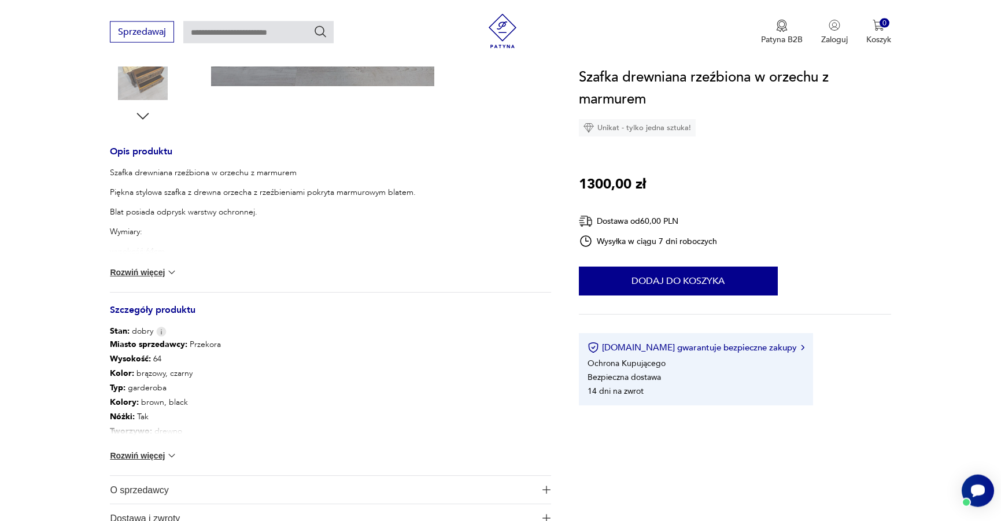
scroll to position [413, 0]
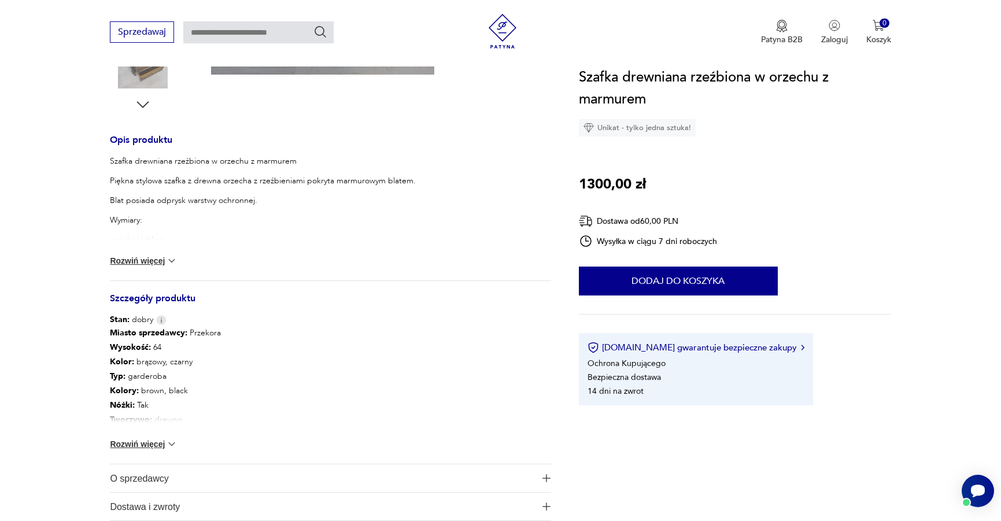
click at [131, 442] on button "Rozwiń więcej" at bounding box center [143, 444] width 67 height 12
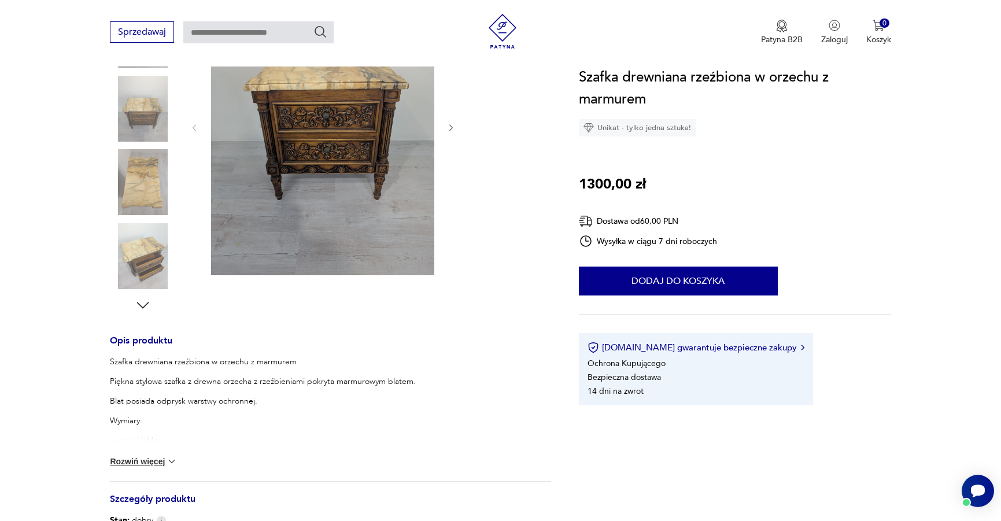
scroll to position [236, 0]
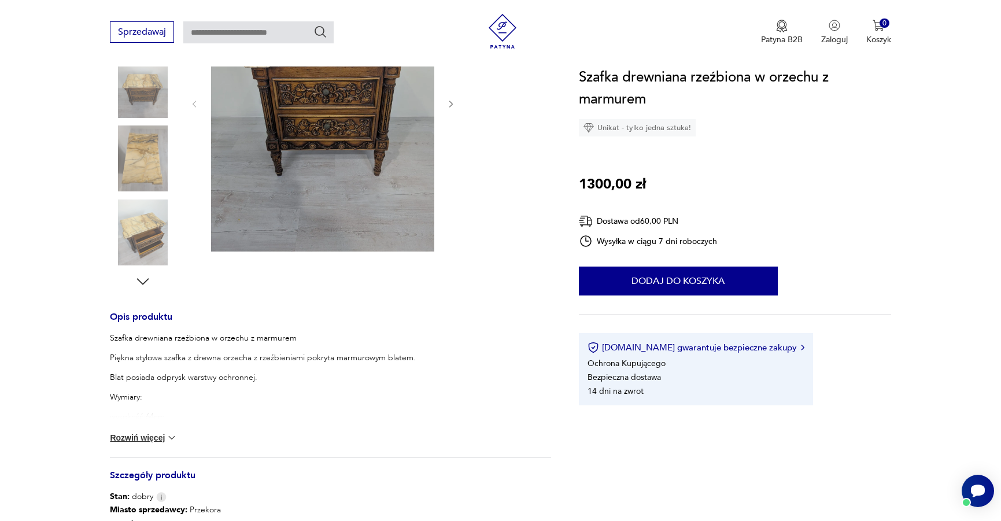
click at [449, 103] on icon "button" at bounding box center [451, 104] width 10 height 10
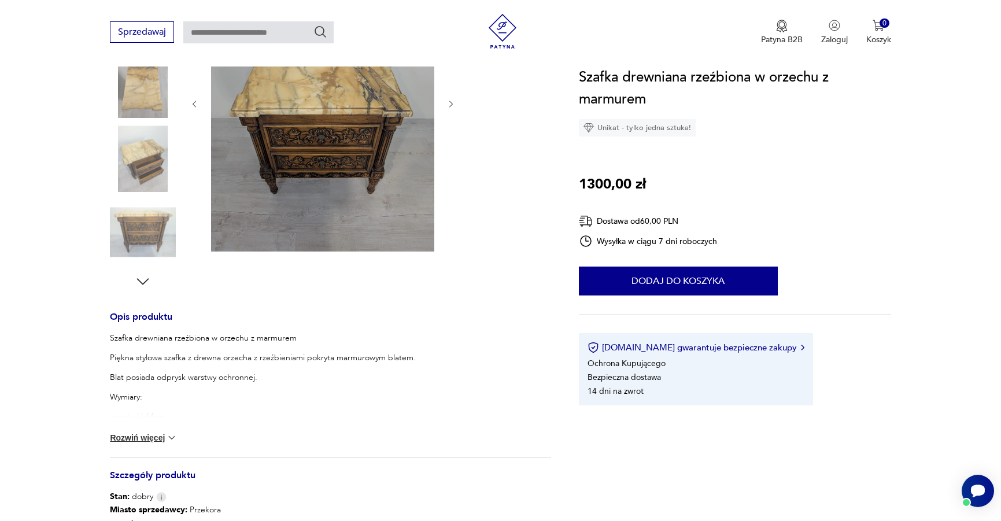
click at [449, 103] on icon "button" at bounding box center [451, 104] width 10 height 10
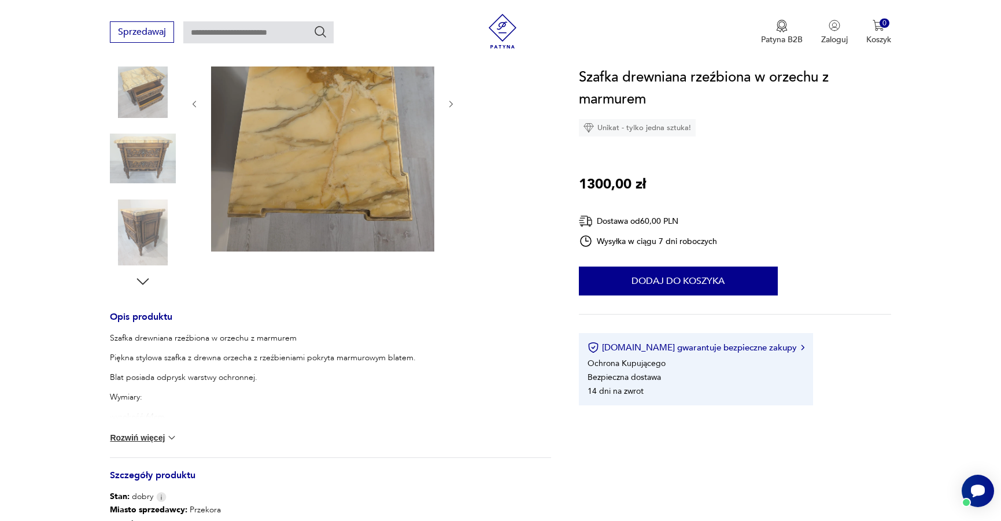
click at [449, 103] on icon "button" at bounding box center [451, 104] width 10 height 10
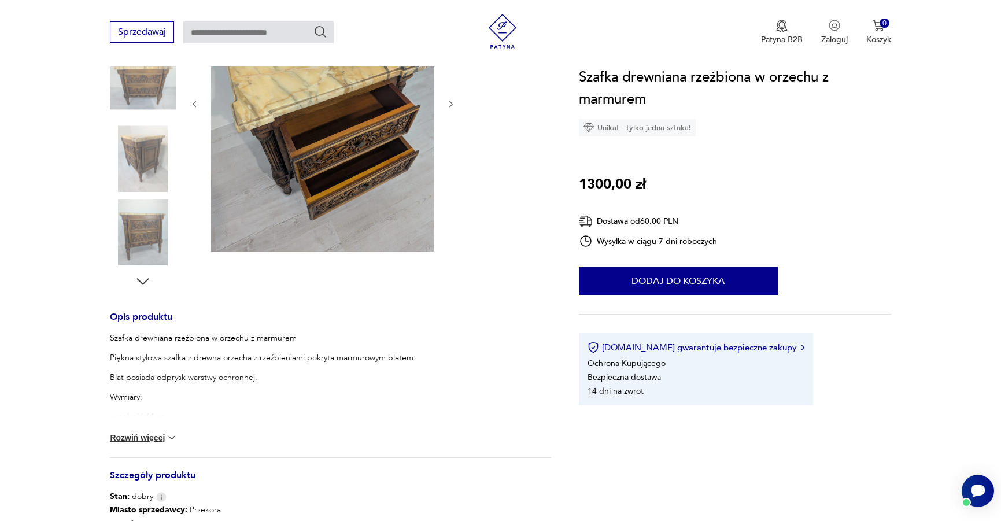
click at [449, 103] on icon "button" at bounding box center [451, 104] width 10 height 10
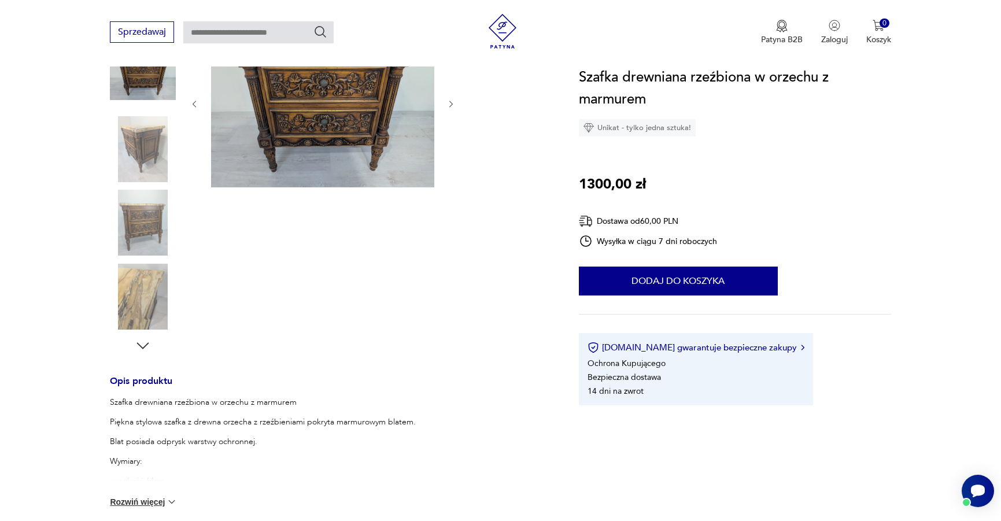
click at [449, 103] on icon "button" at bounding box center [451, 104] width 10 height 10
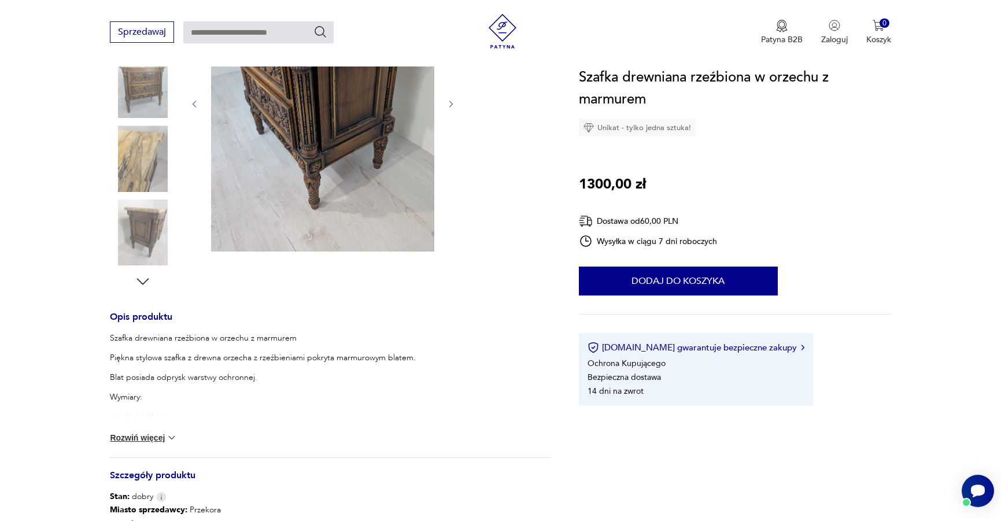
click at [449, 103] on icon "button" at bounding box center [451, 104] width 10 height 10
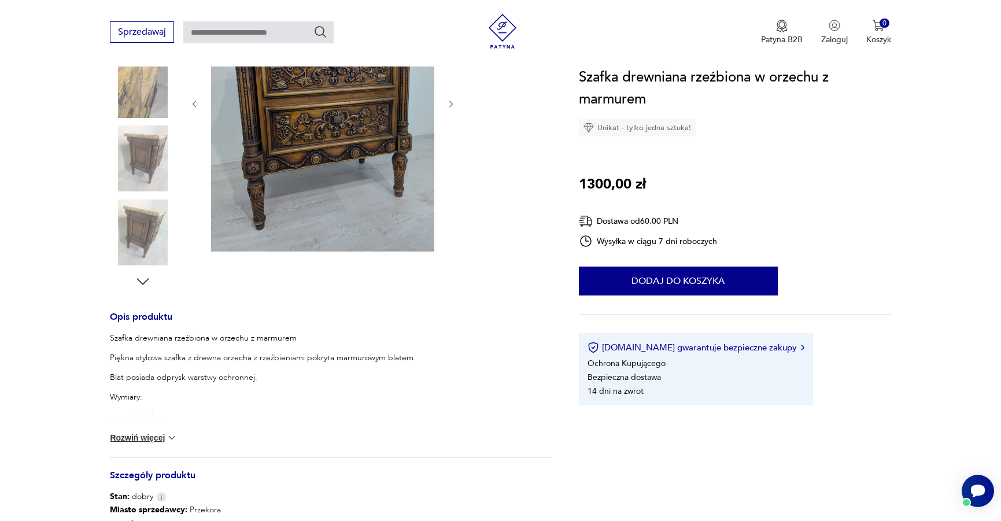
click at [449, 103] on icon "button" at bounding box center [451, 104] width 10 height 10
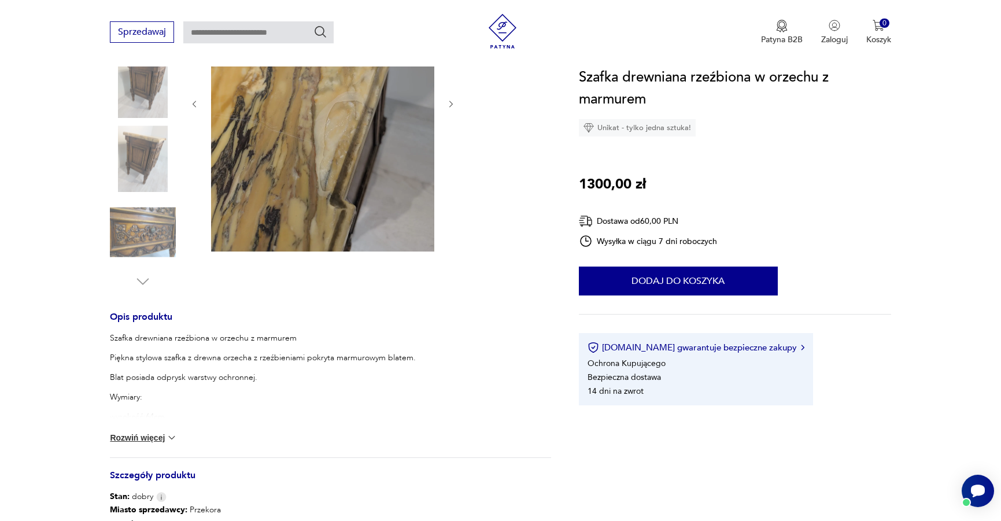
click at [449, 103] on icon "button" at bounding box center [451, 104] width 10 height 10
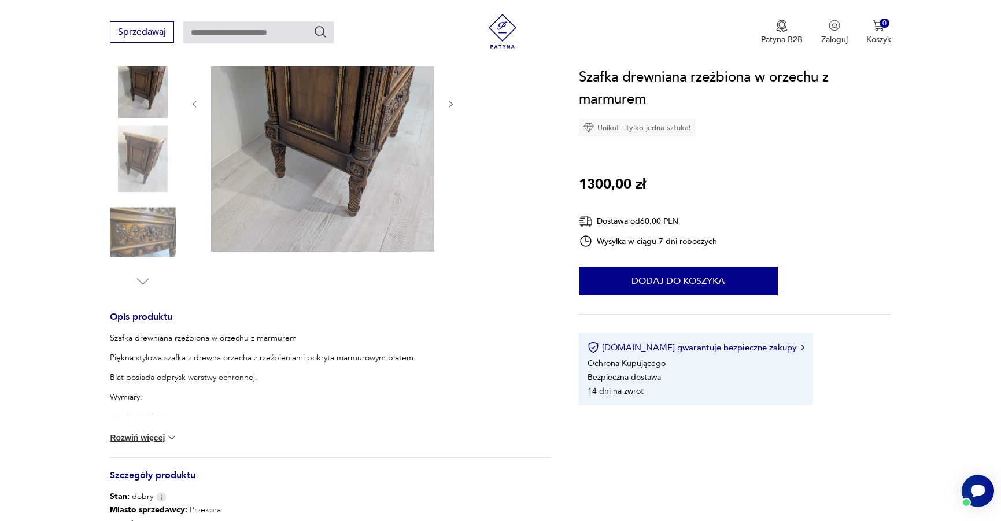
click at [449, 103] on icon "button" at bounding box center [451, 104] width 10 height 10
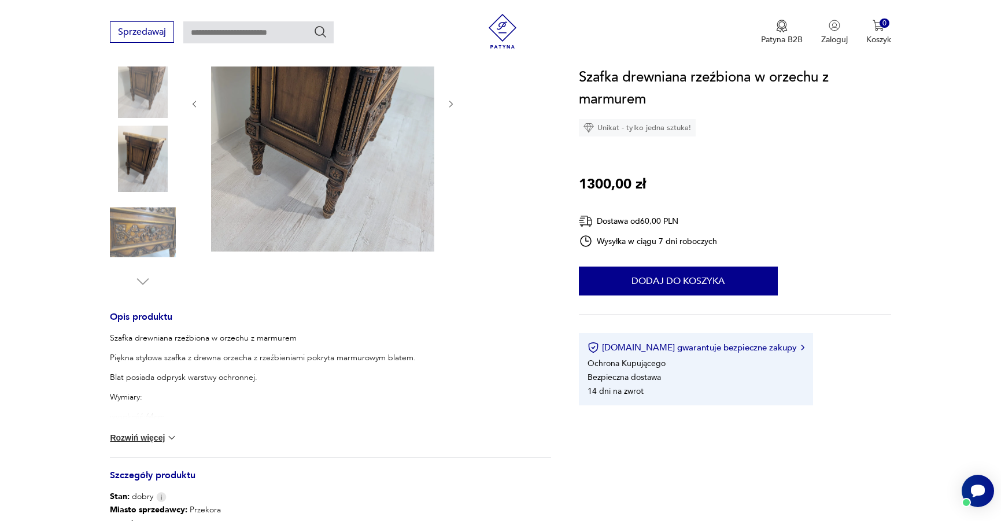
click at [449, 103] on icon "button" at bounding box center [451, 104] width 10 height 10
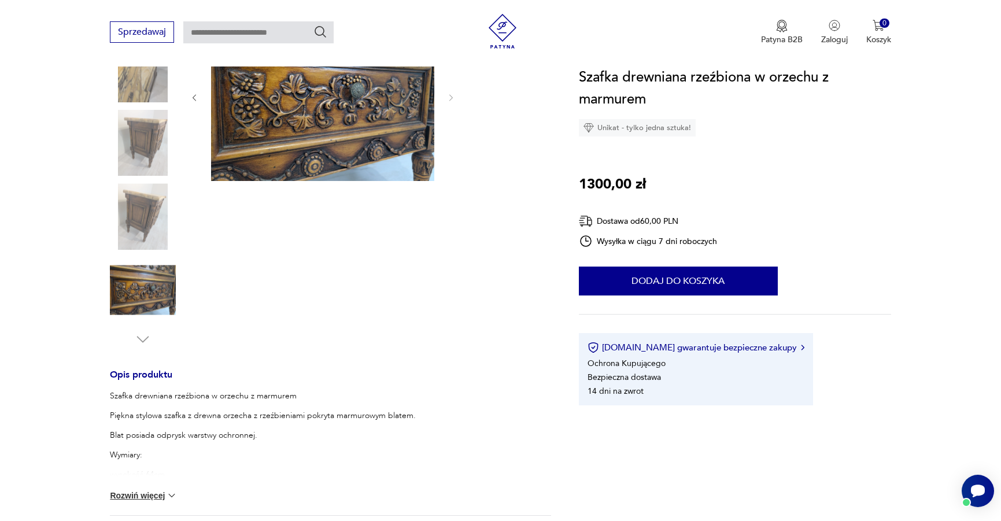
scroll to position [172, 0]
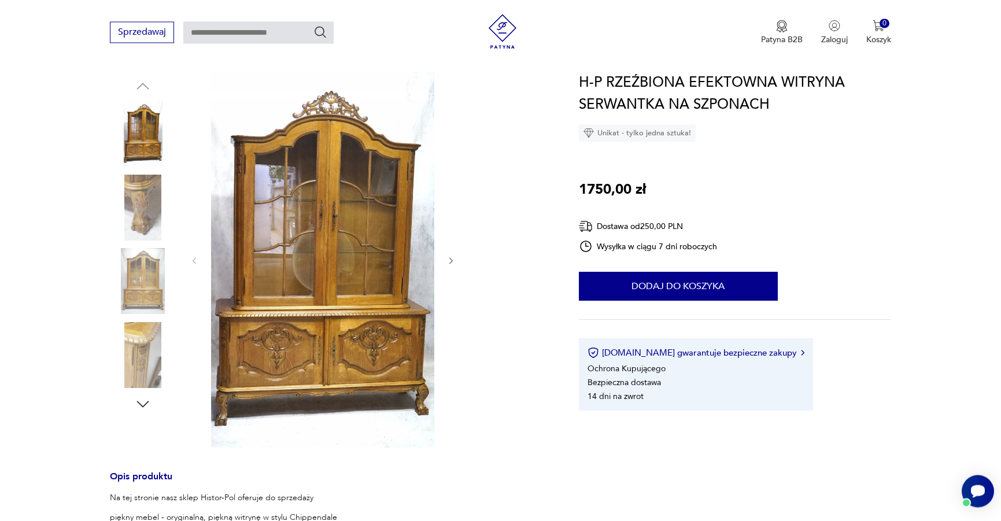
scroll to position [118, 0]
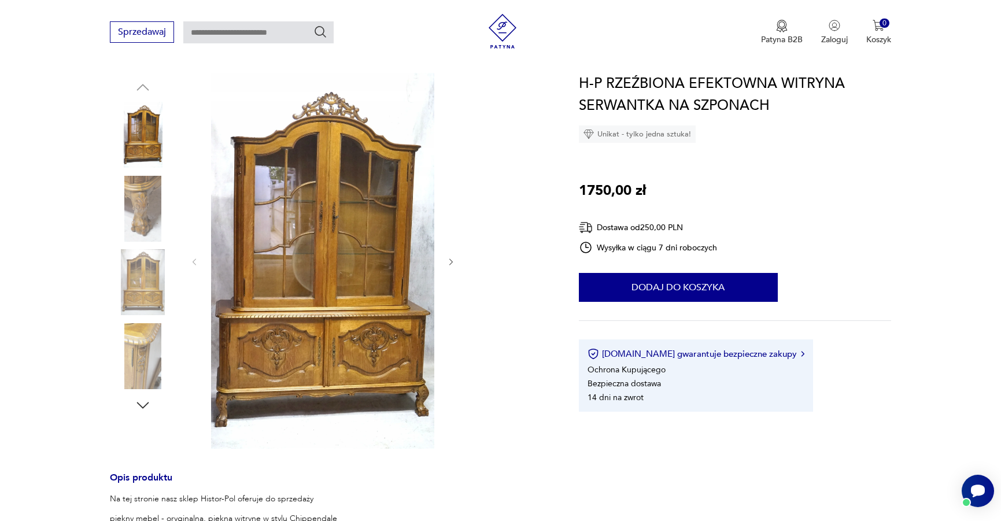
click at [450, 259] on icon "button" at bounding box center [450, 261] width 3 height 7
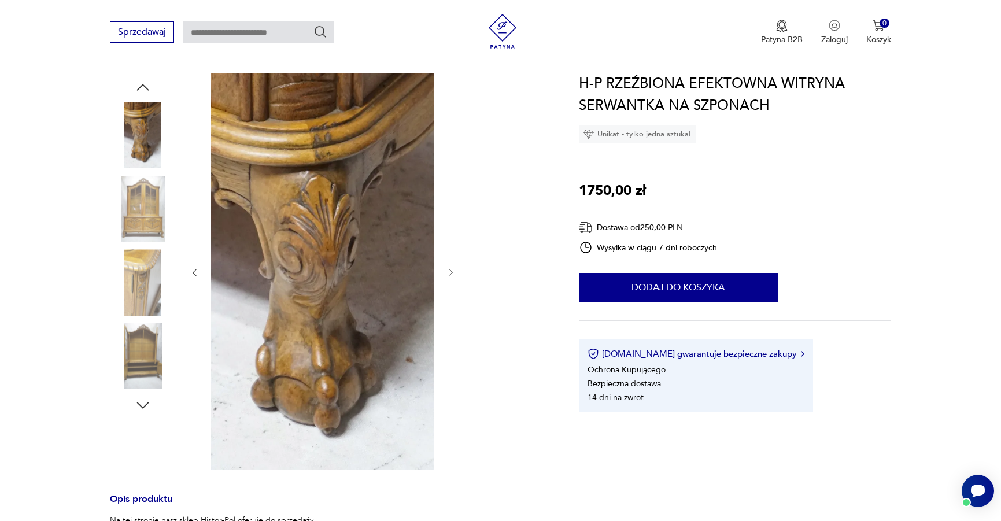
click at [450, 259] on div at bounding box center [323, 272] width 266 height 399
click at [451, 268] on icon "button" at bounding box center [451, 273] width 10 height 10
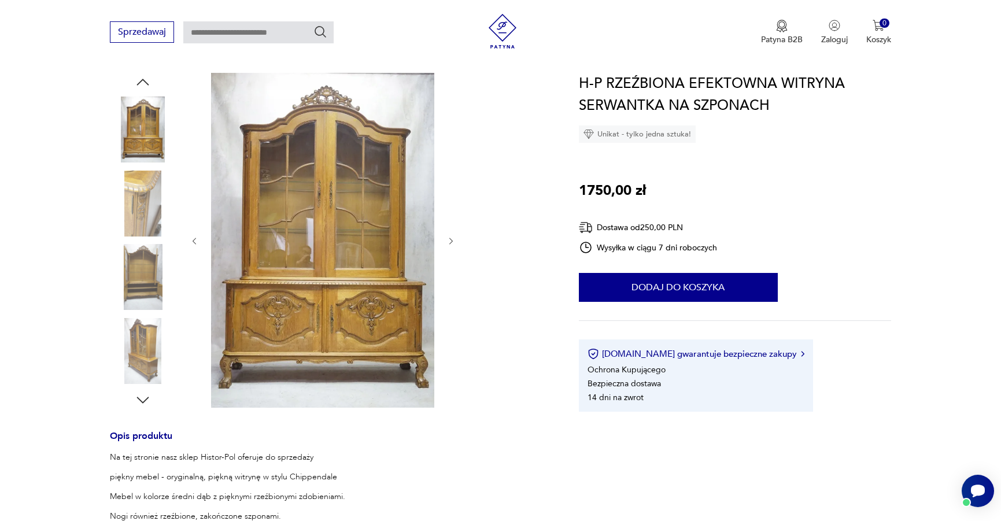
click at [452, 238] on icon "button" at bounding box center [451, 241] width 10 height 10
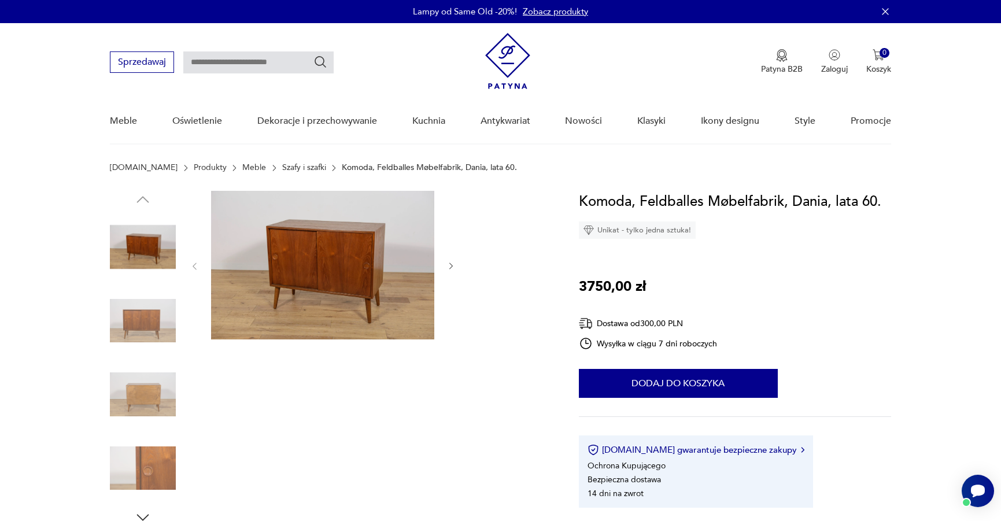
click at [453, 265] on icon "button" at bounding box center [451, 266] width 10 height 10
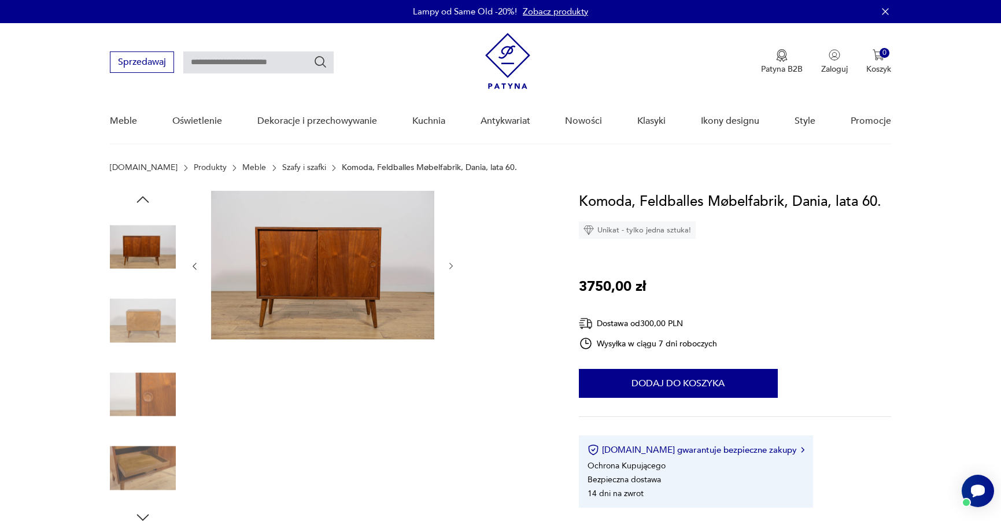
click at [451, 263] on icon "button" at bounding box center [451, 266] width 10 height 10
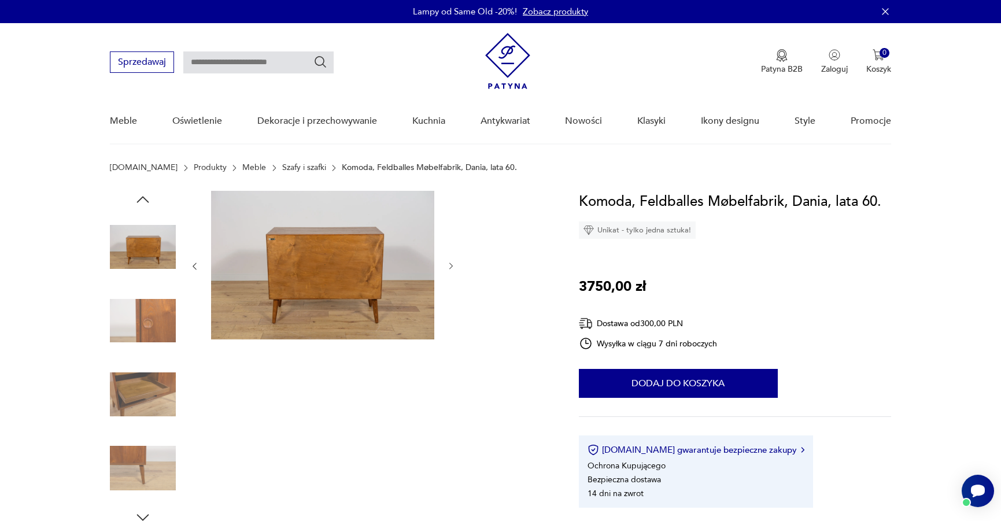
click at [451, 263] on icon "button" at bounding box center [451, 266] width 10 height 10
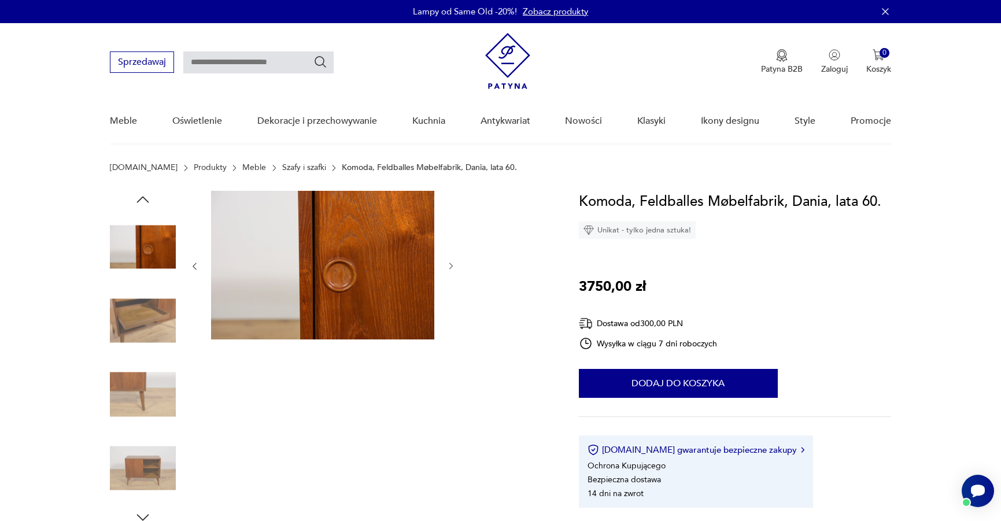
click at [451, 263] on icon "button" at bounding box center [451, 266] width 10 height 10
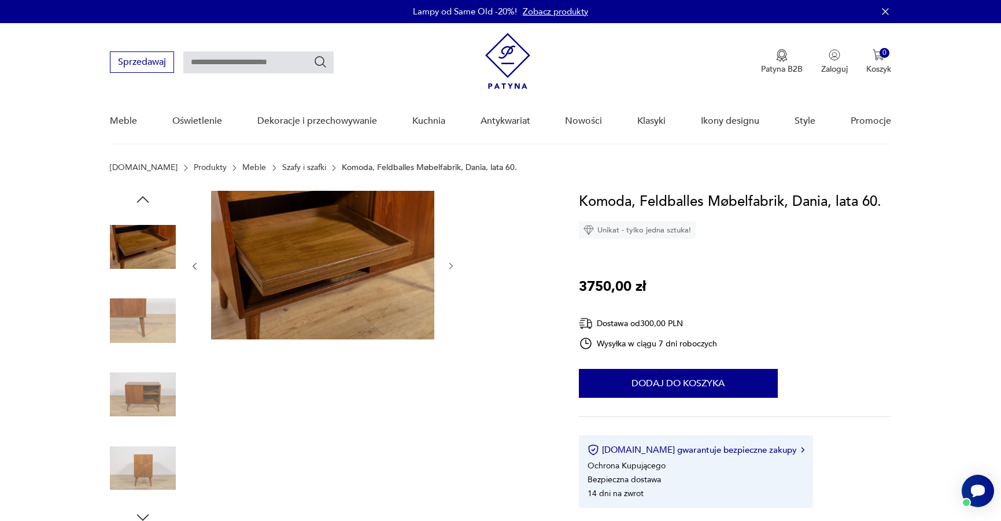
click at [451, 263] on icon "button" at bounding box center [451, 266] width 10 height 10
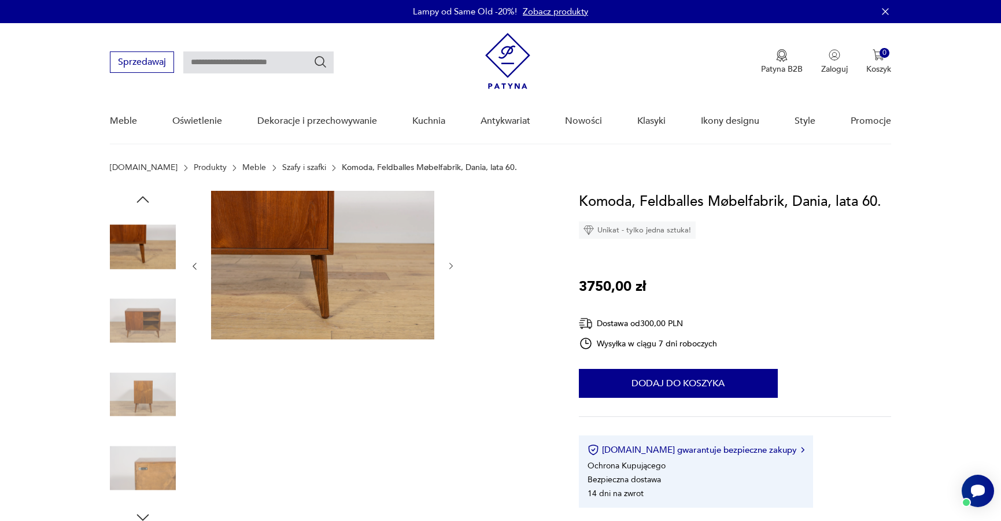
click at [451, 263] on icon "button" at bounding box center [451, 266] width 10 height 10
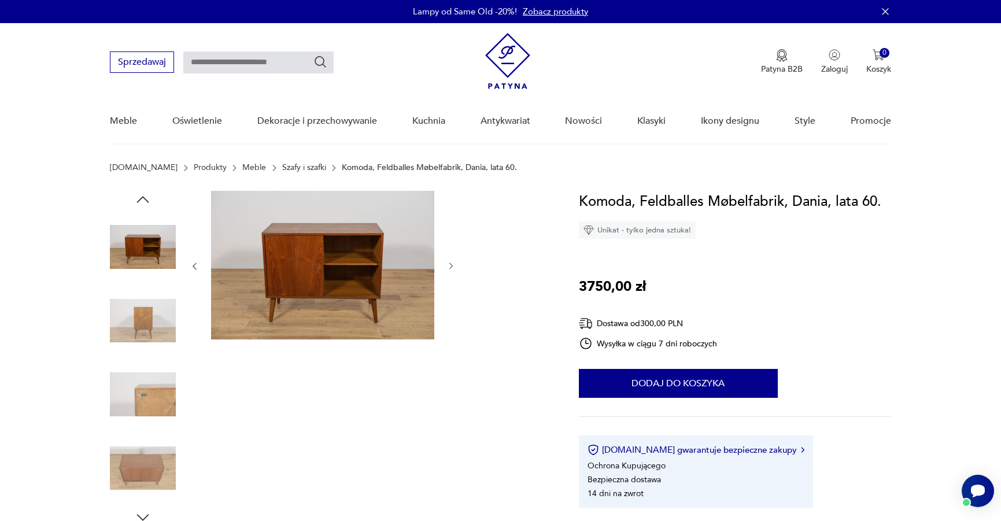
click at [451, 263] on icon "button" at bounding box center [451, 266] width 10 height 10
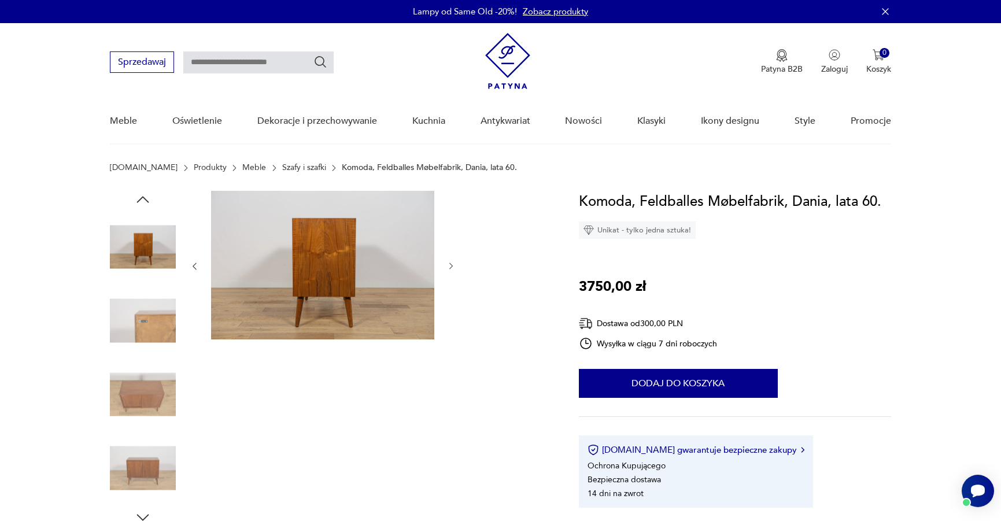
click at [451, 263] on icon "button" at bounding box center [451, 266] width 10 height 10
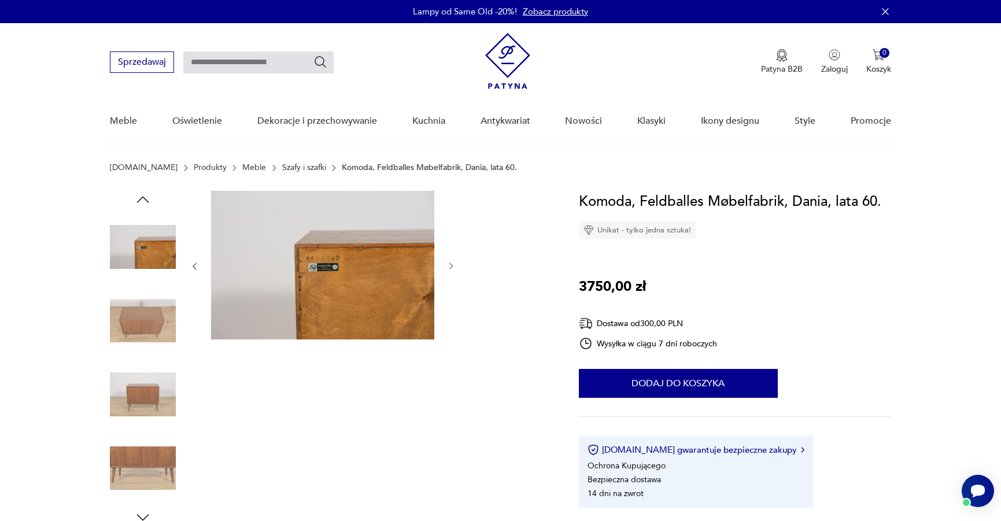
click at [451, 263] on icon "button" at bounding box center [451, 266] width 10 height 10
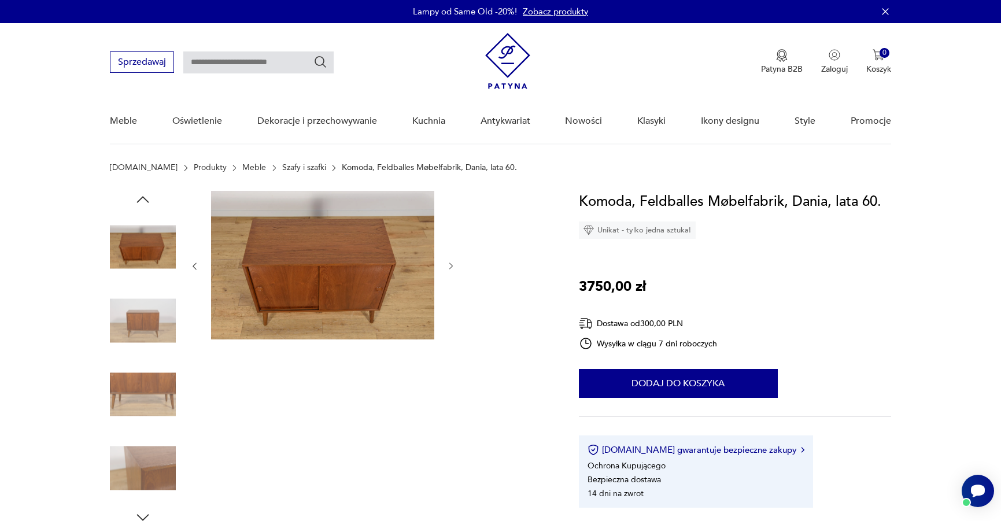
click at [451, 263] on icon "button" at bounding box center [451, 266] width 10 height 10
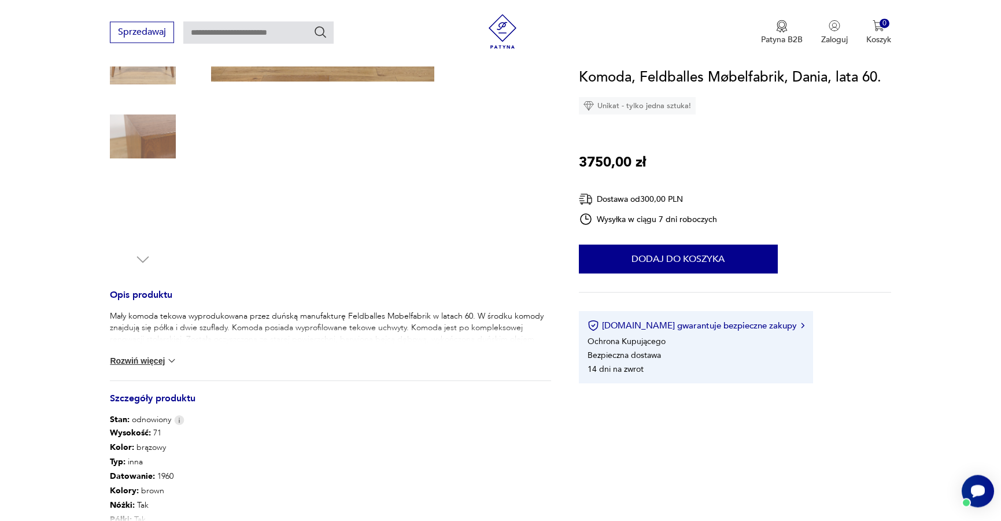
scroll to position [354, 0]
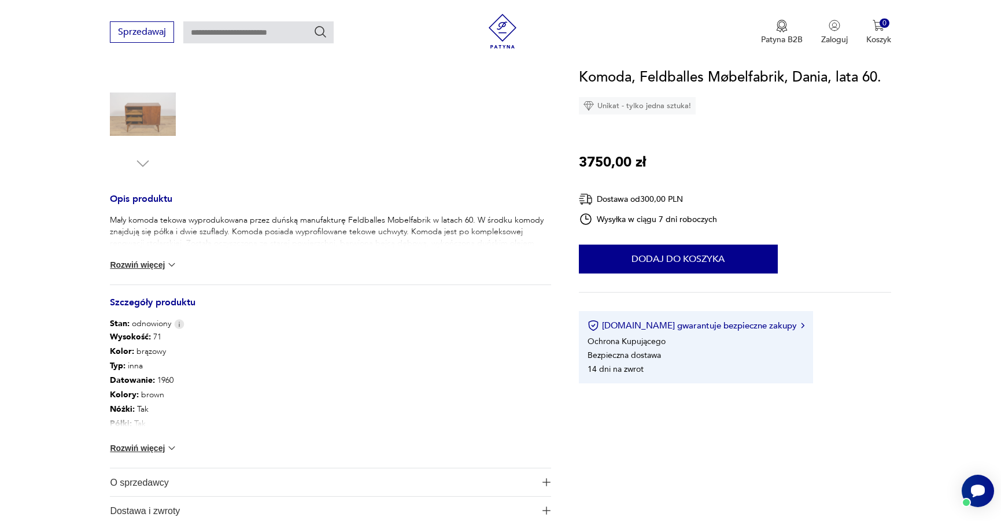
click at [125, 446] on button "Rozwiń więcej" at bounding box center [143, 448] width 67 height 12
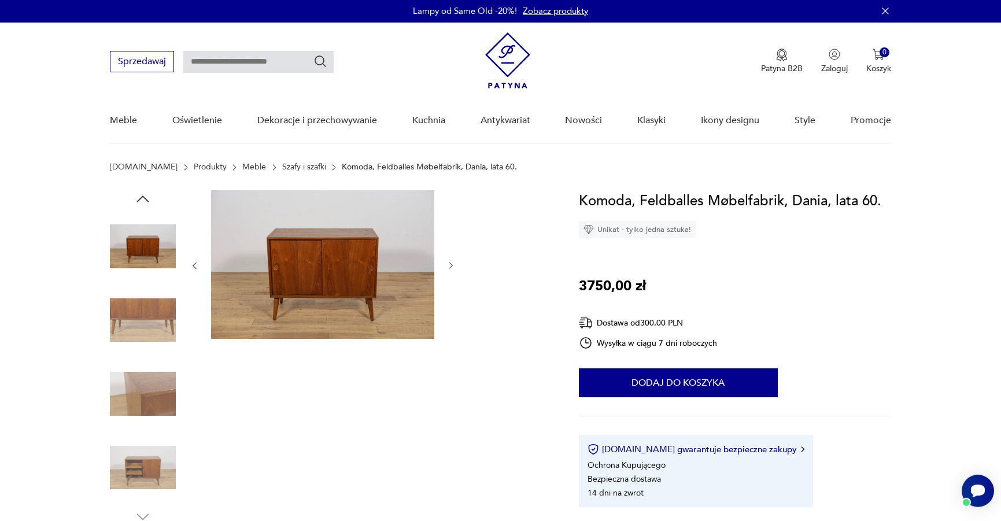
scroll to position [0, 0]
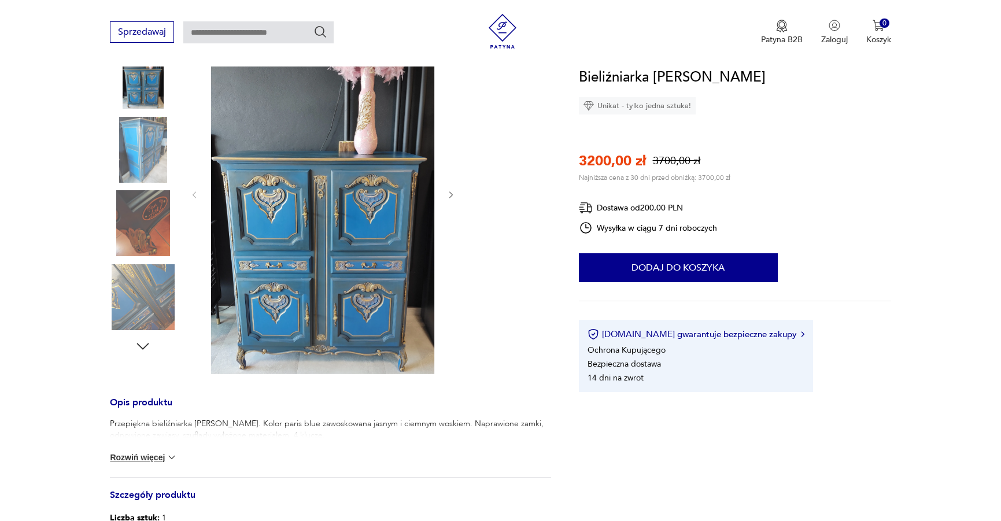
scroll to position [177, 0]
click at [450, 195] on icon "button" at bounding box center [451, 195] width 10 height 10
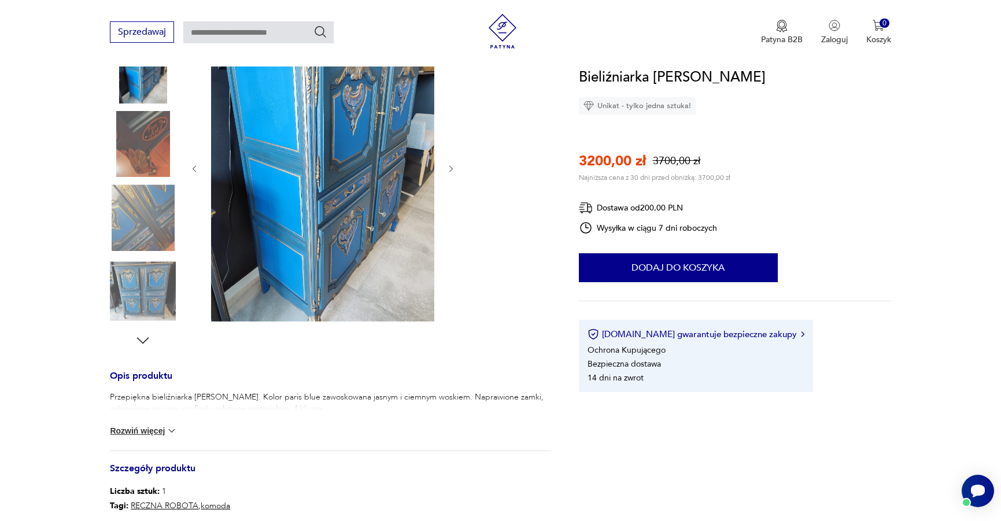
scroll to position [0, 0]
click at [450, 195] on div at bounding box center [323, 169] width 266 height 310
click at [451, 169] on icon "button" at bounding box center [450, 168] width 3 height 7
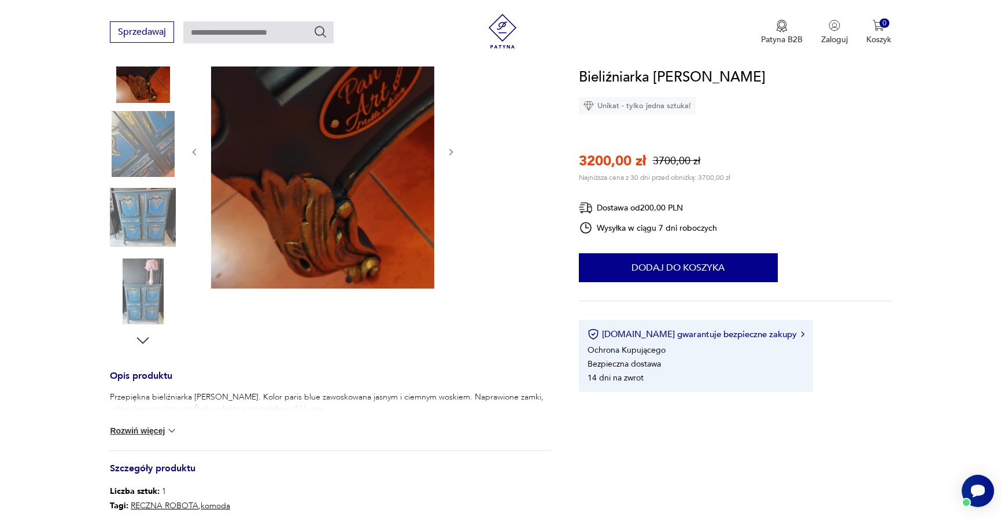
click at [451, 149] on icon "button" at bounding box center [451, 152] width 10 height 10
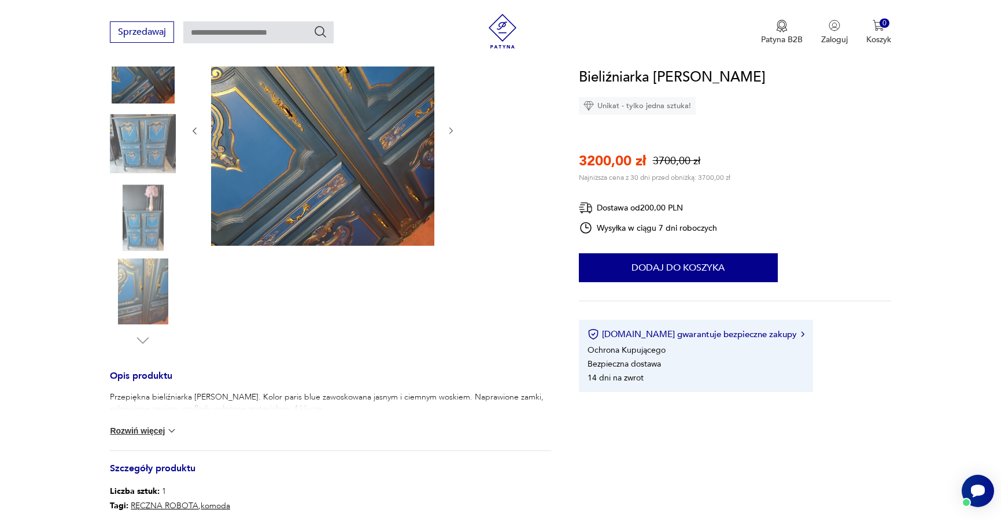
click at [451, 149] on div at bounding box center [323, 131] width 266 height 234
click at [454, 131] on icon "button" at bounding box center [451, 131] width 10 height 10
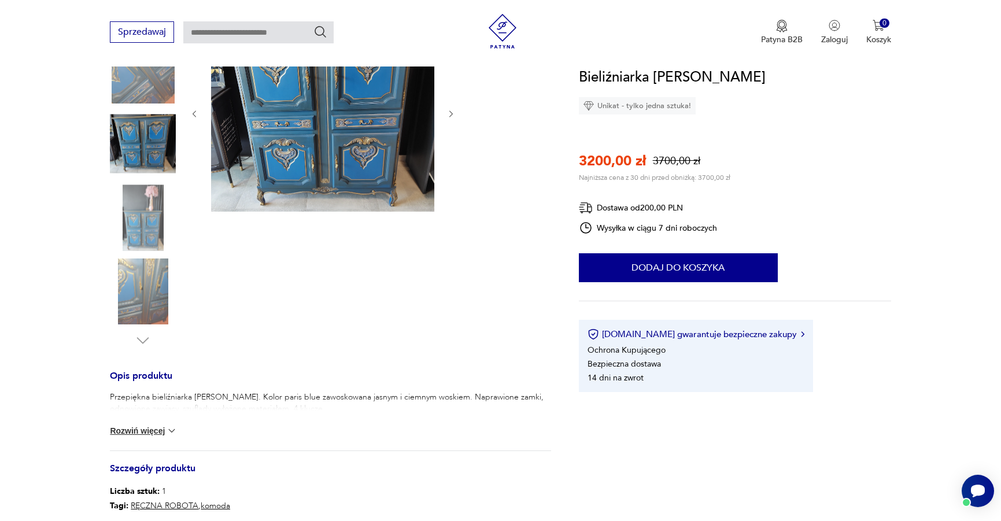
click at [454, 131] on div at bounding box center [323, 114] width 266 height 200
click at [450, 121] on div at bounding box center [323, 114] width 266 height 200
click at [449, 109] on icon "button" at bounding box center [451, 114] width 10 height 10
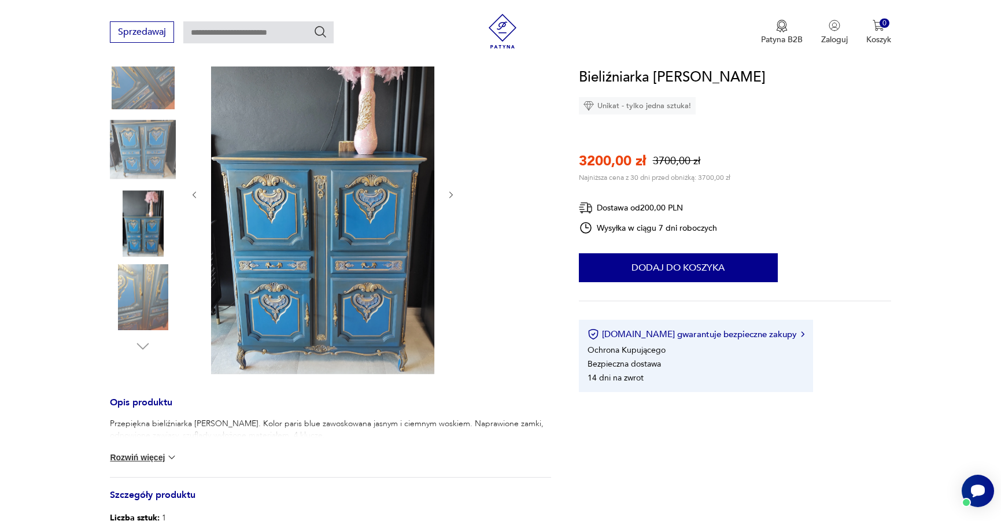
click at [448, 192] on icon "button" at bounding box center [451, 195] width 10 height 10
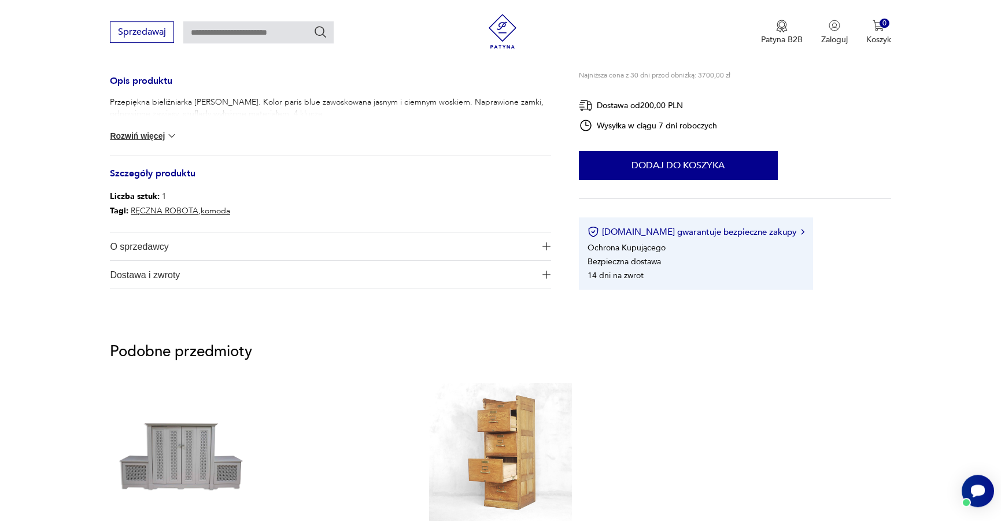
scroll to position [354, 0]
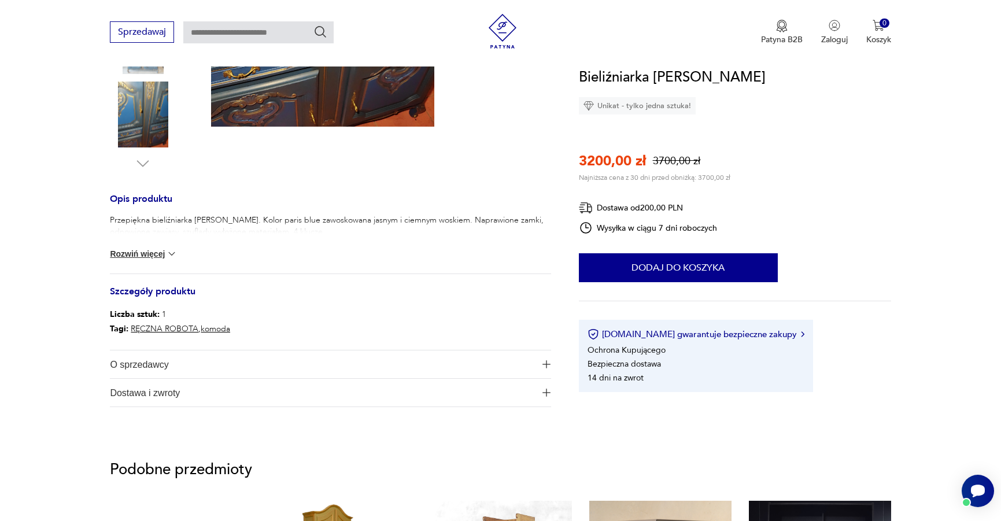
click at [135, 253] on button "Rozwiń więcej" at bounding box center [143, 254] width 67 height 12
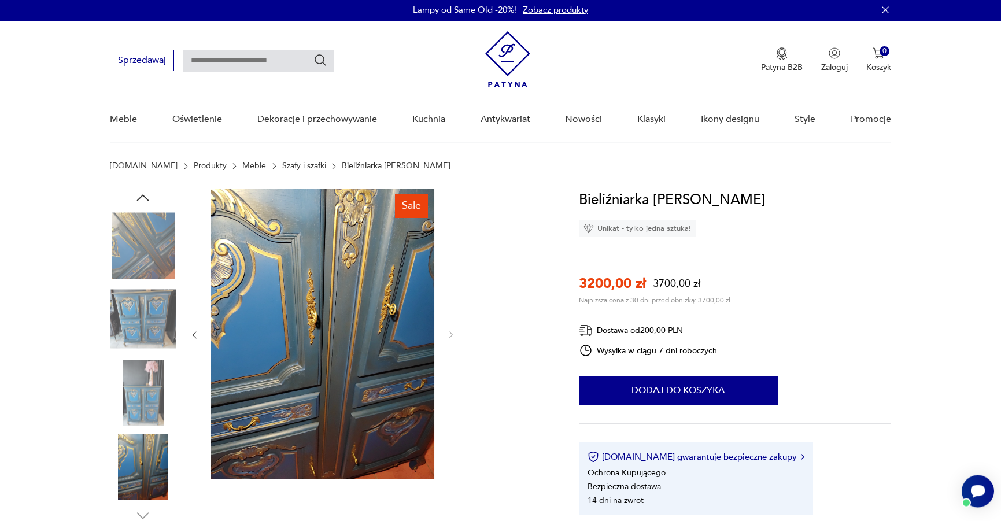
scroll to position [0, 0]
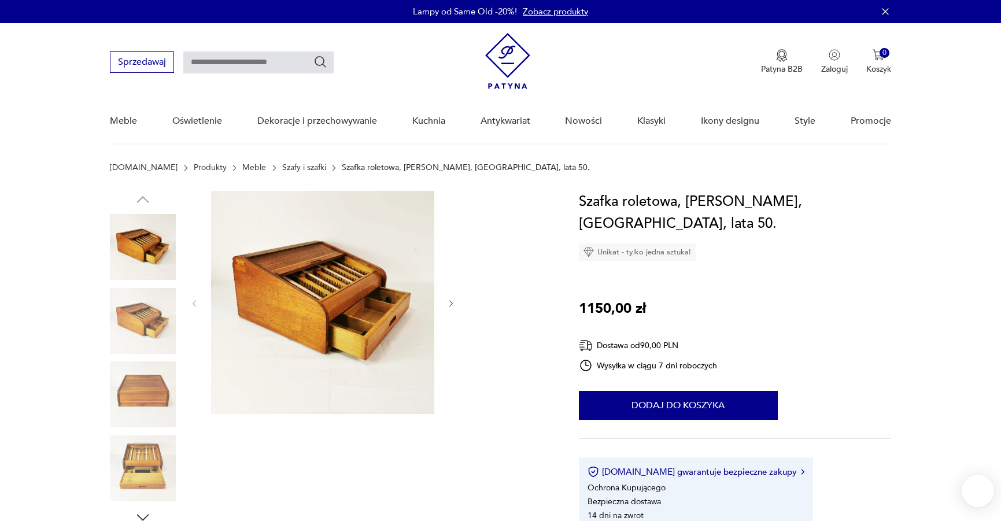
click at [158, 406] on img at bounding box center [143, 394] width 66 height 66
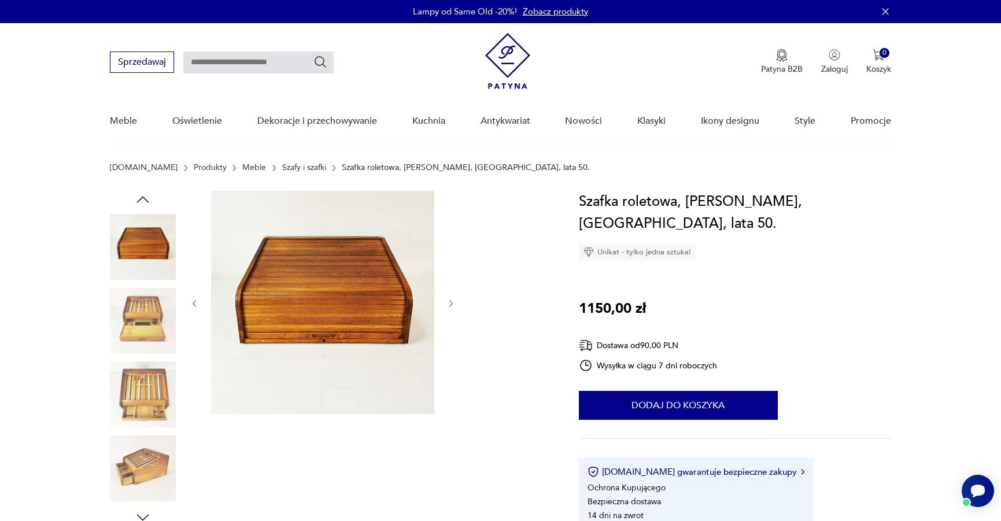
click at [450, 303] on icon "button" at bounding box center [451, 304] width 10 height 10
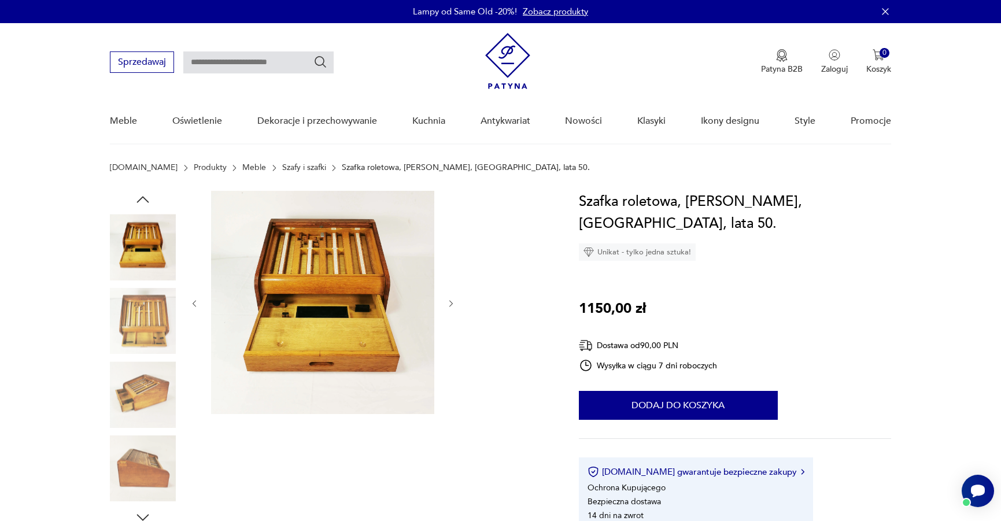
click at [450, 303] on icon "button" at bounding box center [451, 304] width 10 height 10
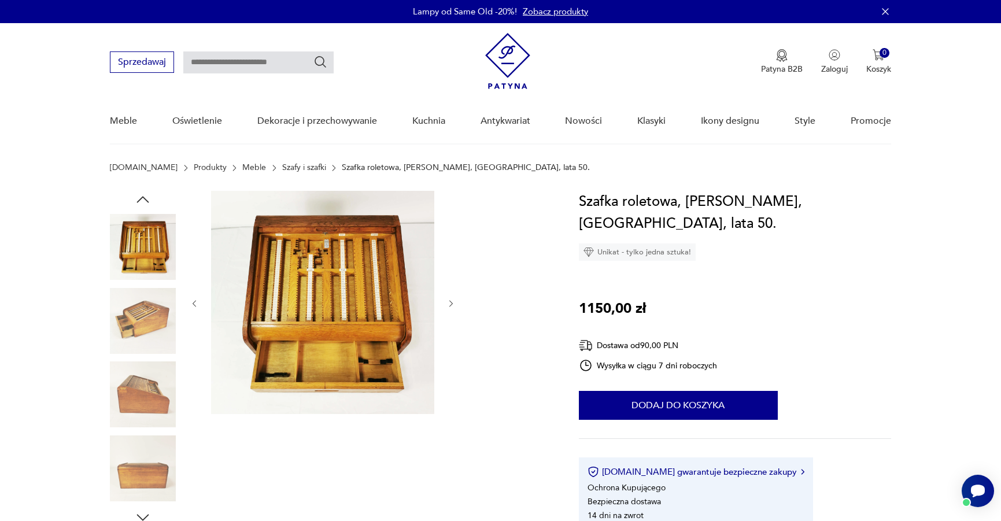
click at [450, 303] on icon "button" at bounding box center [451, 304] width 10 height 10
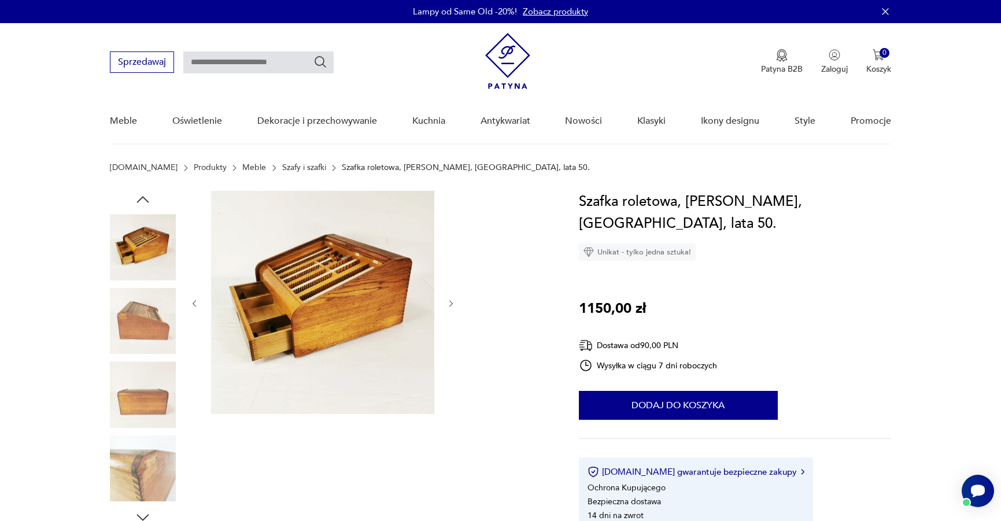
click at [450, 303] on icon "button" at bounding box center [451, 304] width 10 height 10
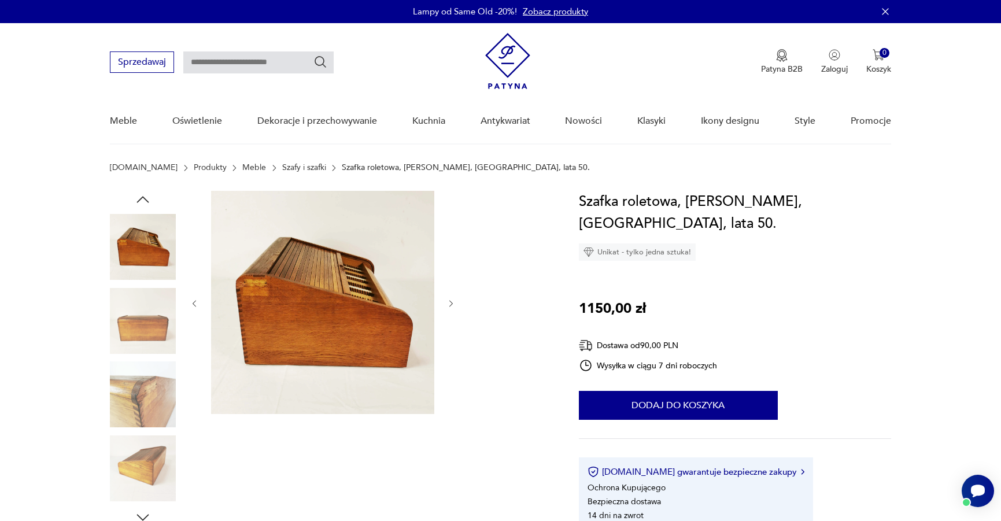
click at [450, 303] on icon "button" at bounding box center [451, 304] width 10 height 10
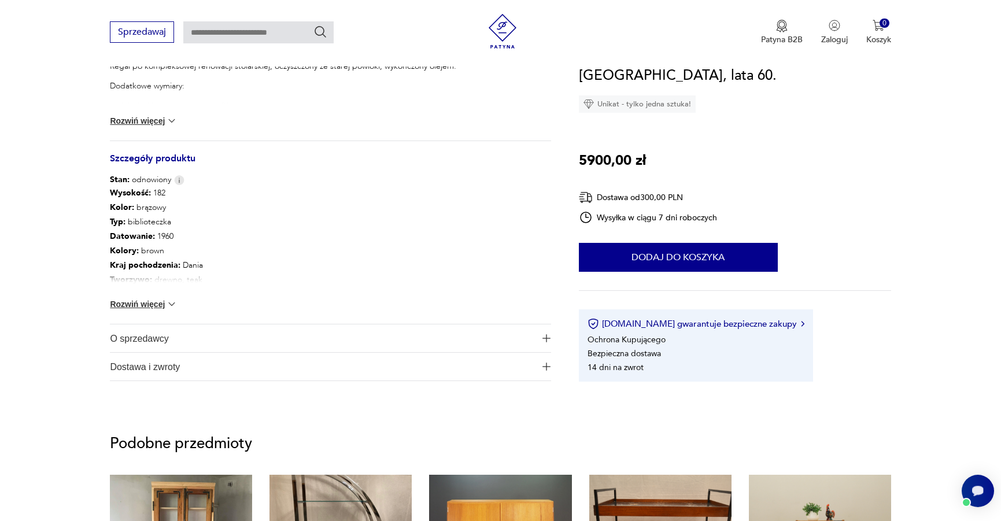
click at [147, 309] on button "Rozwiń więcej" at bounding box center [143, 304] width 67 height 12
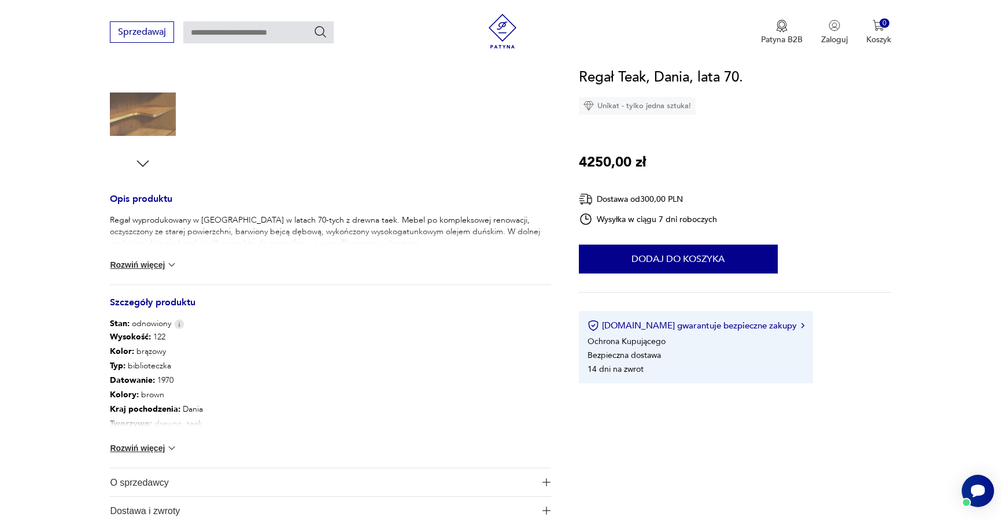
drag, startPoint x: 145, startPoint y: 447, endPoint x: 192, endPoint y: 424, distance: 52.0
click at [146, 447] on button "Rozwiń więcej" at bounding box center [143, 448] width 67 height 12
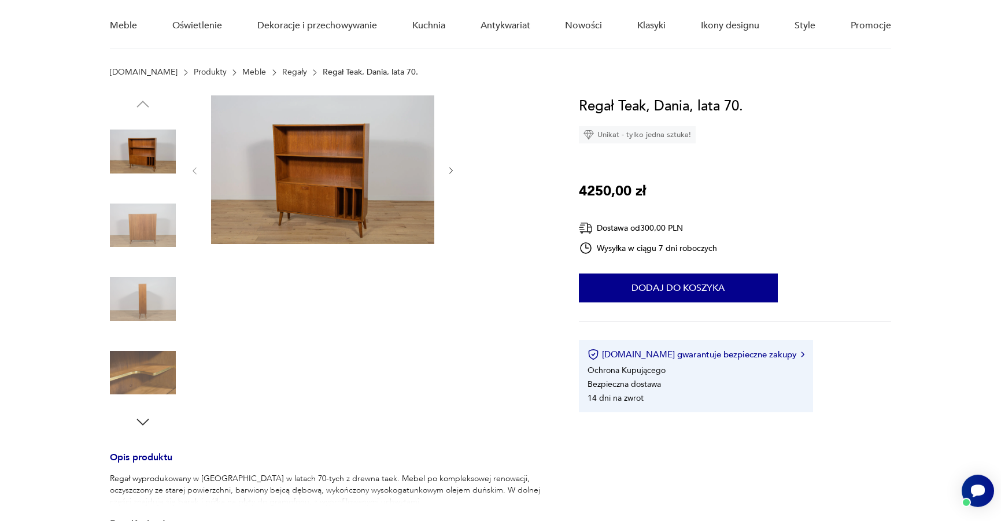
scroll to position [59, 0]
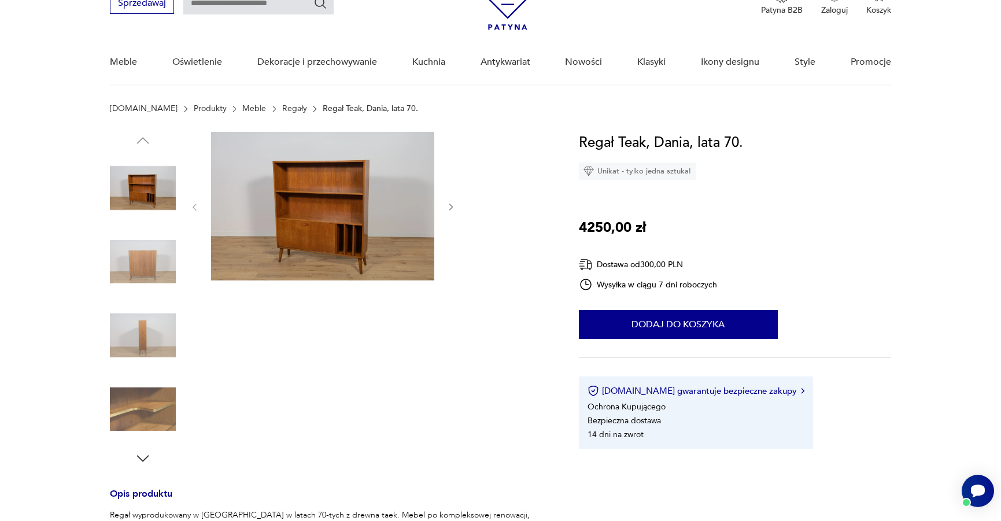
click at [450, 205] on icon "button" at bounding box center [450, 207] width 3 height 7
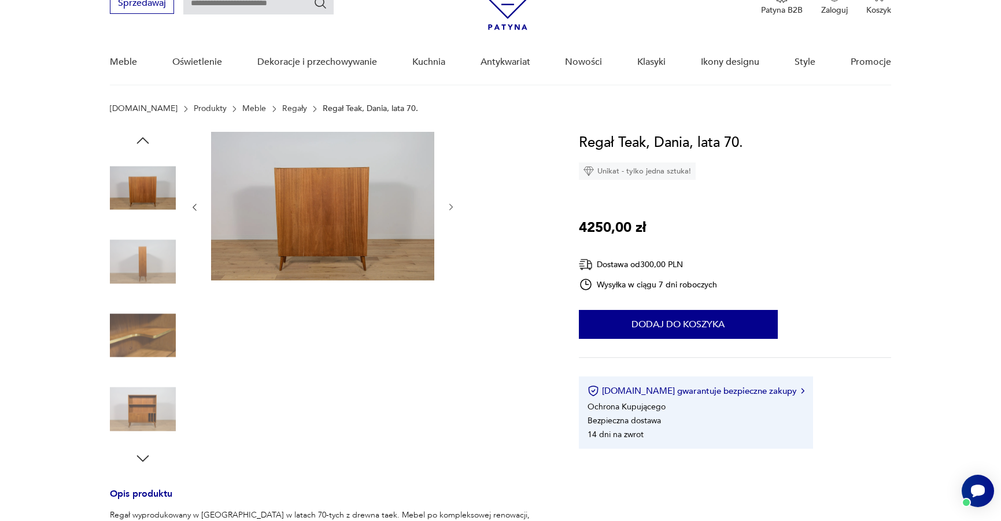
click at [450, 205] on icon "button" at bounding box center [450, 207] width 3 height 7
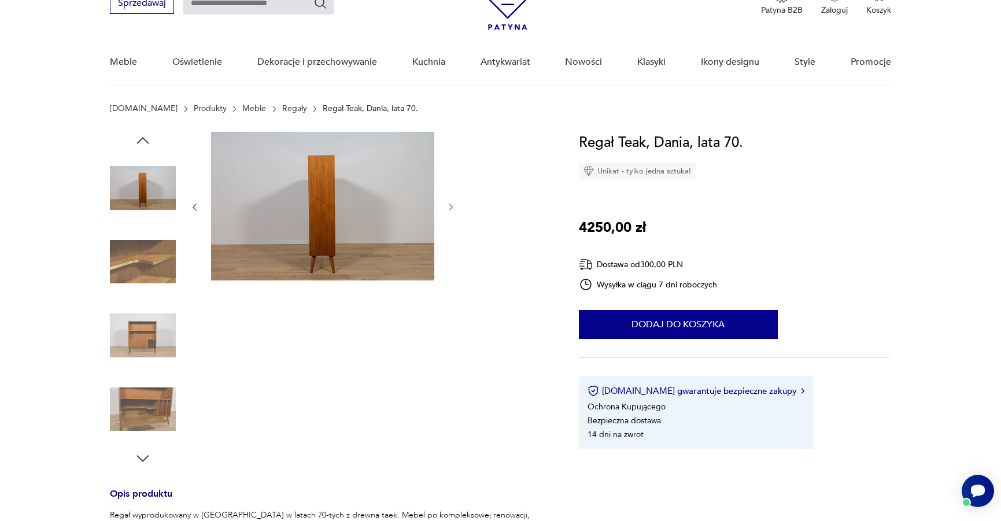
click at [450, 205] on icon "button" at bounding box center [450, 207] width 3 height 7
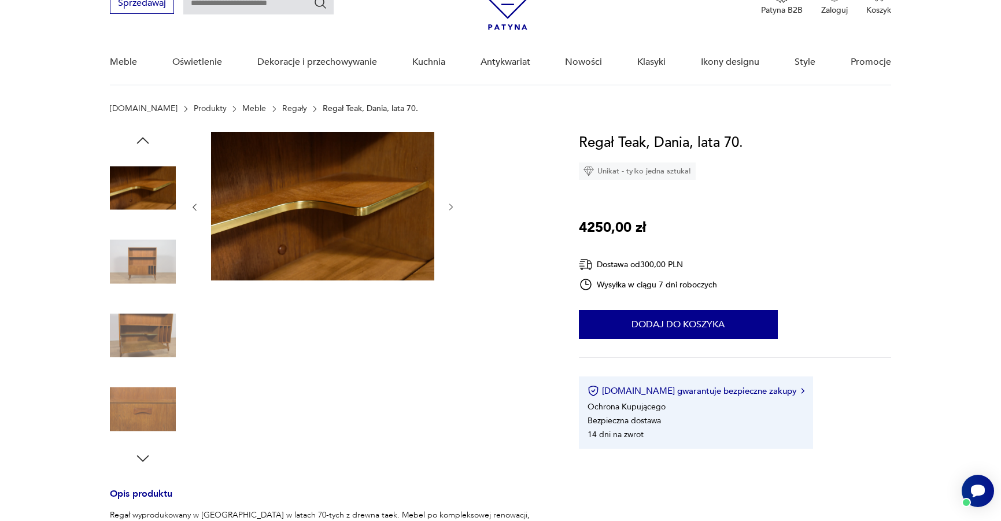
click at [450, 205] on icon "button" at bounding box center [450, 207] width 3 height 7
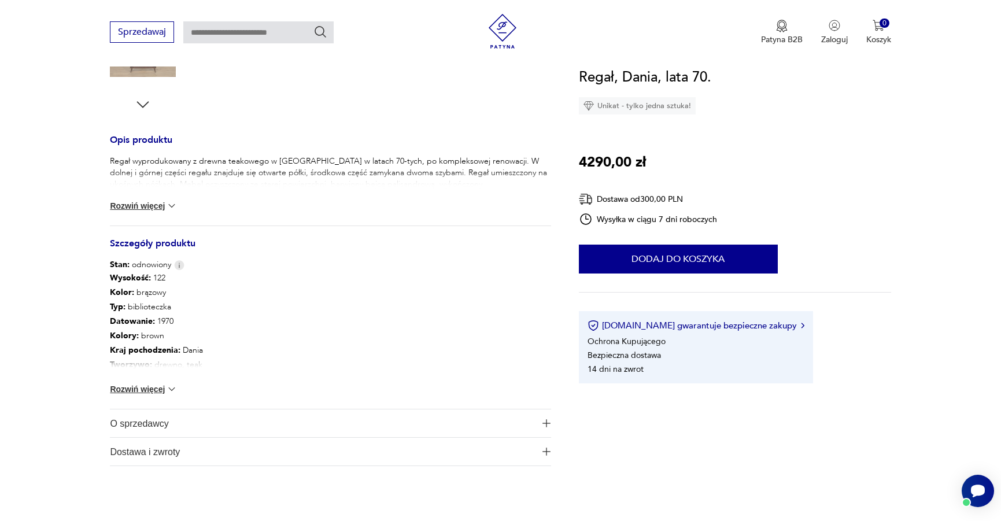
click at [156, 385] on button "Rozwiń więcej" at bounding box center [143, 389] width 67 height 12
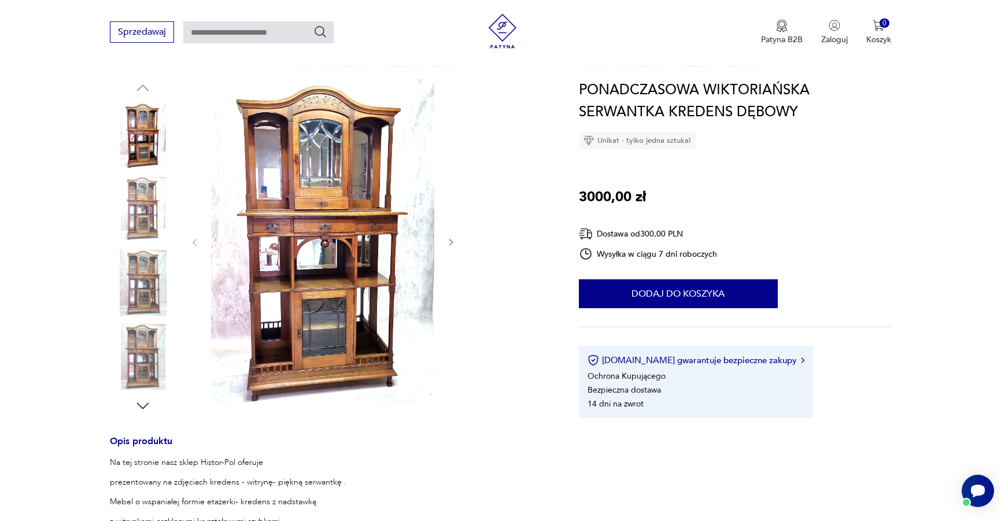
scroll to position [118, 0]
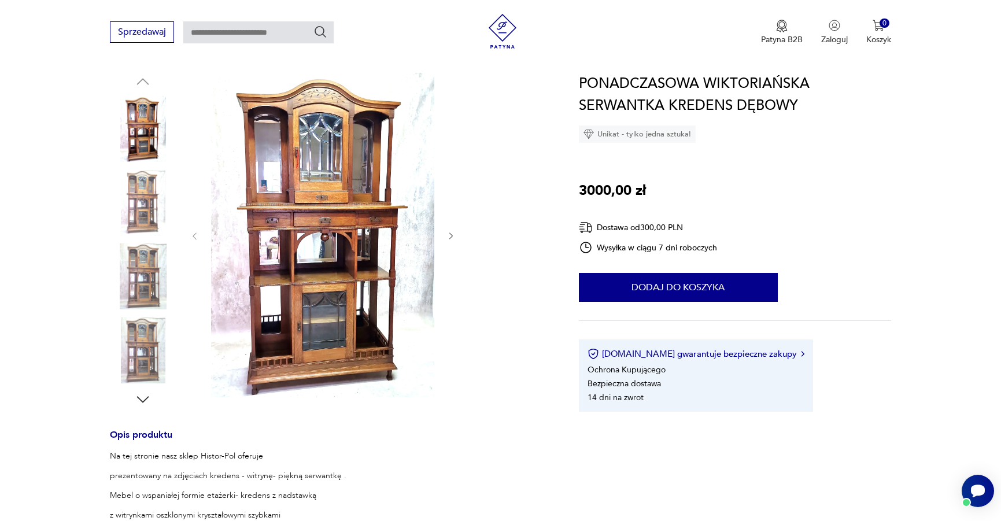
click at [449, 235] on icon "button" at bounding box center [451, 236] width 10 height 10
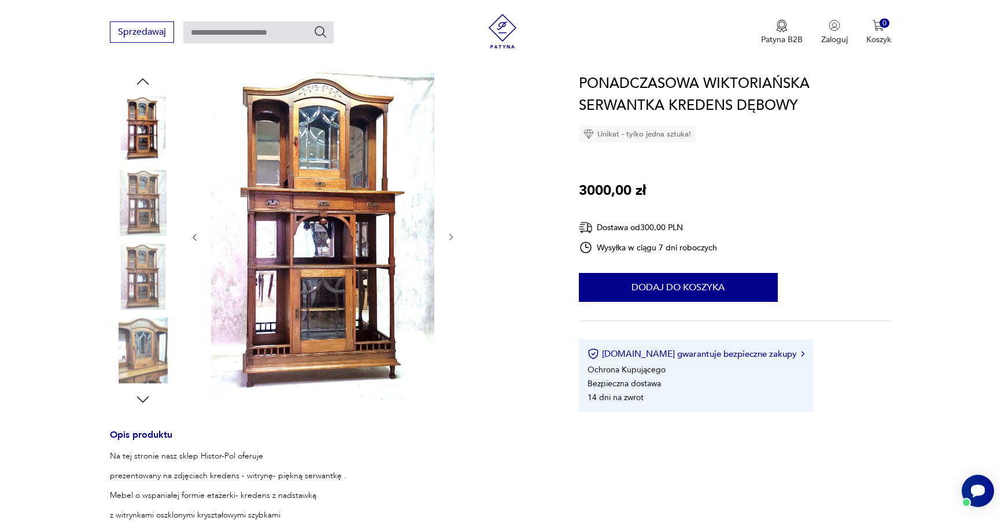
click at [449, 235] on icon "button" at bounding box center [451, 237] width 10 height 10
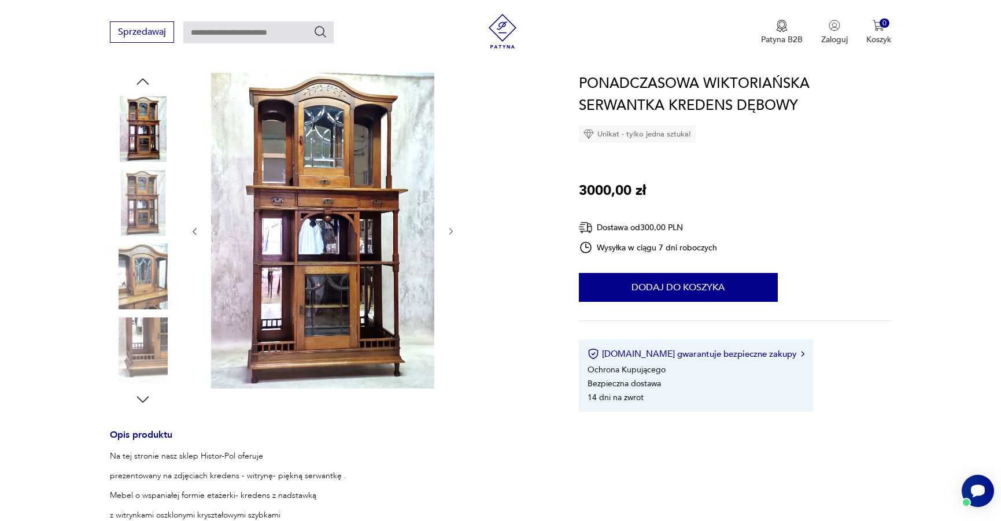
click at [449, 235] on icon "button" at bounding box center [451, 232] width 10 height 10
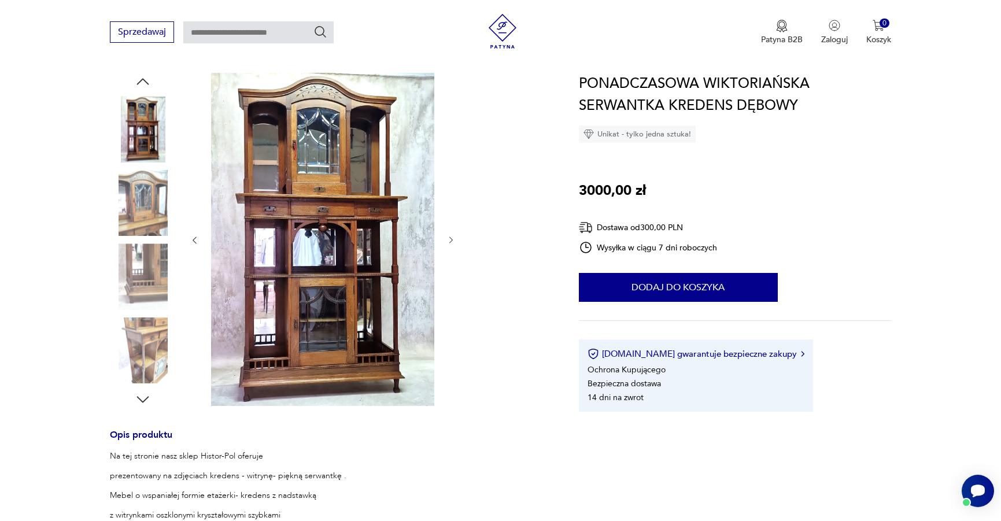
click at [449, 235] on button "button" at bounding box center [451, 241] width 10 height 12
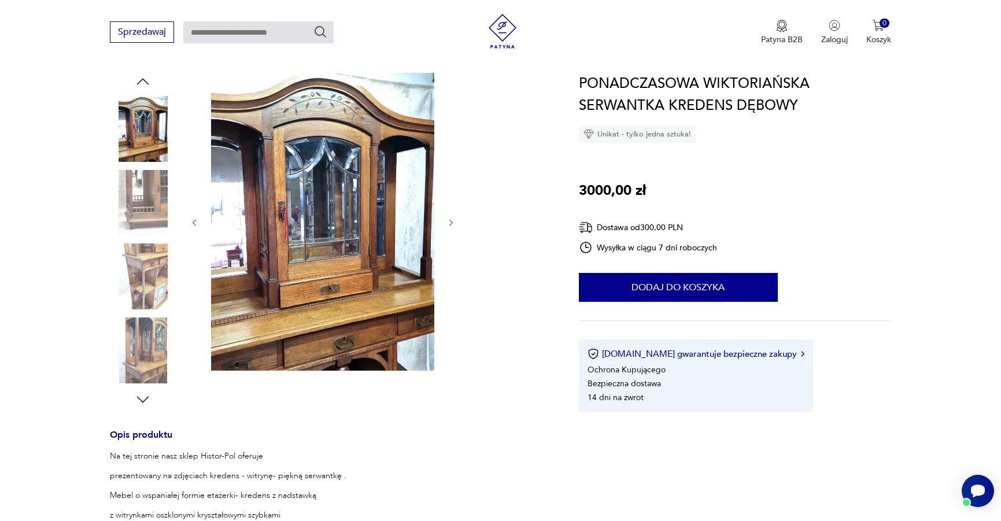
click at [449, 235] on div at bounding box center [323, 222] width 266 height 299
click at [454, 223] on icon "button" at bounding box center [451, 223] width 10 height 10
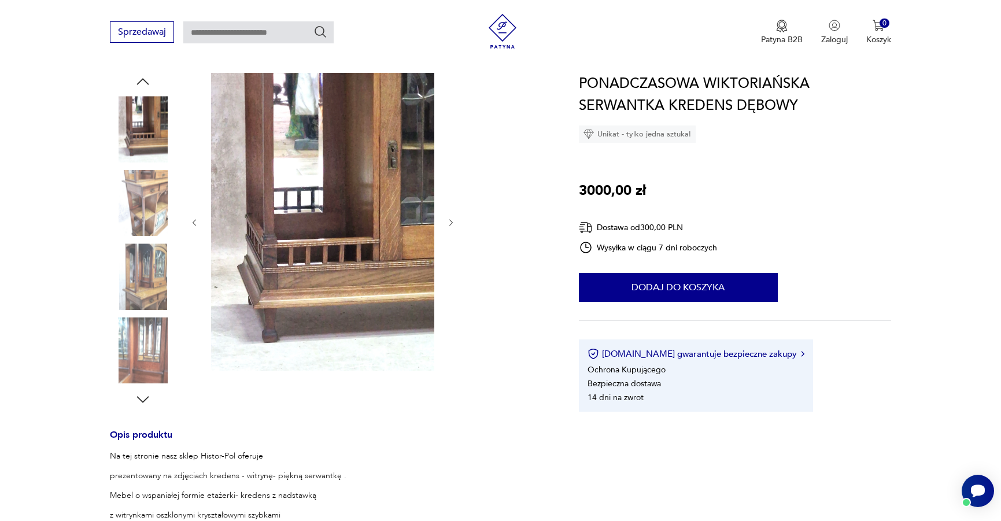
click at [454, 223] on icon "button" at bounding box center [451, 223] width 10 height 10
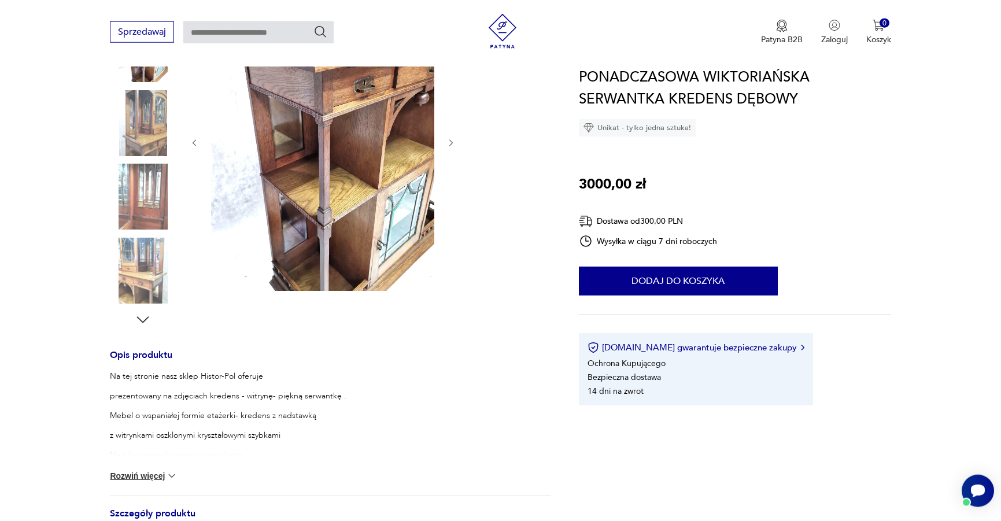
scroll to position [413, 0]
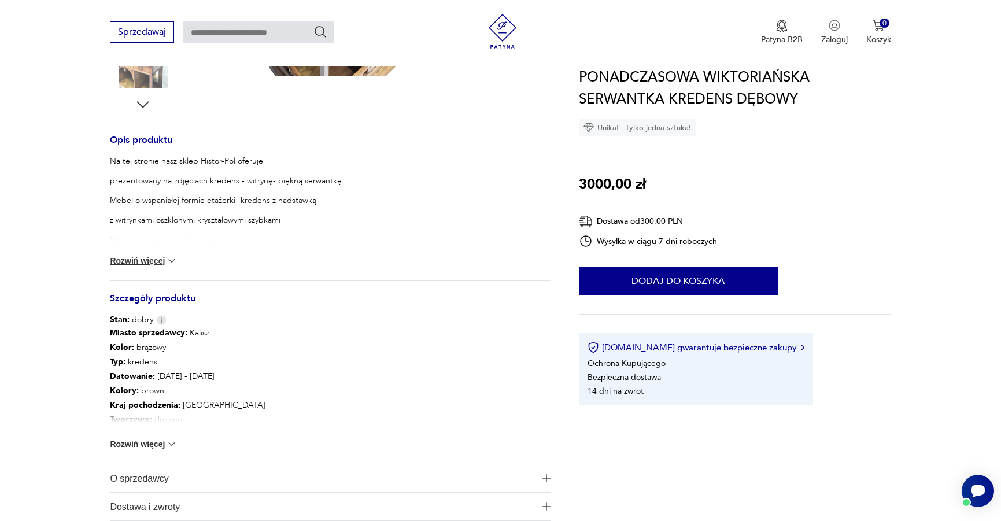
click at [173, 440] on img at bounding box center [172, 444] width 12 height 12
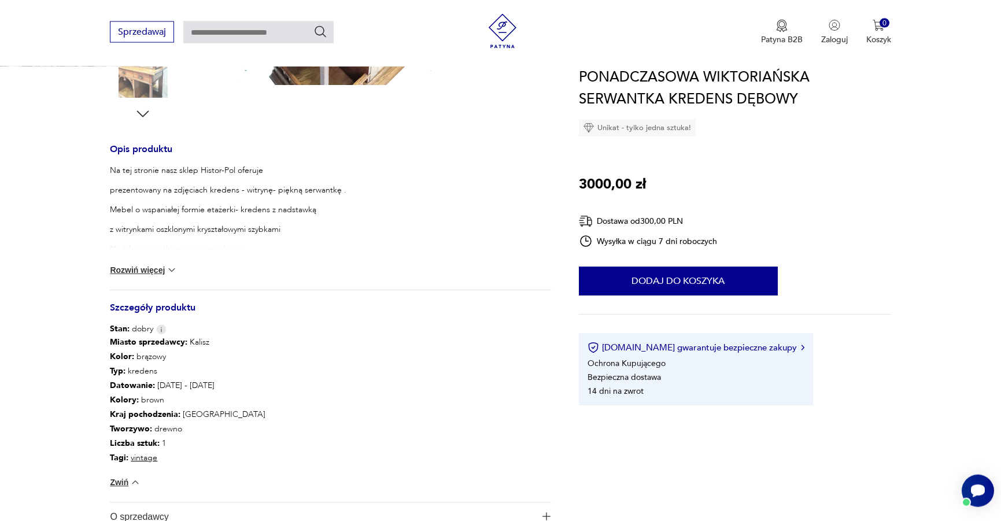
scroll to position [354, 0]
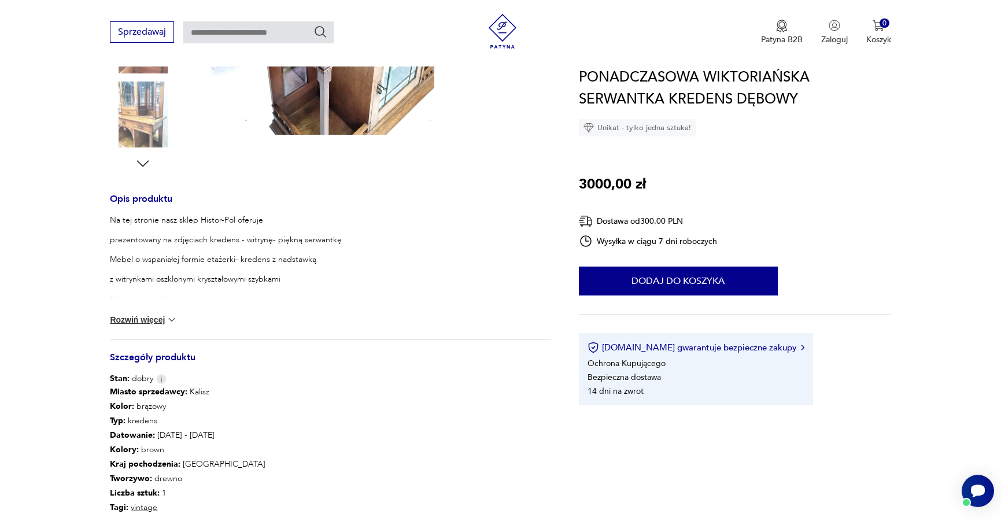
click at [160, 317] on button "Rozwiń więcej" at bounding box center [143, 320] width 67 height 12
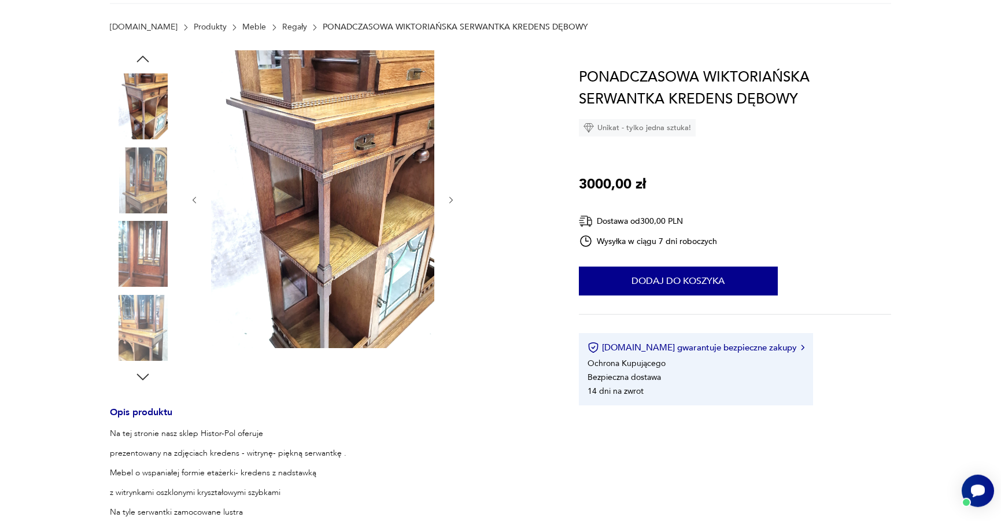
scroll to position [0, 0]
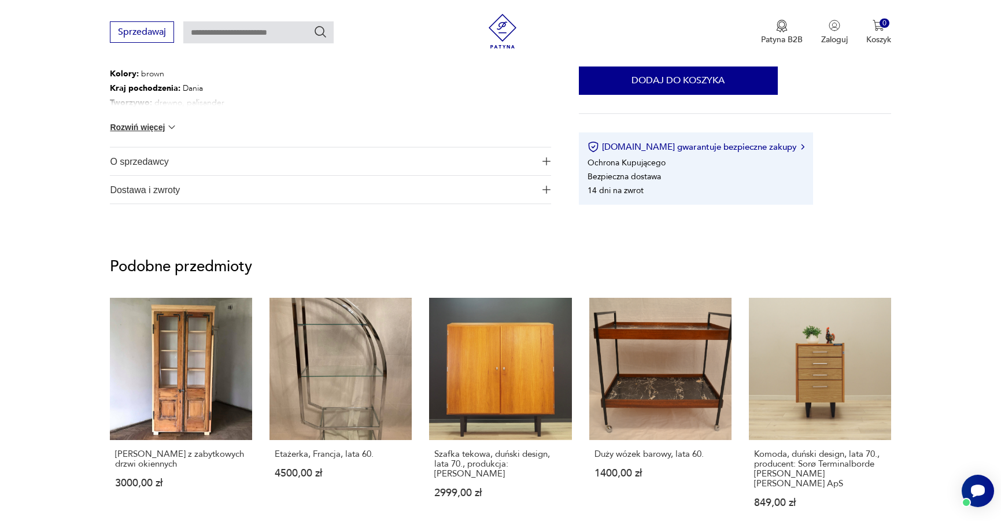
click at [160, 128] on button "Rozwiń więcej" at bounding box center [143, 127] width 67 height 12
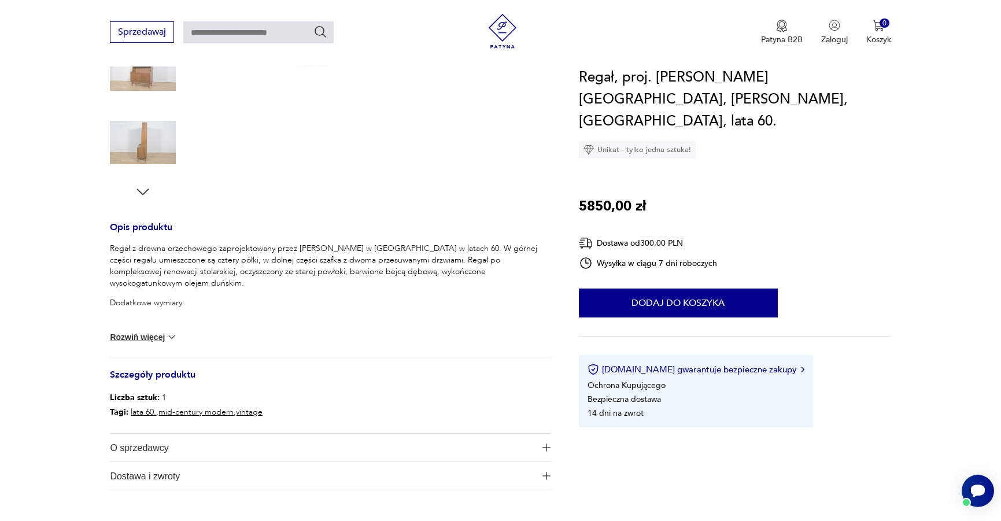
scroll to position [354, 0]
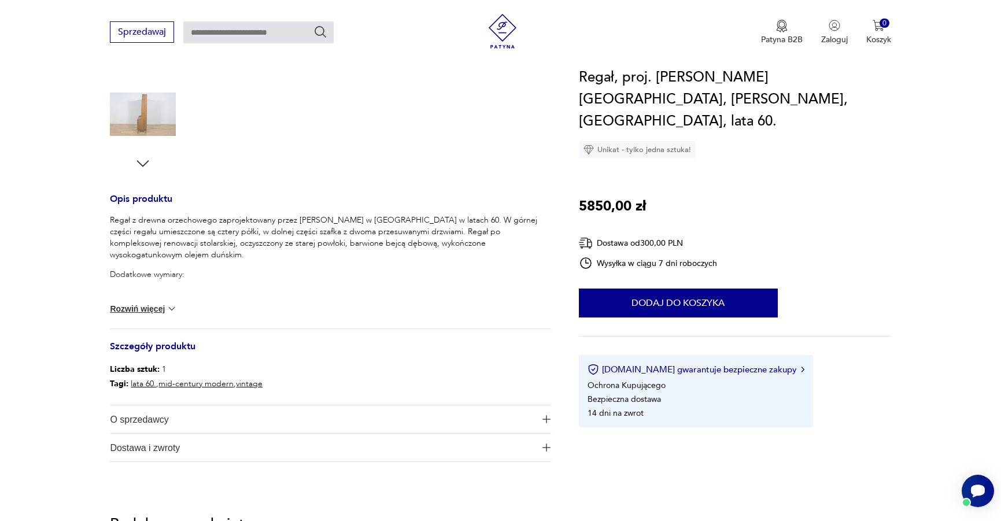
click at [162, 305] on button "Rozwiń więcej" at bounding box center [143, 309] width 67 height 12
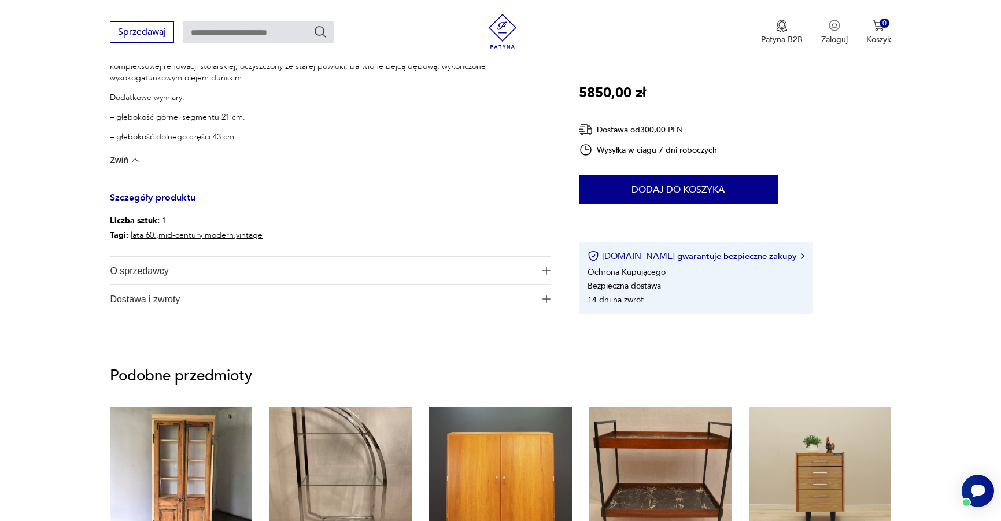
scroll to position [236, 0]
